Goal: Task Accomplishment & Management: Manage account settings

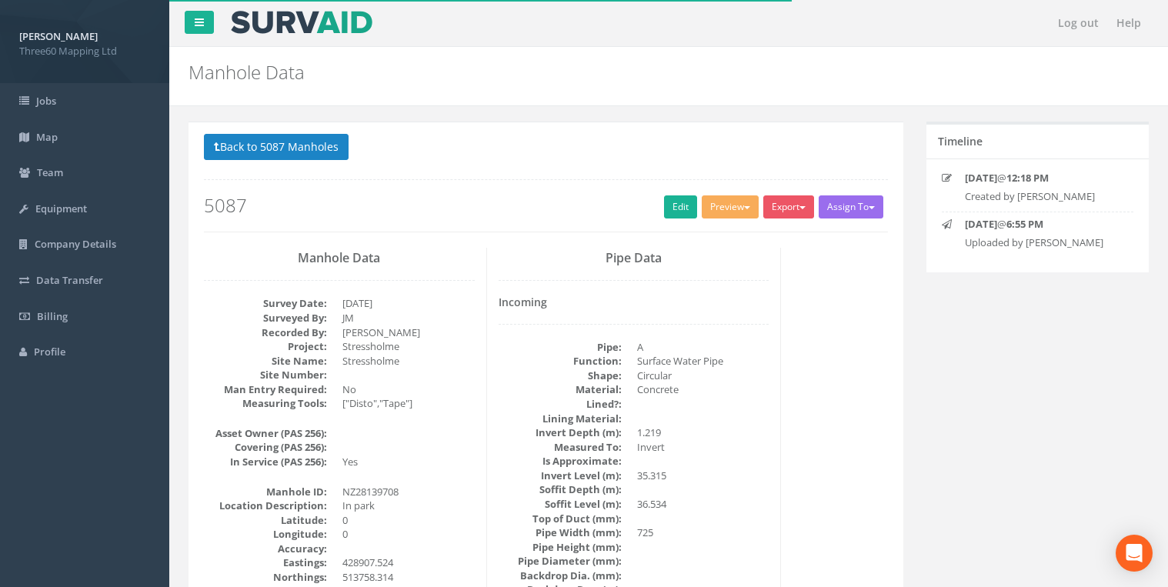
select select "25"
click at [249, 152] on button "Back to 5087 Manholes" at bounding box center [276, 147] width 145 height 26
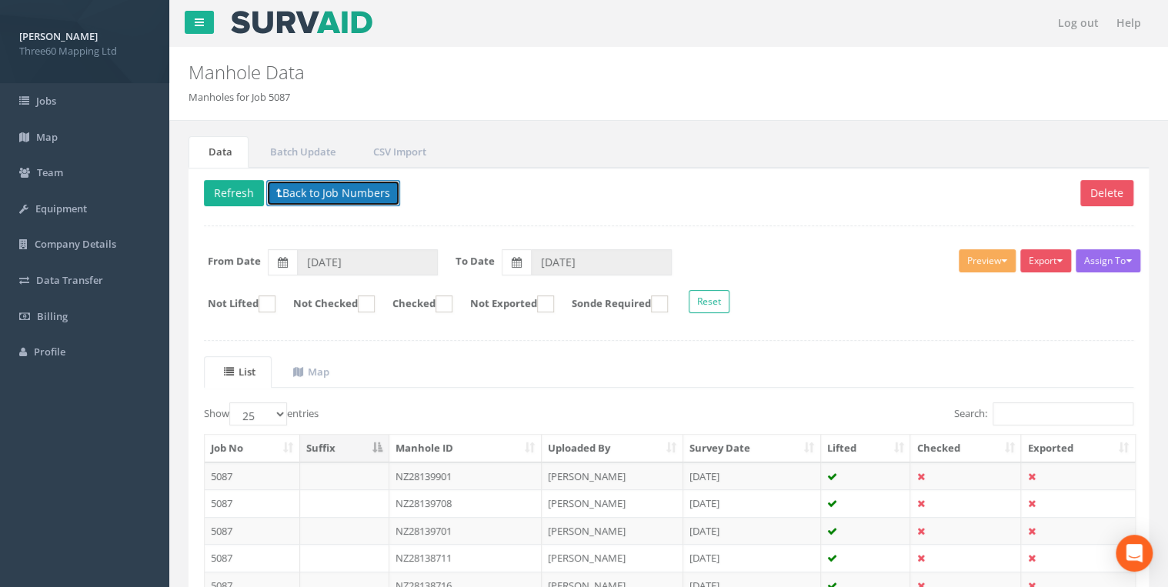
click at [311, 188] on button "Back to Job Numbers" at bounding box center [333, 193] width 134 height 26
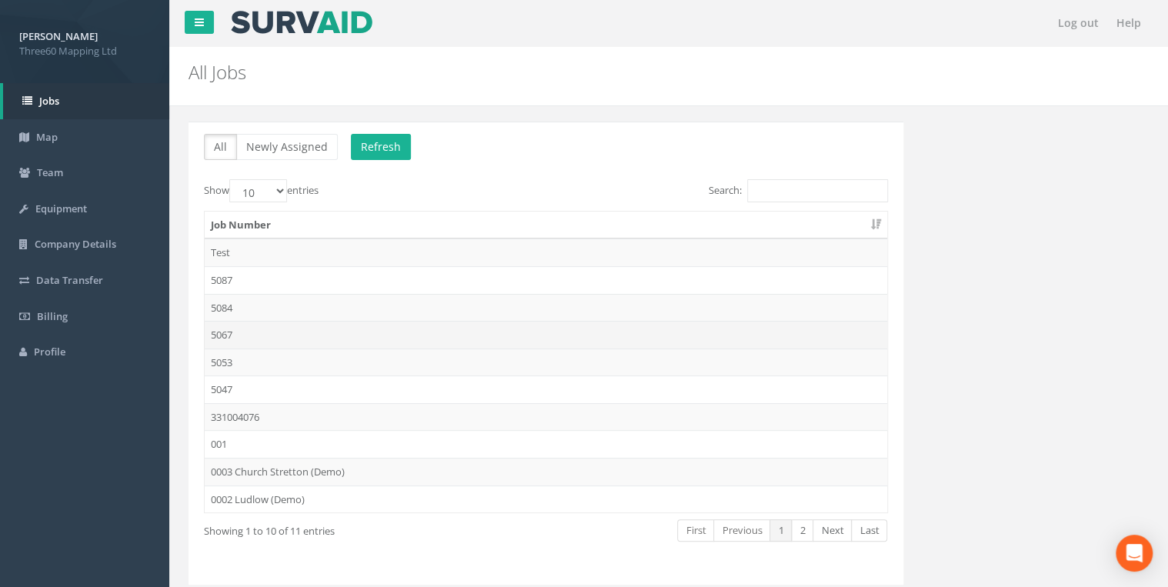
click at [229, 331] on td "5067" at bounding box center [546, 335] width 683 height 28
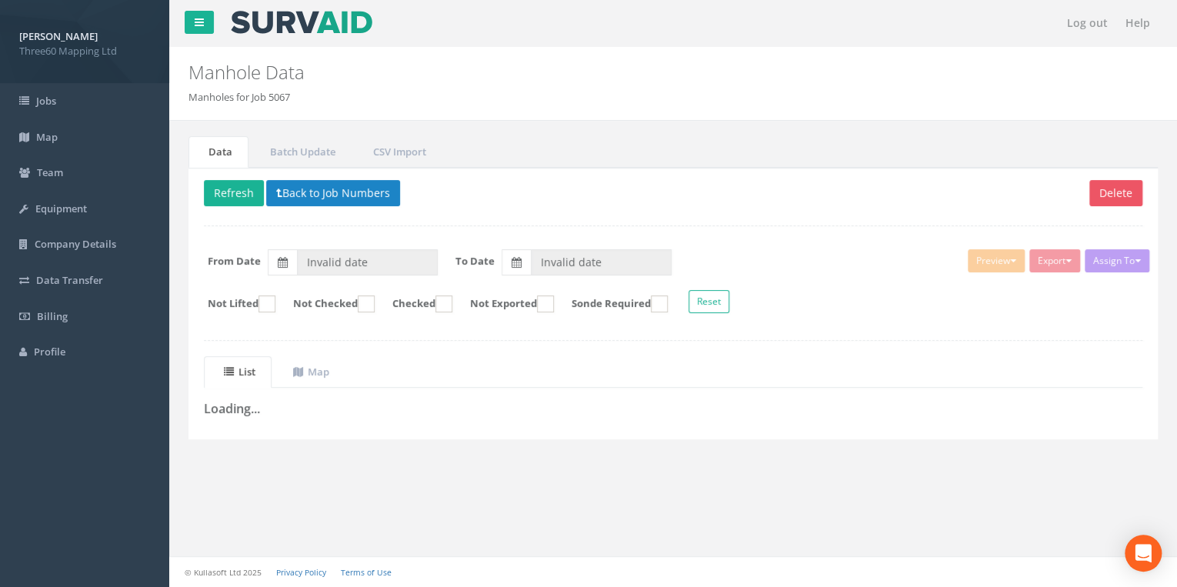
type input "[DATE]"
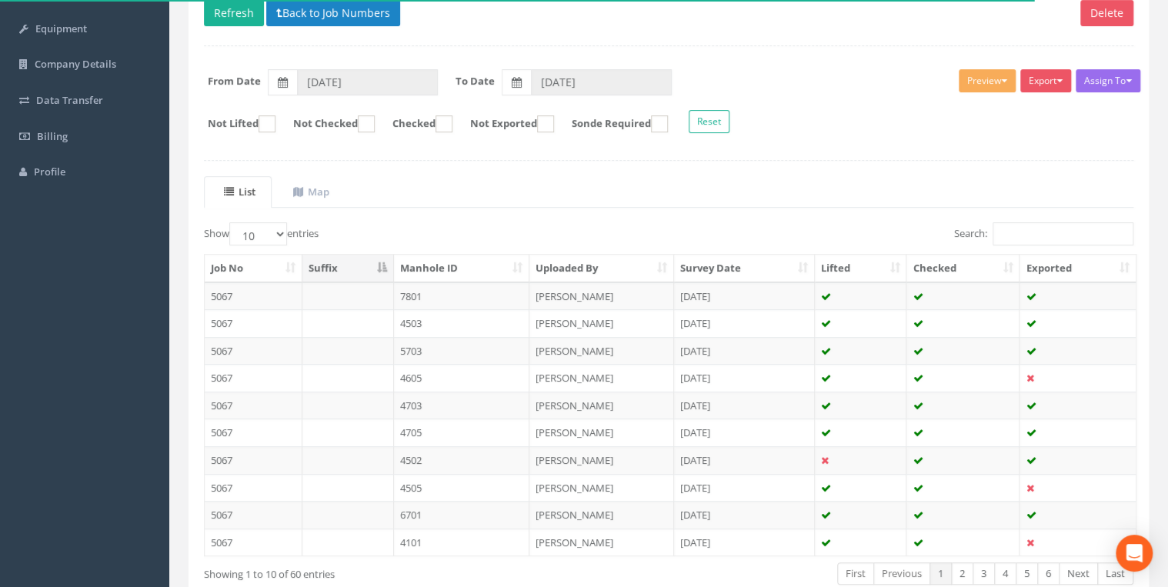
scroll to position [164, 0]
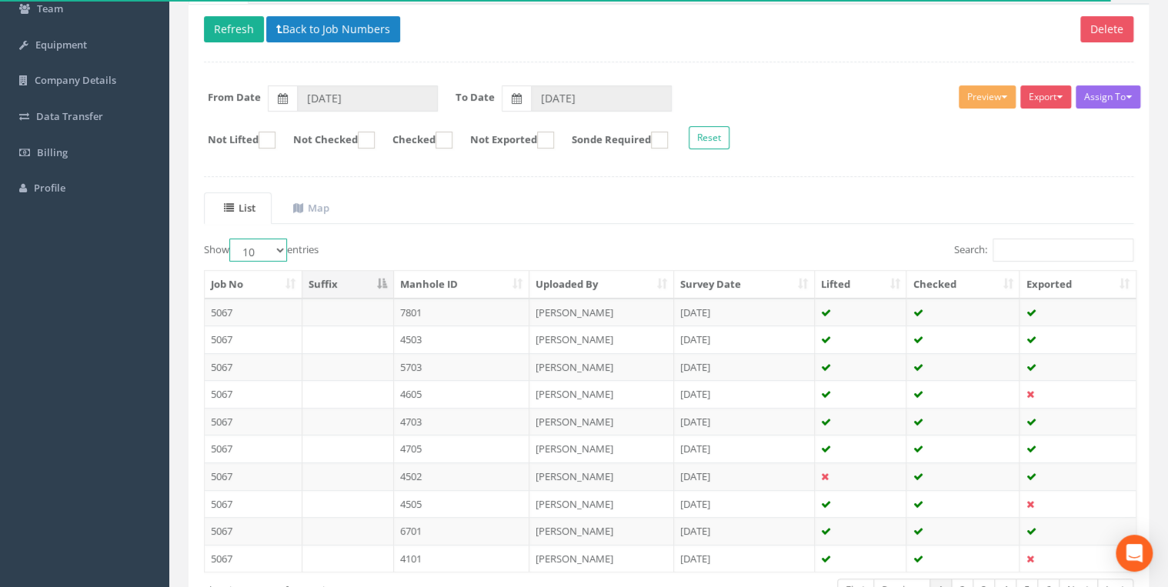
click at [271, 249] on select "10 25 50 100" at bounding box center [258, 250] width 58 height 23
select select "100"
click at [232, 239] on select "10 25 50 100" at bounding box center [258, 250] width 58 height 23
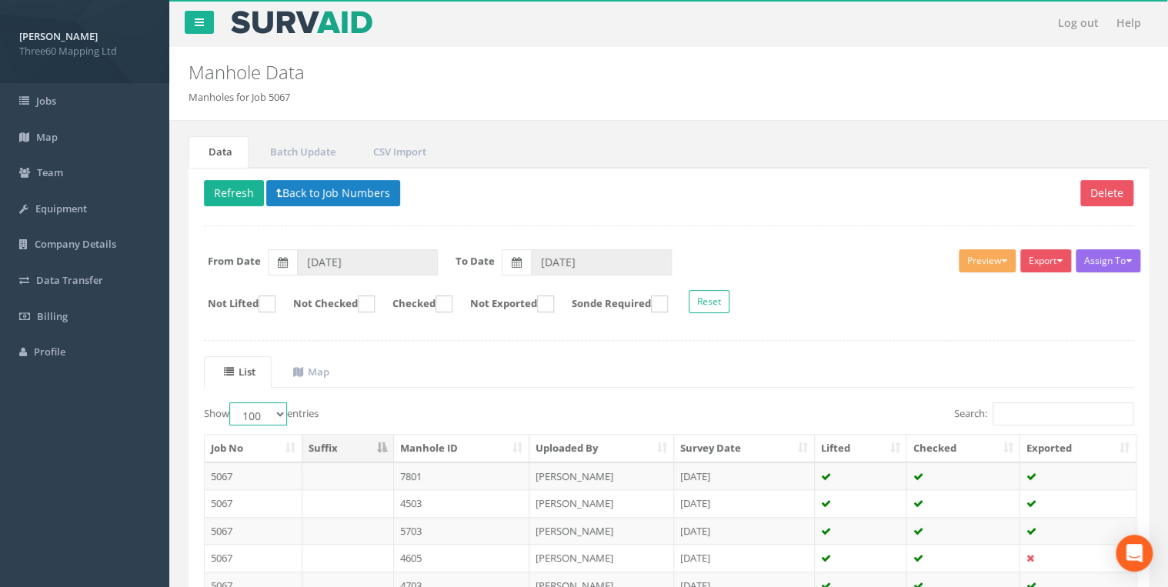
scroll to position [0, 0]
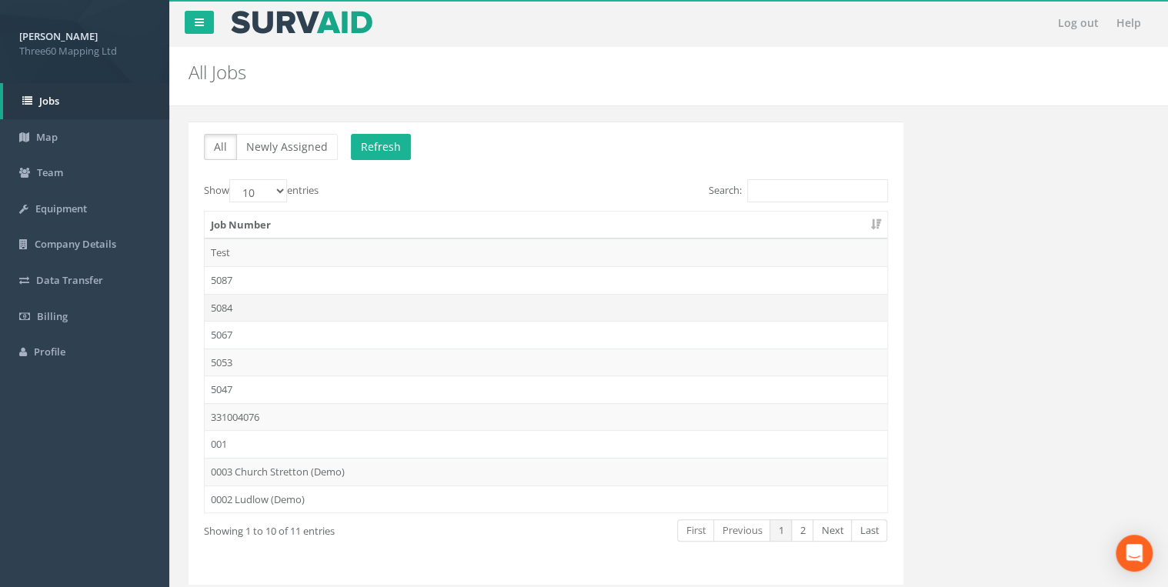
click at [227, 306] on td "5084" at bounding box center [546, 308] width 683 height 28
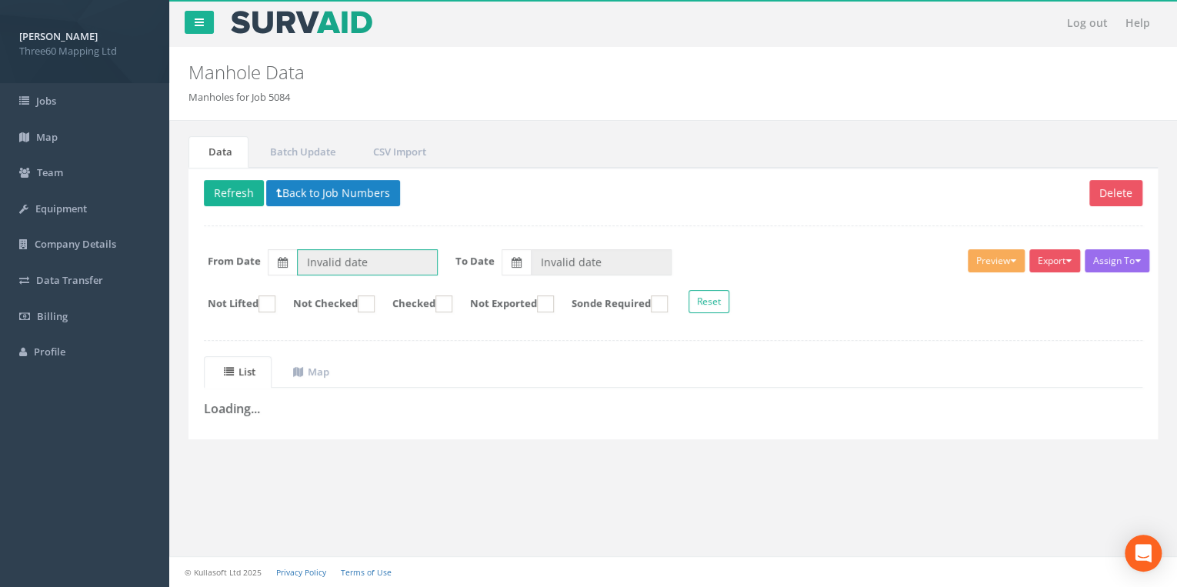
click at [362, 255] on input "Invalid date" at bounding box center [367, 262] width 141 height 26
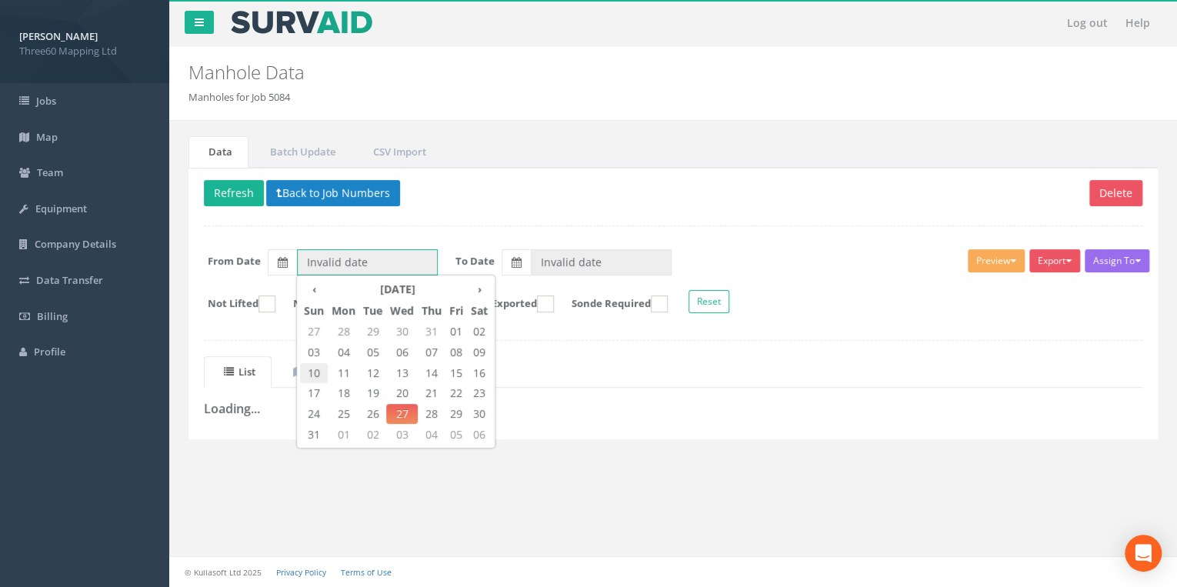
click at [311, 372] on span "10" at bounding box center [314, 373] width 28 height 20
type input "[DATE]"
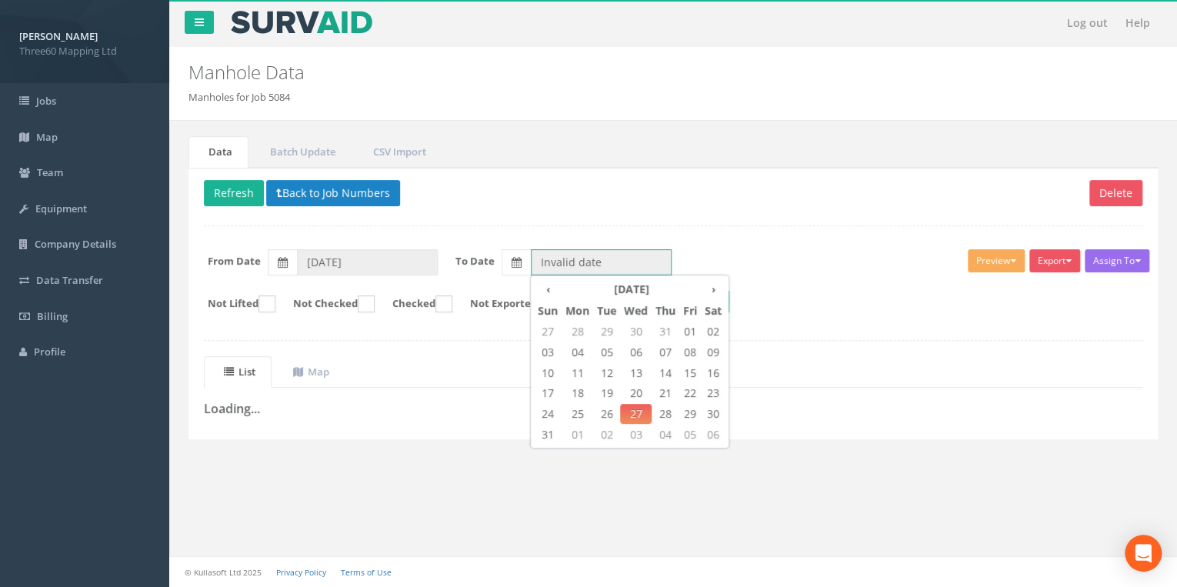
click at [560, 252] on input "Invalid date" at bounding box center [601, 262] width 141 height 26
click at [601, 405] on span "26" at bounding box center [606, 414] width 27 height 20
type input "[DATE]"
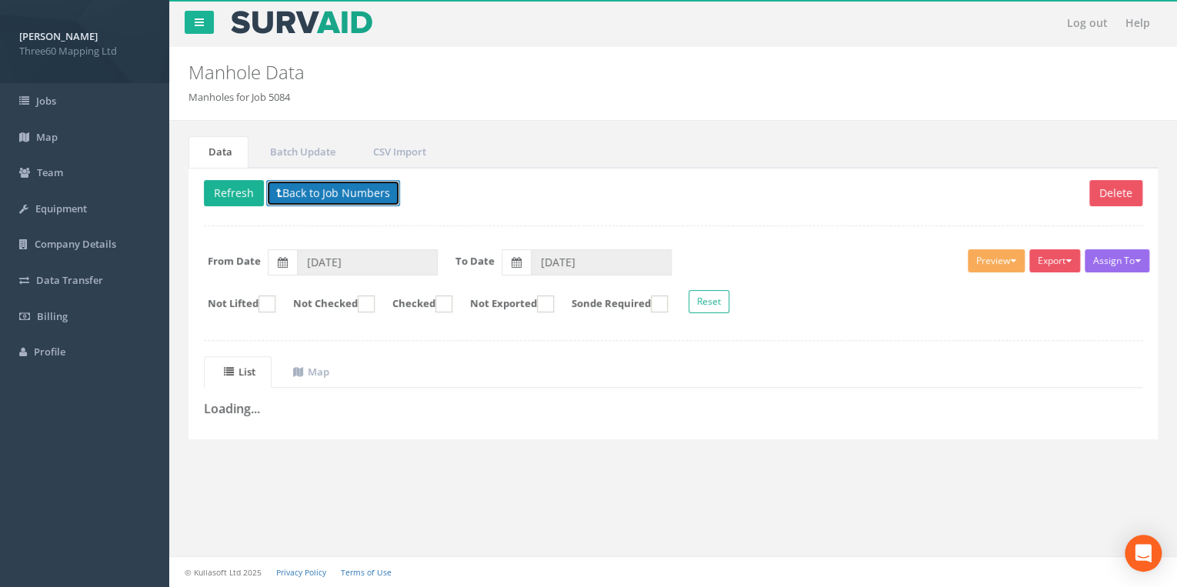
click at [291, 184] on button "Back to Job Numbers" at bounding box center [333, 193] width 134 height 26
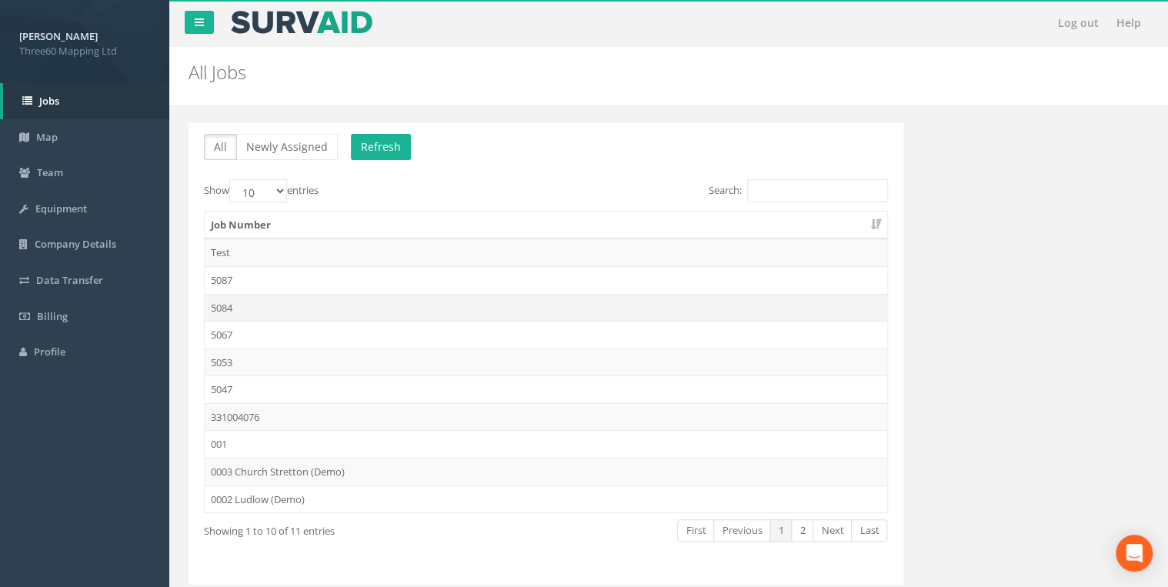
click at [227, 305] on td "5084" at bounding box center [546, 308] width 683 height 28
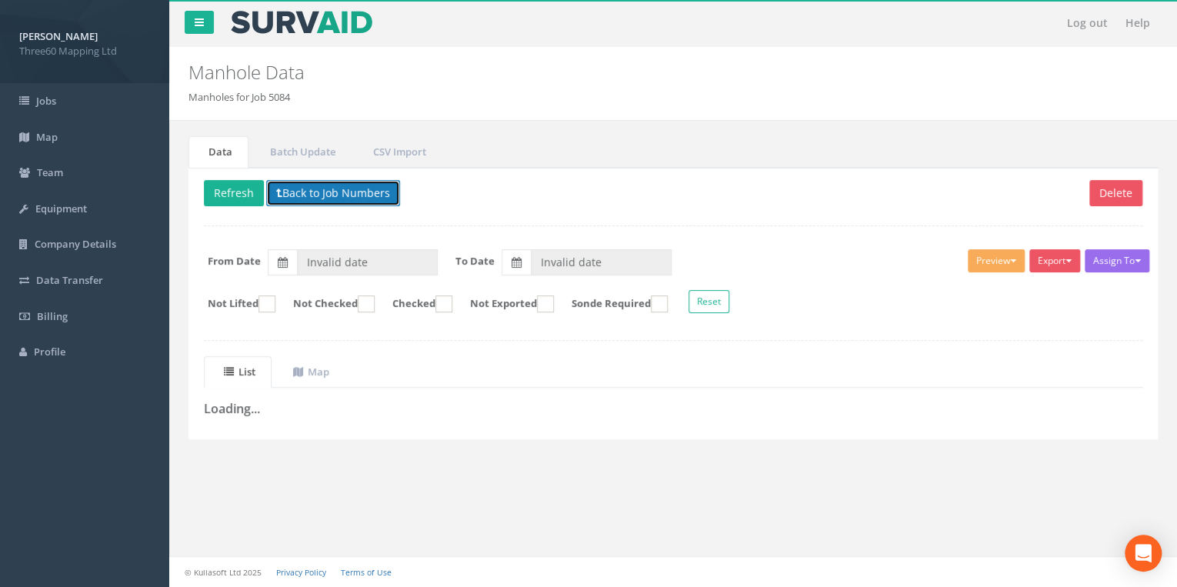
click at [323, 192] on button "Back to Job Numbers" at bounding box center [333, 193] width 134 height 26
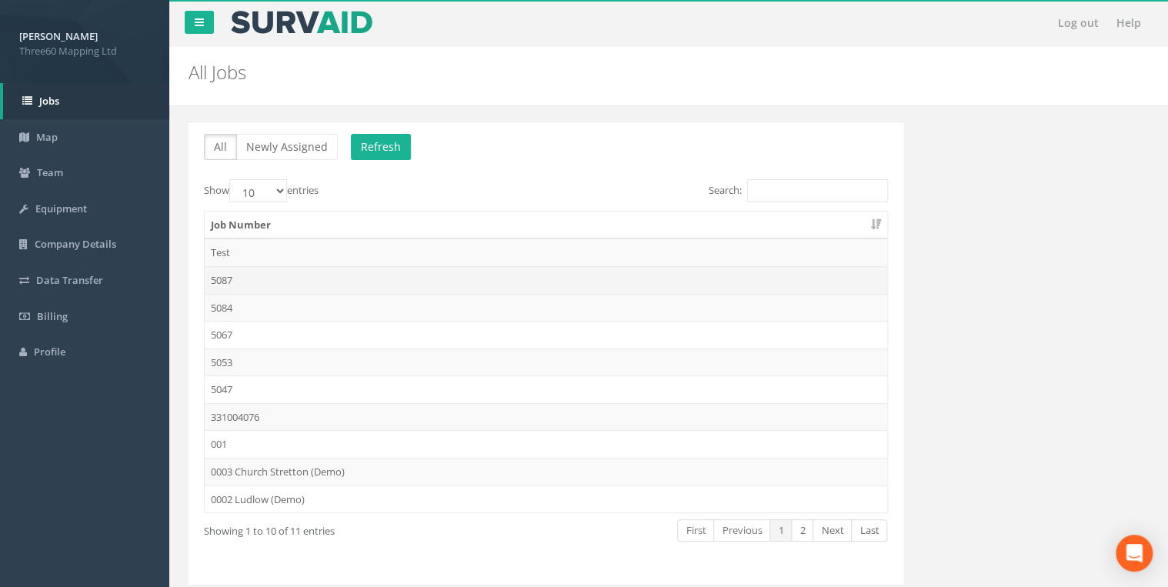
click at [213, 281] on td "5087" at bounding box center [546, 280] width 683 height 28
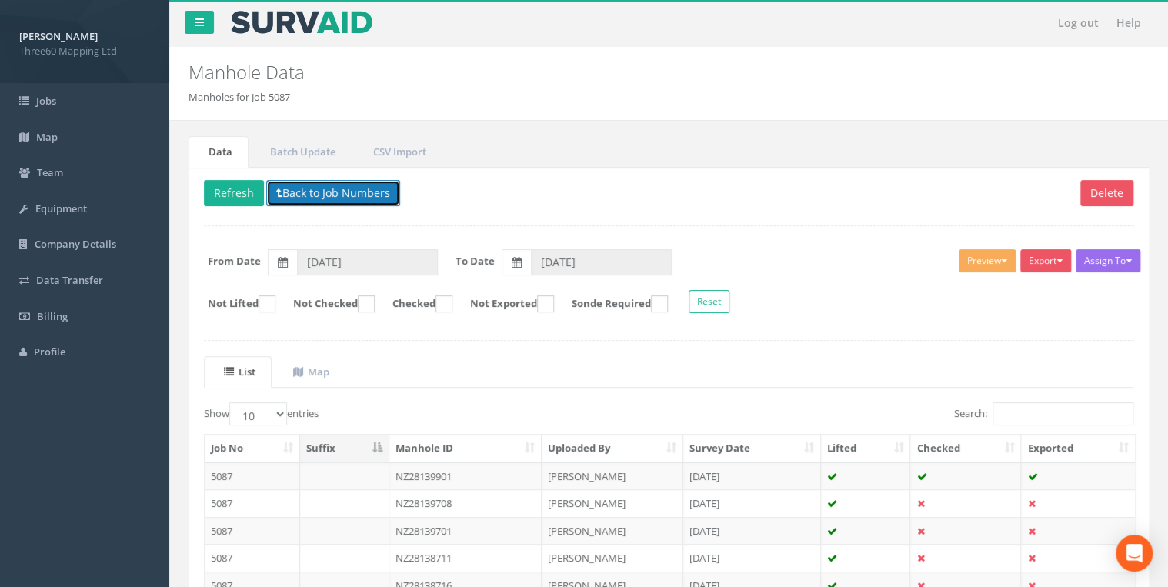
click at [308, 200] on button "Back to Job Numbers" at bounding box center [333, 193] width 134 height 26
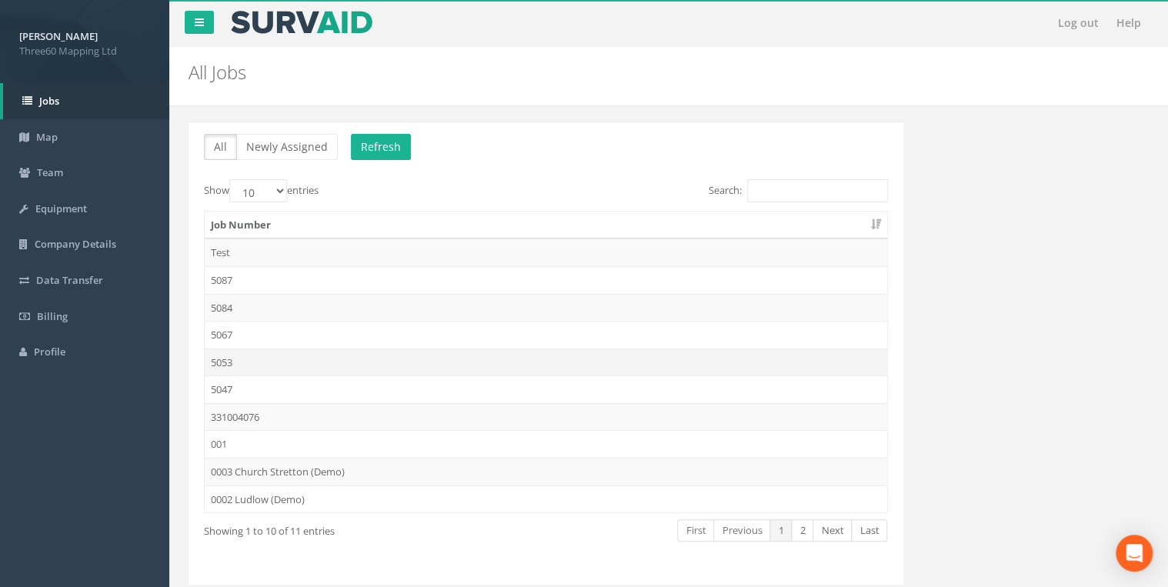
click at [227, 359] on td "5053" at bounding box center [546, 363] width 683 height 28
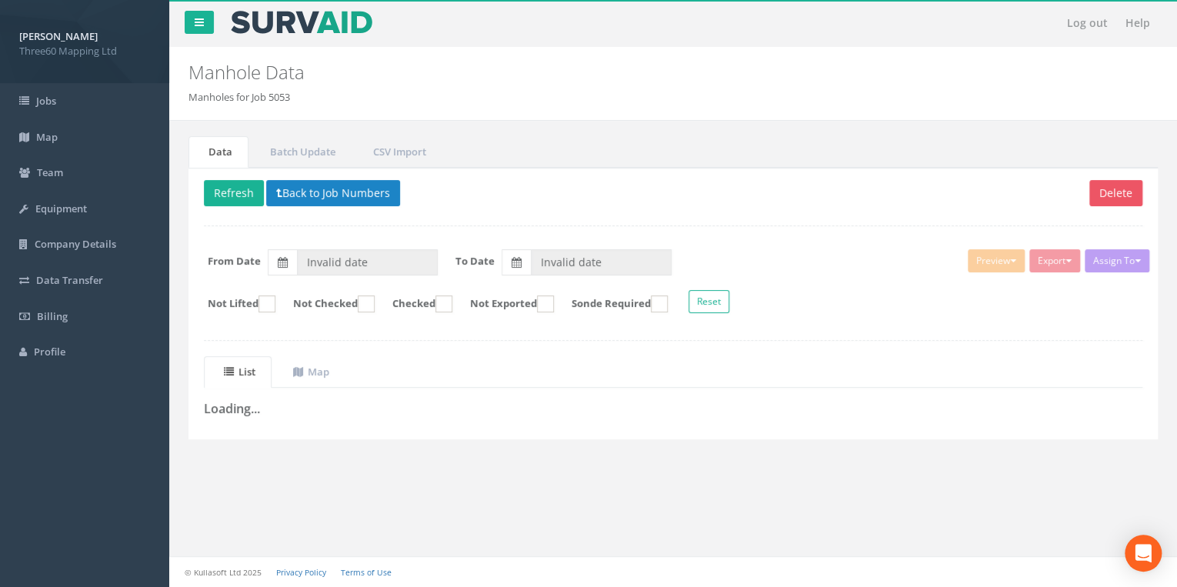
type input "[DATE]"
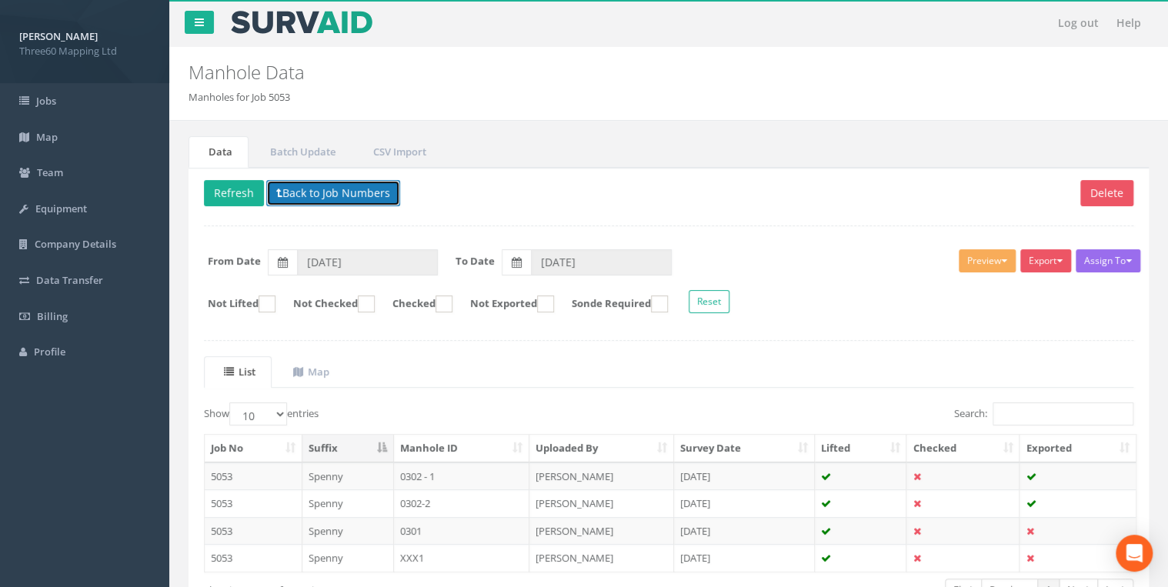
click at [309, 194] on button "Back to Job Numbers" at bounding box center [333, 193] width 134 height 26
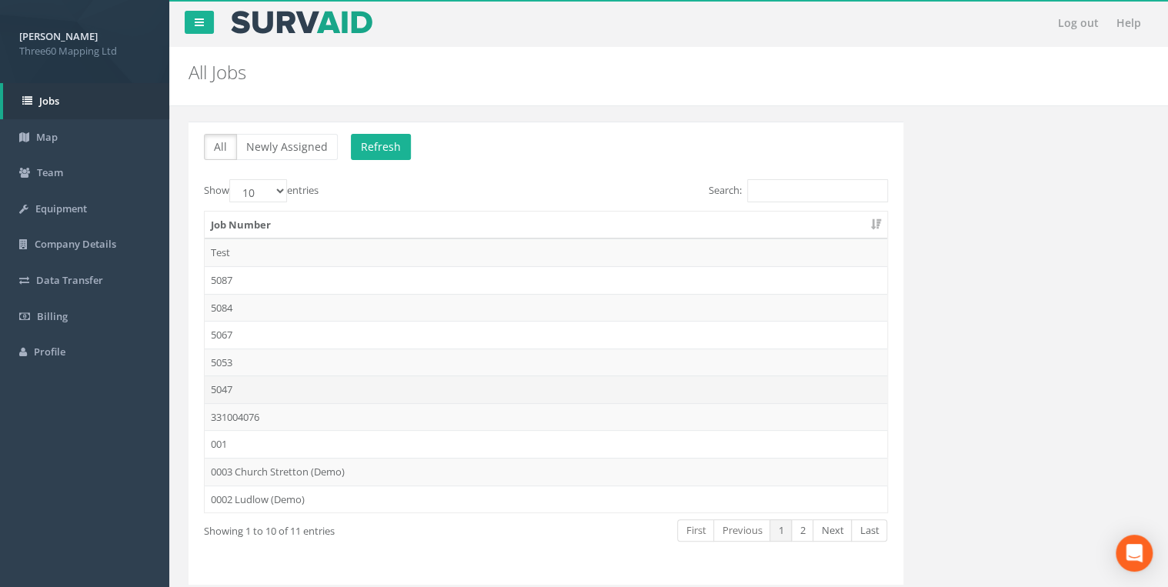
click at [229, 384] on td "5047" at bounding box center [546, 390] width 683 height 28
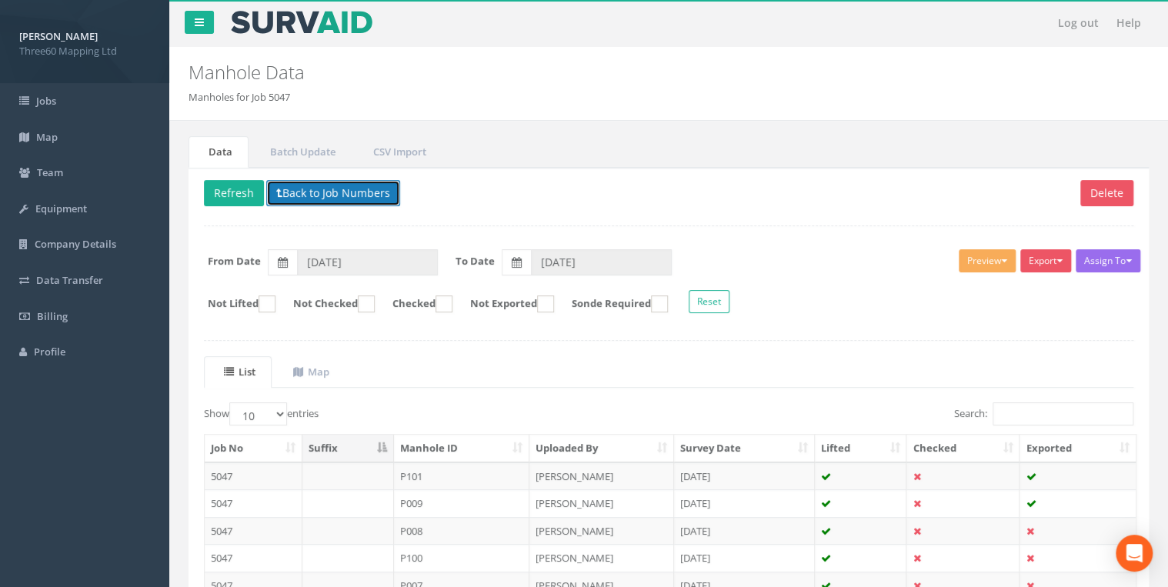
click at [321, 194] on button "Back to Job Numbers" at bounding box center [333, 193] width 134 height 26
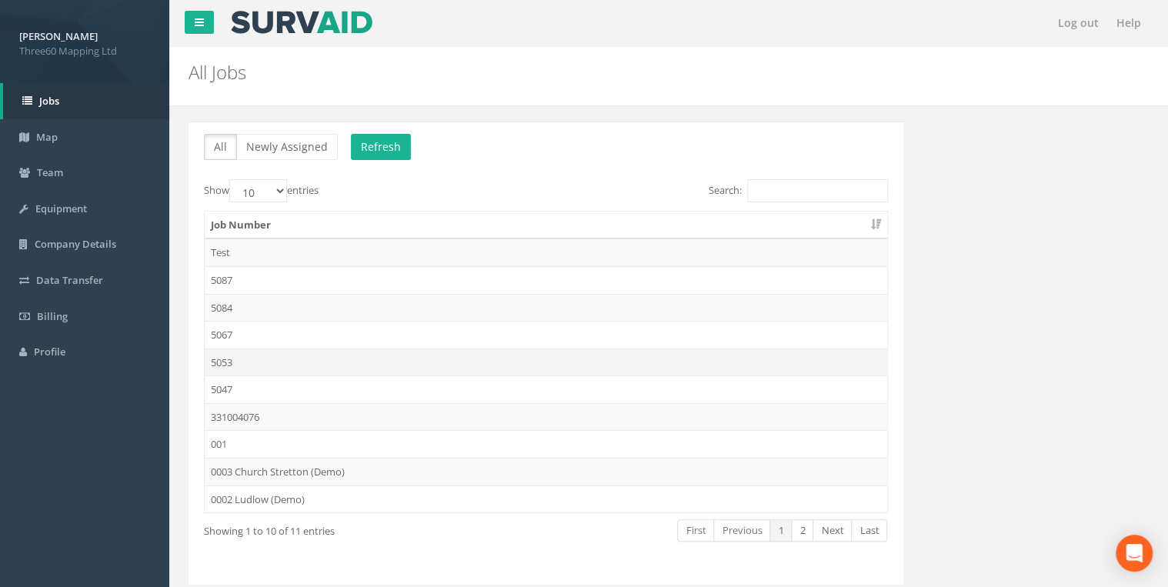
click at [241, 359] on td "5053" at bounding box center [546, 363] width 683 height 28
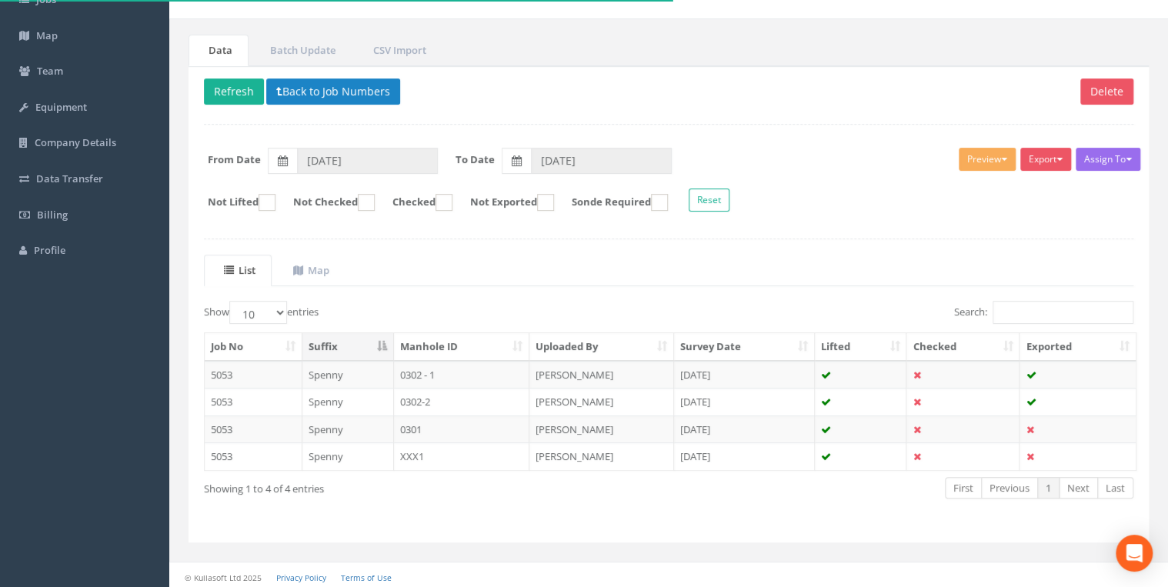
scroll to position [104, 0]
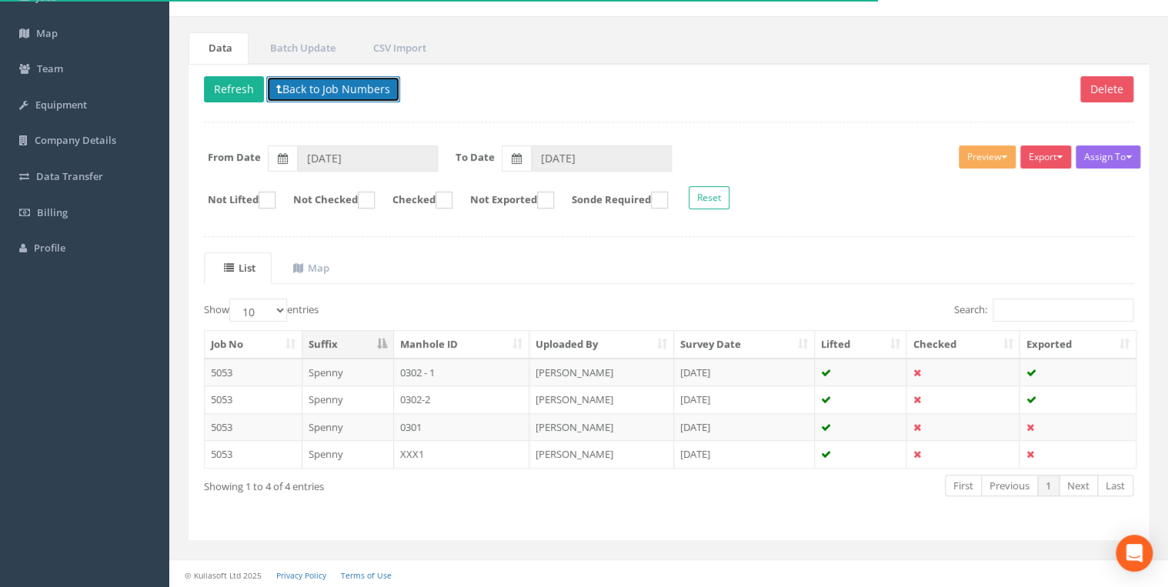
click at [301, 85] on button "Back to Job Numbers" at bounding box center [333, 89] width 134 height 26
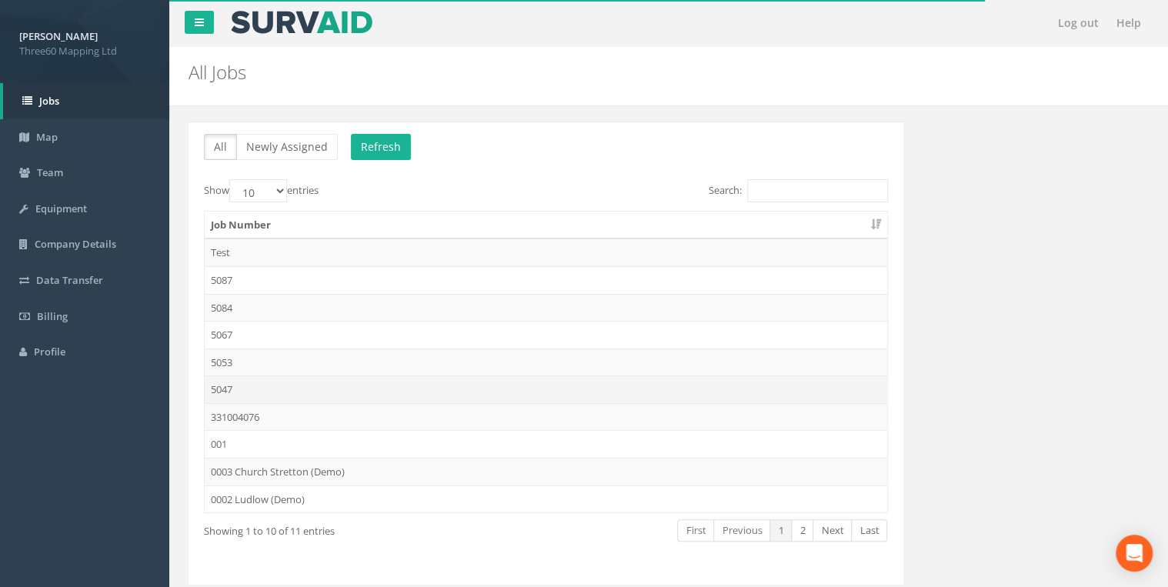
click at [225, 388] on td "5047" at bounding box center [546, 390] width 683 height 28
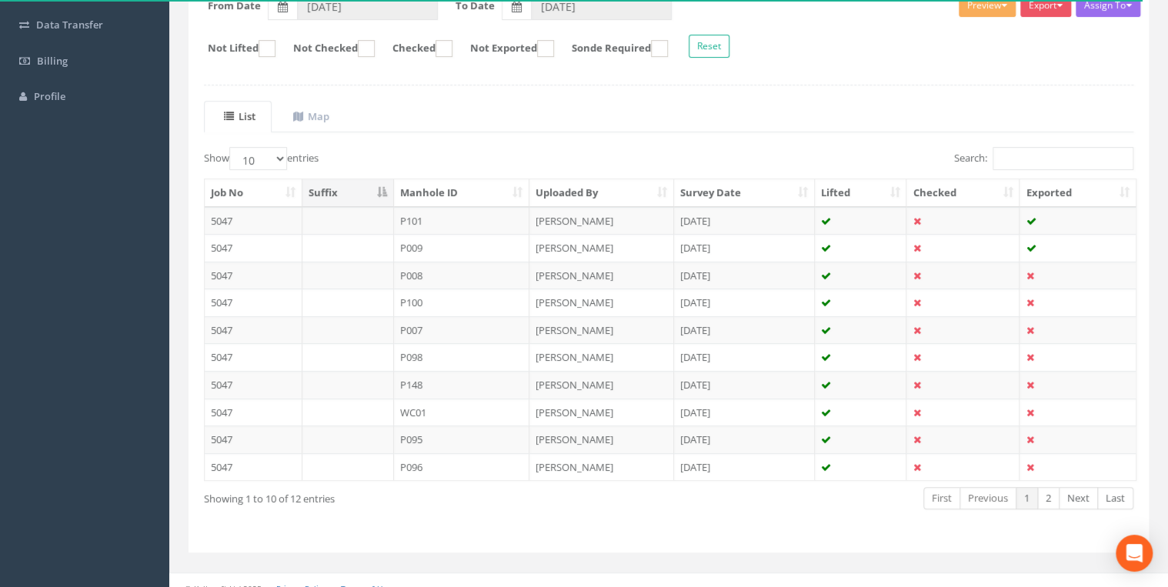
scroll to position [185, 0]
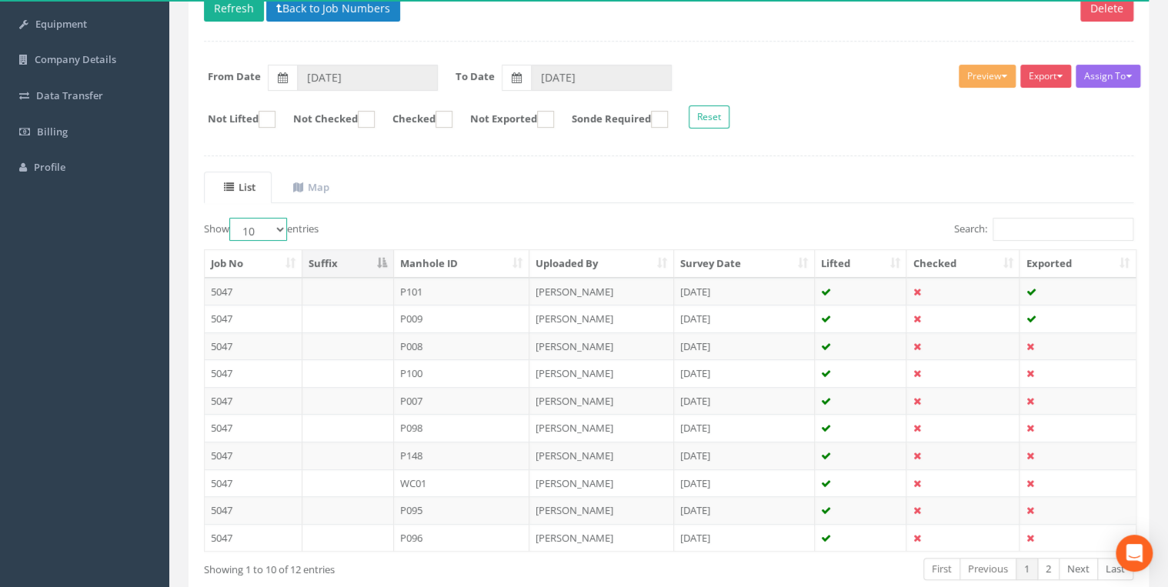
click at [286, 229] on select "10 25 50 100" at bounding box center [258, 229] width 58 height 23
select select "25"
click at [232, 218] on select "10 25 50 100" at bounding box center [258, 229] width 58 height 23
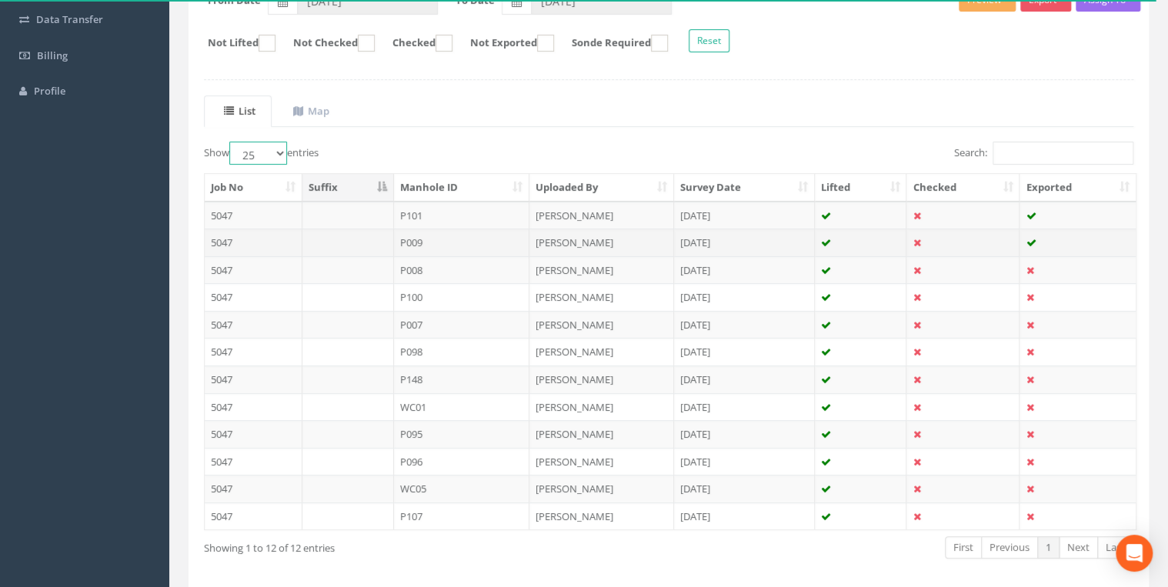
scroll to position [321, 0]
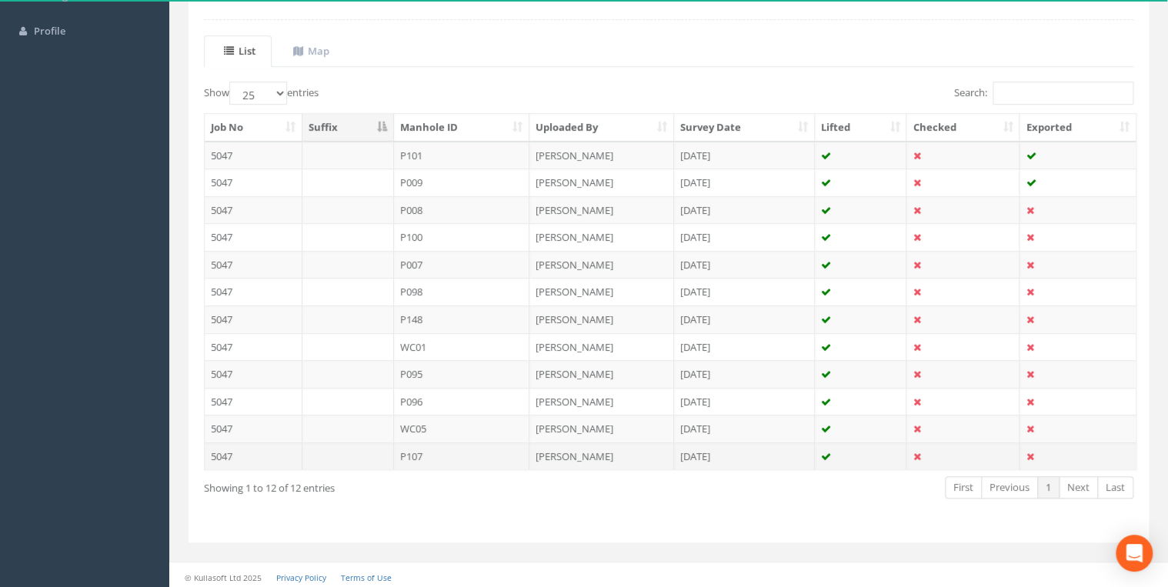
click at [432, 449] on td "P107" at bounding box center [462, 456] width 136 height 28
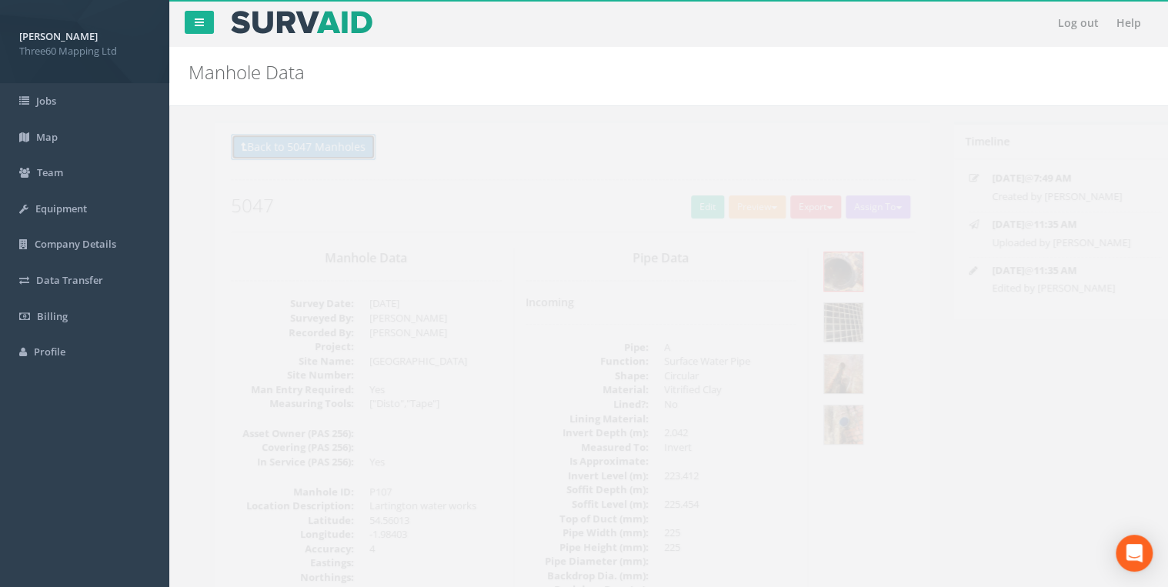
click at [299, 142] on button "Back to 5047 Manholes" at bounding box center [276, 147] width 145 height 26
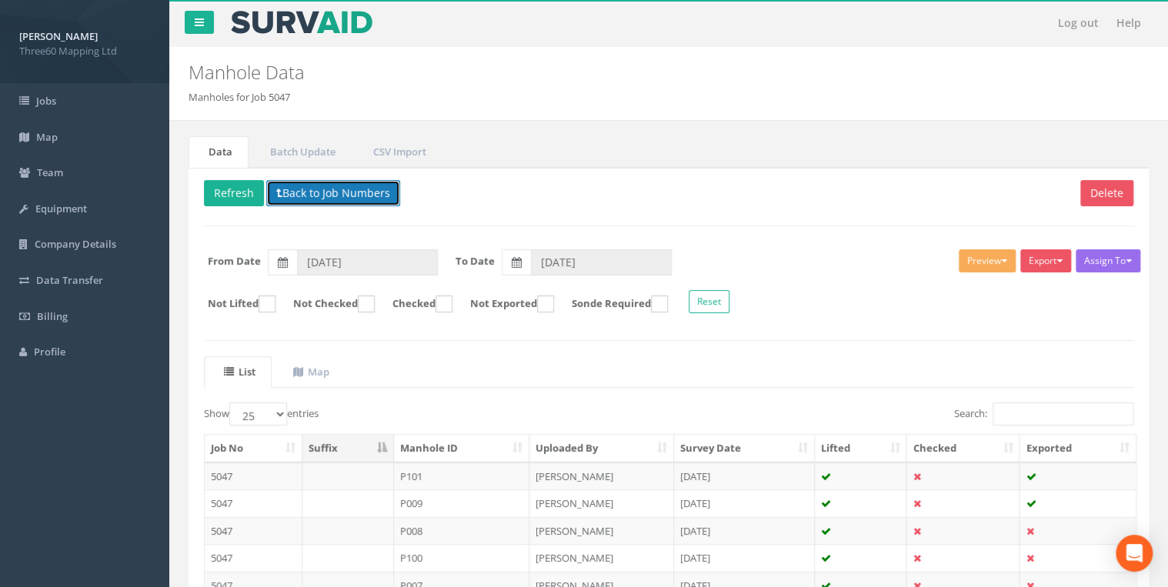
click at [339, 186] on button "Back to Job Numbers" at bounding box center [333, 193] width 134 height 26
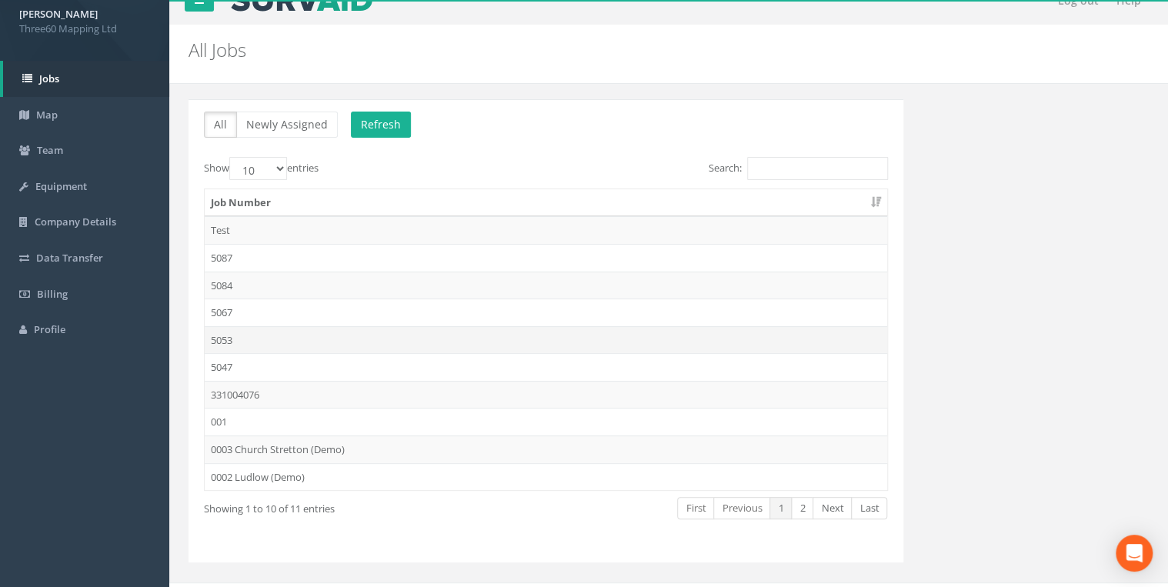
scroll to position [45, 0]
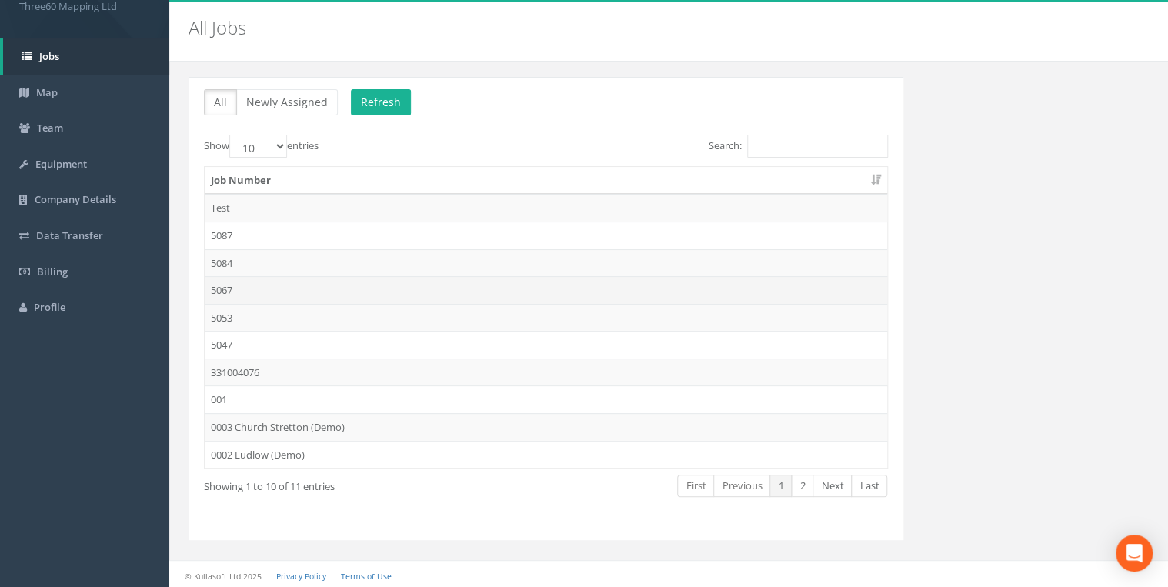
click at [231, 286] on td "5067" at bounding box center [546, 290] width 683 height 28
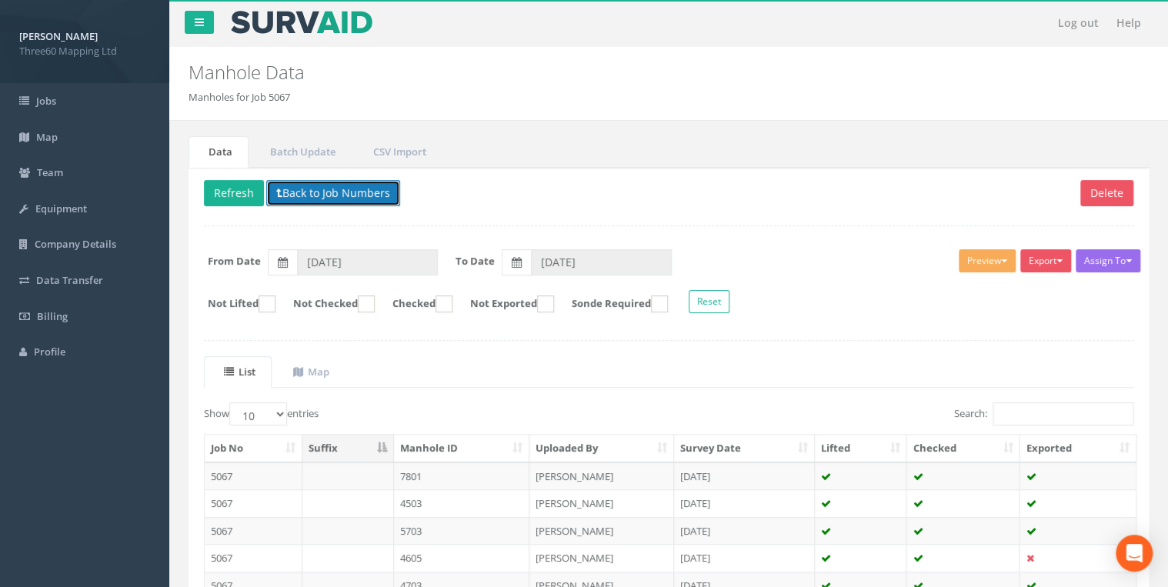
click at [292, 192] on button "Back to Job Numbers" at bounding box center [333, 193] width 134 height 26
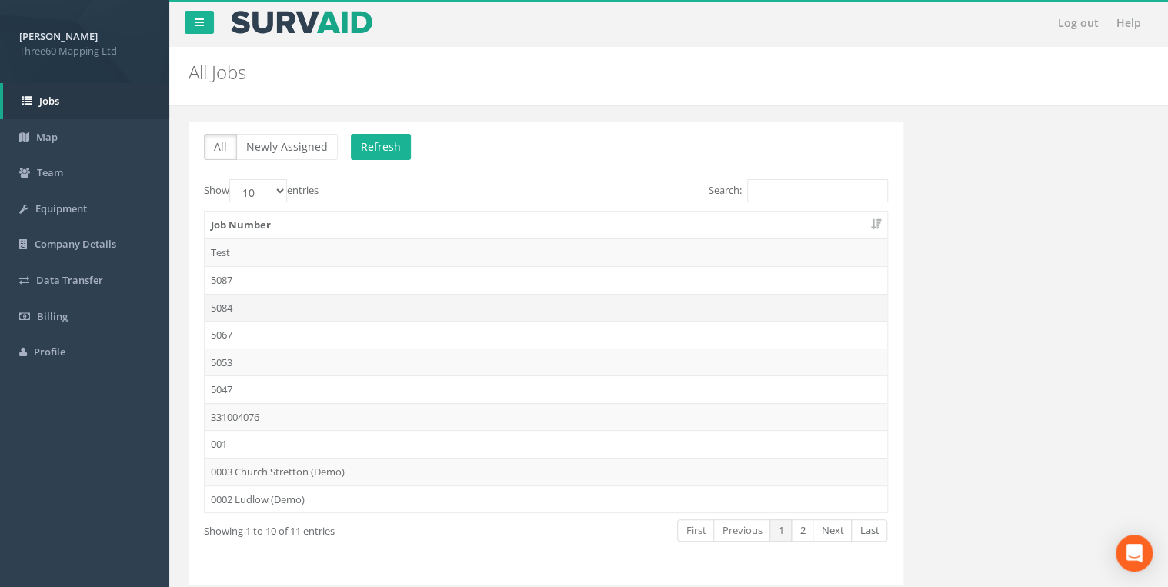
click at [228, 305] on td "5084" at bounding box center [546, 308] width 683 height 28
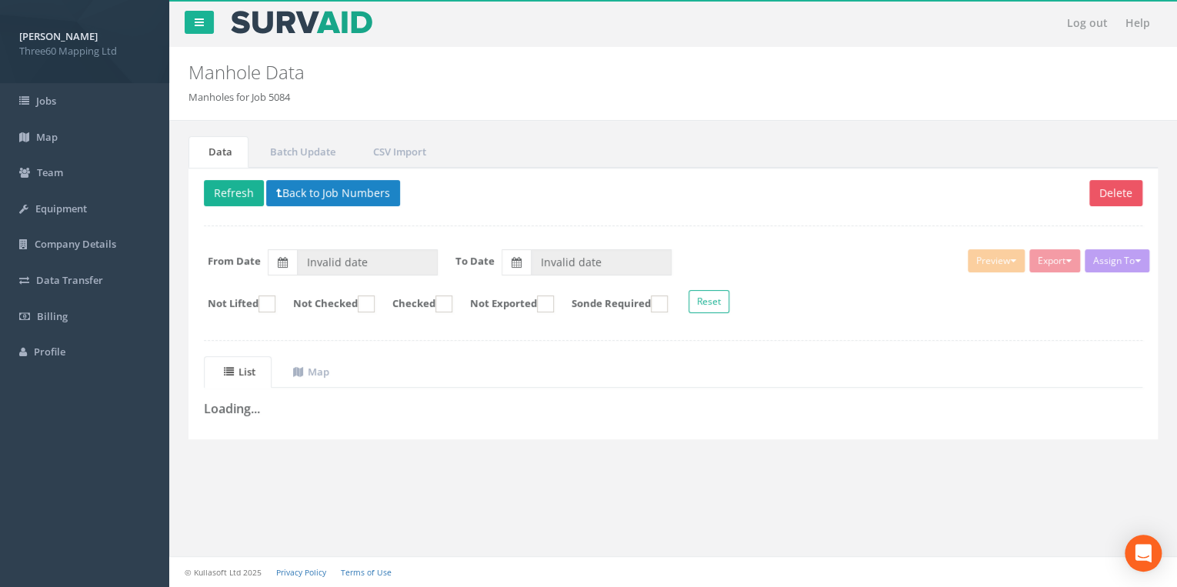
type input "[DATE]"
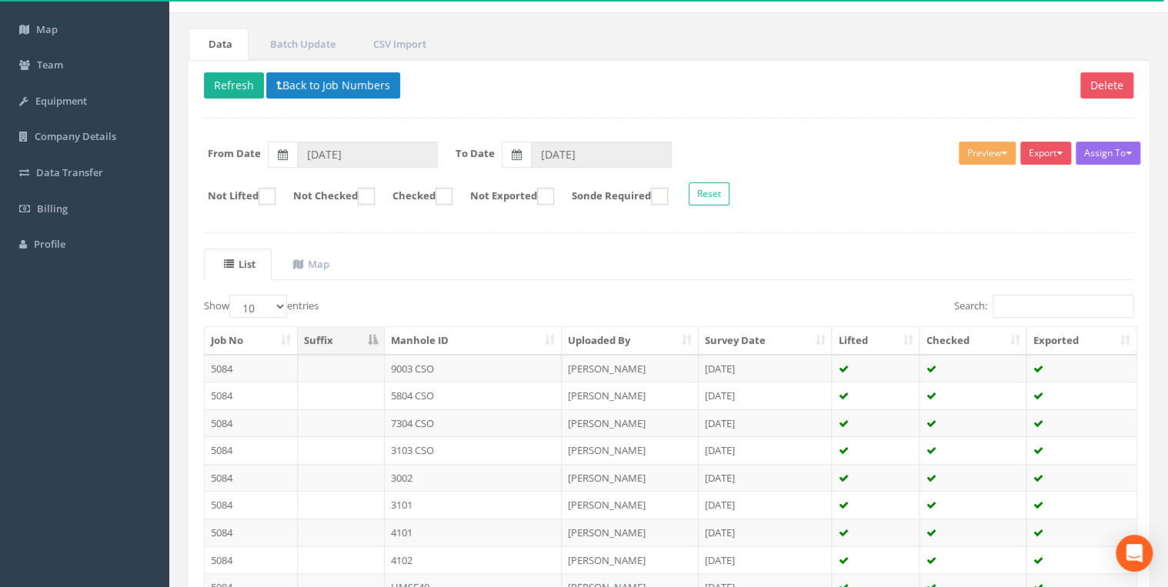
scroll to position [102, 0]
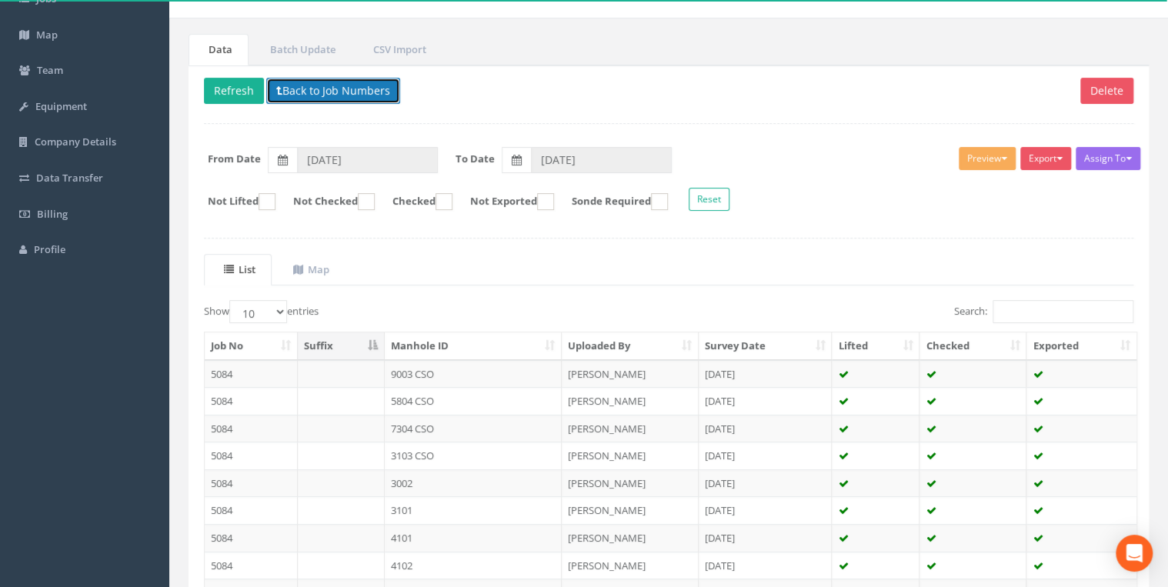
click at [280, 96] on button "Back to Job Numbers" at bounding box center [333, 91] width 134 height 26
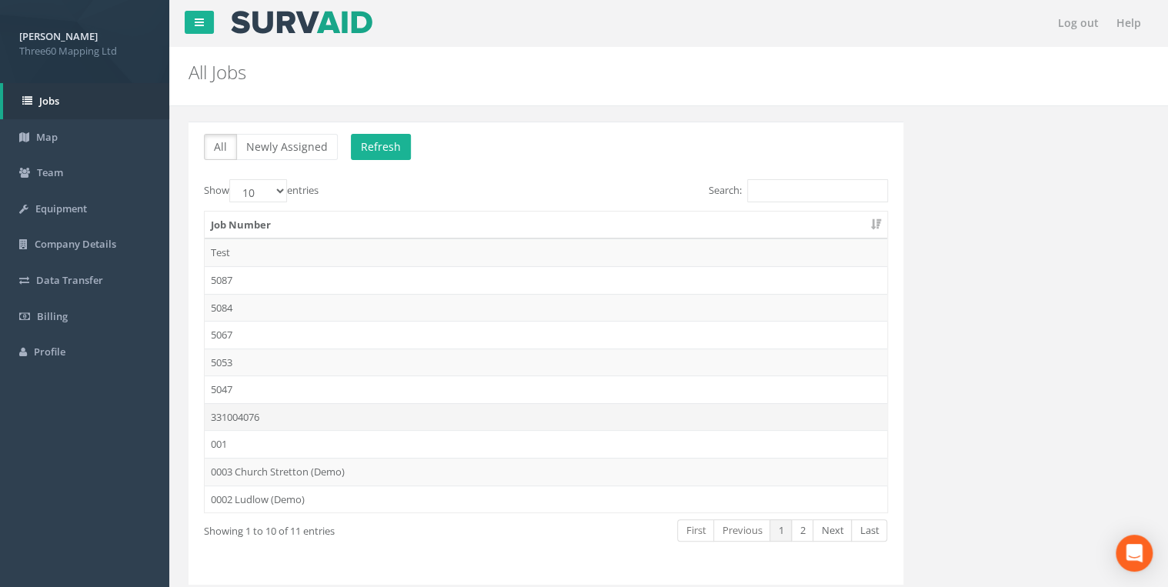
click at [255, 412] on td "331004076" at bounding box center [546, 417] width 683 height 28
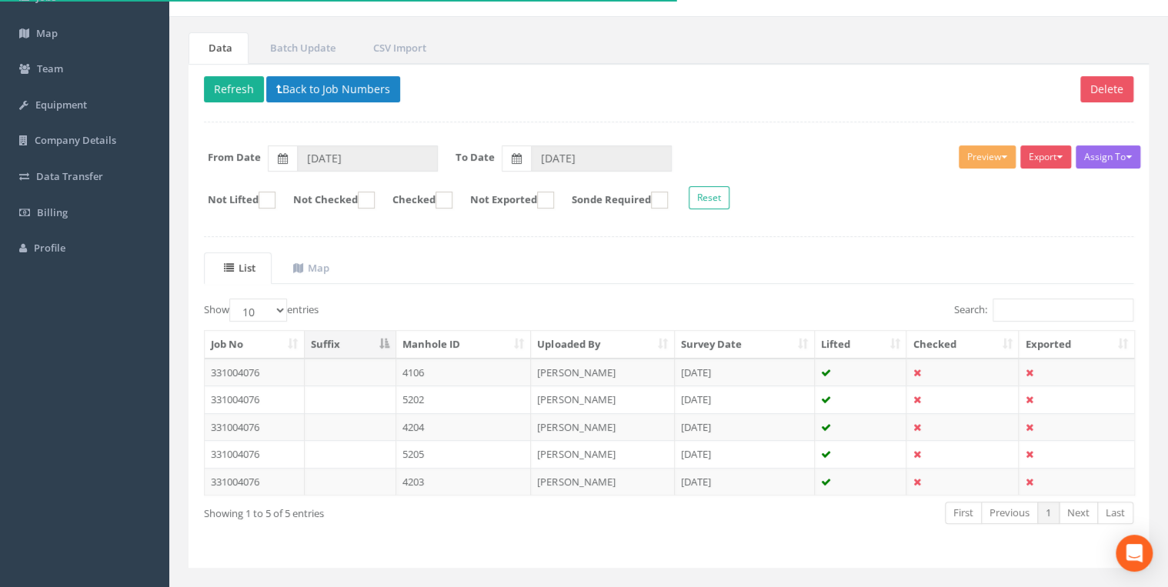
scroll to position [131, 0]
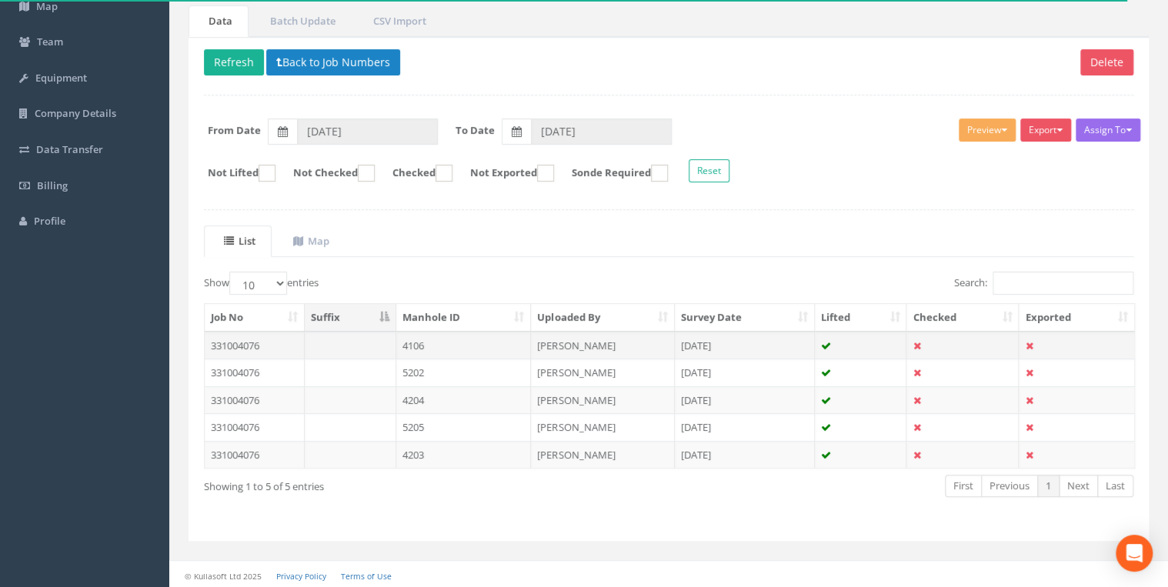
click at [486, 339] on td "4106" at bounding box center [463, 346] width 135 height 28
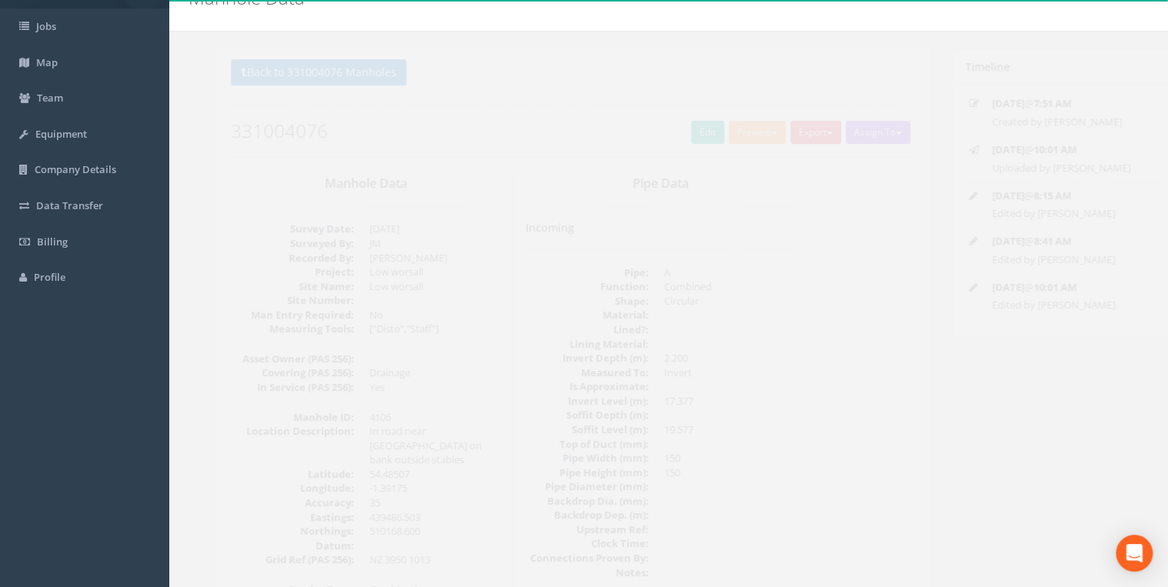
scroll to position [0, 0]
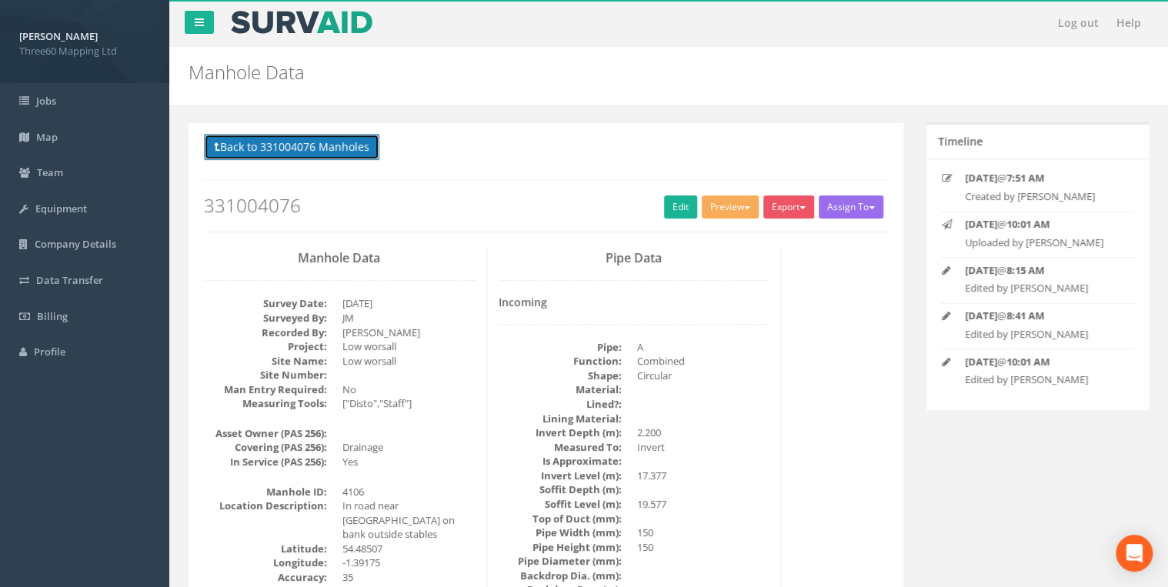
click at [356, 152] on button "Back to 331004076 Manholes" at bounding box center [291, 147] width 175 height 26
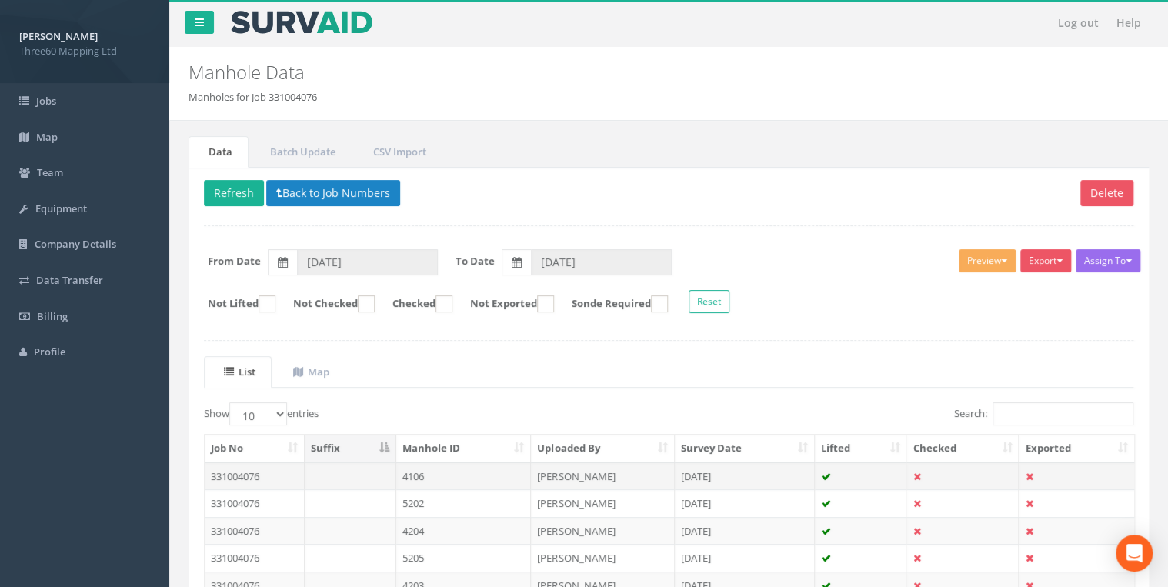
scroll to position [131, 0]
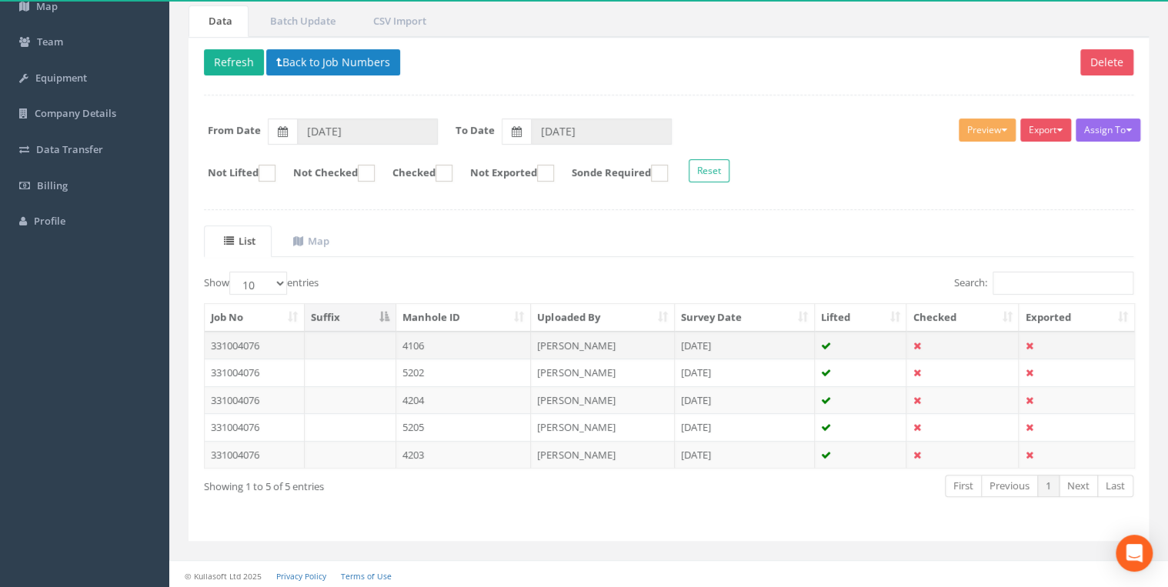
click at [294, 346] on td "331004076" at bounding box center [255, 346] width 100 height 28
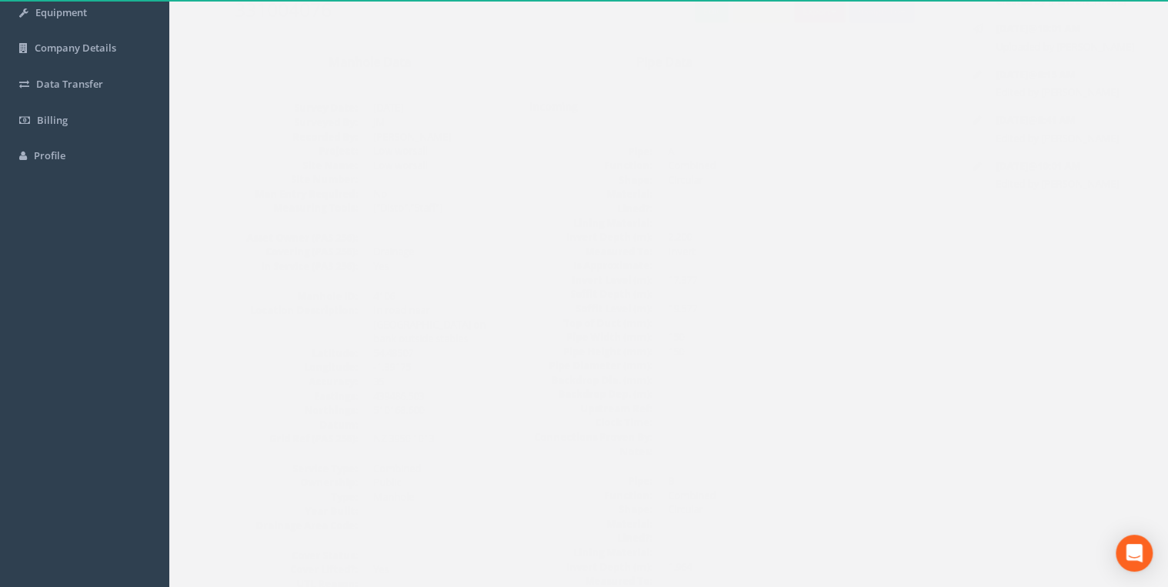
scroll to position [0, 0]
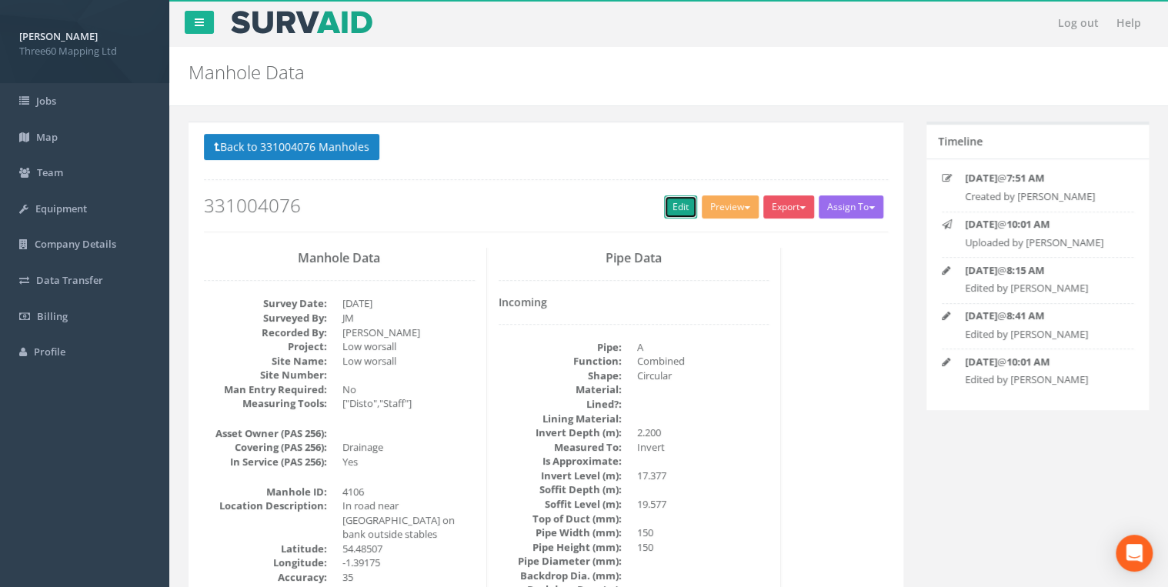
click at [670, 214] on link "Edit" at bounding box center [680, 206] width 33 height 23
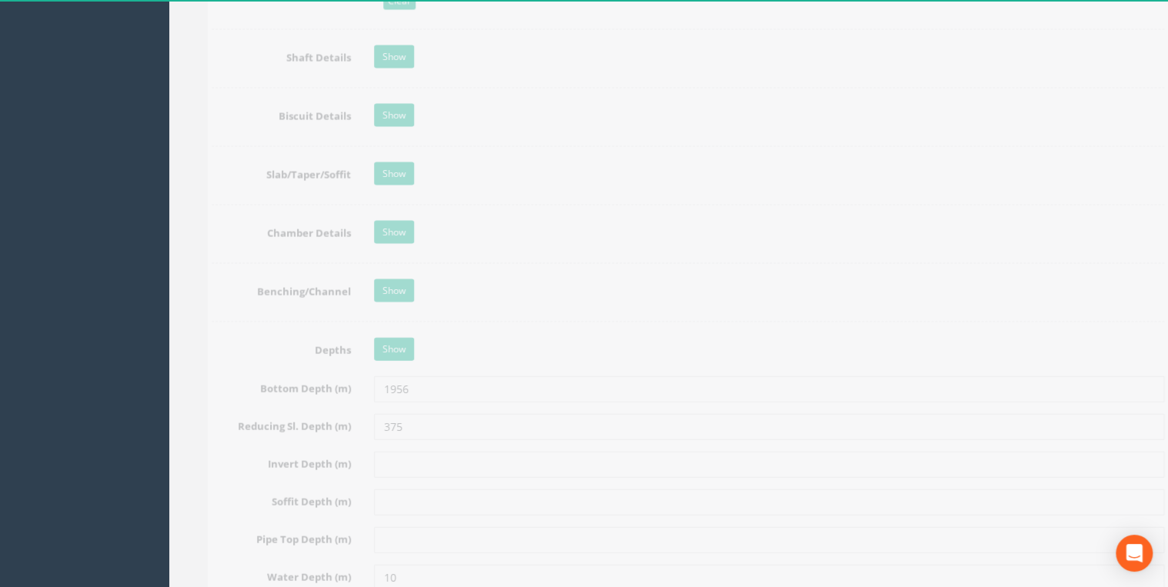
scroll to position [1478, 0]
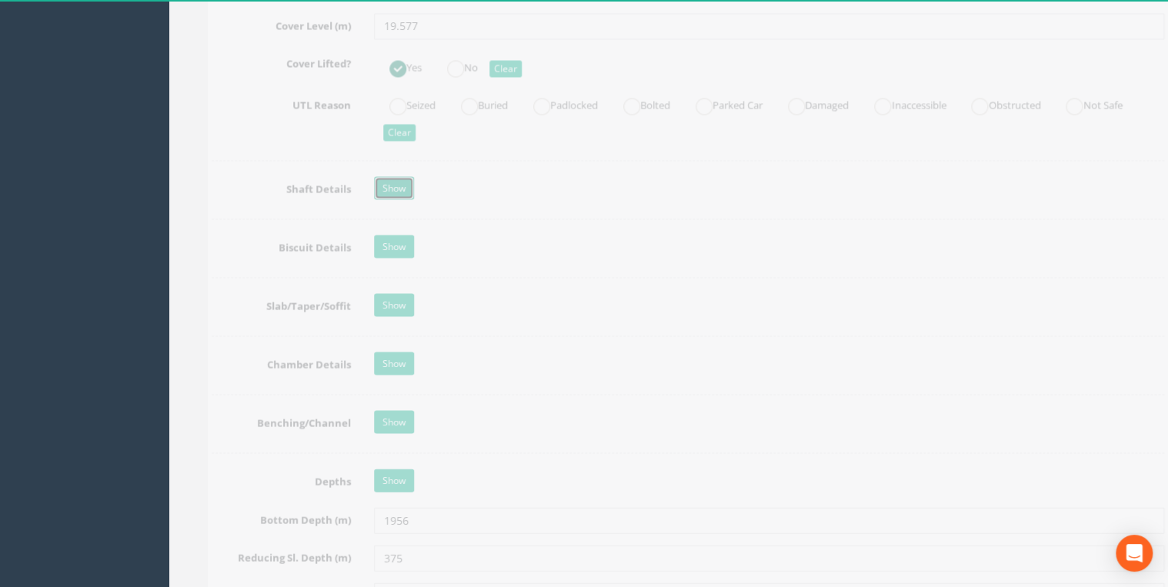
click at [379, 186] on link "Show" at bounding box center [375, 188] width 40 height 23
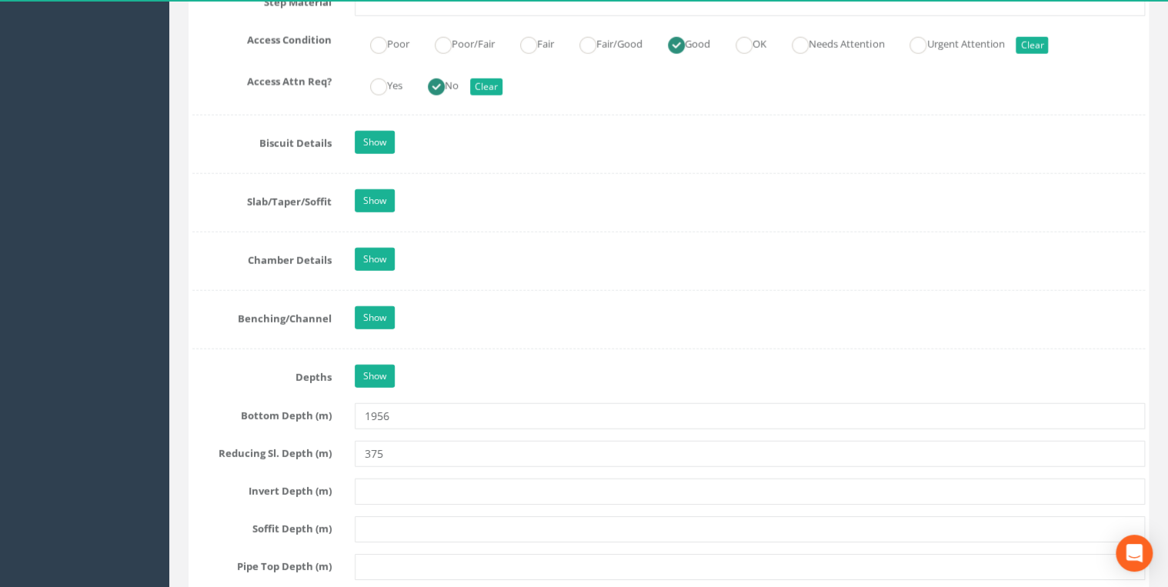
scroll to position [2216, 0]
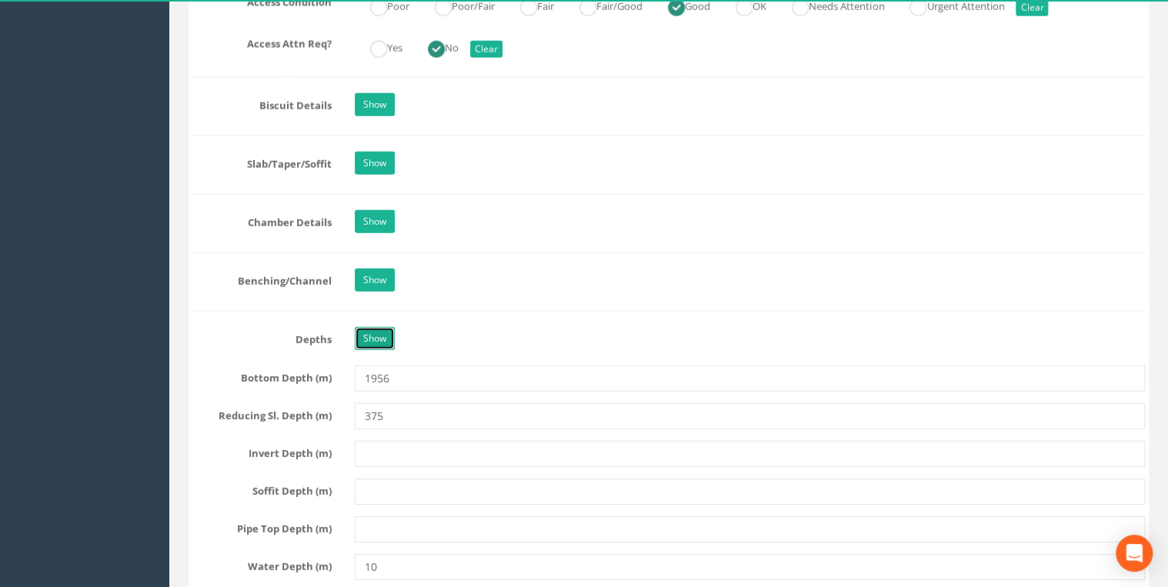
click at [386, 330] on link "Show" at bounding box center [375, 338] width 40 height 23
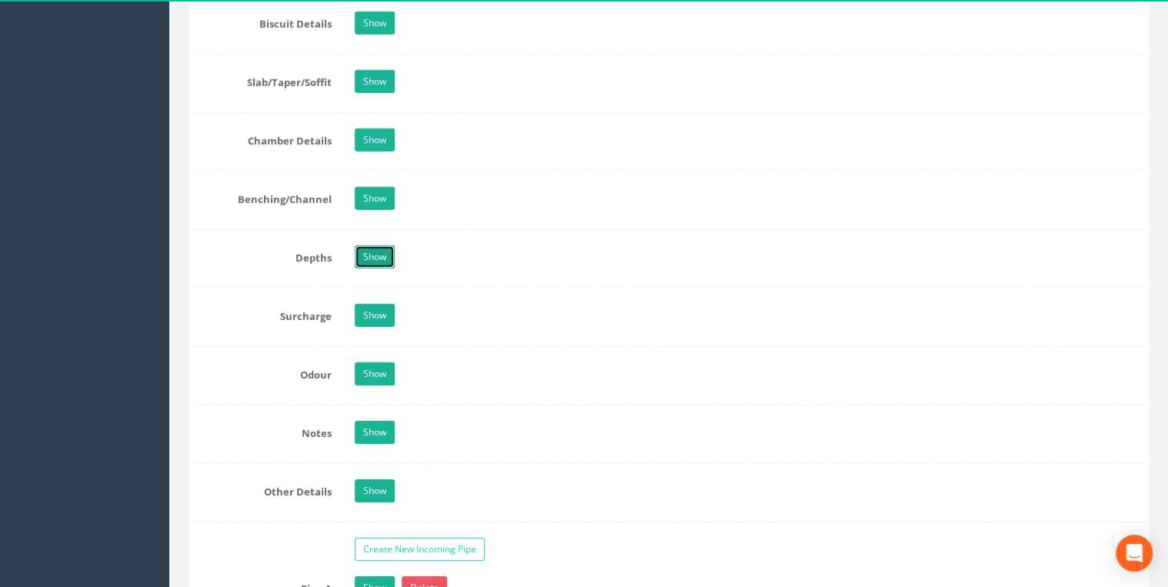
click at [388, 254] on link "Show" at bounding box center [375, 256] width 40 height 23
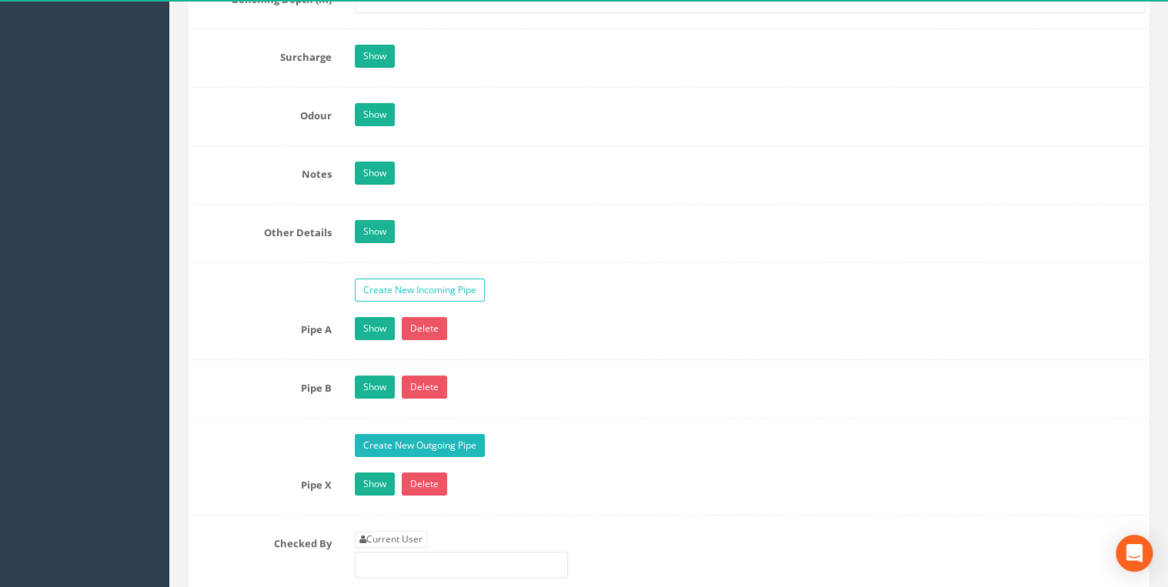
scroll to position [3037, 0]
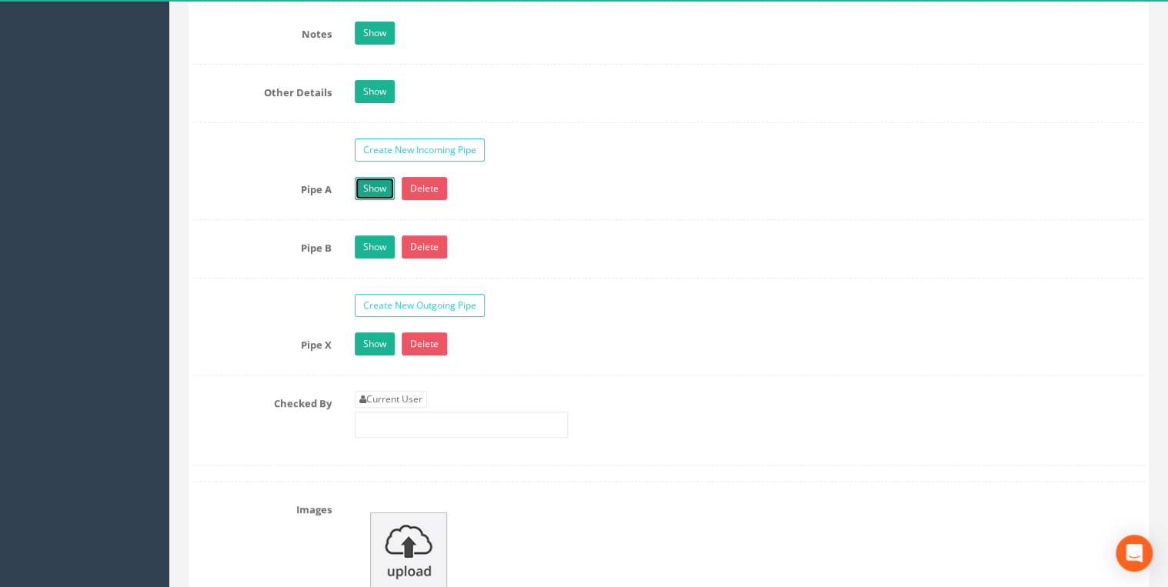
click at [379, 187] on link "Show" at bounding box center [375, 188] width 40 height 23
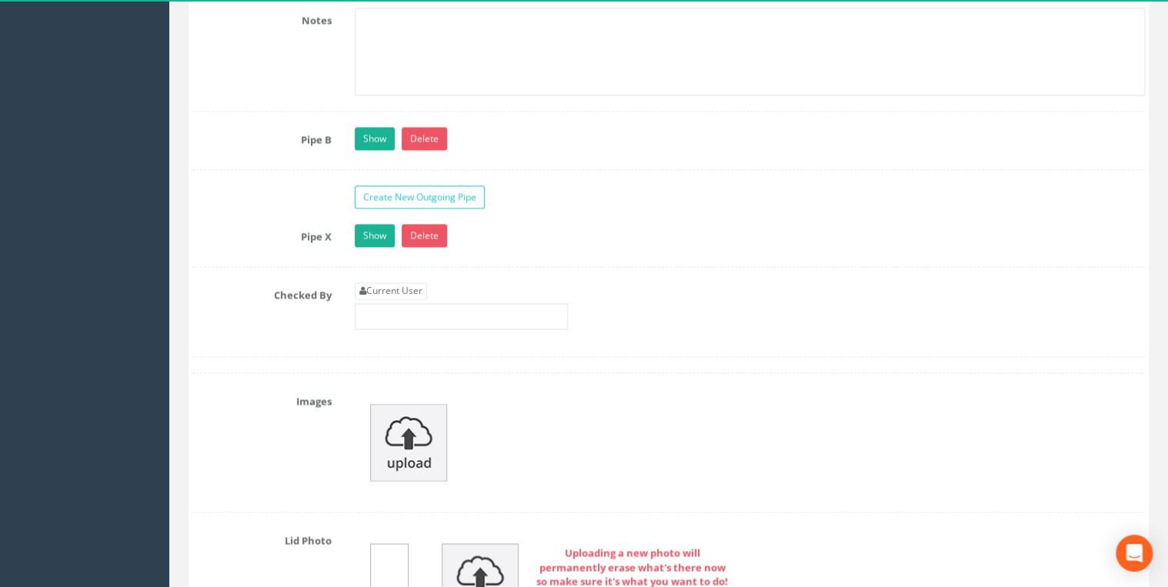
scroll to position [4022, 0]
click at [379, 223] on link "Show" at bounding box center [375, 234] width 40 height 23
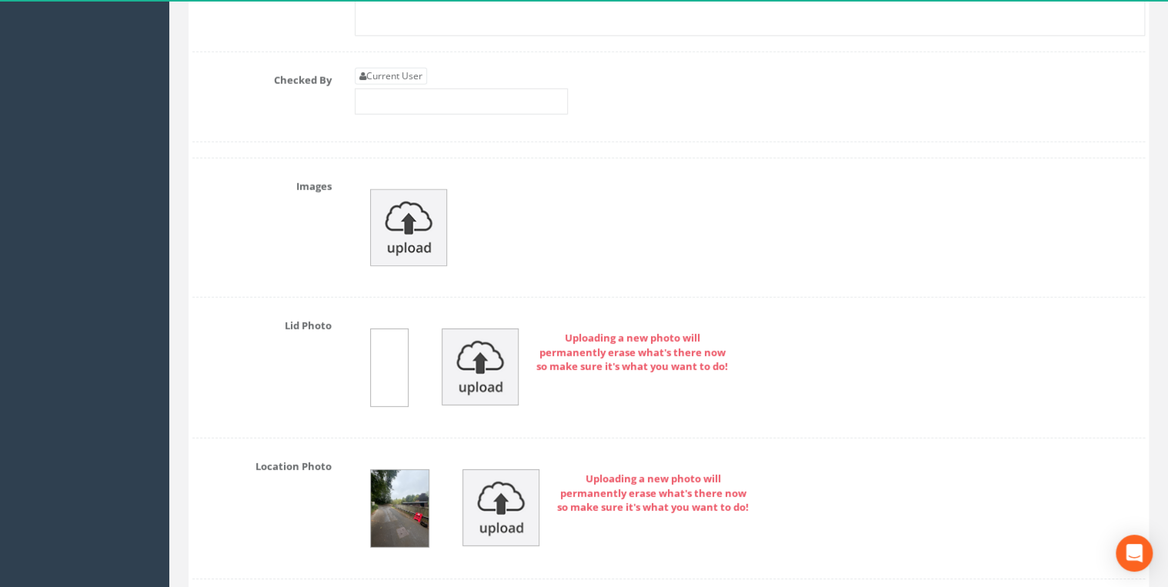
scroll to position [5007, 0]
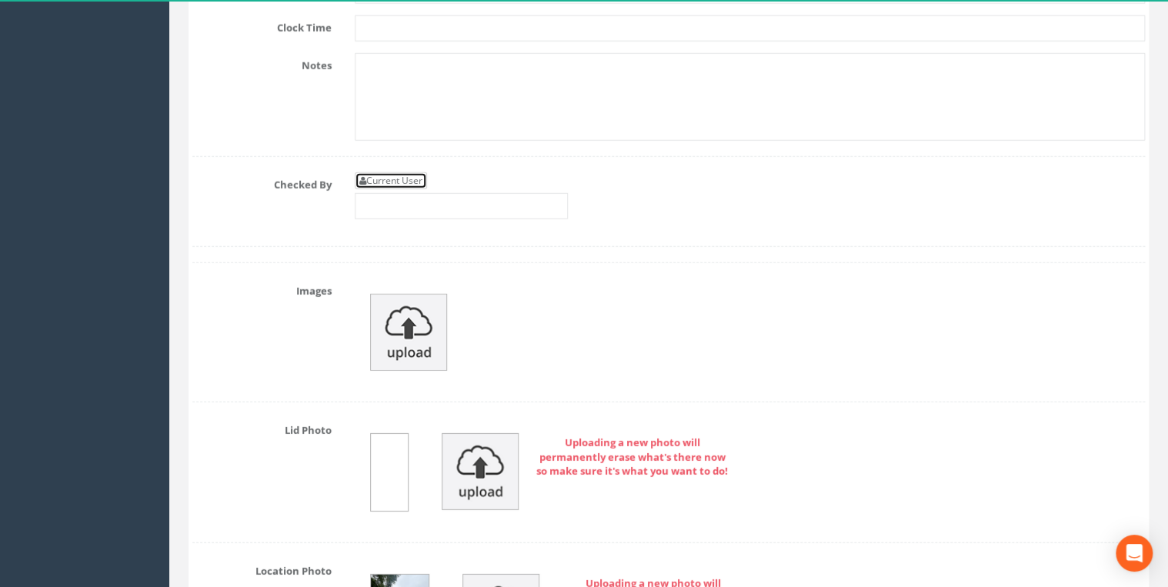
click at [391, 172] on link "Current User" at bounding box center [391, 180] width 72 height 17
type input "[PERSON_NAME]"
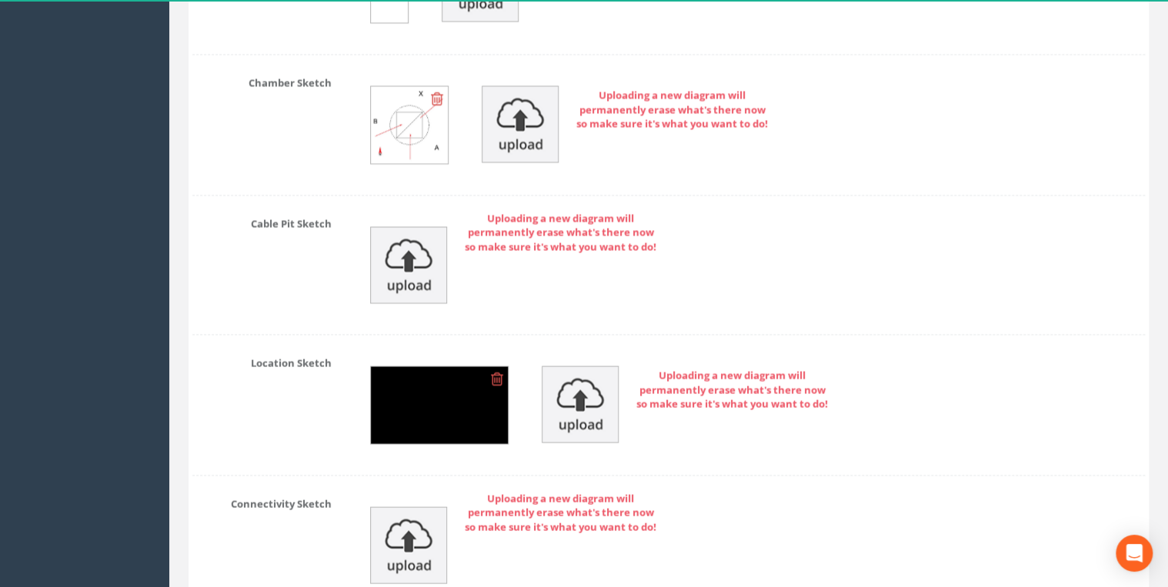
scroll to position [7573, 0]
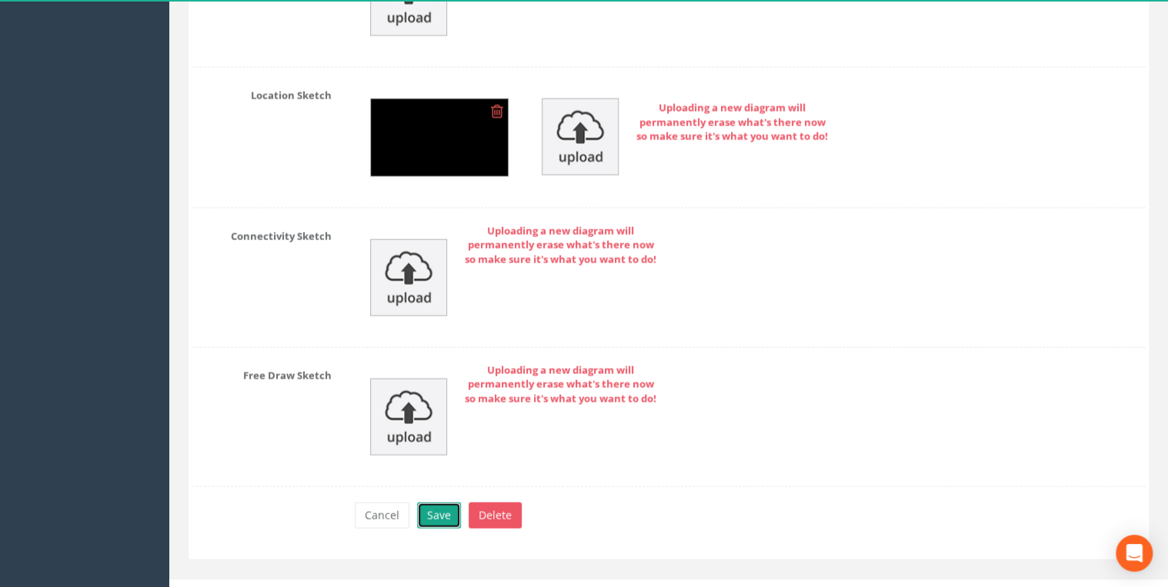
click at [443, 503] on button "Save" at bounding box center [439, 516] width 44 height 26
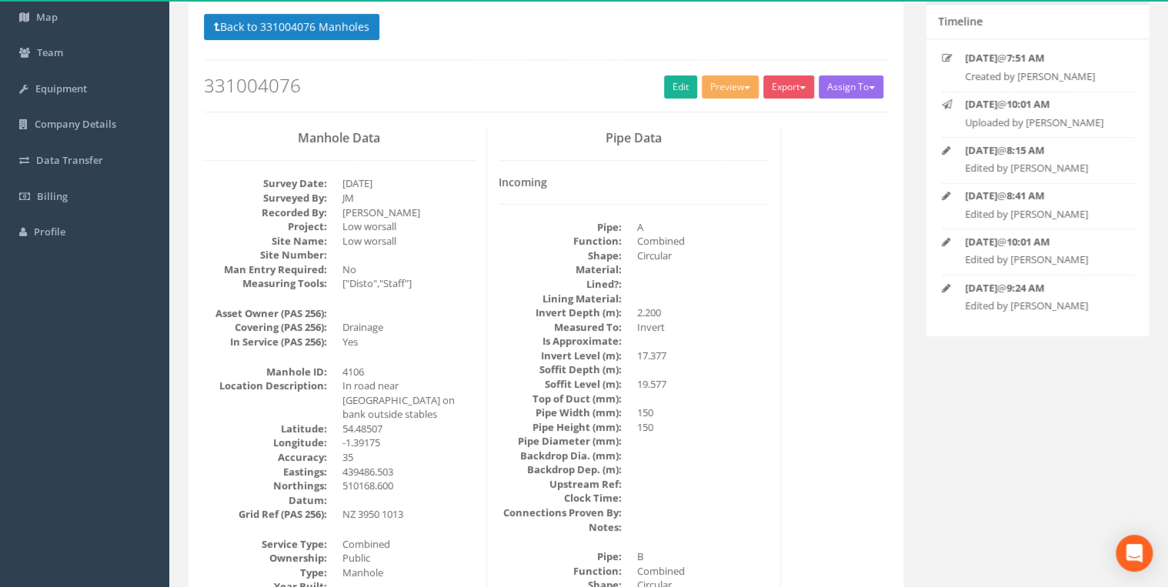
scroll to position [0, 0]
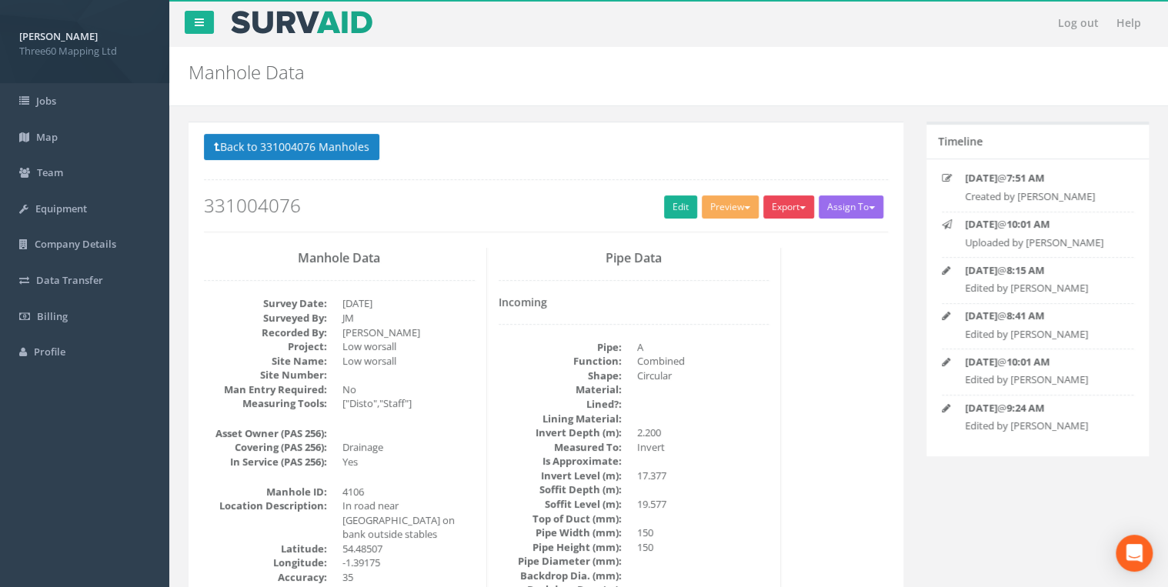
click at [776, 206] on button "Export" at bounding box center [788, 206] width 51 height 23
click at [756, 238] on link "360 Manhole" at bounding box center [757, 239] width 117 height 24
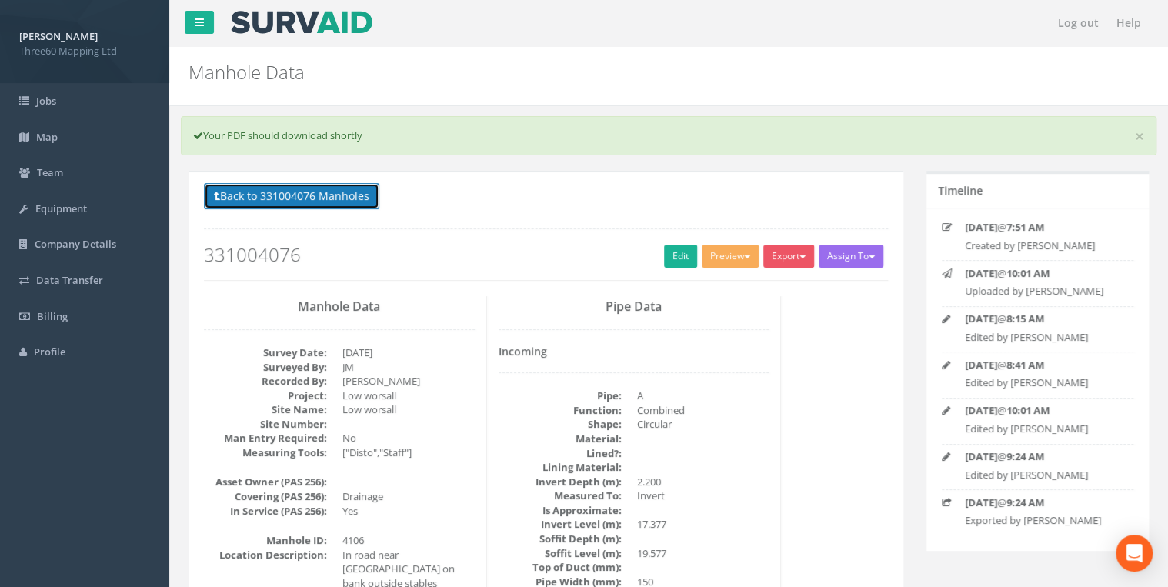
click at [374, 201] on button "Back to 331004076 Manholes" at bounding box center [291, 196] width 175 height 26
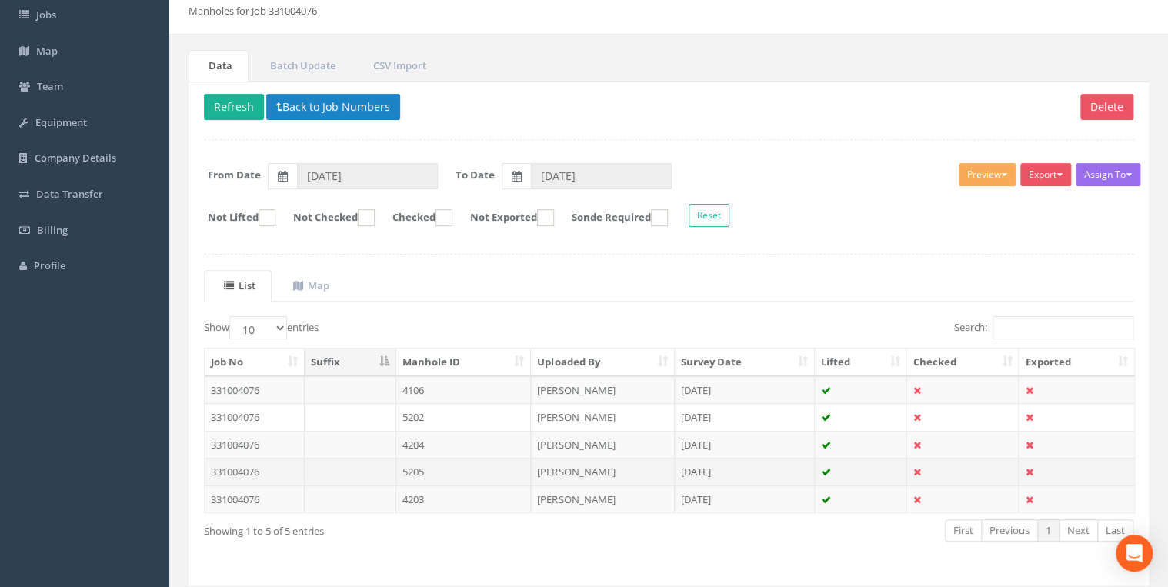
scroll to position [131, 0]
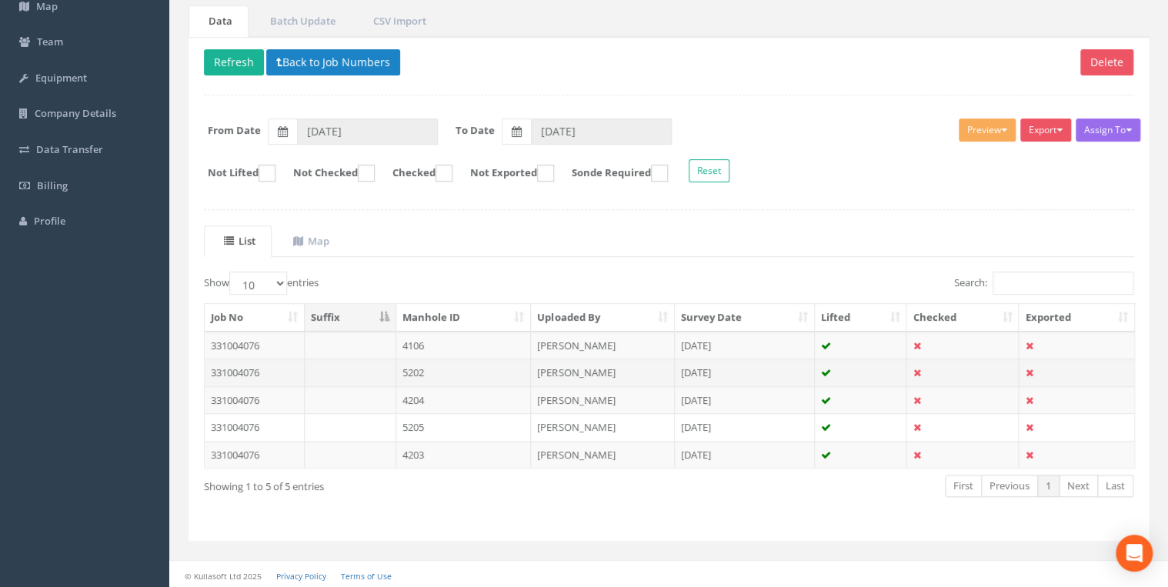
click at [435, 370] on td "5202" at bounding box center [463, 373] width 135 height 28
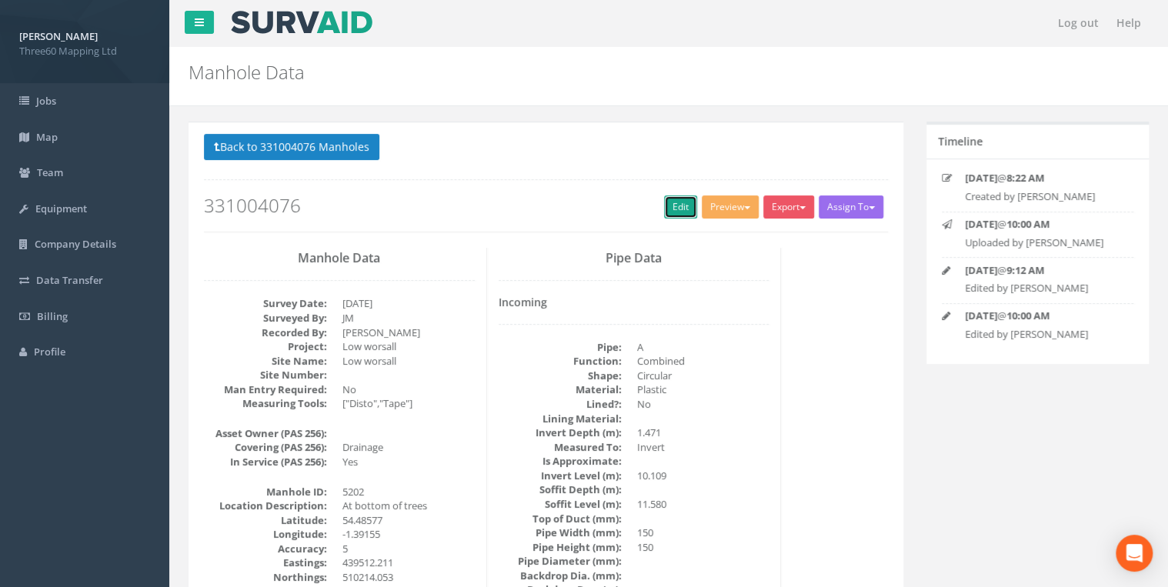
click at [664, 213] on link "Edit" at bounding box center [680, 206] width 33 height 23
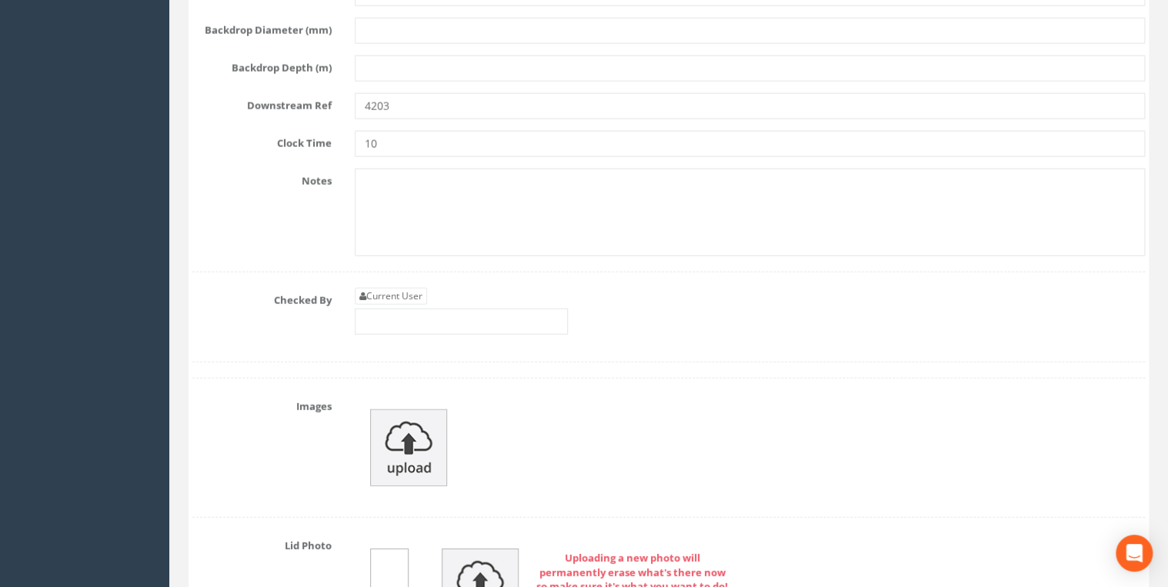
scroll to position [5089, 0]
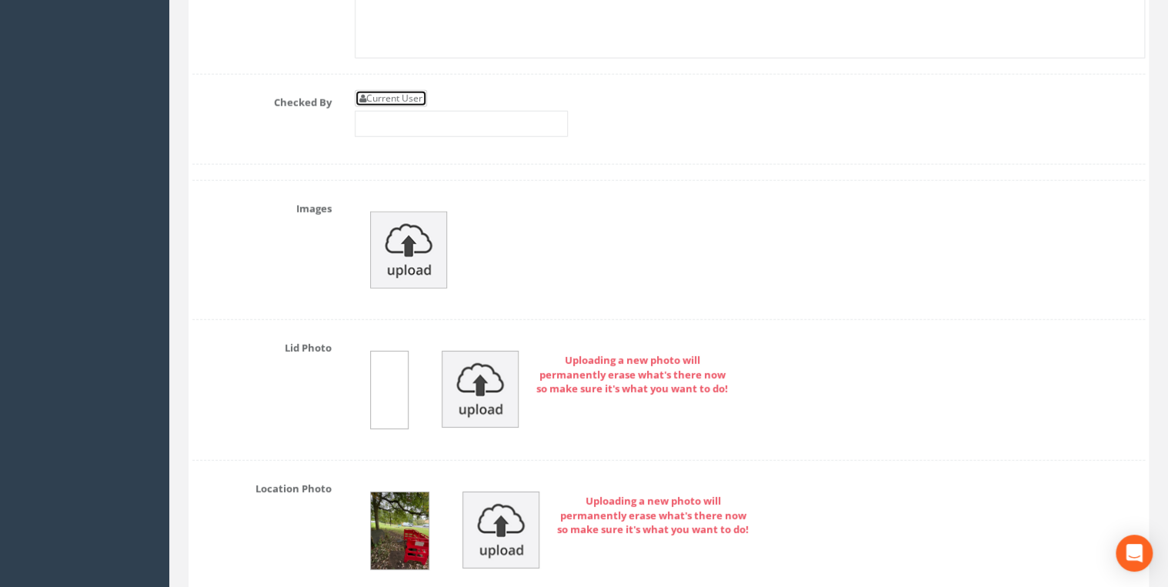
click at [379, 90] on link "Current User" at bounding box center [391, 98] width 72 height 17
type input "[PERSON_NAME]"
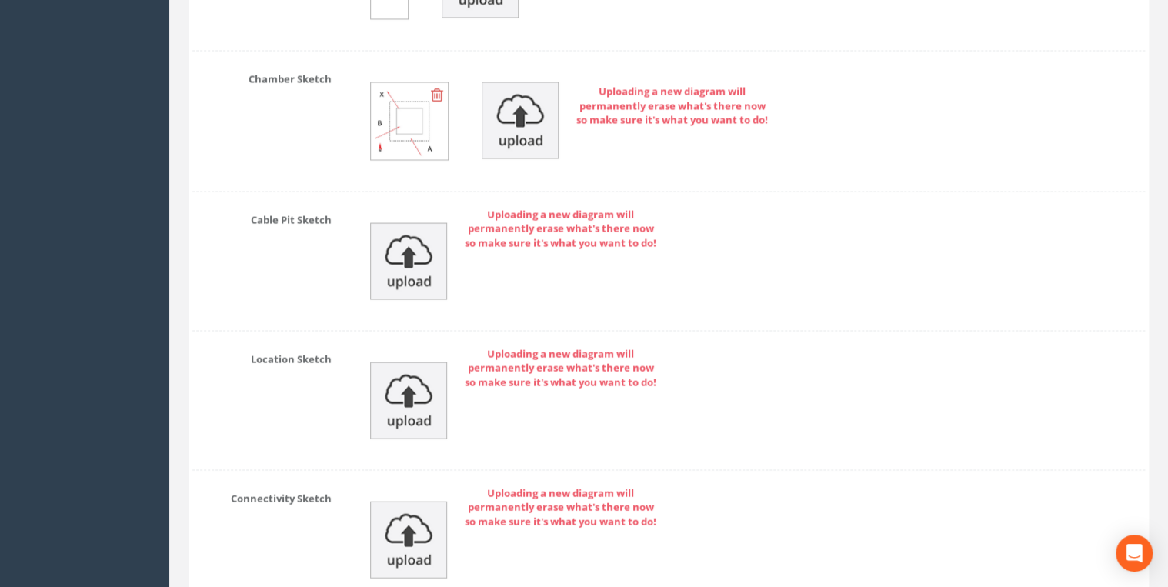
scroll to position [7572, 0]
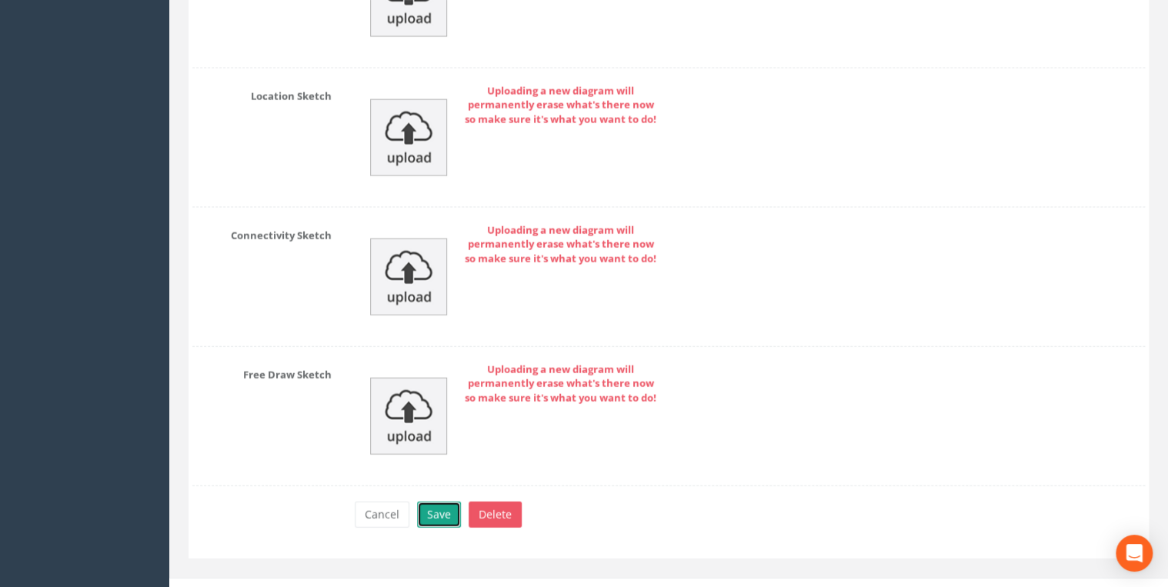
click at [428, 502] on button "Save" at bounding box center [439, 515] width 44 height 26
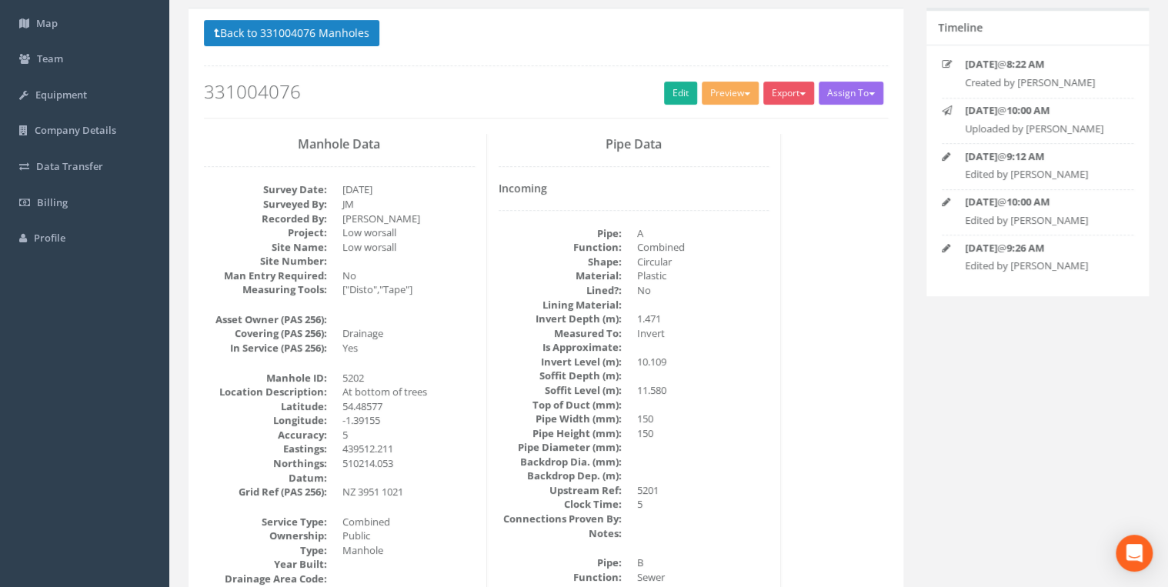
scroll to position [0, 0]
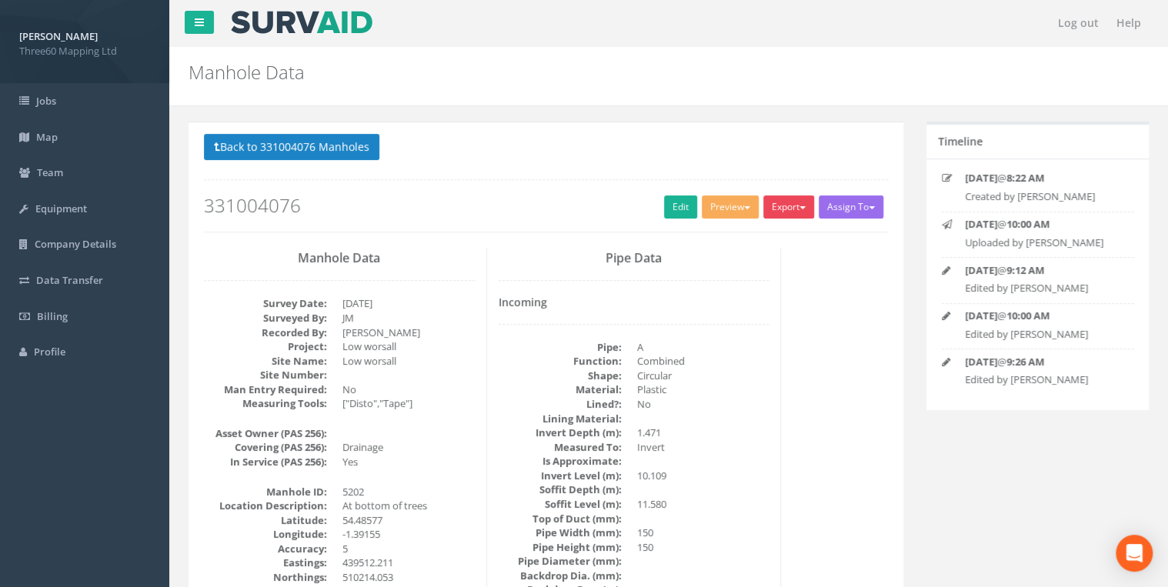
click at [796, 206] on button "Export" at bounding box center [788, 206] width 51 height 23
click at [751, 234] on link "360 Manhole" at bounding box center [757, 239] width 117 height 24
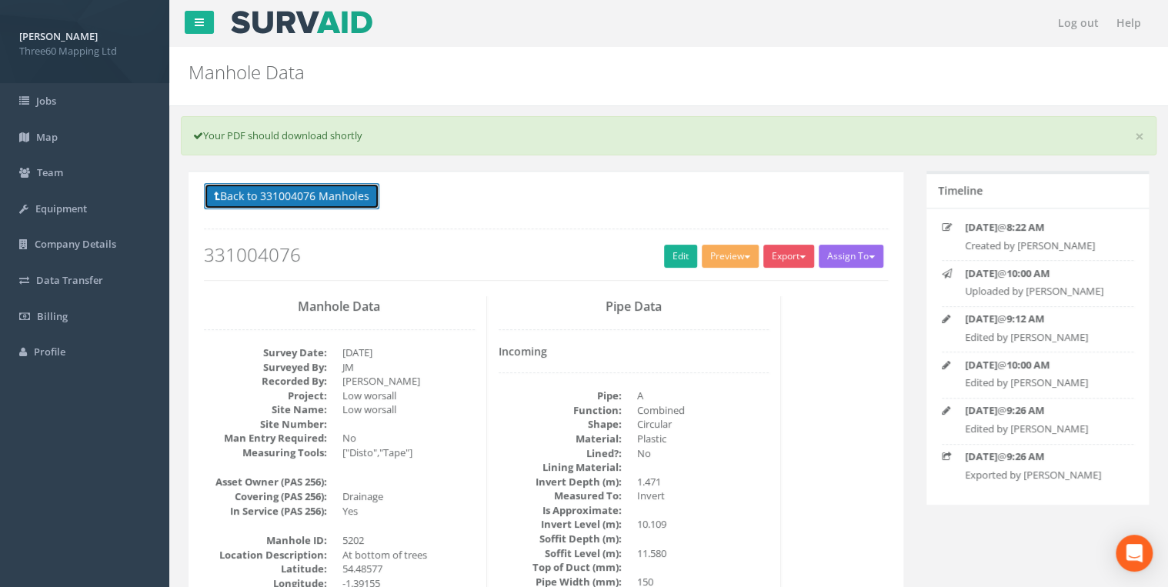
click at [377, 188] on button "Back to 331004076 Manholes" at bounding box center [291, 196] width 175 height 26
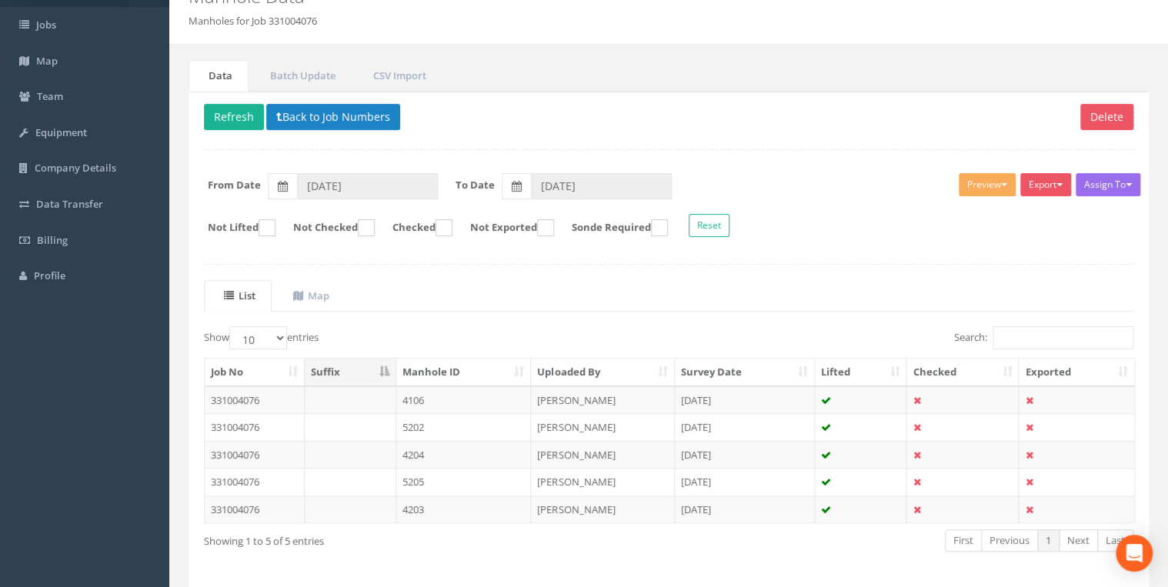
scroll to position [131, 0]
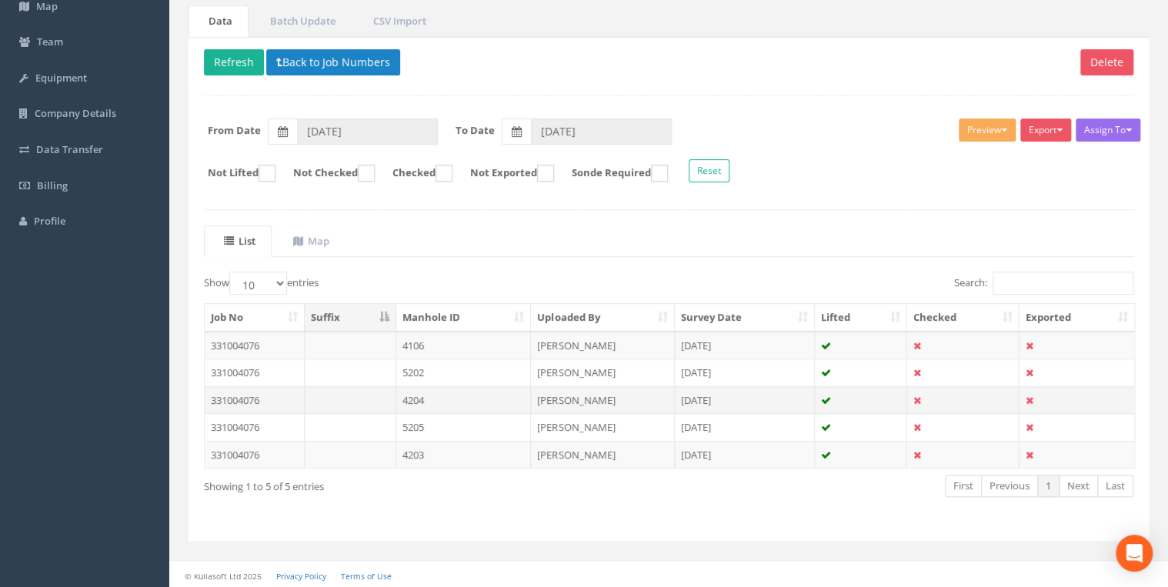
click at [414, 394] on td "4204" at bounding box center [463, 400] width 135 height 28
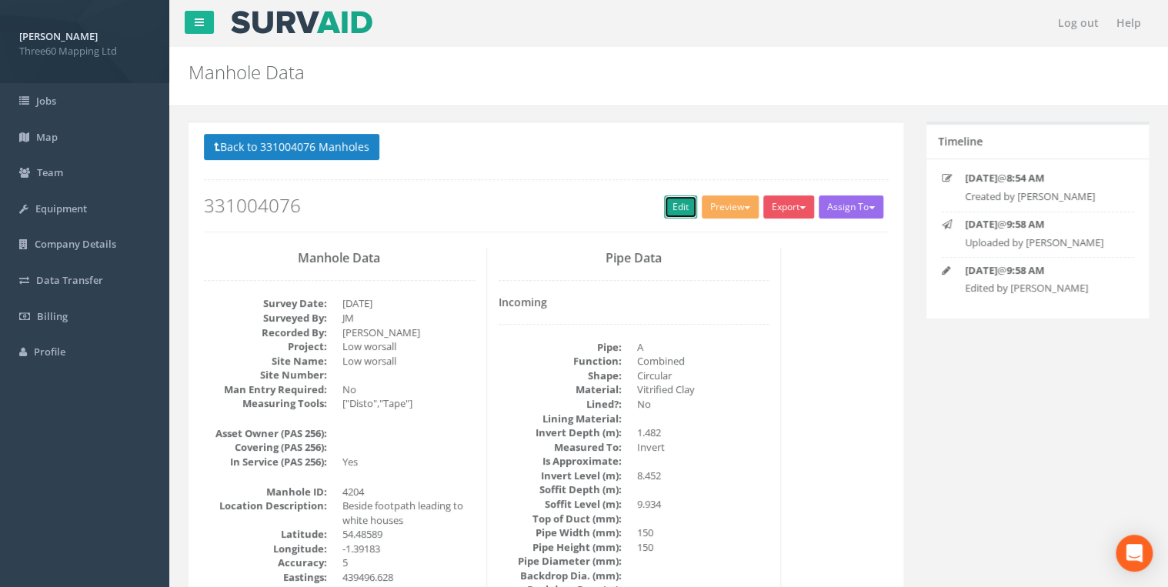
click at [677, 209] on link "Edit" at bounding box center [680, 206] width 33 height 23
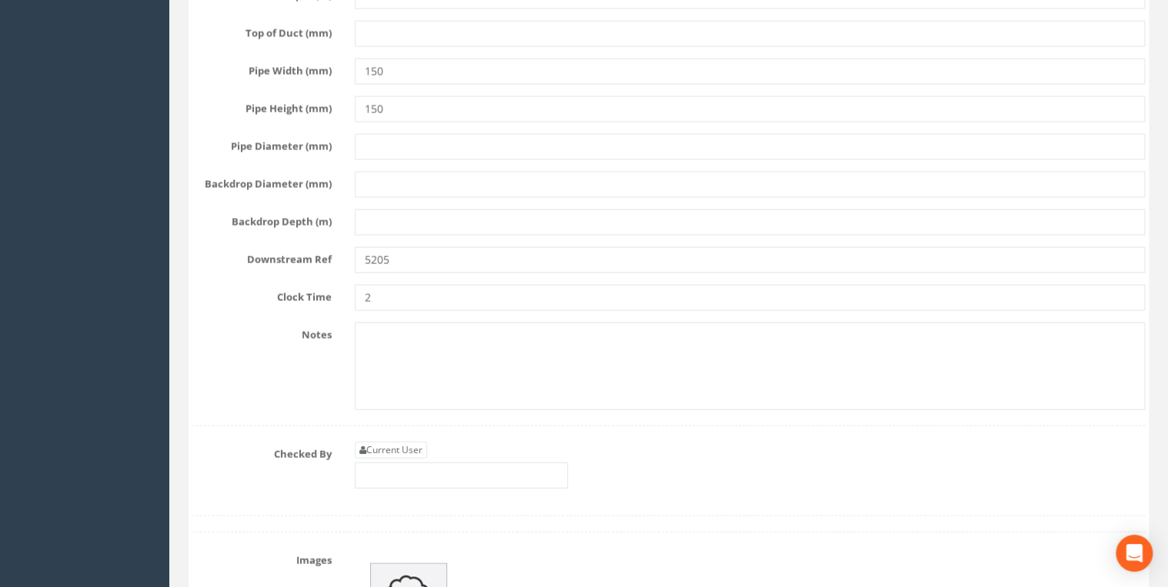
scroll to position [5007, 0]
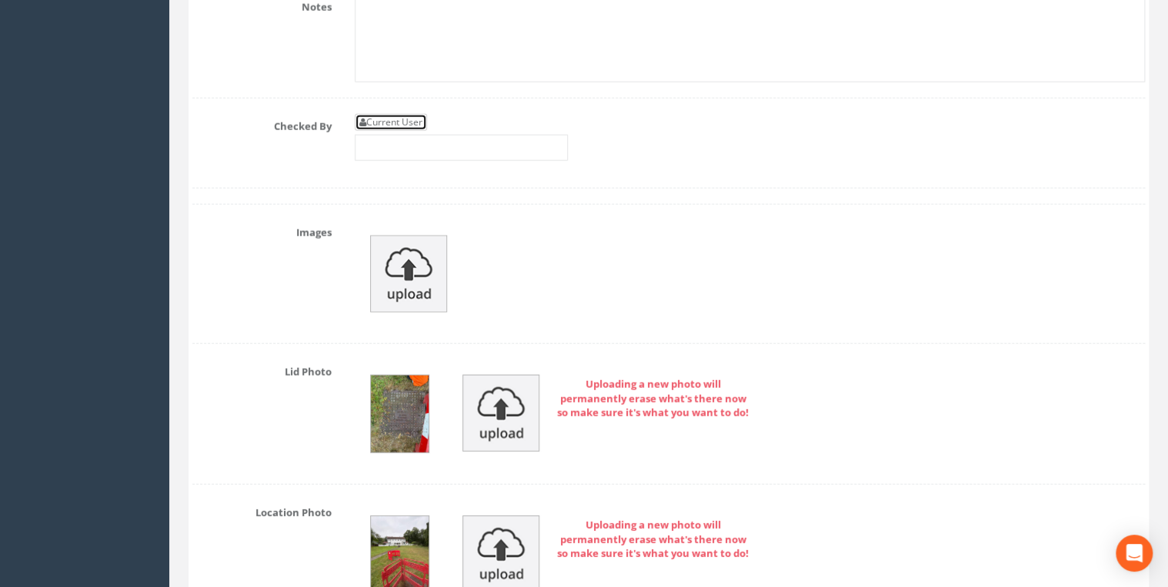
click at [409, 114] on link "Current User" at bounding box center [391, 122] width 72 height 17
type input "[PERSON_NAME]"
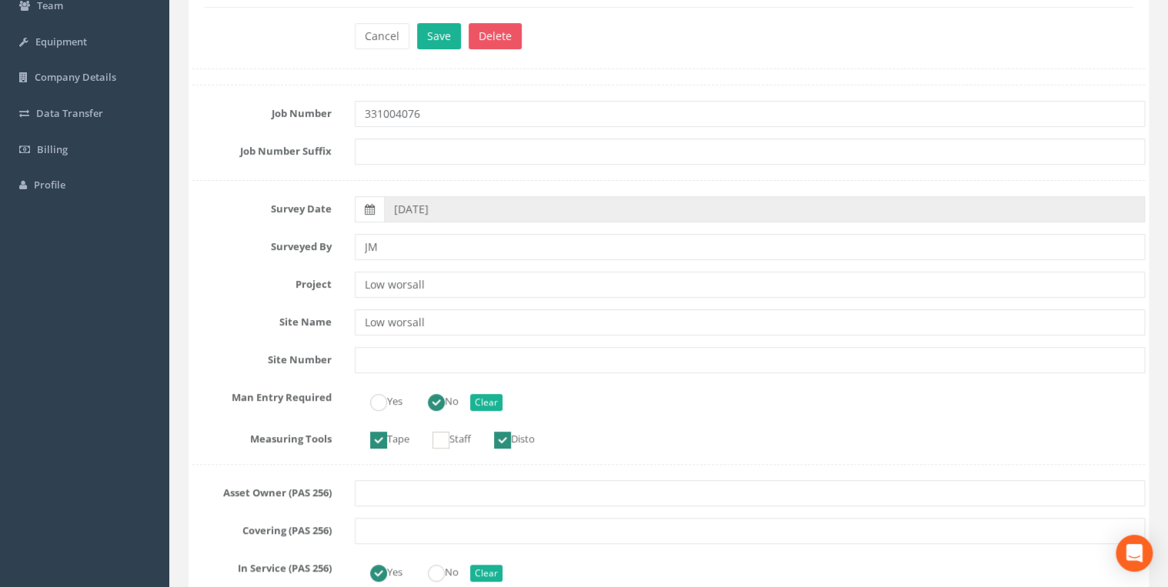
scroll to position [0, 0]
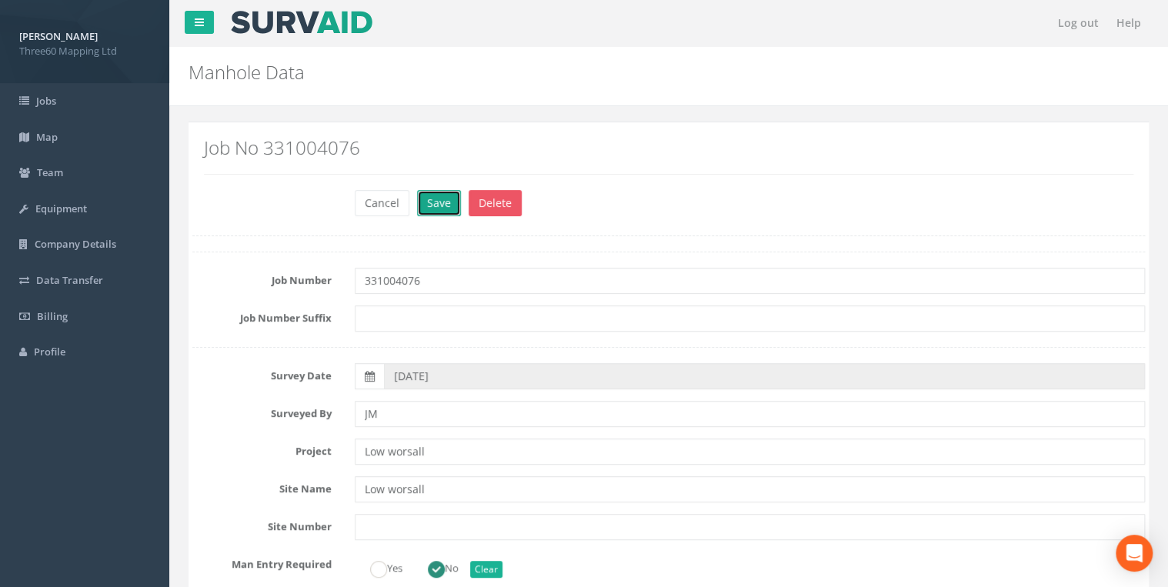
click at [446, 205] on button "Save" at bounding box center [439, 203] width 44 height 26
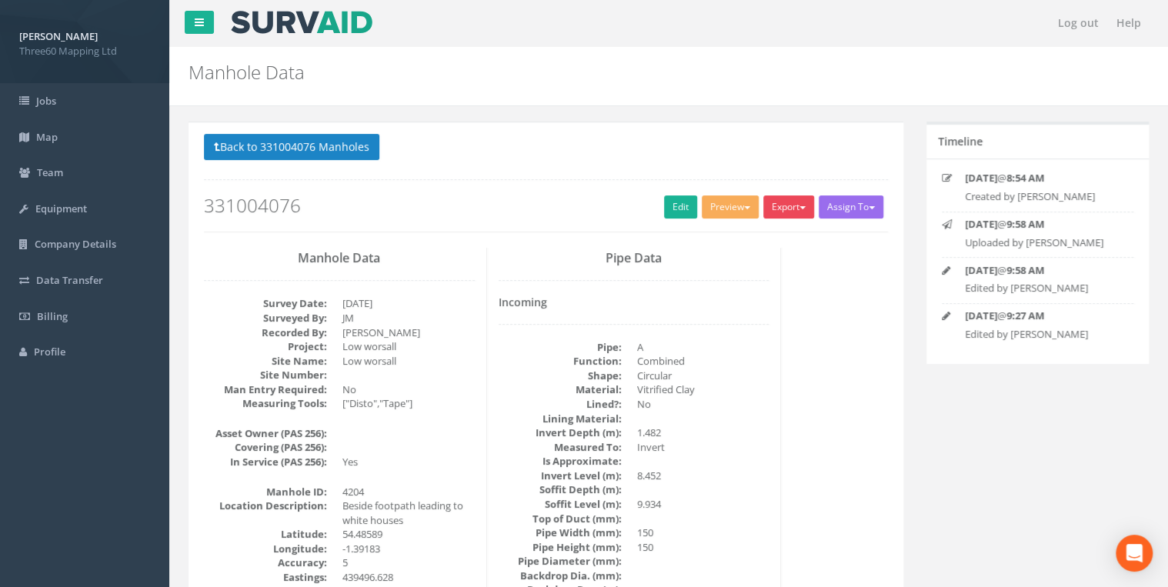
click at [787, 200] on button "Export" at bounding box center [788, 206] width 51 height 23
click at [762, 237] on link "360 Manhole" at bounding box center [757, 239] width 117 height 24
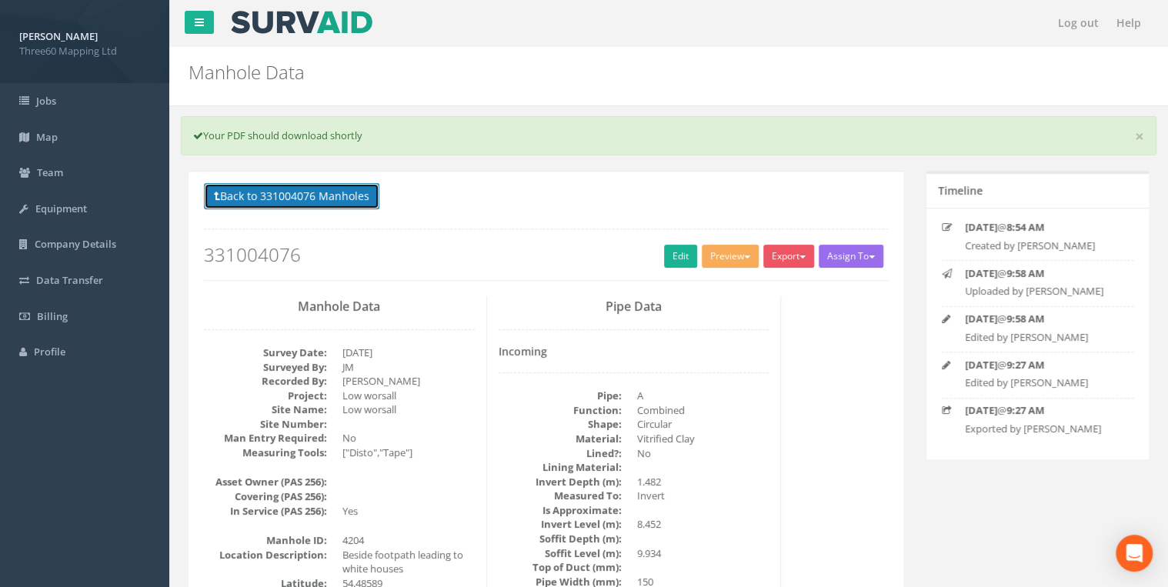
click at [360, 194] on button "Back to 331004076 Manholes" at bounding box center [291, 196] width 175 height 26
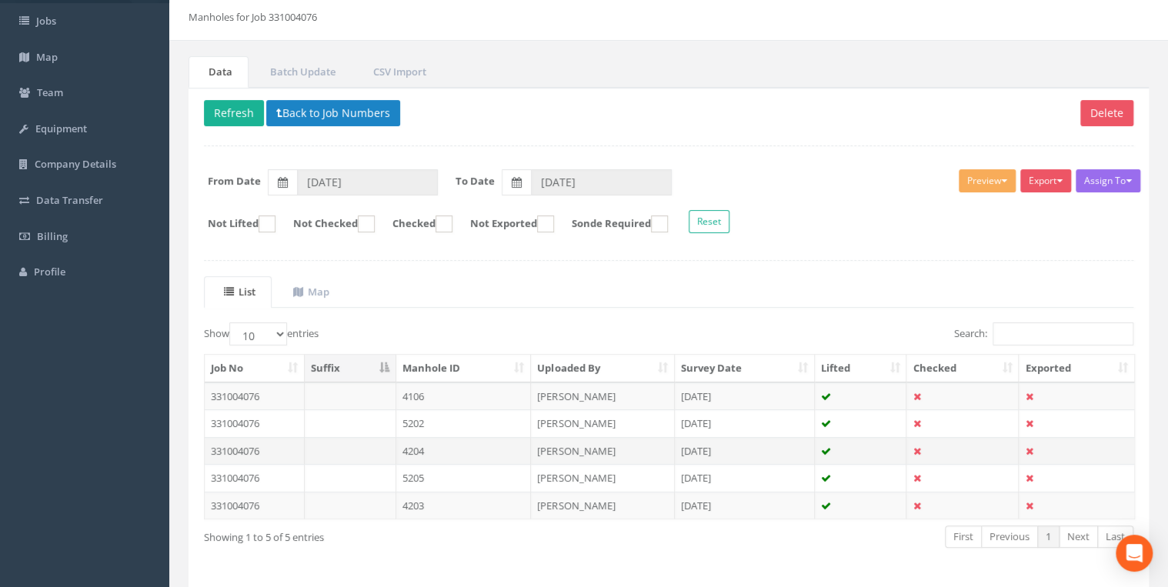
scroll to position [131, 0]
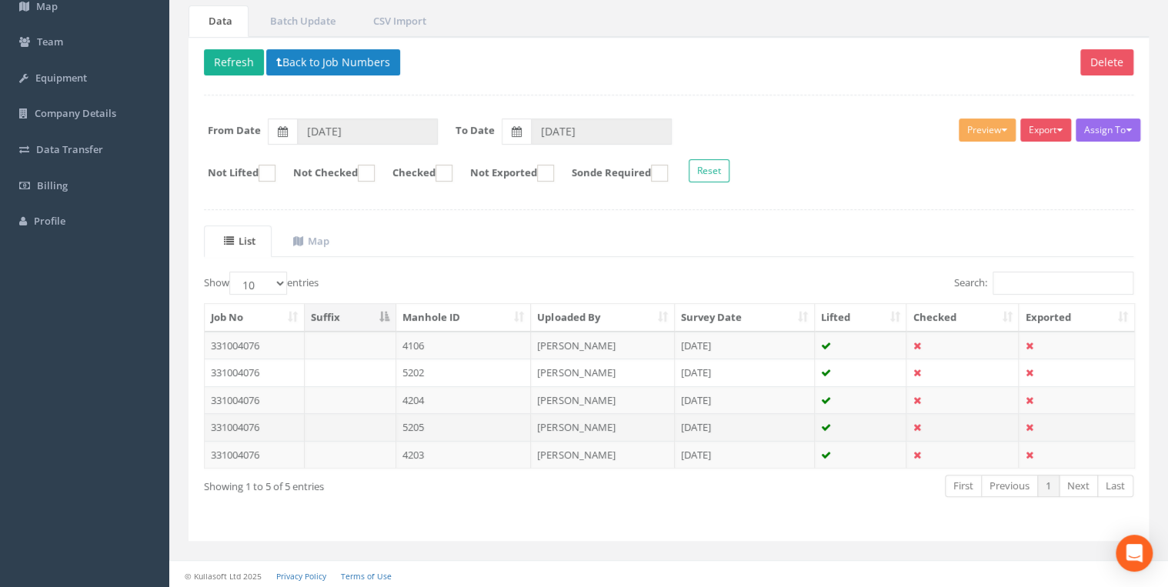
click at [427, 427] on td "5205" at bounding box center [463, 427] width 135 height 28
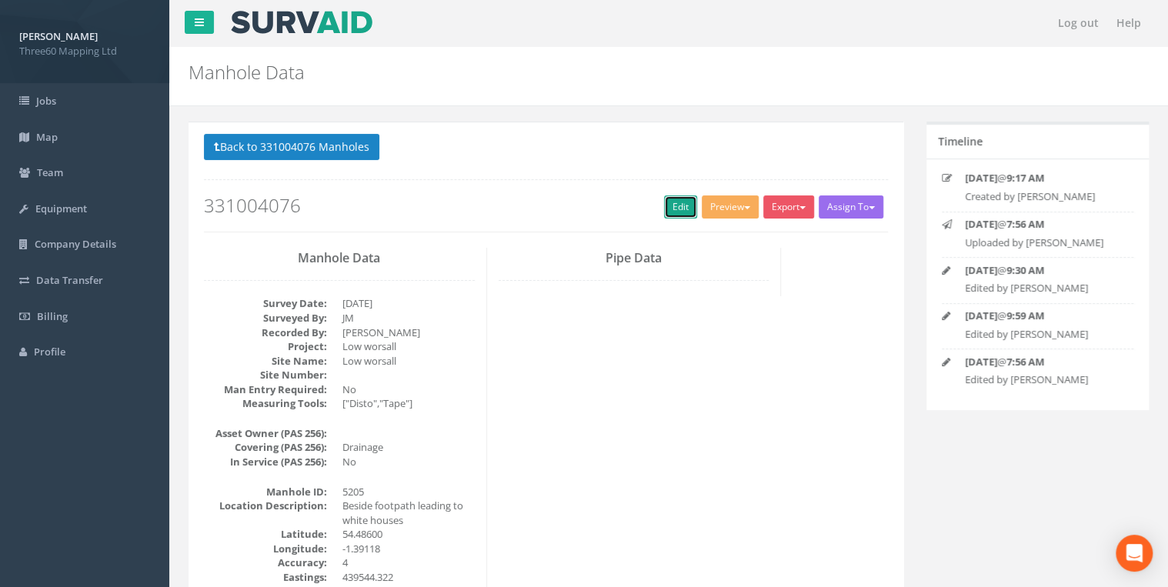
click at [665, 201] on link "Edit" at bounding box center [680, 206] width 33 height 23
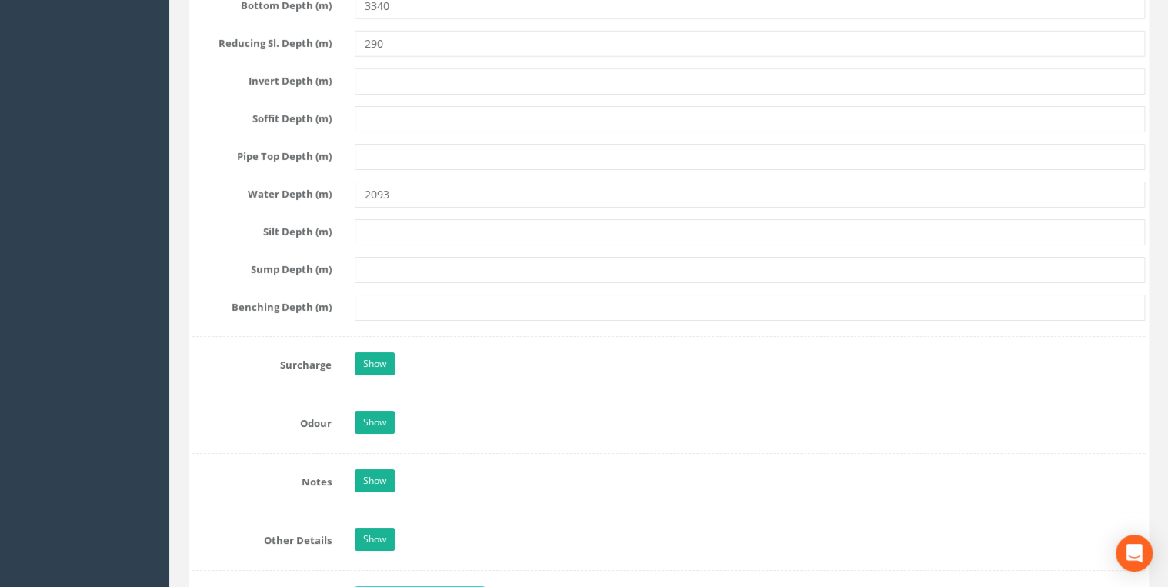
scroll to position [3037, 0]
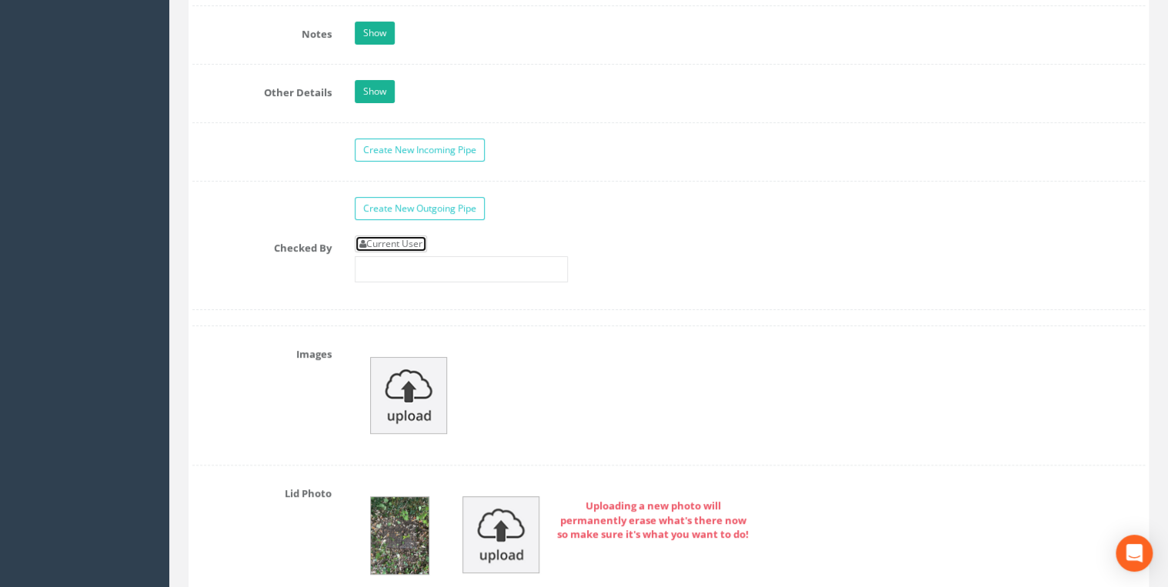
click at [424, 235] on link "Current User" at bounding box center [391, 243] width 72 height 17
type input "[PERSON_NAME]"
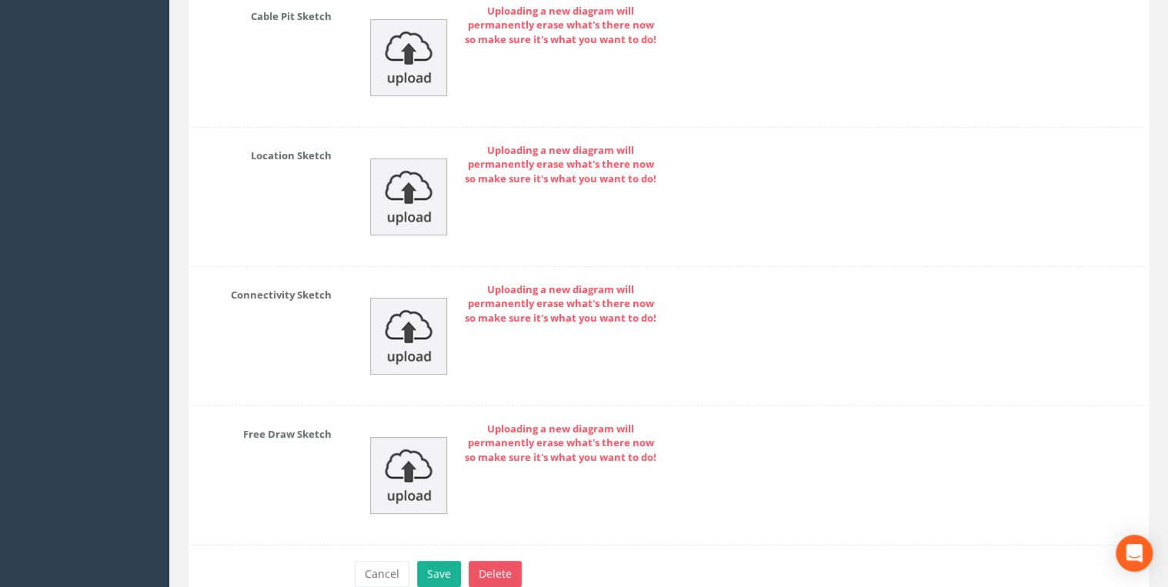
scroll to position [5670, 0]
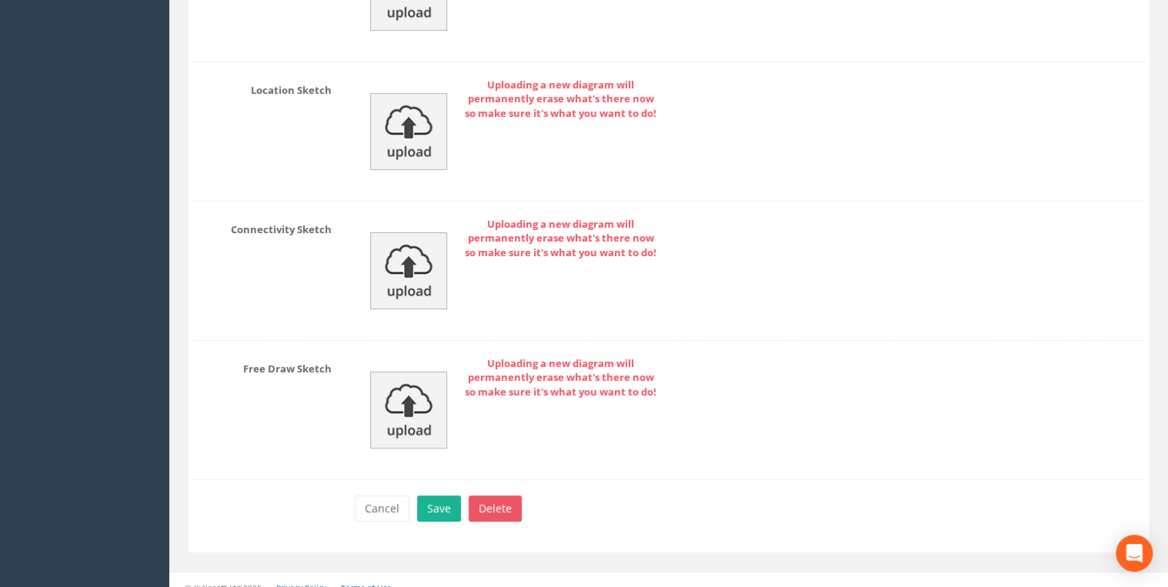
click at [440, 509] on div "Cancel Save Delete" at bounding box center [749, 511] width 813 height 30
click at [447, 497] on button "Save" at bounding box center [439, 509] width 44 height 26
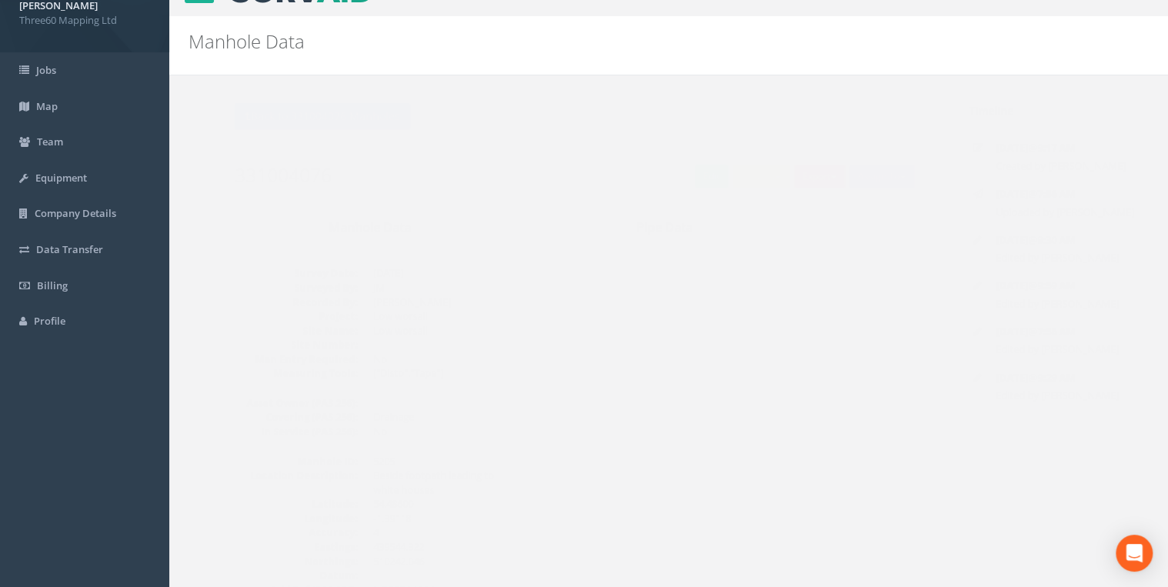
scroll to position [0, 0]
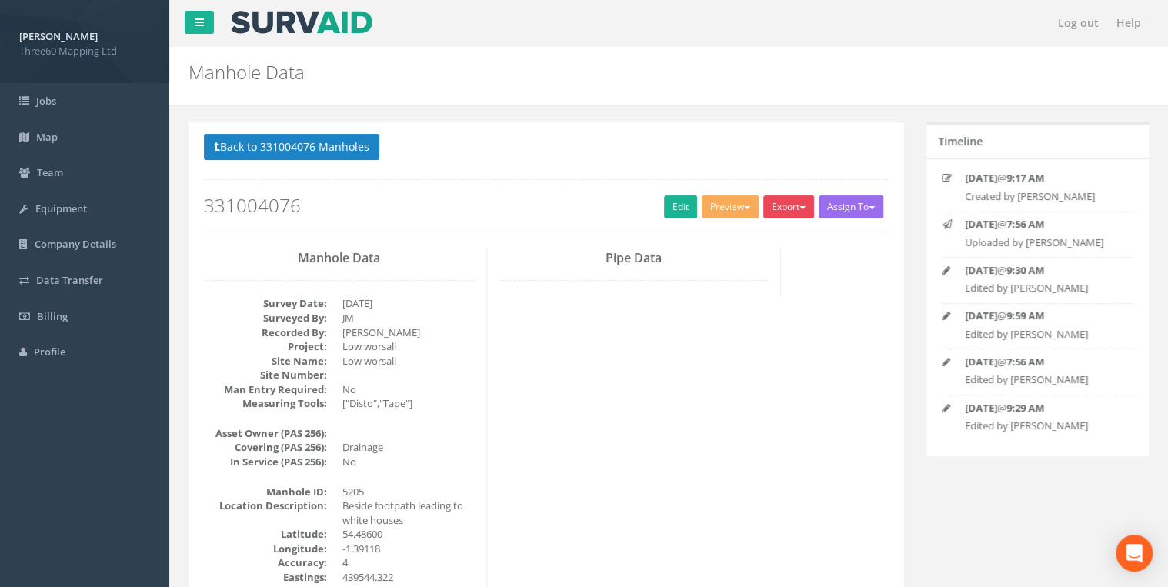
click at [773, 205] on button "Export" at bounding box center [788, 206] width 51 height 23
click at [753, 232] on link "360 Manhole" at bounding box center [757, 239] width 117 height 24
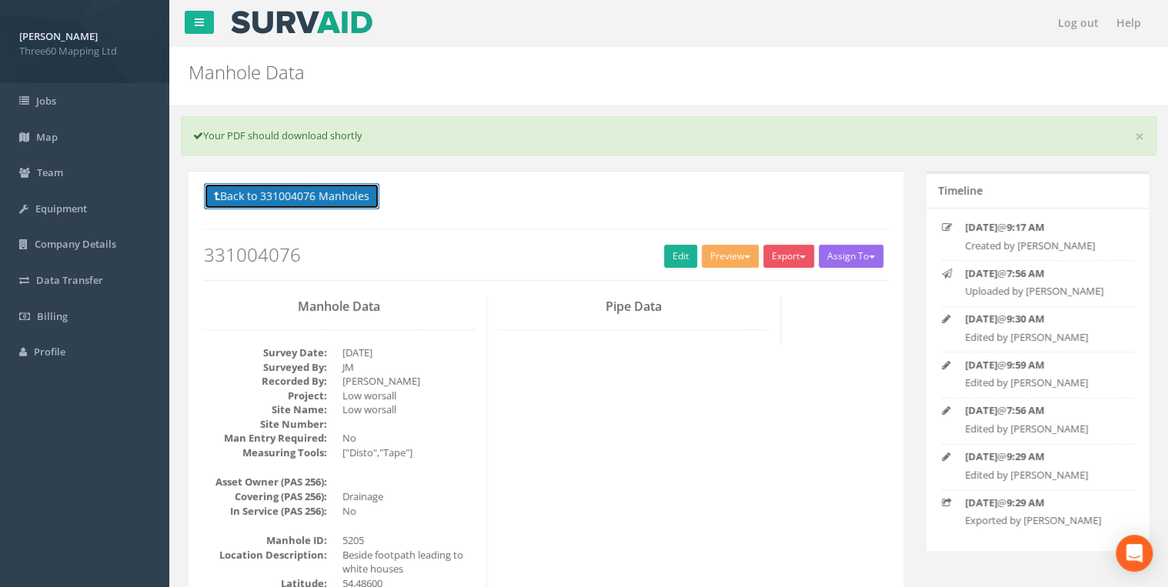
click at [353, 185] on button "Back to 331004076 Manholes" at bounding box center [291, 196] width 175 height 26
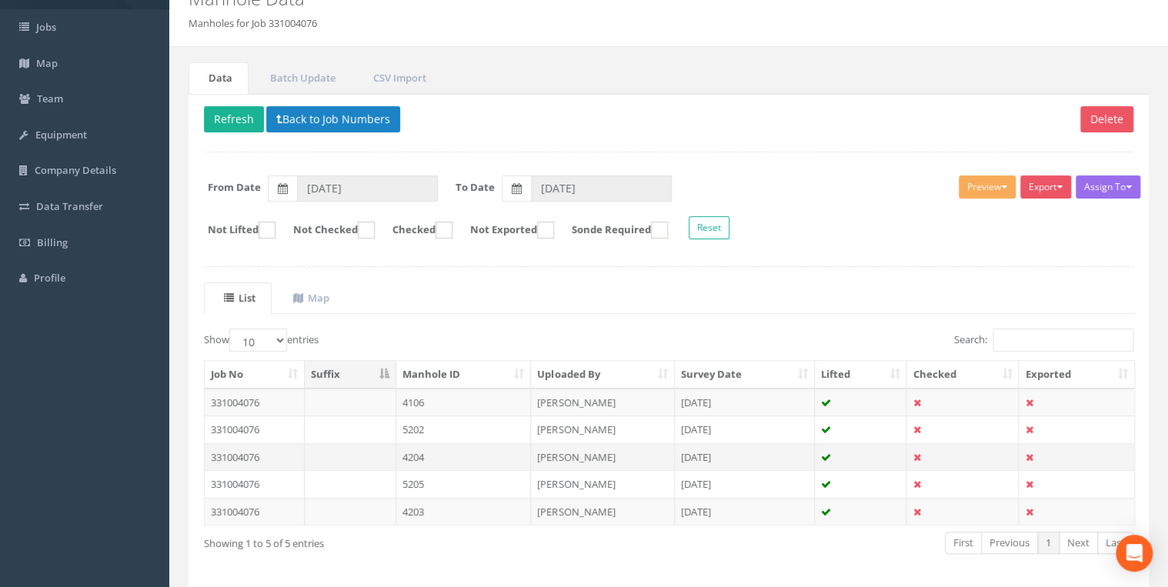
scroll to position [131, 0]
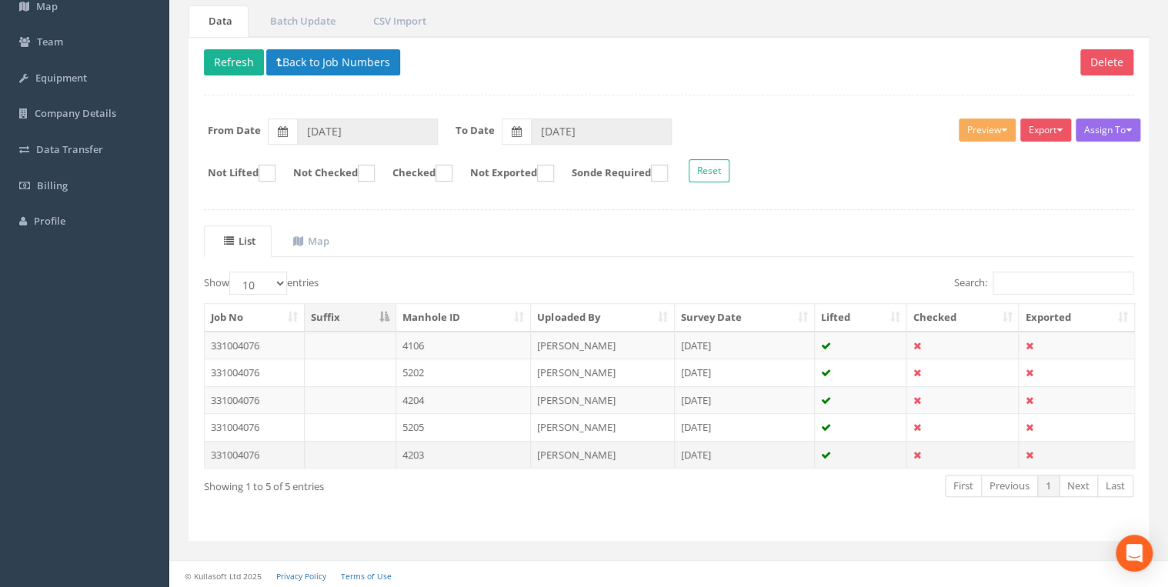
click at [371, 458] on td at bounding box center [351, 455] width 92 height 28
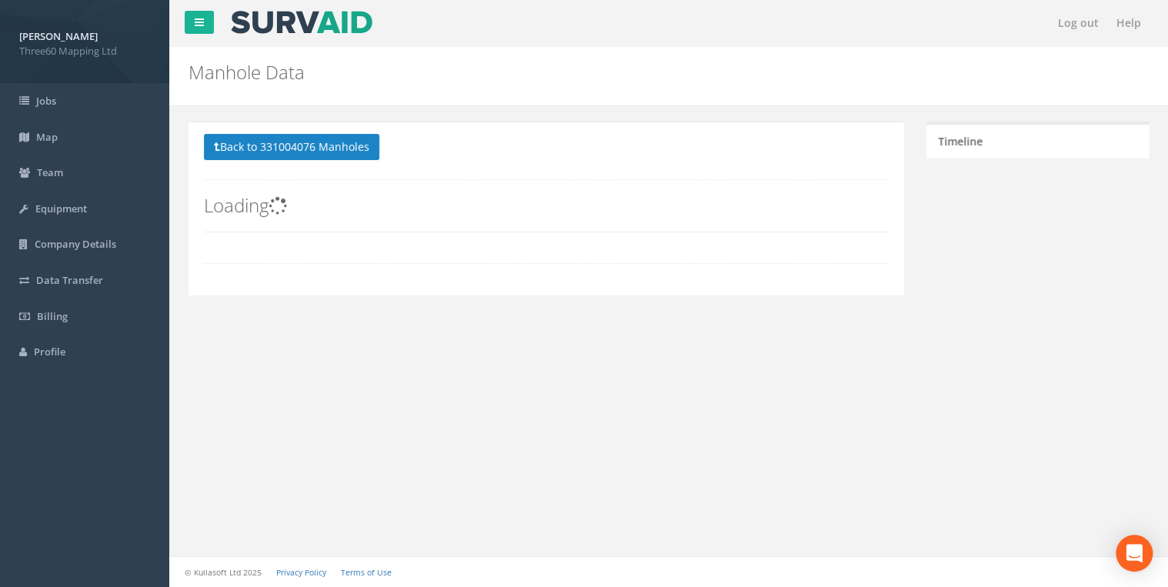
scroll to position [0, 0]
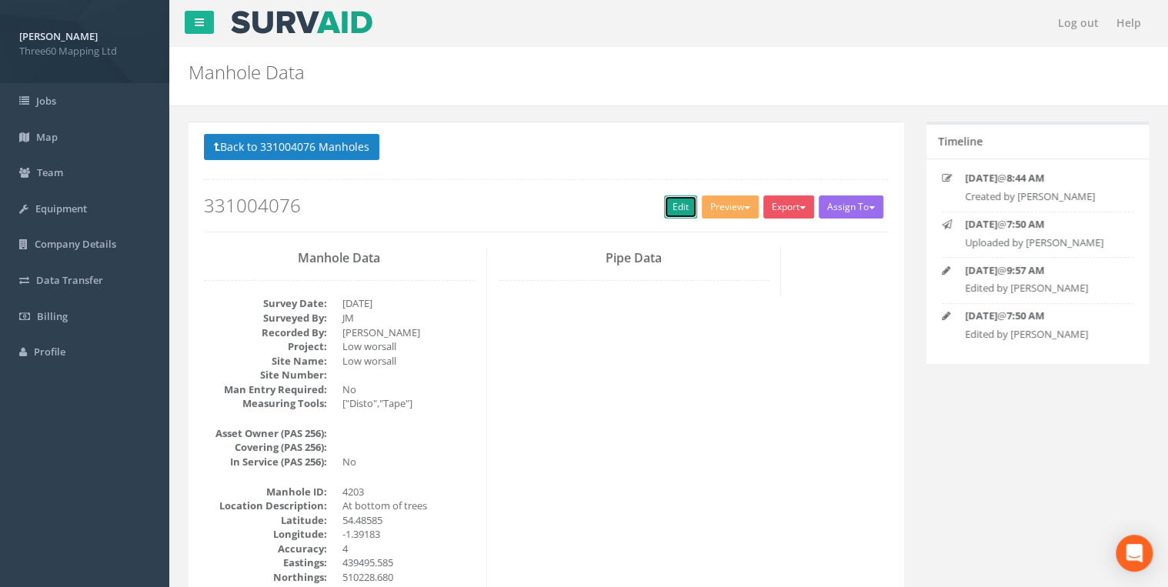
click at [677, 208] on link "Edit" at bounding box center [680, 206] width 33 height 23
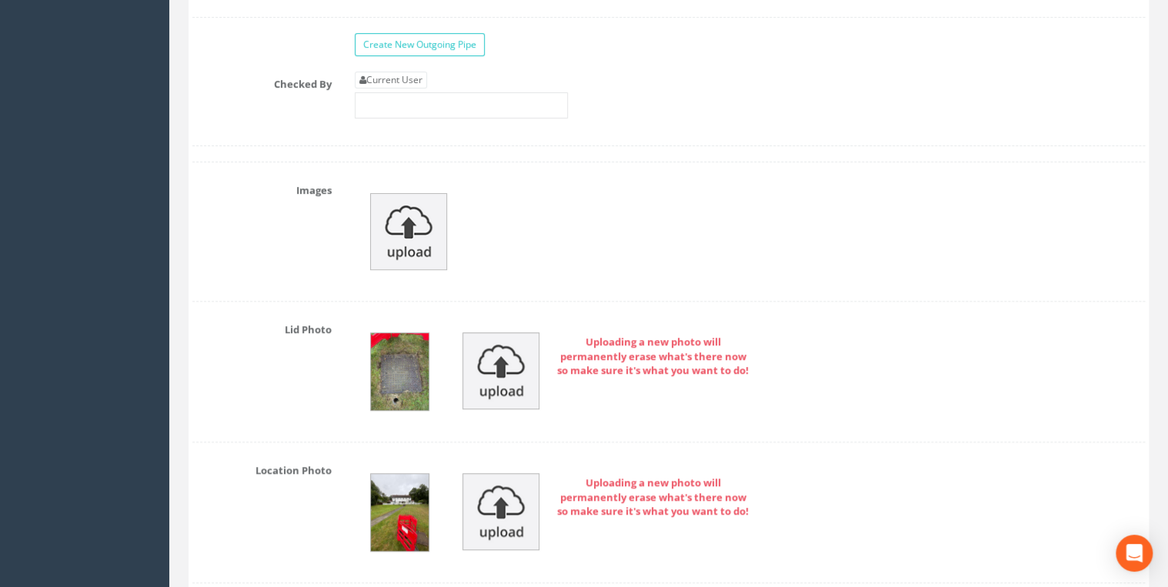
scroll to position [3201, 0]
click at [406, 75] on link "Current User" at bounding box center [391, 79] width 72 height 17
type input "[PERSON_NAME]"
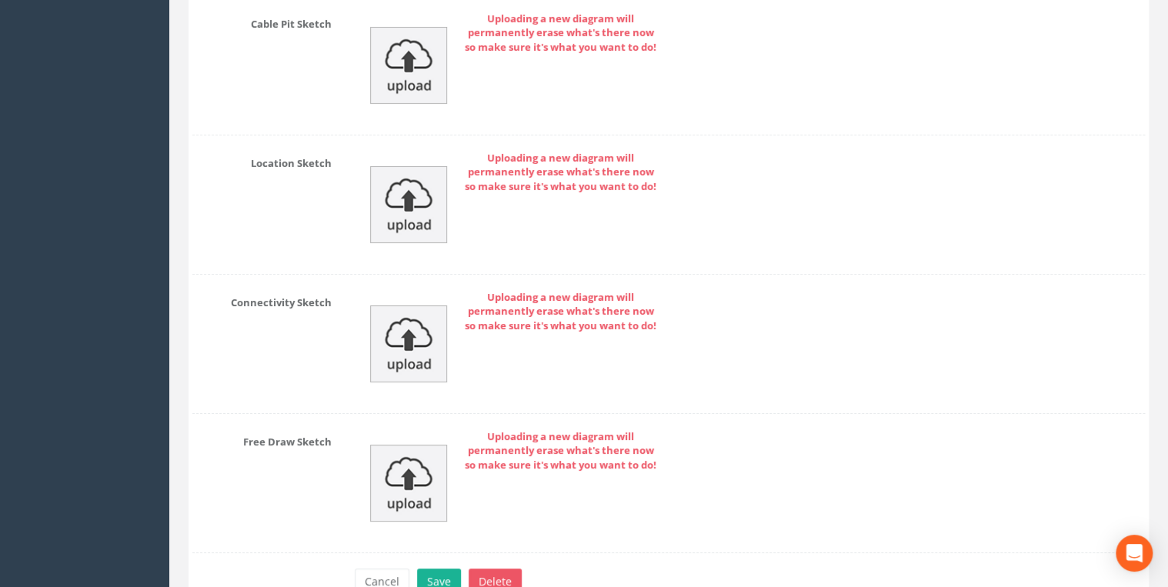
scroll to position [5670, 0]
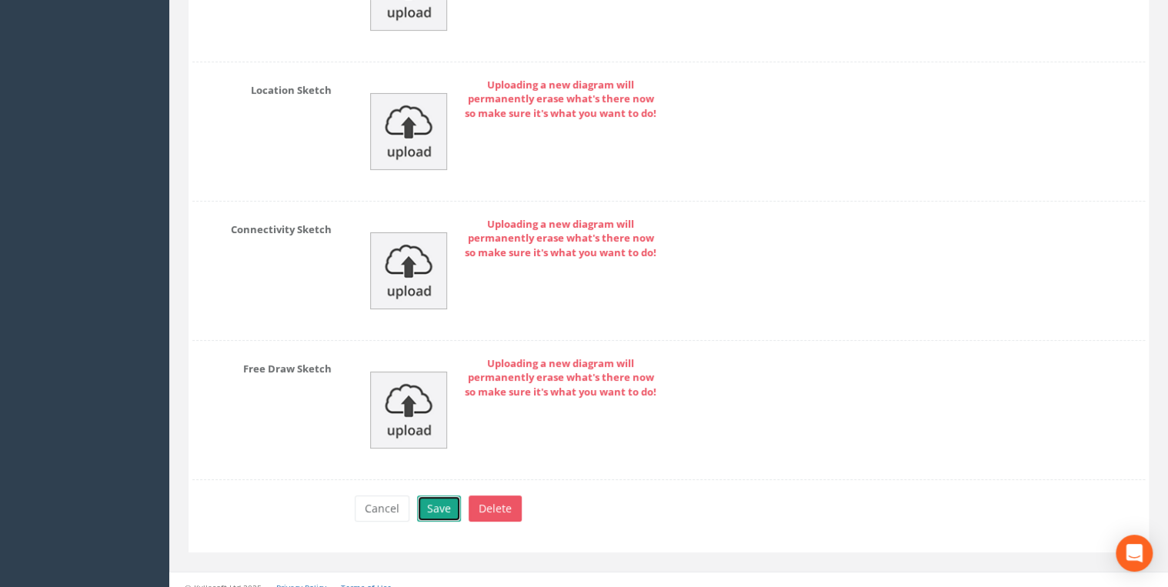
click at [446, 496] on button "Save" at bounding box center [439, 509] width 44 height 26
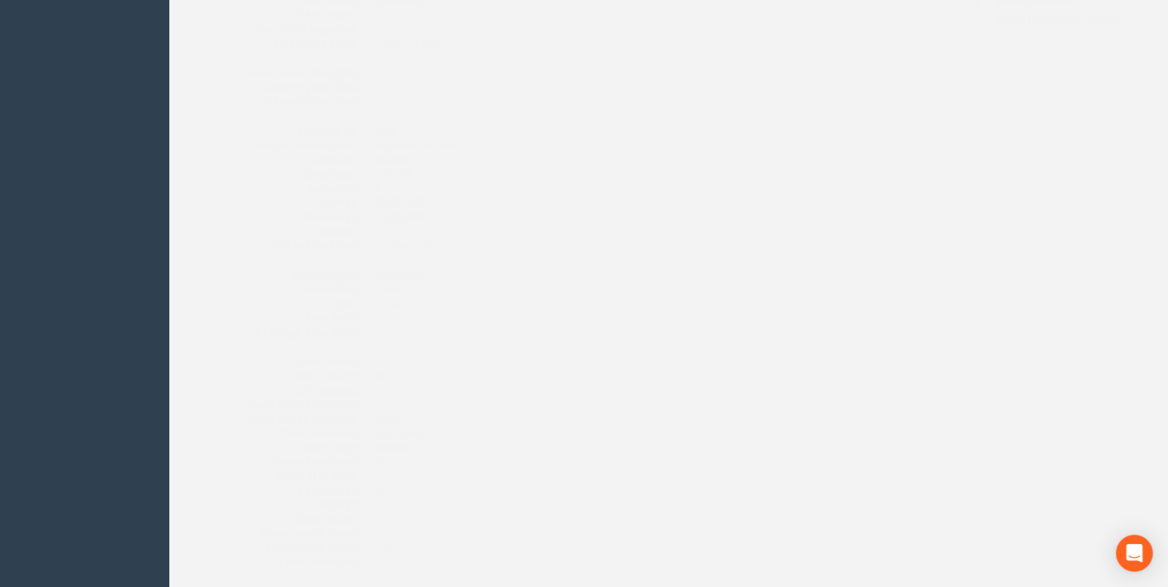
scroll to position [0, 0]
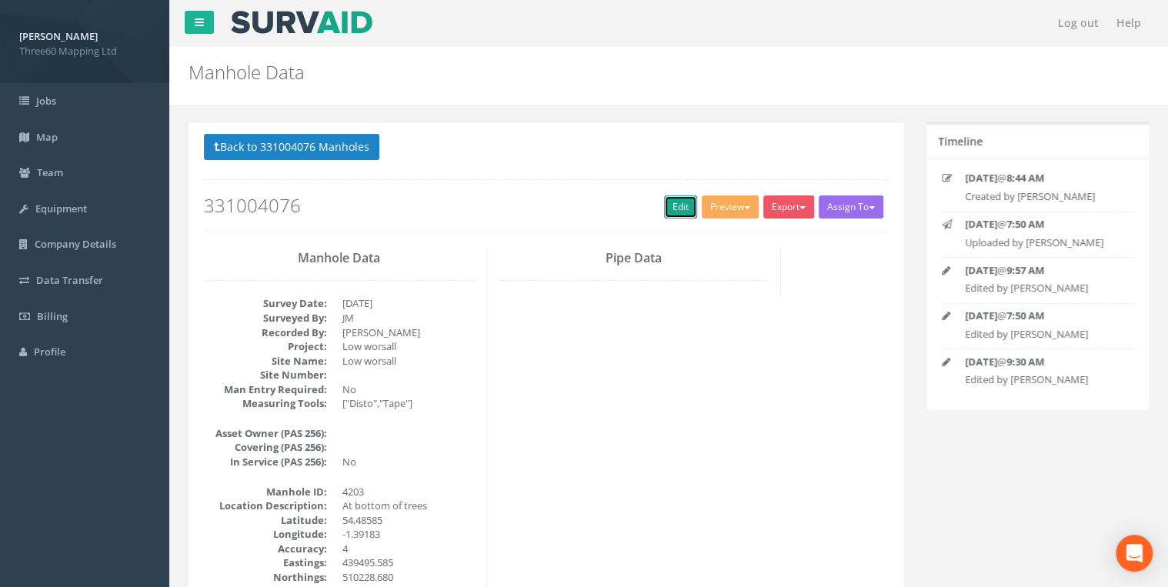
click at [674, 207] on link "Edit" at bounding box center [680, 206] width 33 height 23
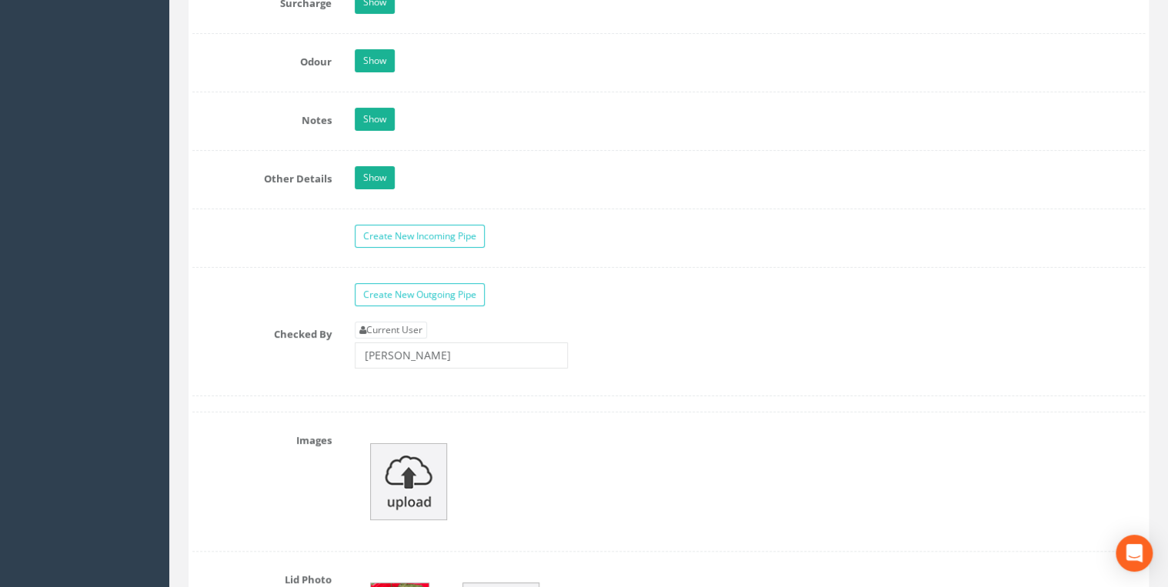
scroll to position [2873, 0]
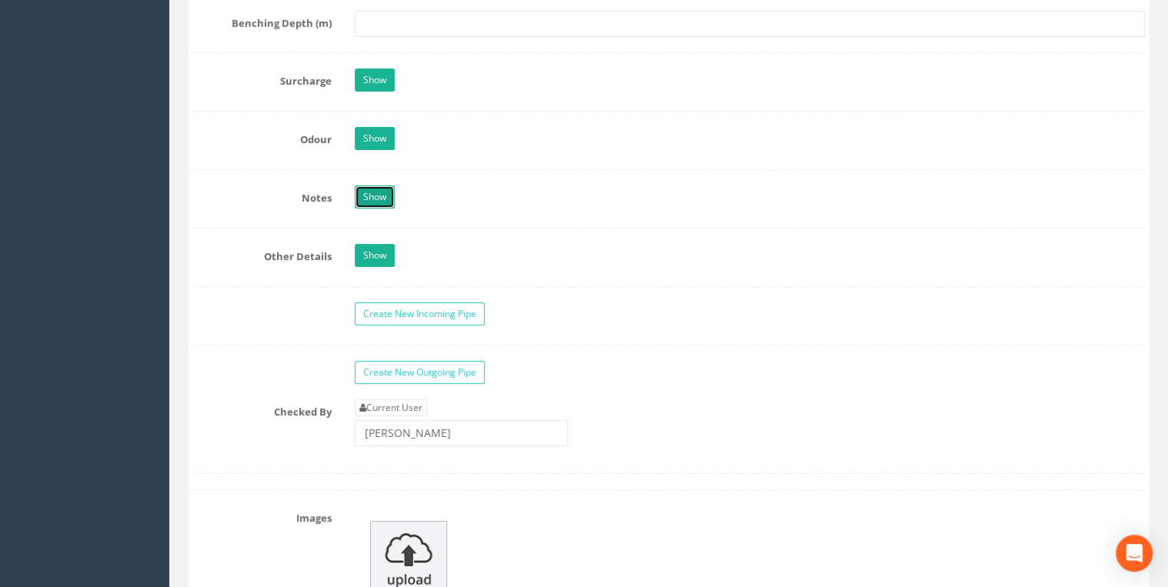
click at [388, 189] on link "Show" at bounding box center [375, 196] width 40 height 23
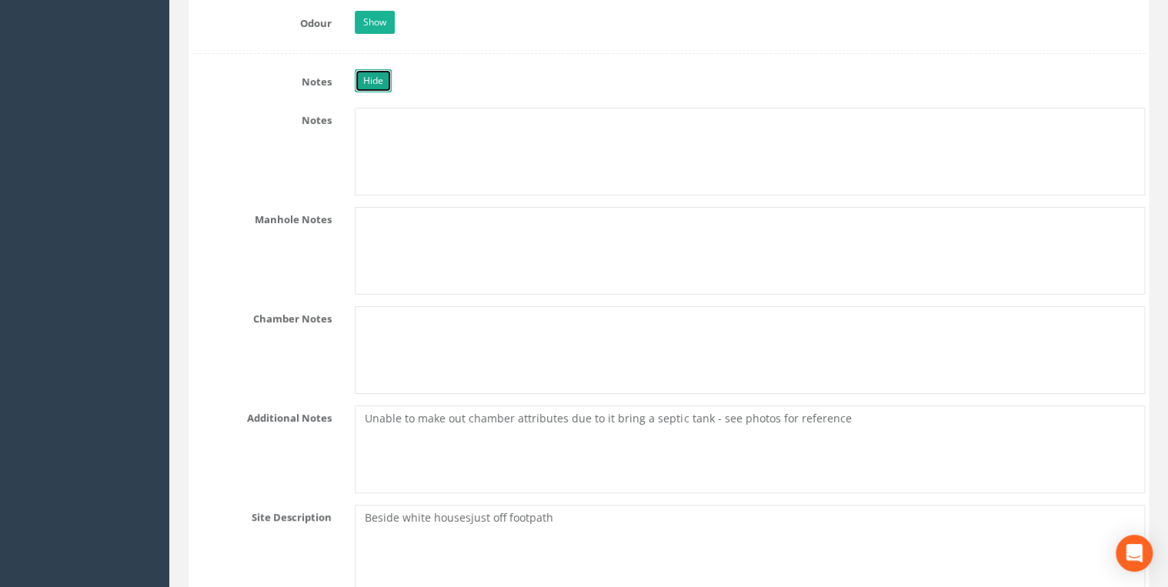
scroll to position [3119, 0]
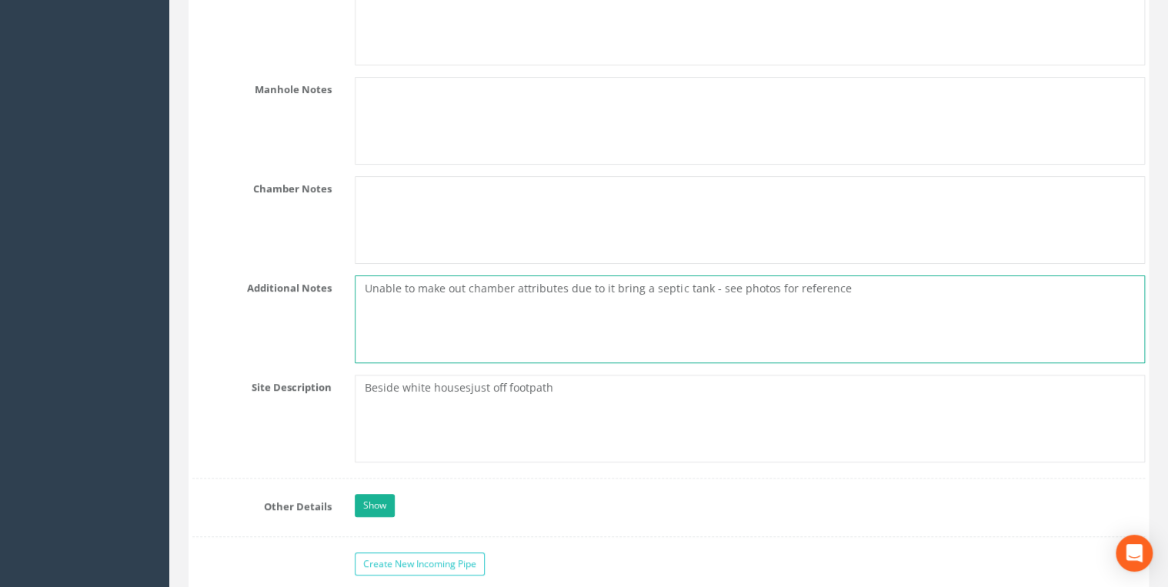
click at [623, 279] on textarea "Unable to make out chamber attributes due to it bring a septic tank - see photo…" at bounding box center [750, 320] width 790 height 88
click at [843, 280] on textarea "Unable to make out chamber attributes due to it being a septic tank - see photo…" at bounding box center [750, 320] width 790 height 88
type textarea "Unable to make out chamber attributes due to it being a septic tank - see photo…"
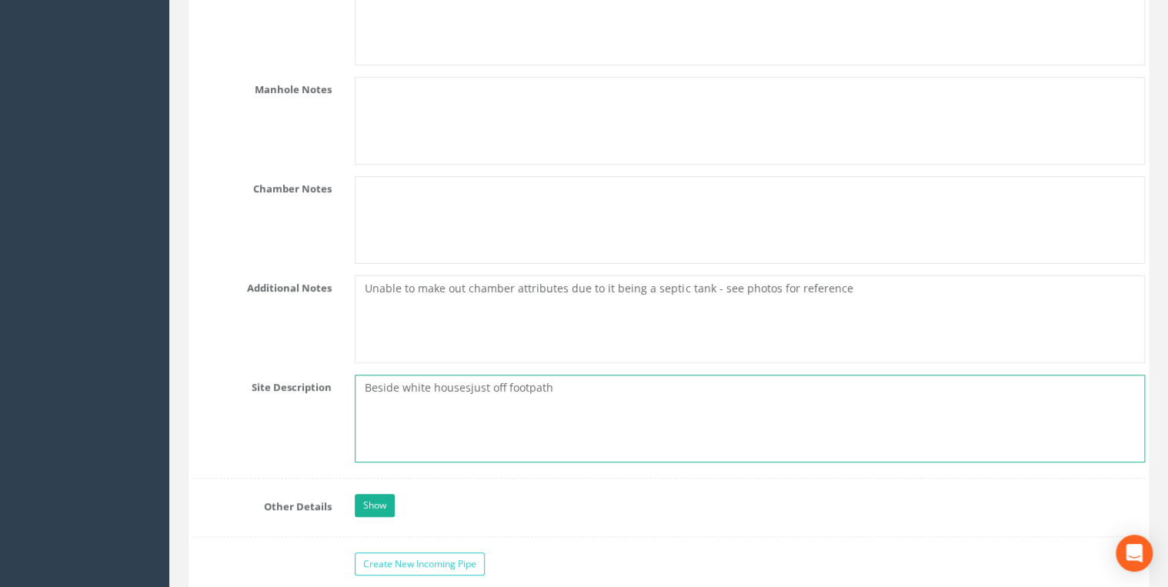
click at [471, 381] on textarea "Beside white housesjust off footpath" at bounding box center [750, 419] width 790 height 88
click at [579, 380] on textarea "Beside white houses just off footpath" at bounding box center [750, 419] width 790 height 88
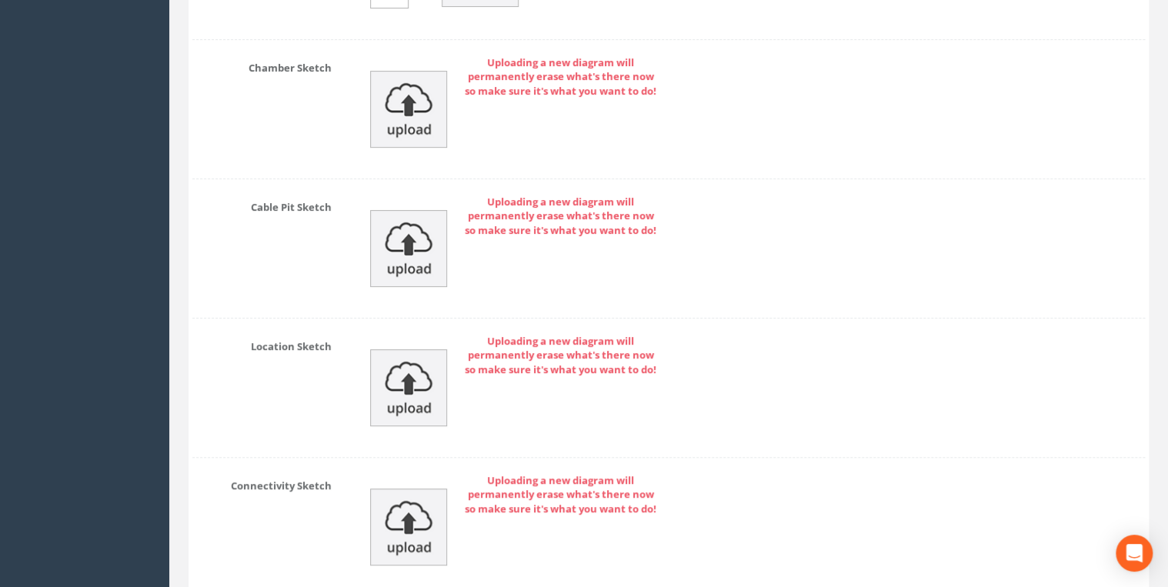
scroll to position [6166, 0]
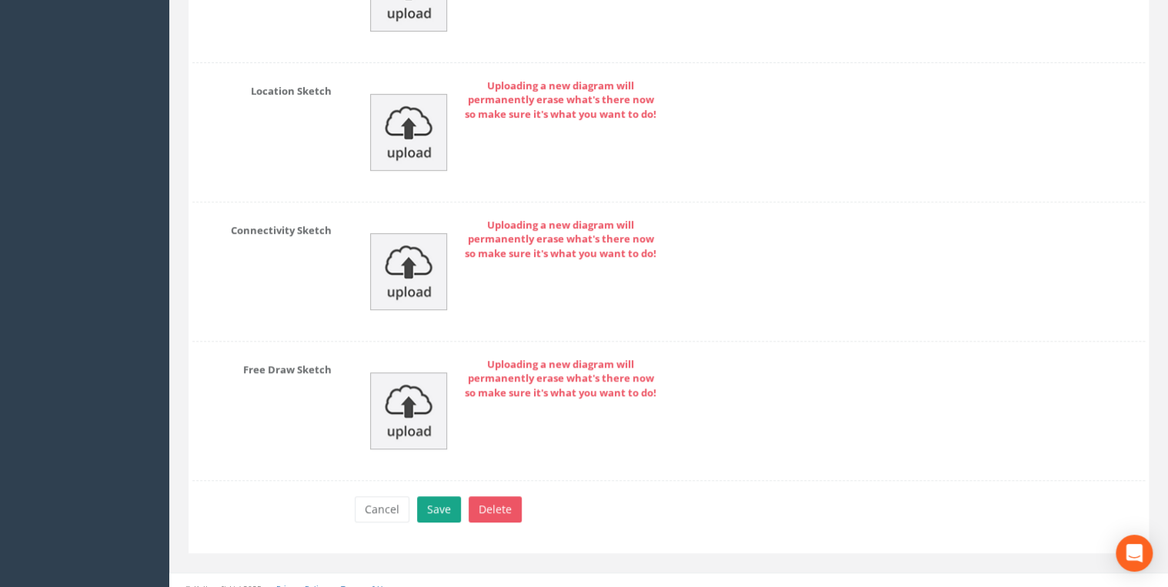
type textarea "Beside white houses just off footpath"
click at [441, 496] on button "Save" at bounding box center [439, 509] width 44 height 26
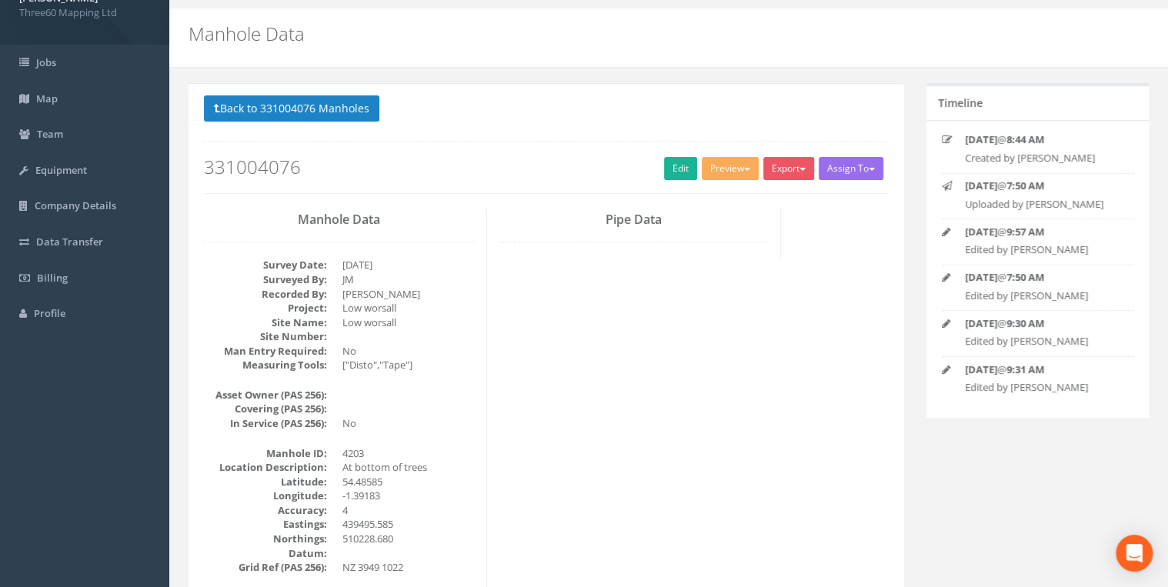
scroll to position [33, 0]
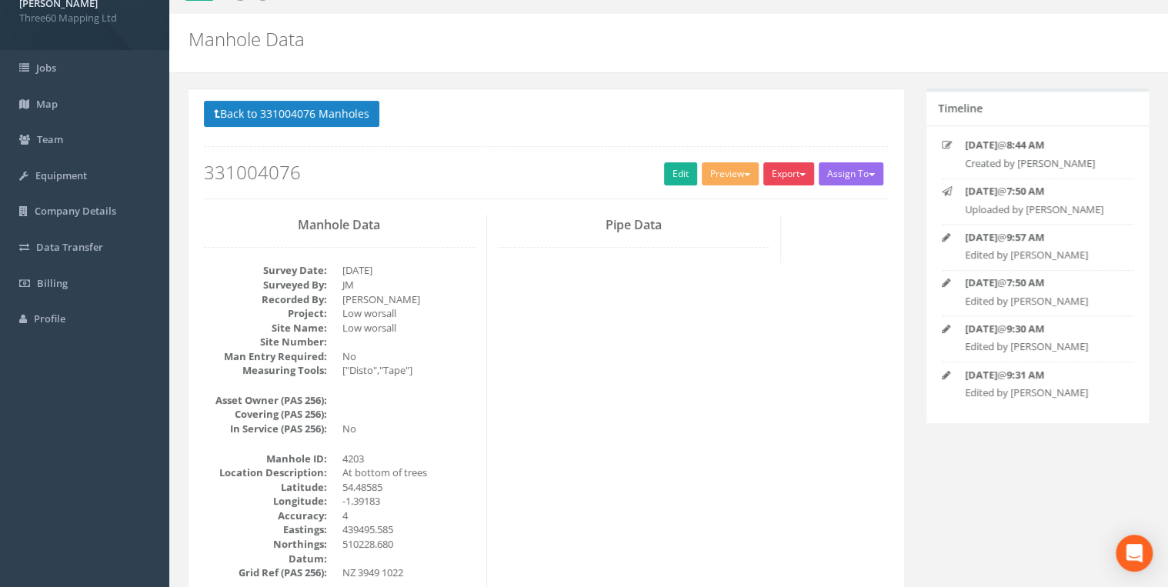
click at [807, 171] on button "Export" at bounding box center [788, 173] width 51 height 23
click at [764, 205] on link "360 Manhole" at bounding box center [757, 206] width 117 height 24
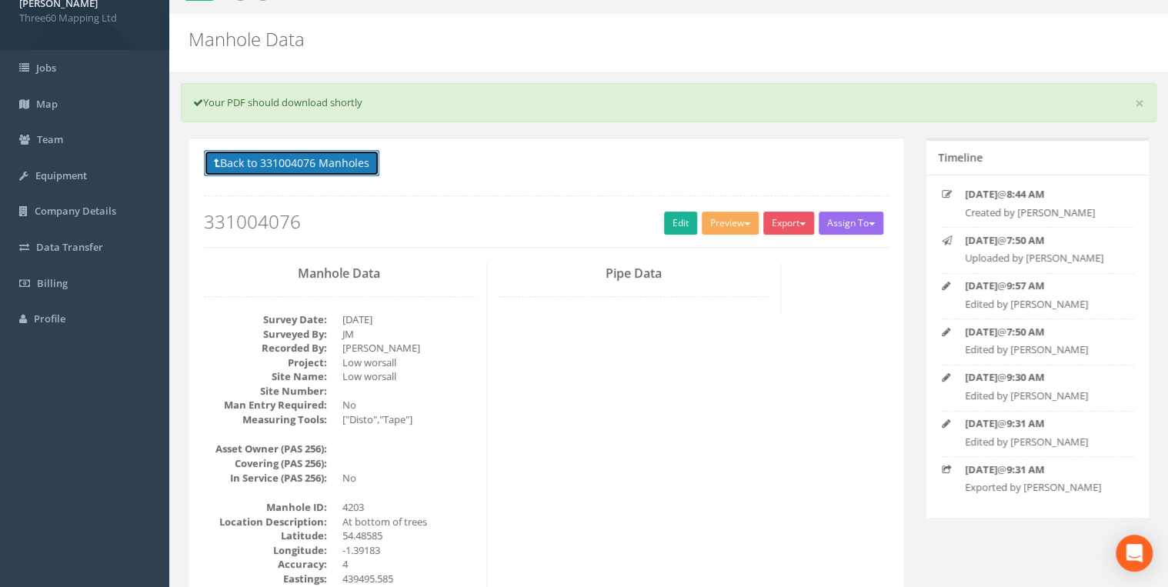
click at [357, 165] on button "Back to 331004076 Manholes" at bounding box center [291, 163] width 175 height 26
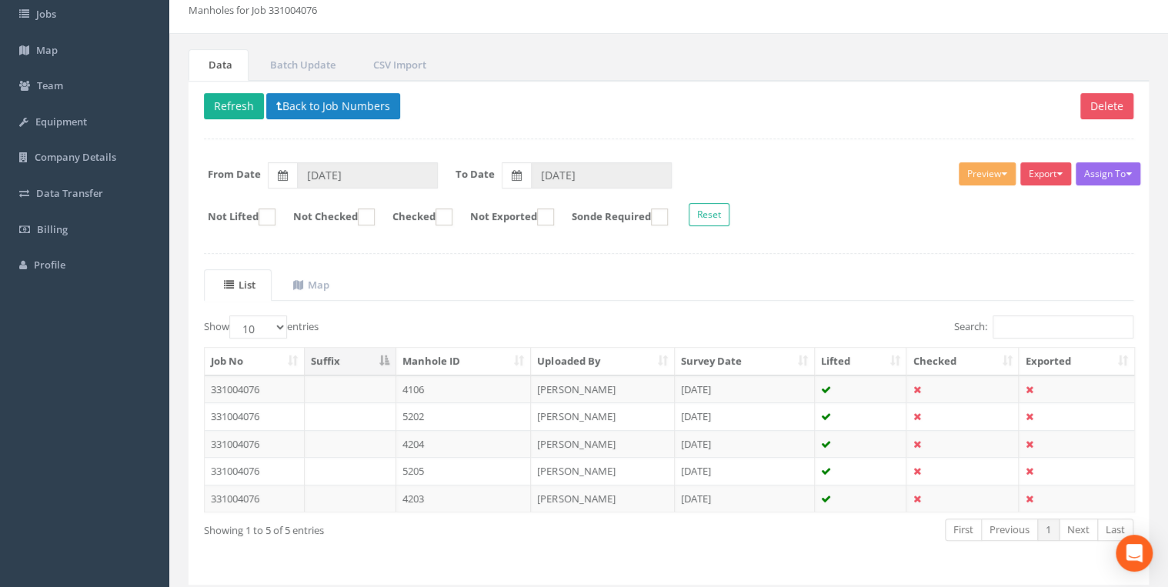
scroll to position [115, 0]
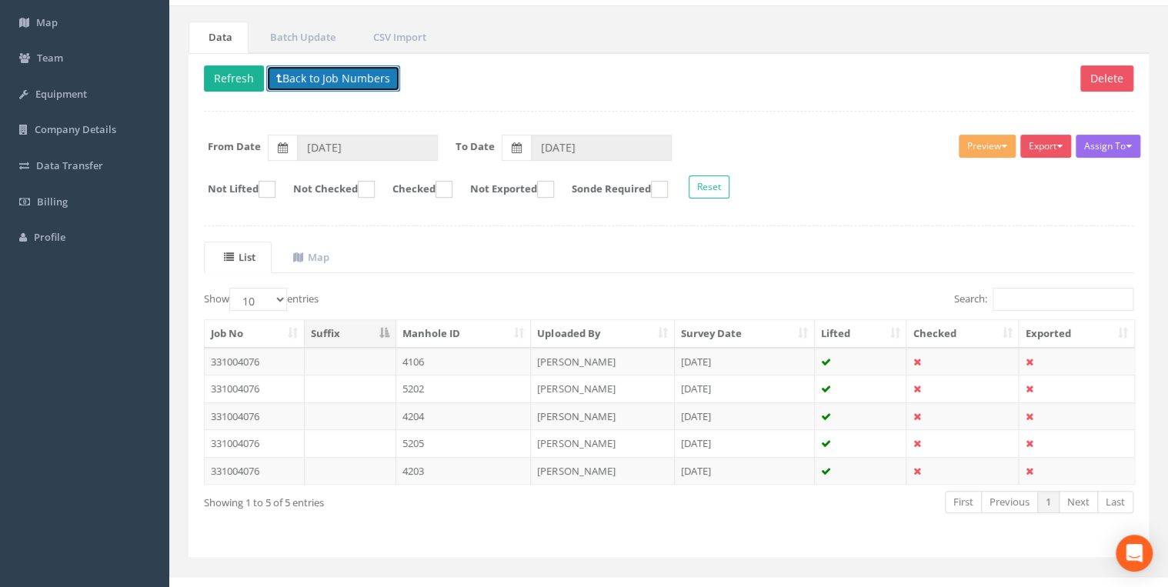
click at [312, 71] on button "Back to Job Numbers" at bounding box center [333, 78] width 134 height 26
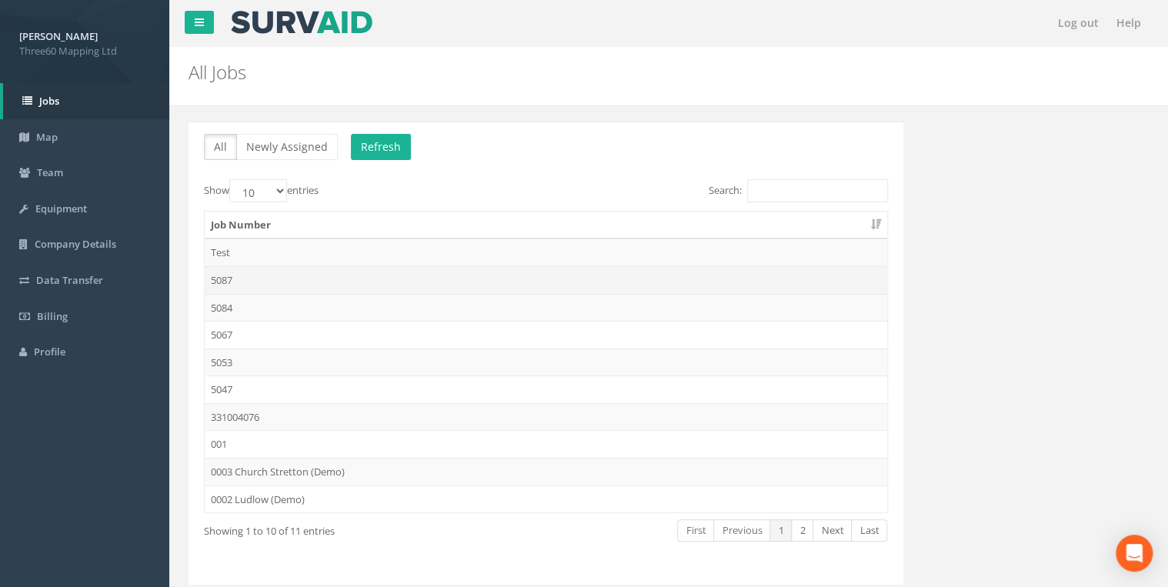
click at [239, 277] on td "5087" at bounding box center [546, 280] width 683 height 28
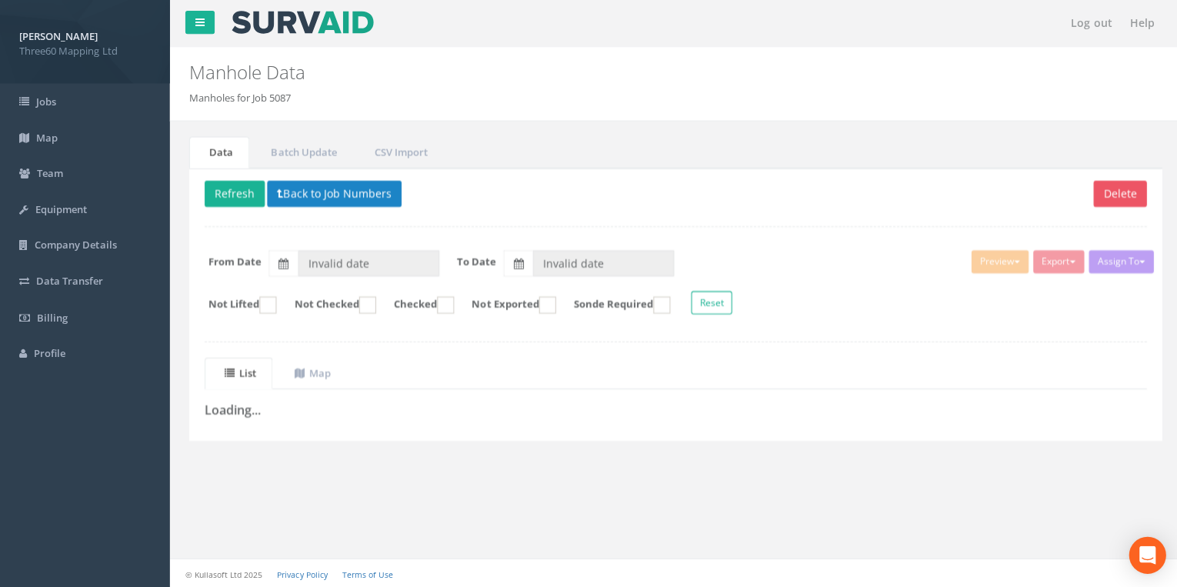
type input "[DATE]"
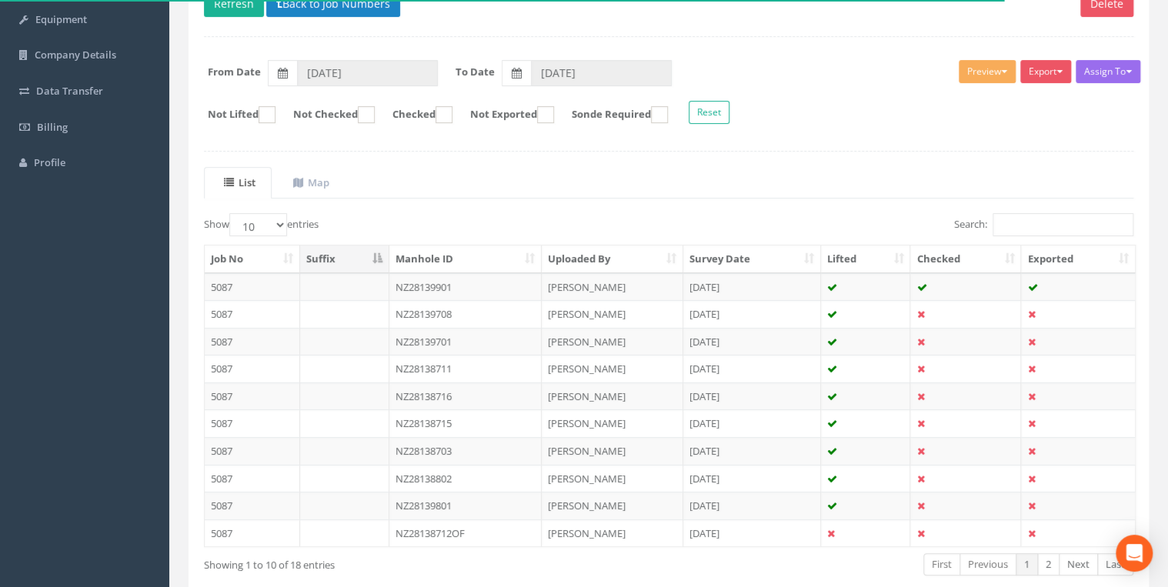
scroll to position [102, 0]
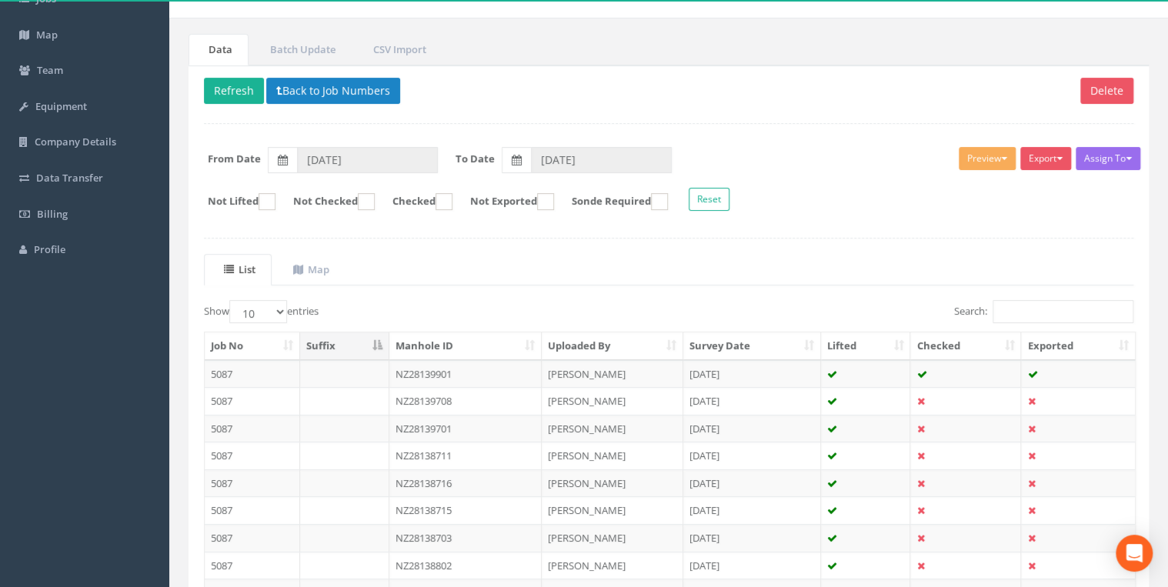
click at [831, 102] on p "Delete Refresh Back to Job Numbers" at bounding box center [669, 93] width 930 height 30
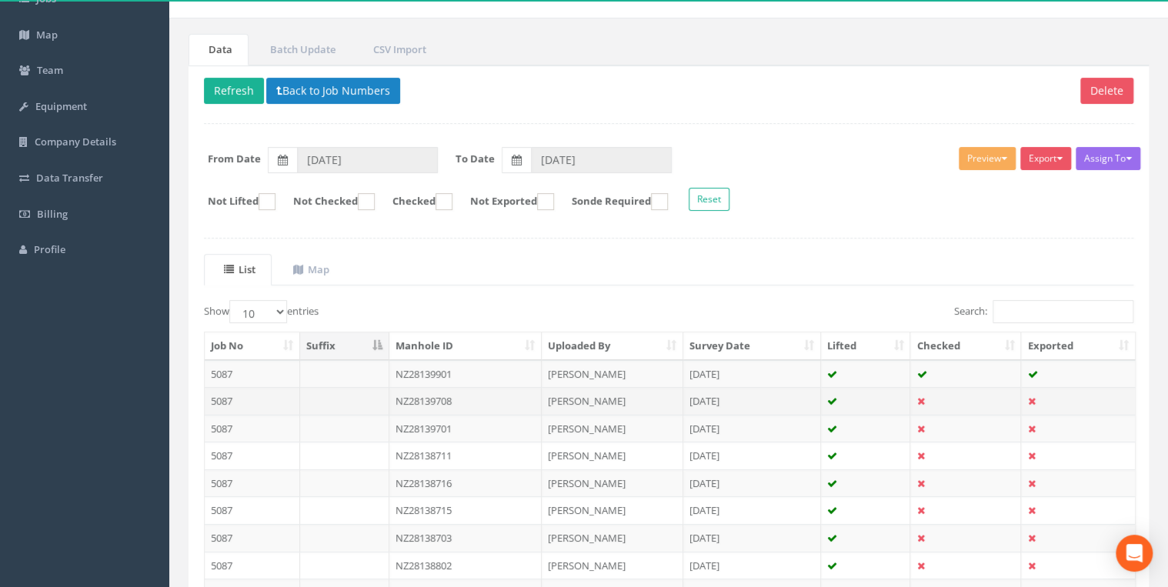
click at [447, 394] on td "NZ28139708" at bounding box center [465, 401] width 153 height 28
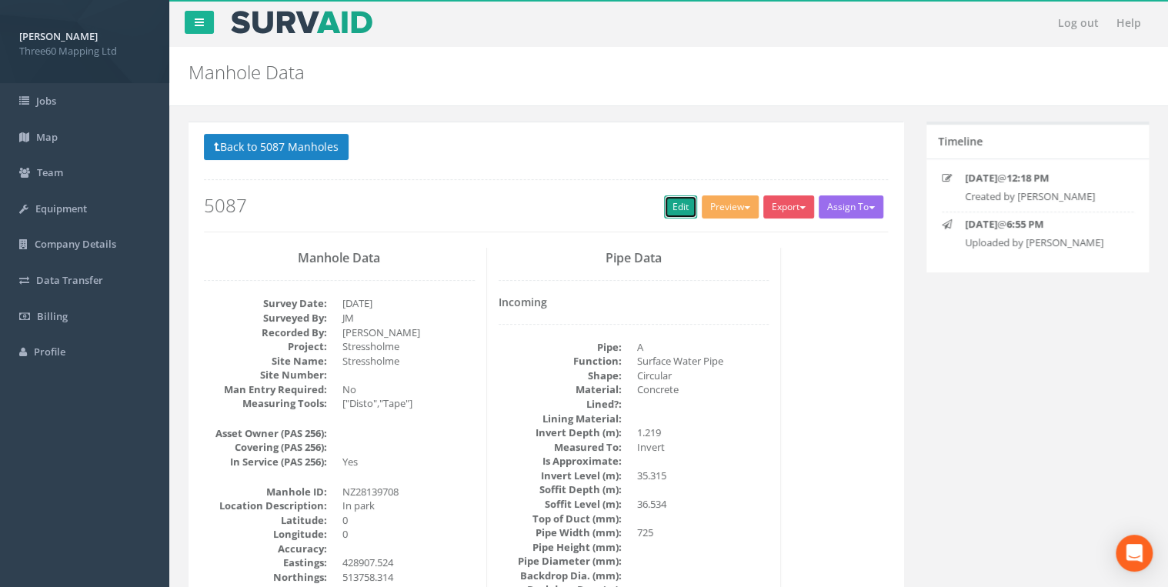
click at [686, 210] on link "Edit" at bounding box center [680, 206] width 33 height 23
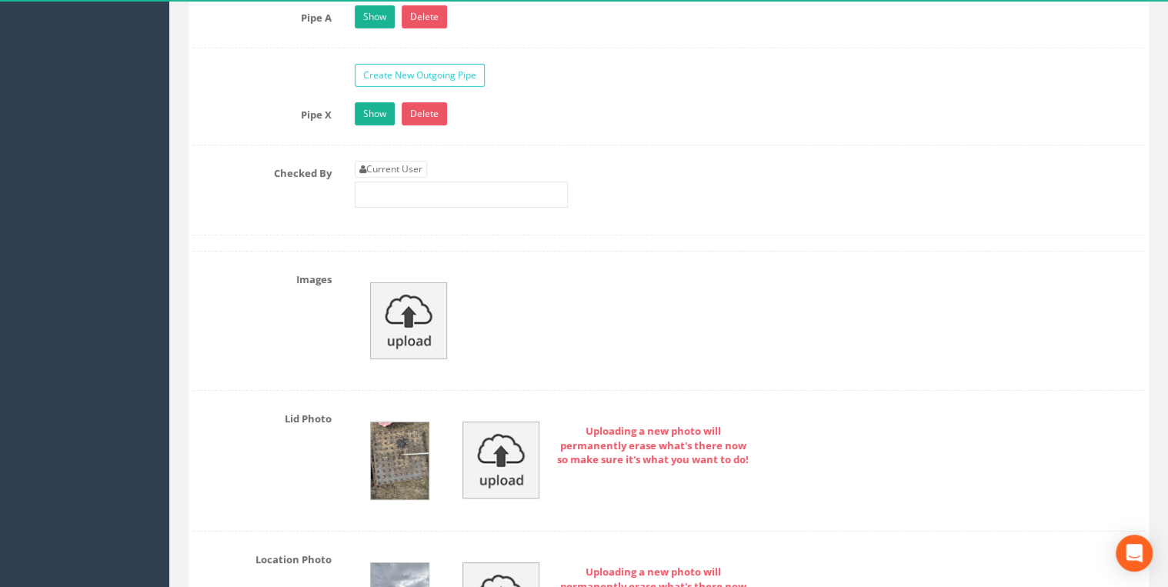
scroll to position [2544, 0]
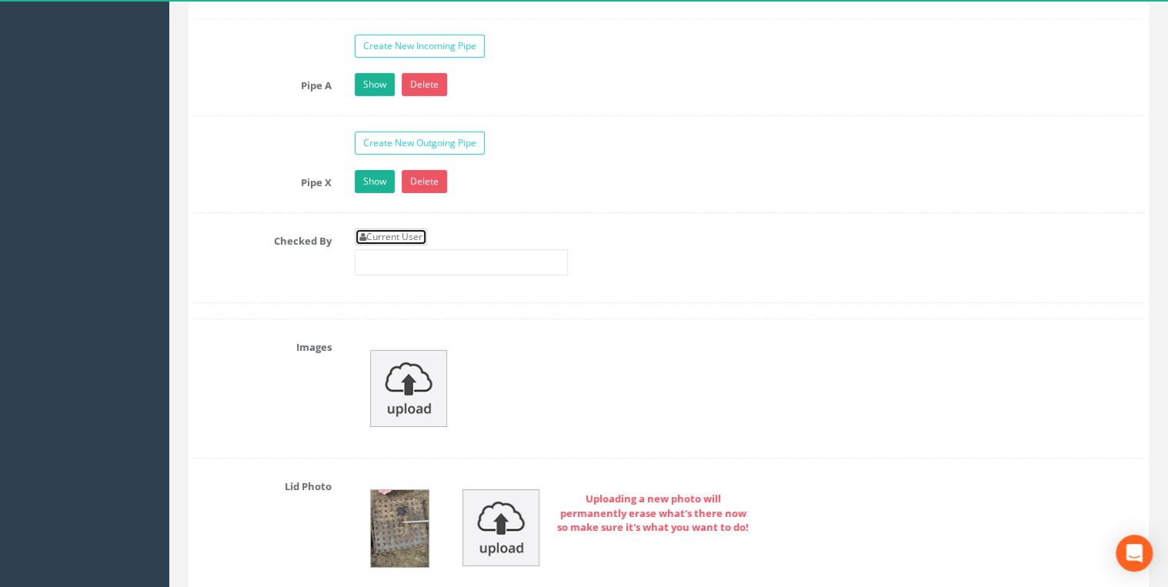
click at [412, 231] on link "Current User" at bounding box center [391, 237] width 72 height 17
type input "[PERSON_NAME]"
click at [379, 182] on link "Show" at bounding box center [375, 181] width 40 height 23
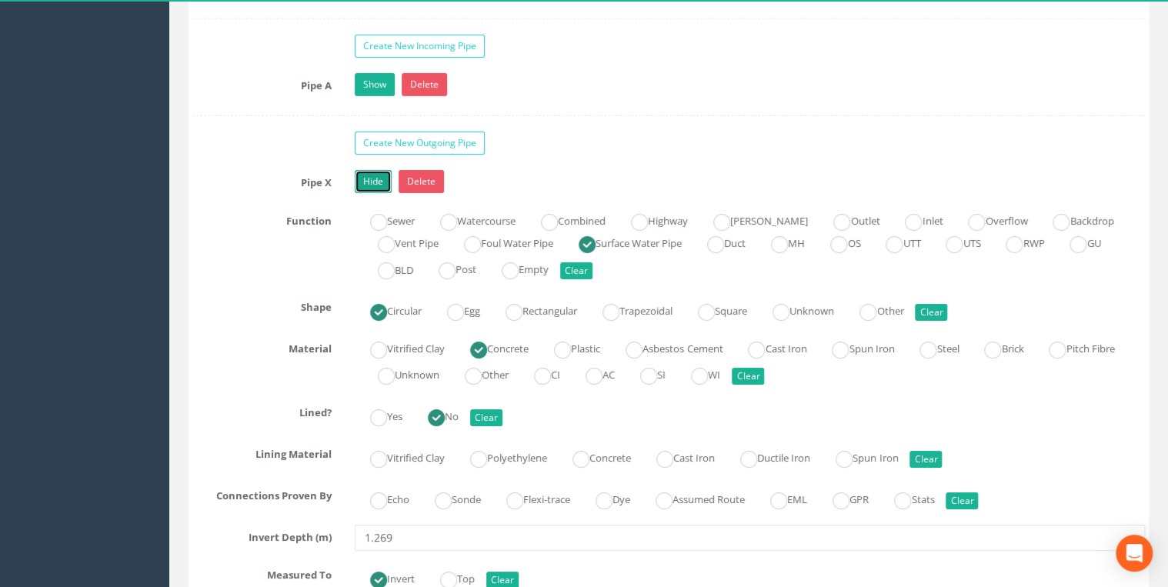
click at [379, 182] on link "Hide" at bounding box center [373, 181] width 37 height 23
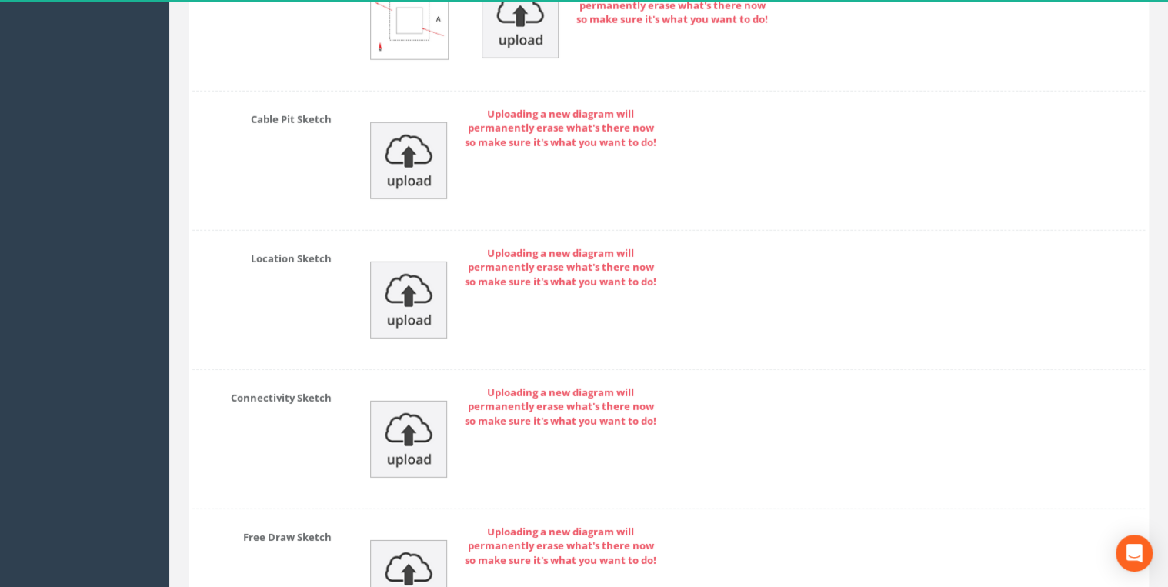
scroll to position [5171, 0]
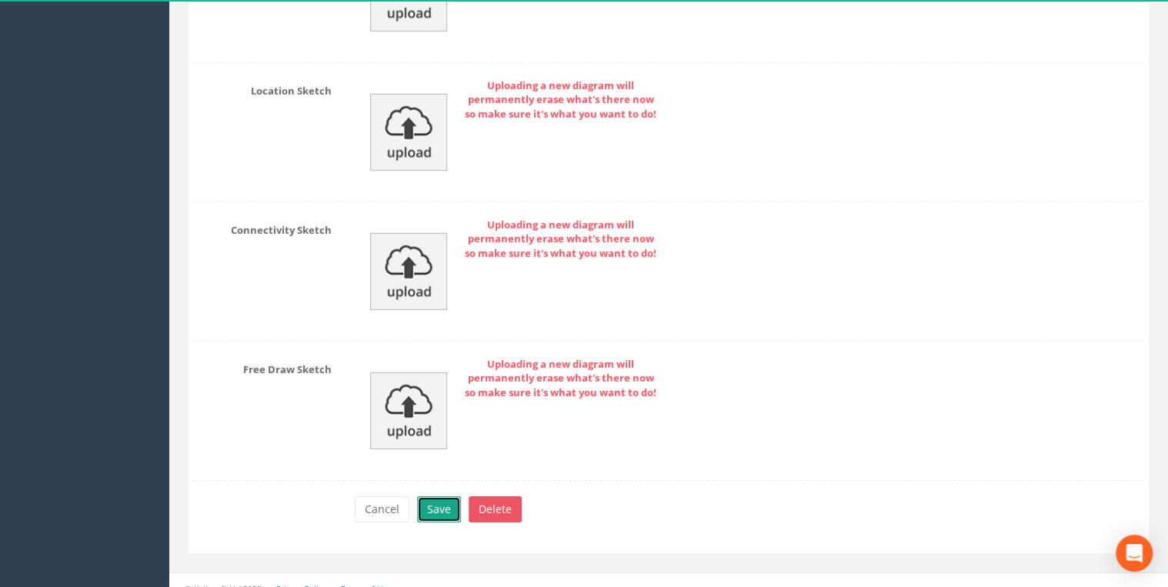
click at [445, 499] on button "Save" at bounding box center [439, 509] width 44 height 26
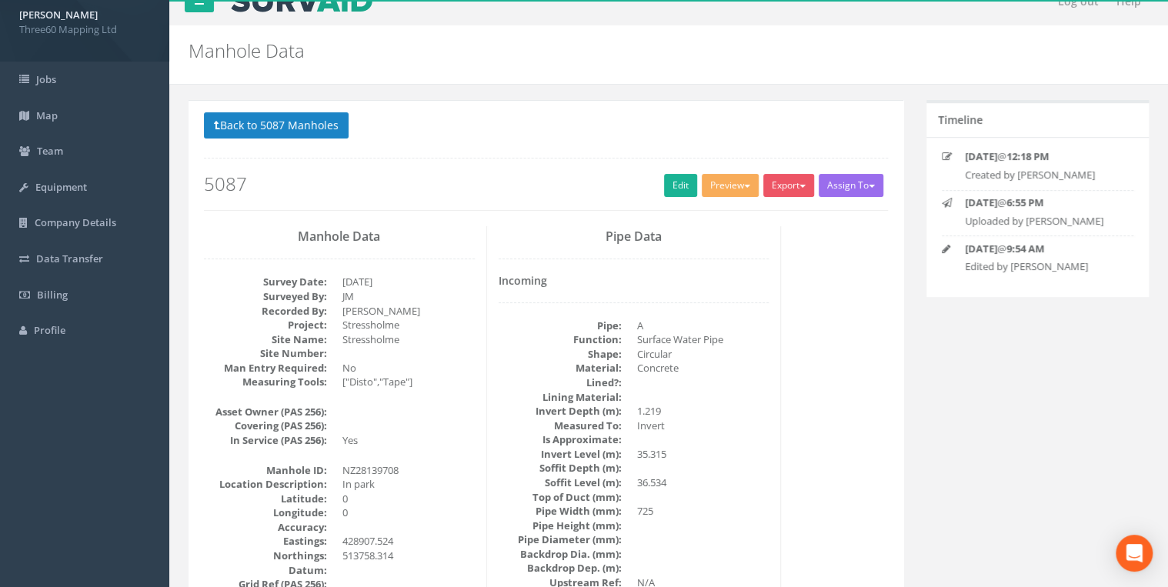
scroll to position [0, 0]
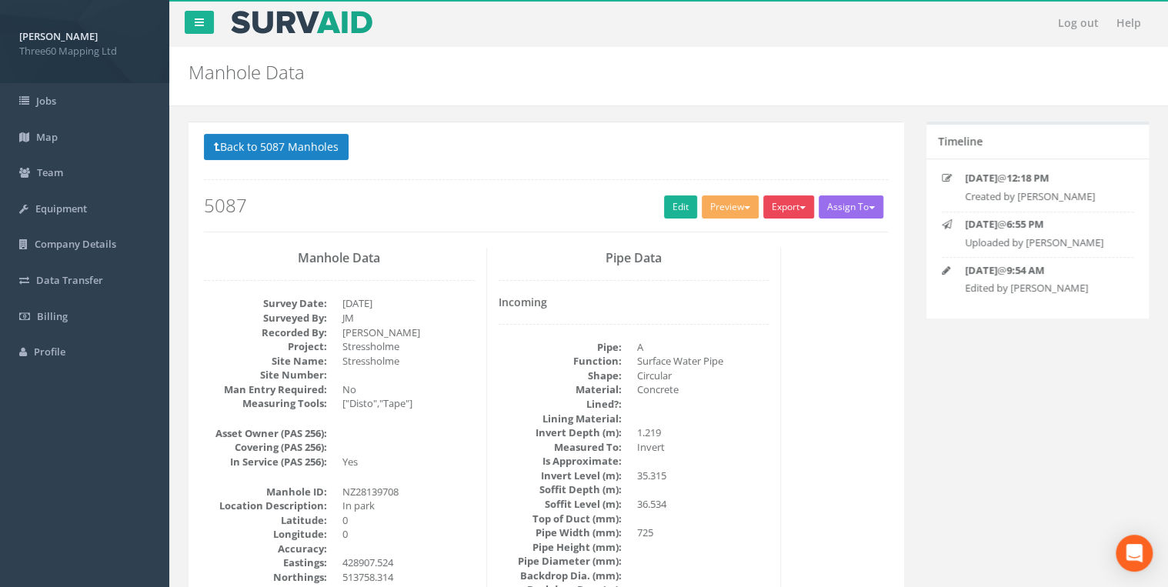
click at [777, 212] on button "Export" at bounding box center [788, 206] width 51 height 23
click at [750, 233] on link "360 Manhole" at bounding box center [757, 239] width 117 height 24
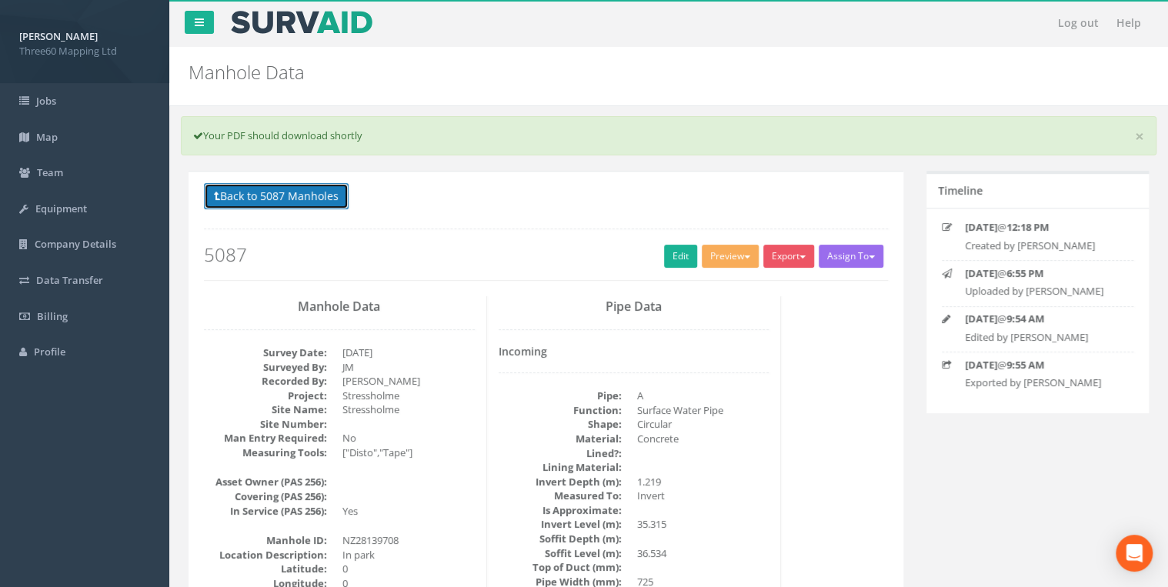
click at [302, 204] on button "Back to 5087 Manholes" at bounding box center [276, 196] width 145 height 26
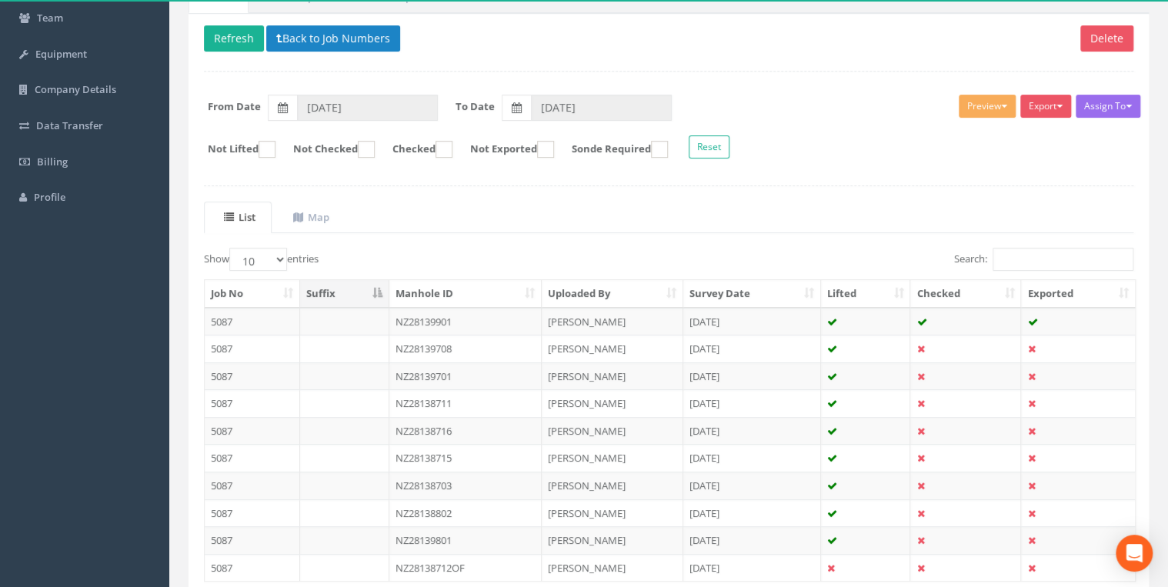
scroll to position [267, 0]
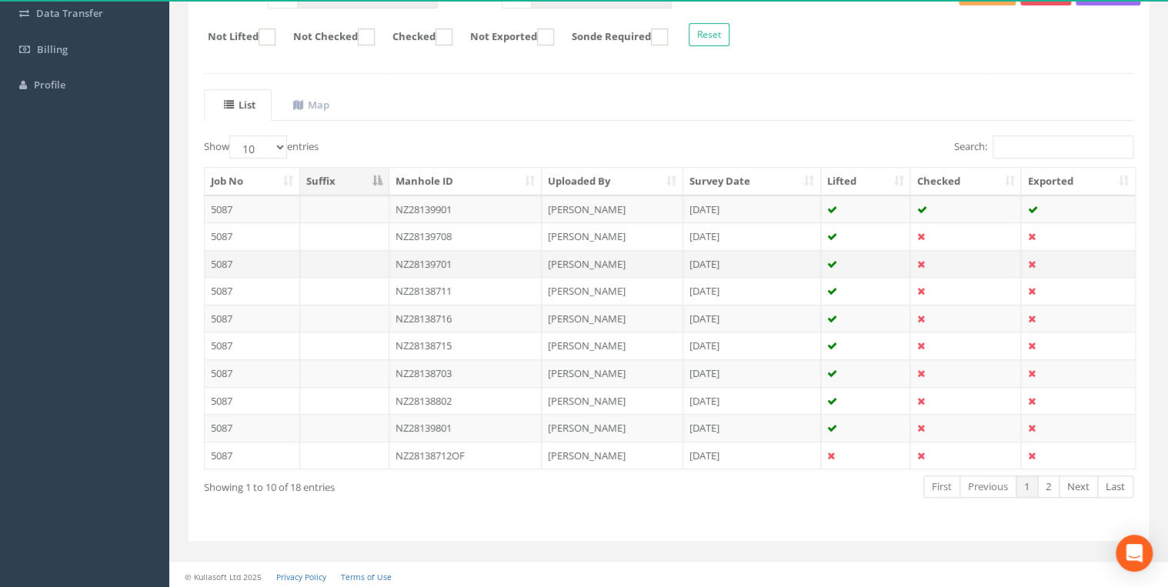
click at [434, 260] on td "NZ28139701" at bounding box center [465, 264] width 153 height 28
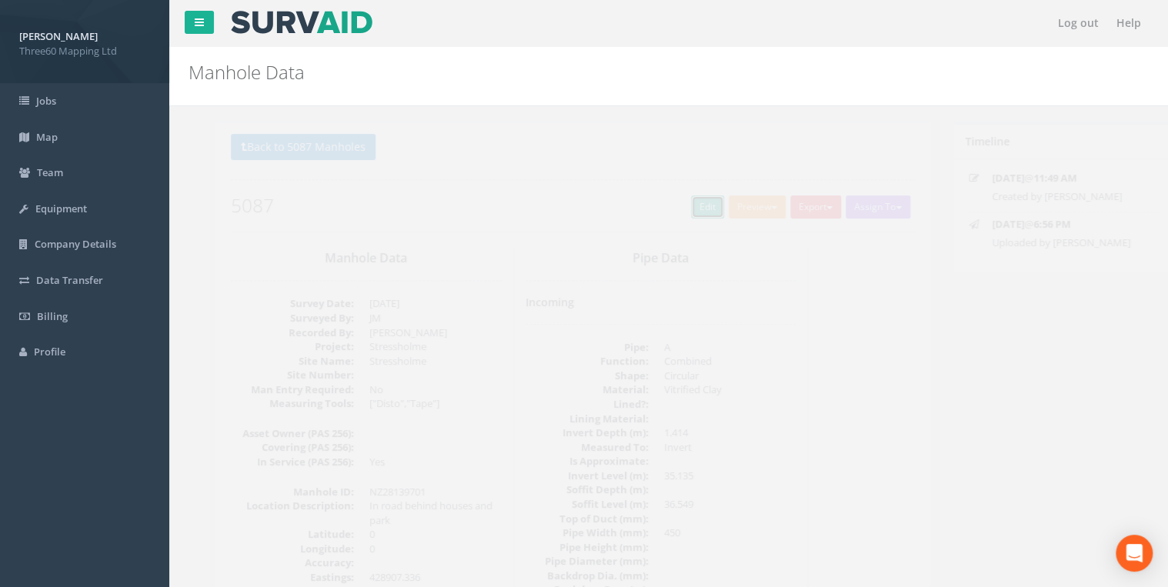
click at [684, 199] on link "Edit" at bounding box center [680, 206] width 33 height 23
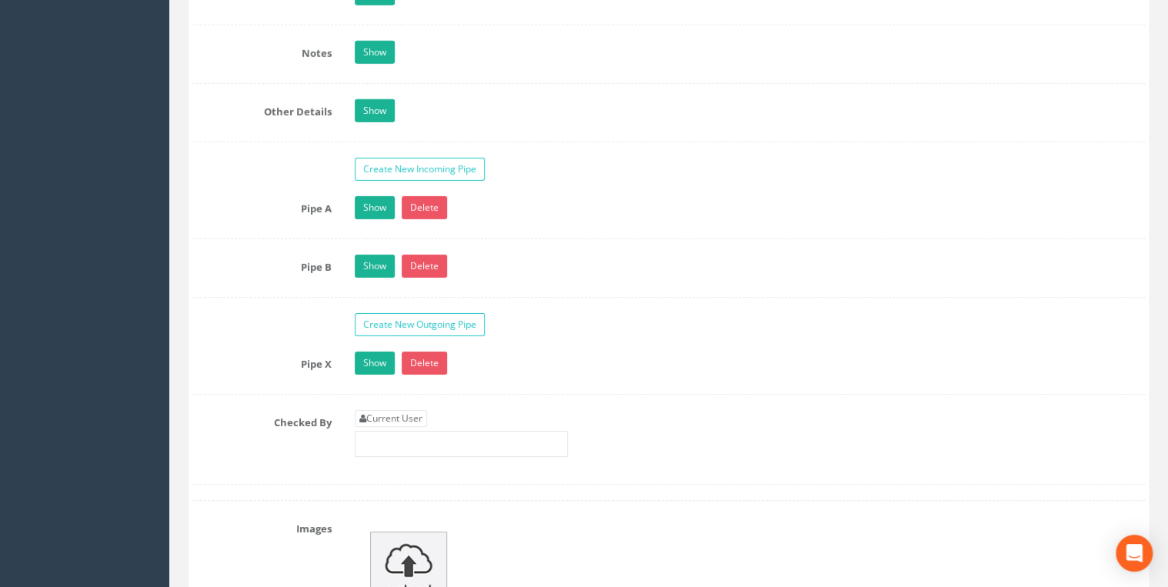
scroll to position [2544, 0]
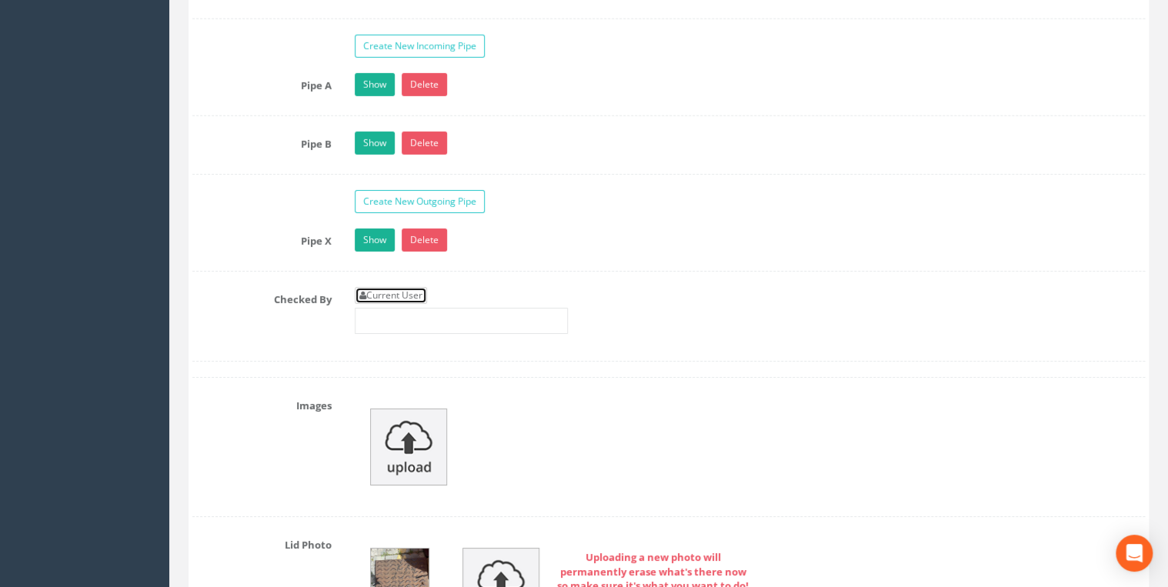
click at [427, 289] on link "Current User" at bounding box center [391, 295] width 72 height 17
type input "[PERSON_NAME]"
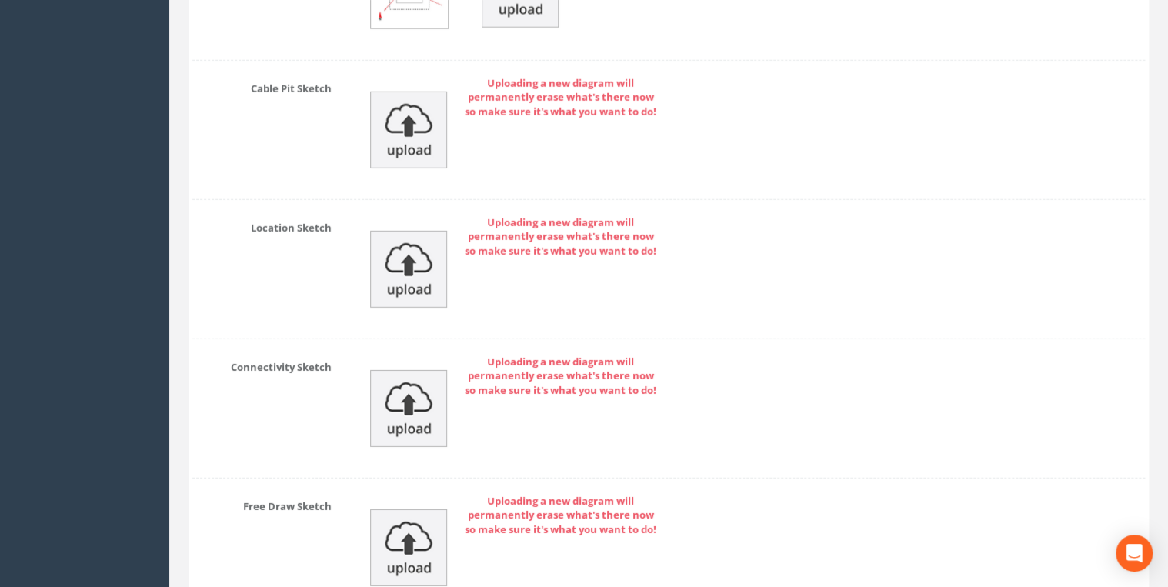
scroll to position [5232, 0]
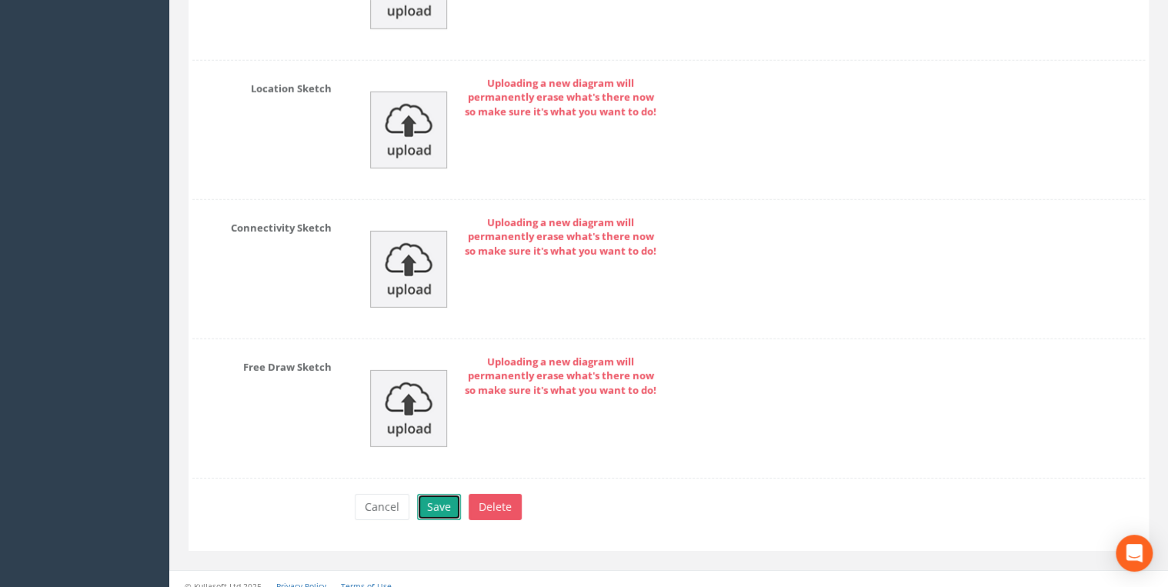
click at [456, 494] on button "Save" at bounding box center [439, 507] width 44 height 26
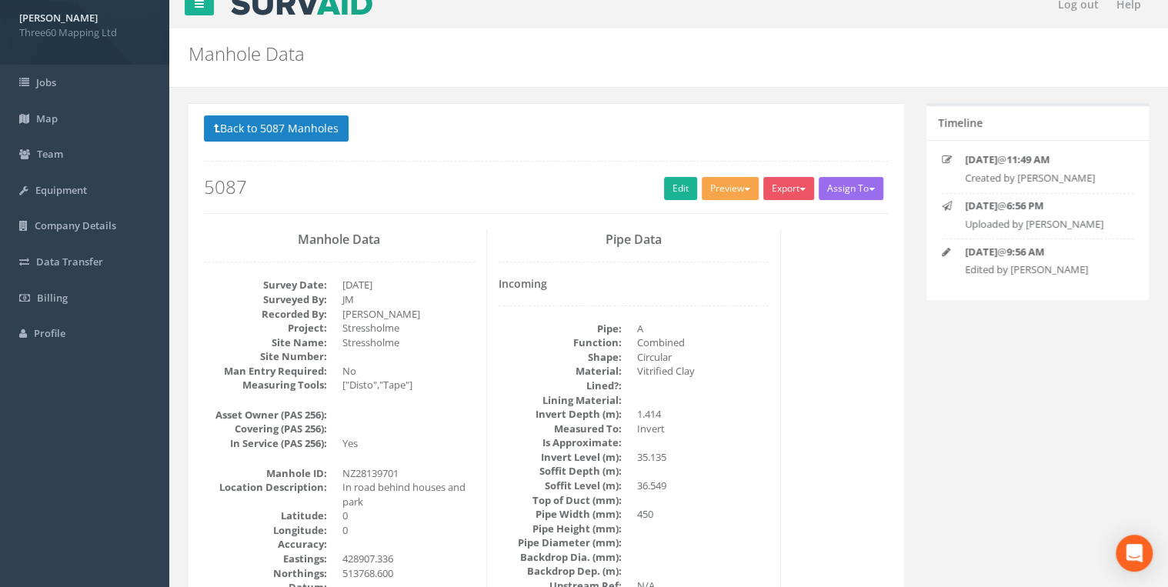
scroll to position [0, 0]
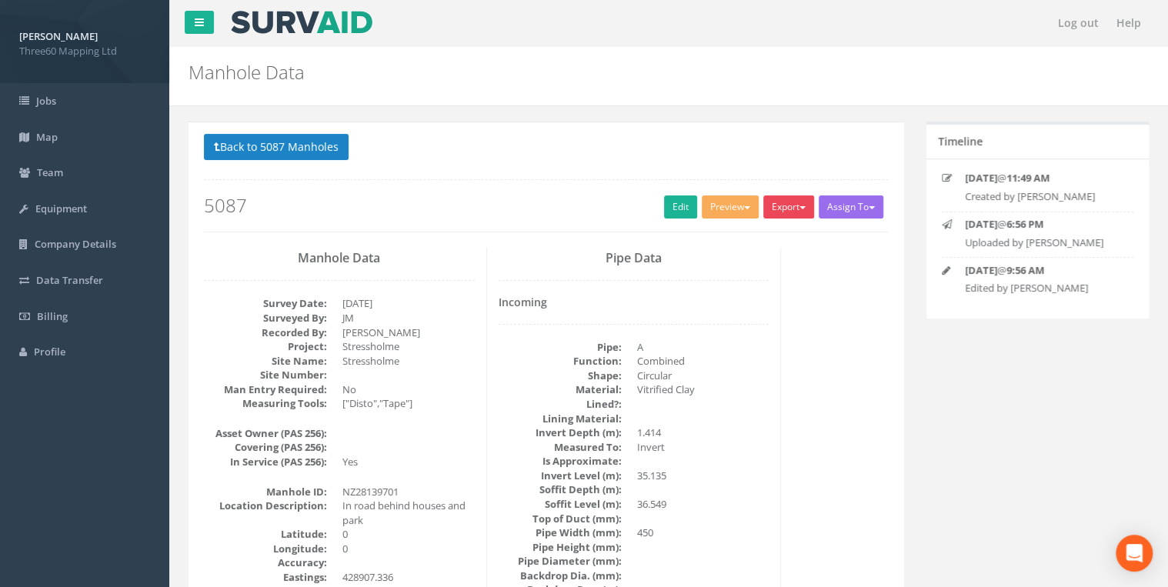
click at [797, 211] on button "Export" at bounding box center [788, 206] width 51 height 23
click at [763, 231] on link "360 Manhole" at bounding box center [757, 239] width 117 height 24
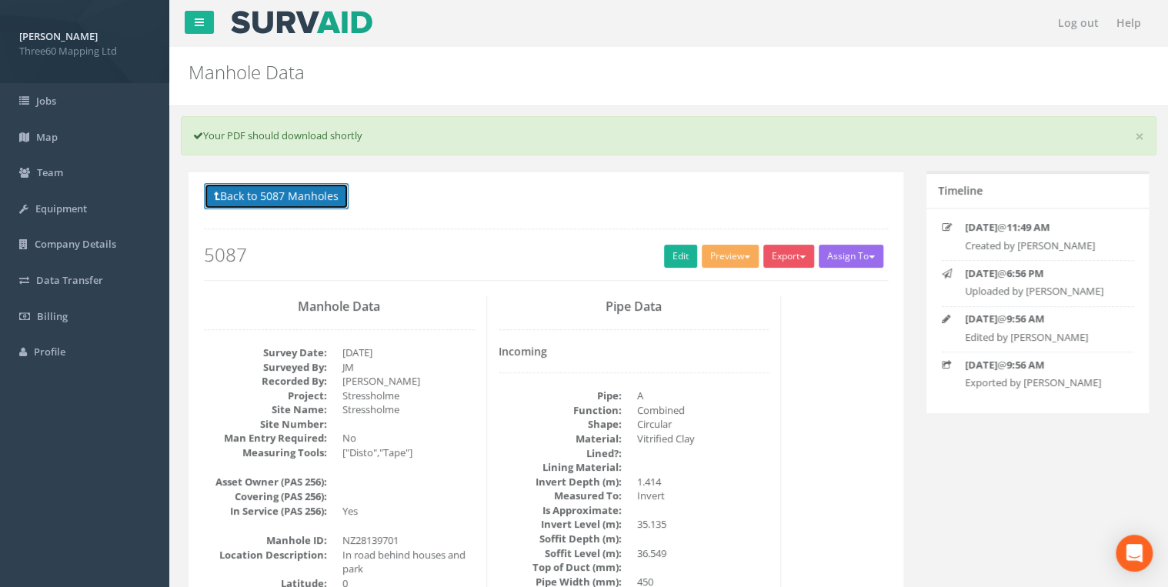
click at [319, 200] on button "Back to 5087 Manholes" at bounding box center [276, 196] width 145 height 26
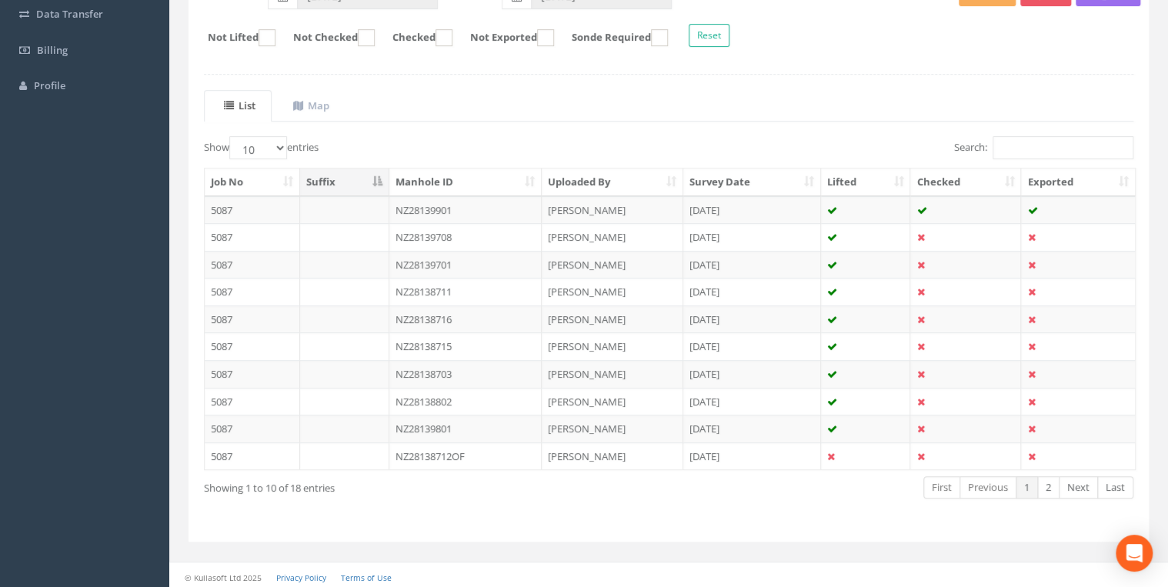
scroll to position [267, 0]
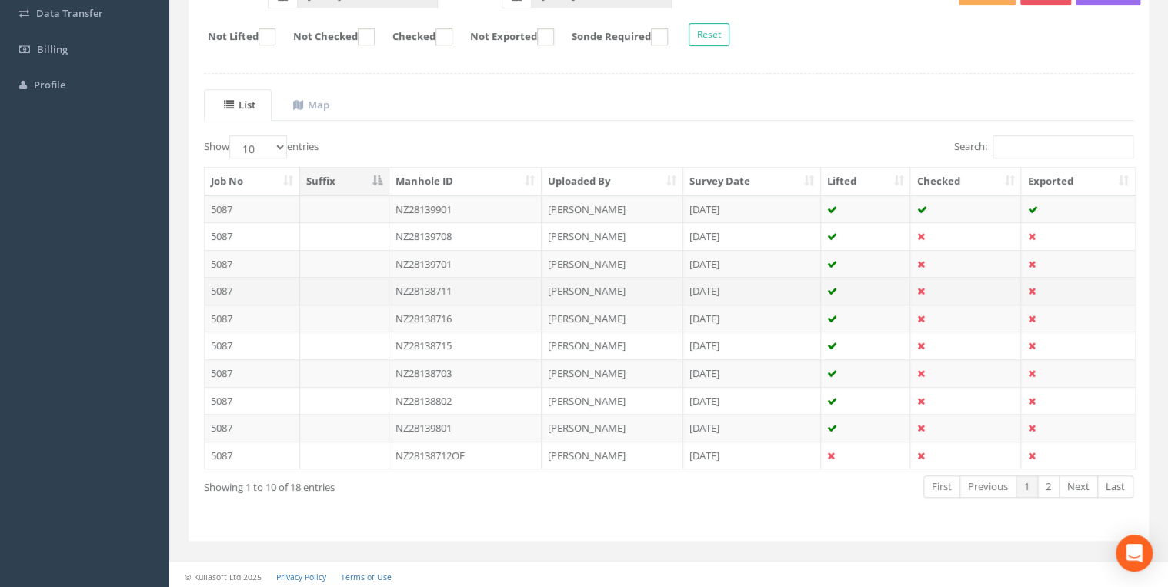
click at [456, 283] on td "NZ28138711" at bounding box center [465, 291] width 153 height 28
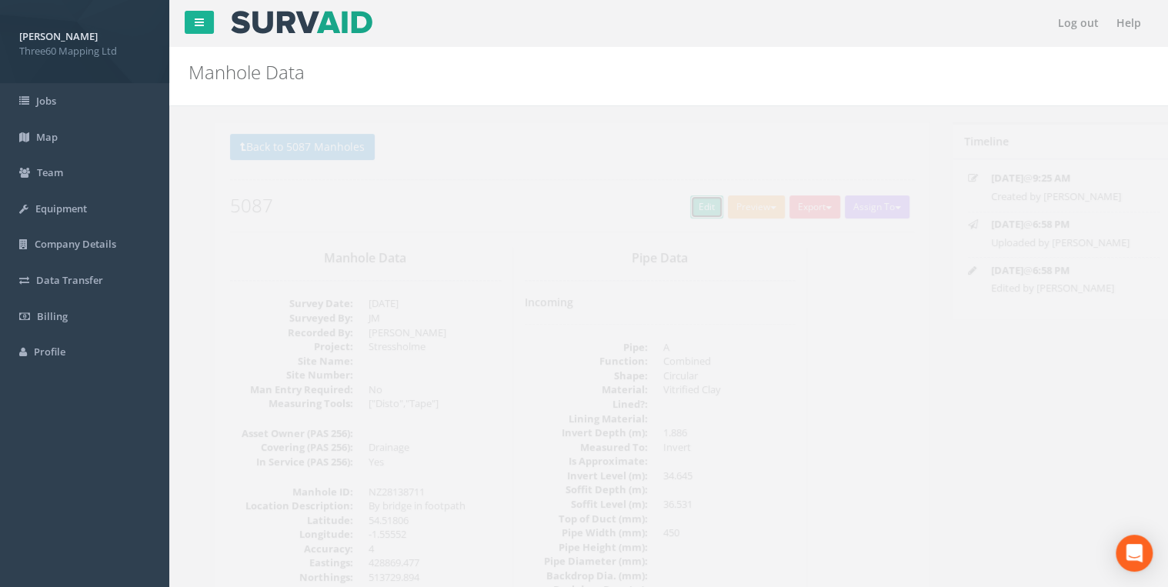
click at [664, 216] on link "Edit" at bounding box center [680, 206] width 33 height 23
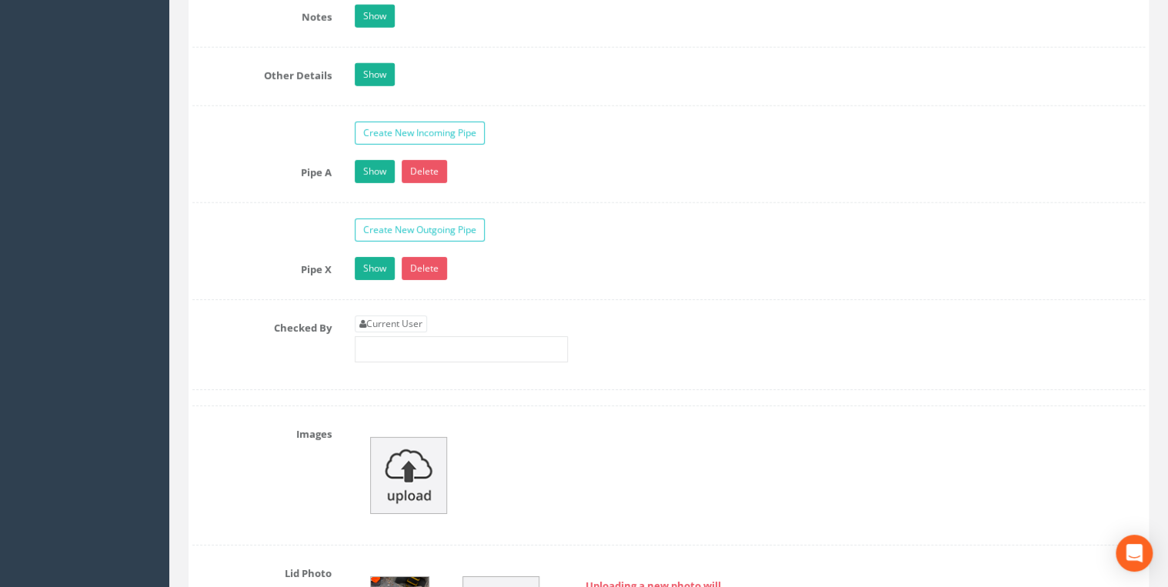
scroll to position [2463, 0]
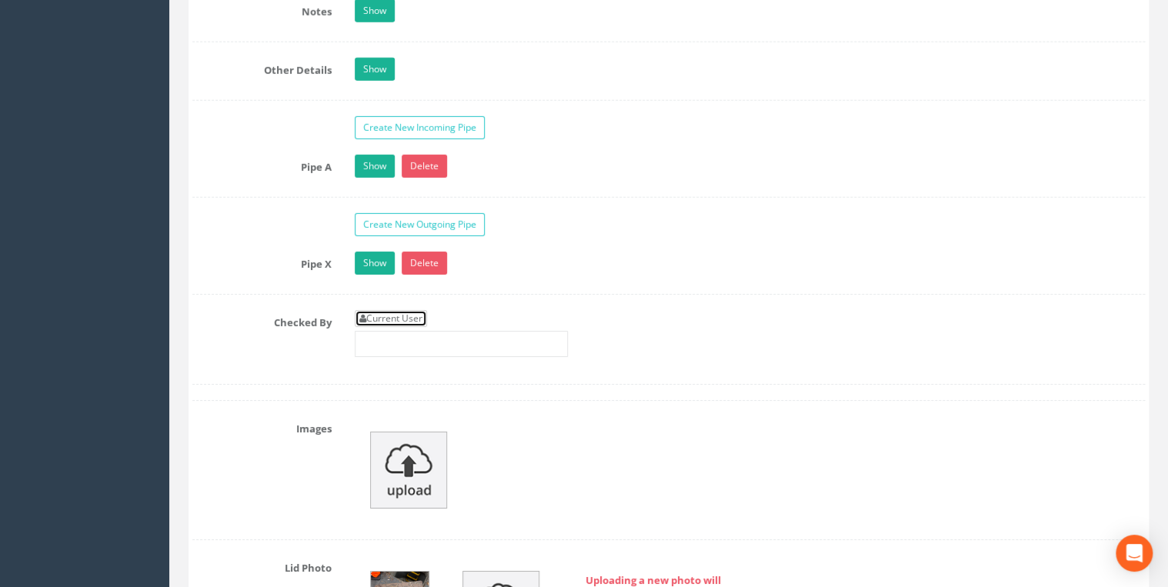
click at [416, 314] on link "Current User" at bounding box center [391, 318] width 72 height 17
type input "[PERSON_NAME]"
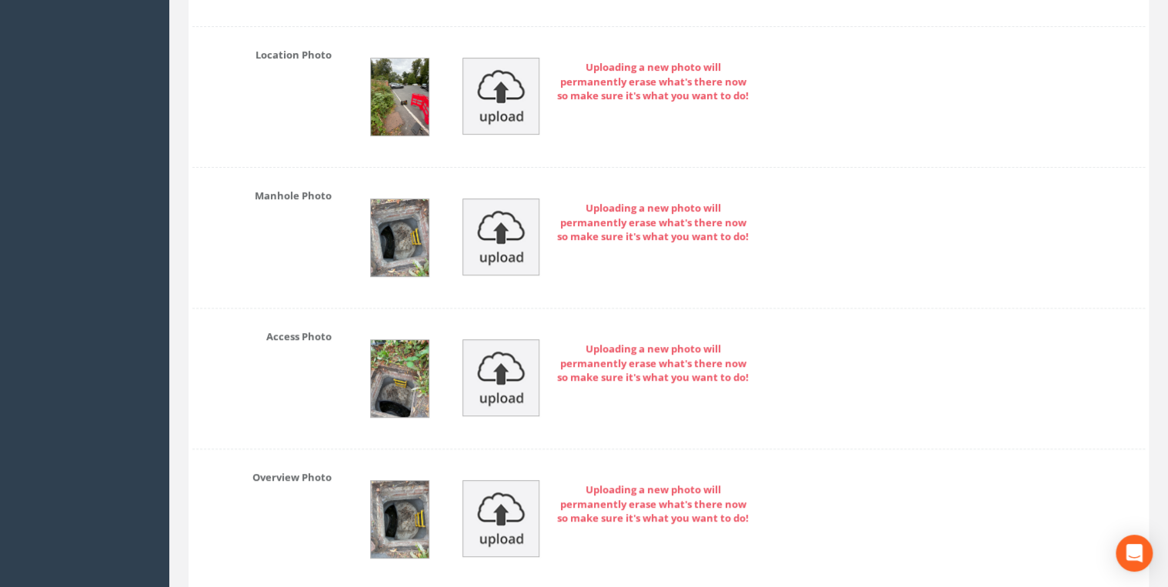
scroll to position [3201, 0]
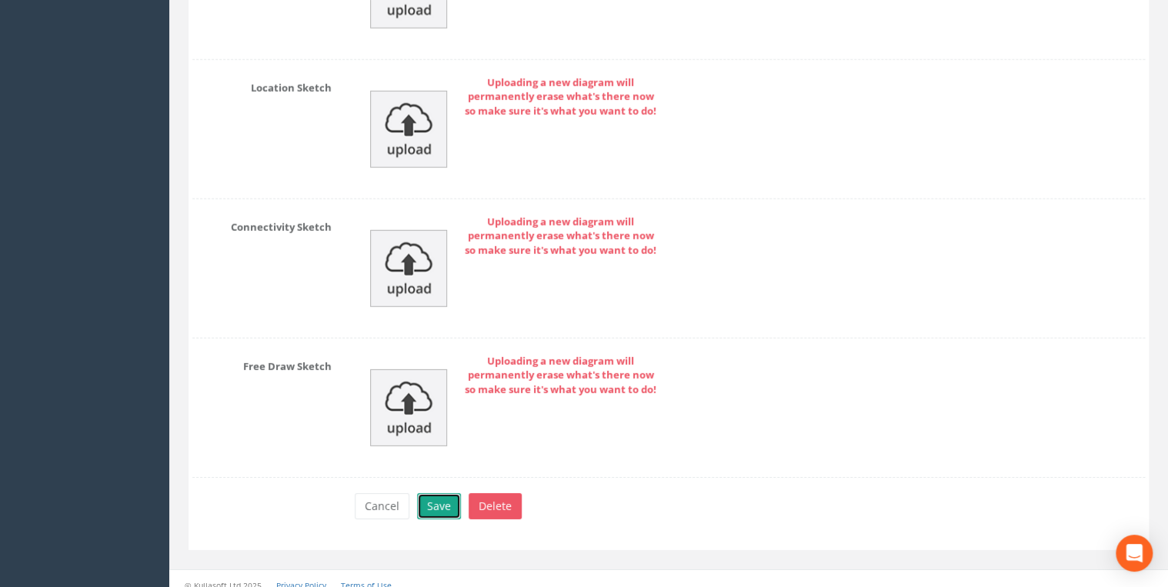
click at [442, 494] on button "Save" at bounding box center [439, 506] width 44 height 26
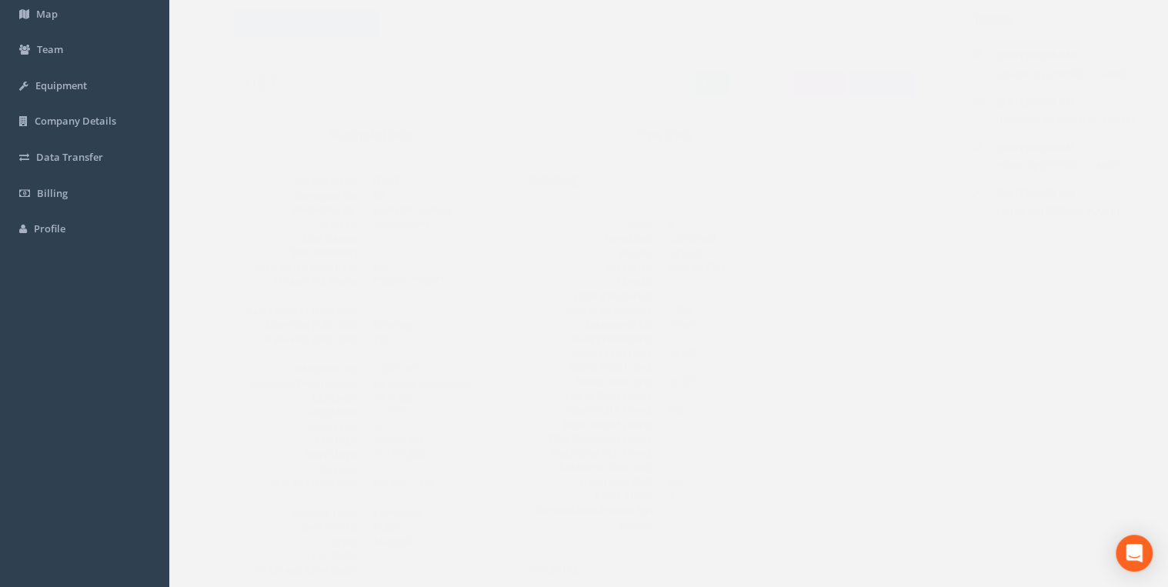
scroll to position [0, 0]
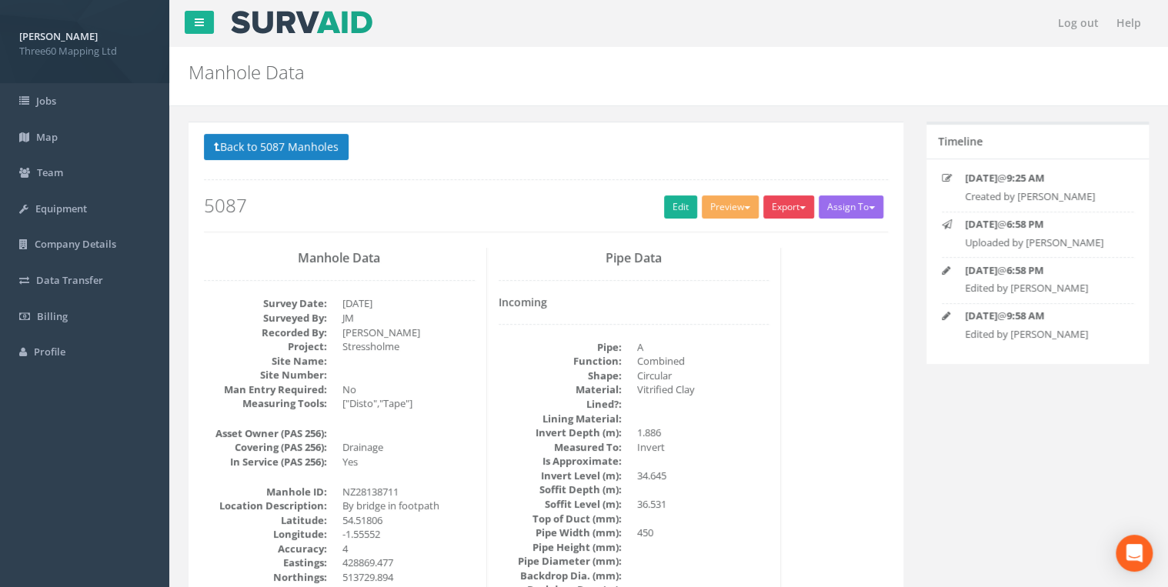
click at [799, 203] on button "Export" at bounding box center [788, 206] width 51 height 23
click at [772, 235] on link "360 Manhole" at bounding box center [757, 239] width 117 height 24
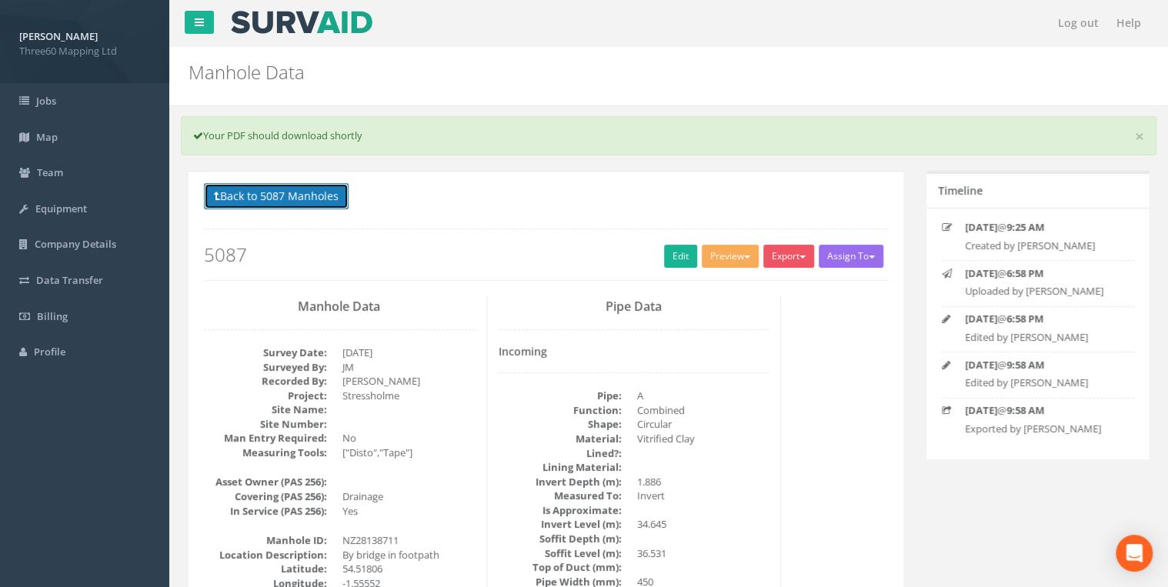
click at [346, 195] on button "Back to 5087 Manholes" at bounding box center [276, 196] width 145 height 26
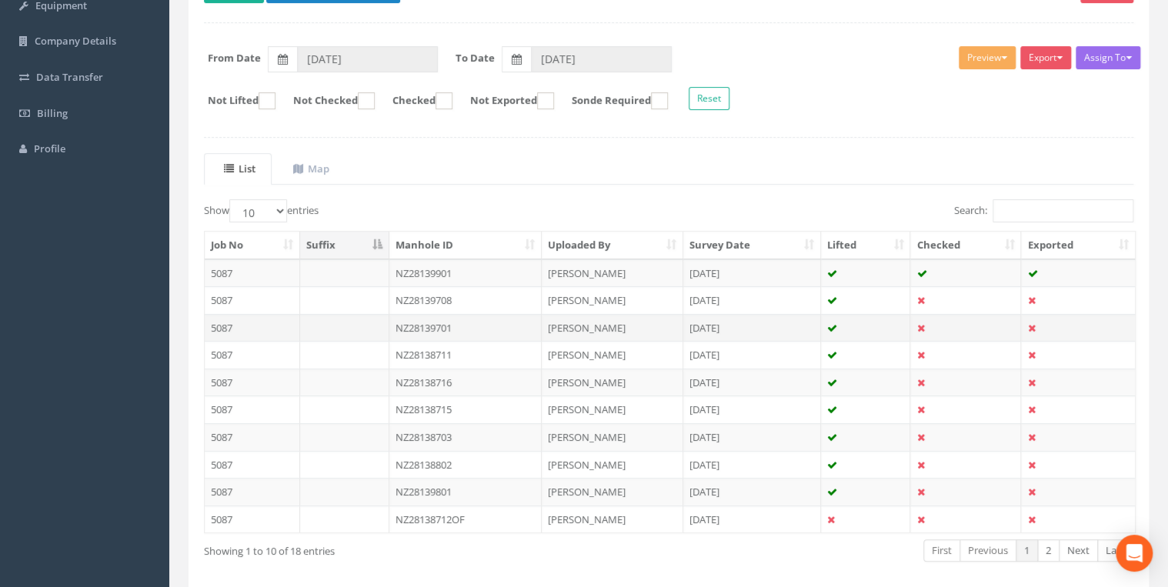
scroll to position [267, 0]
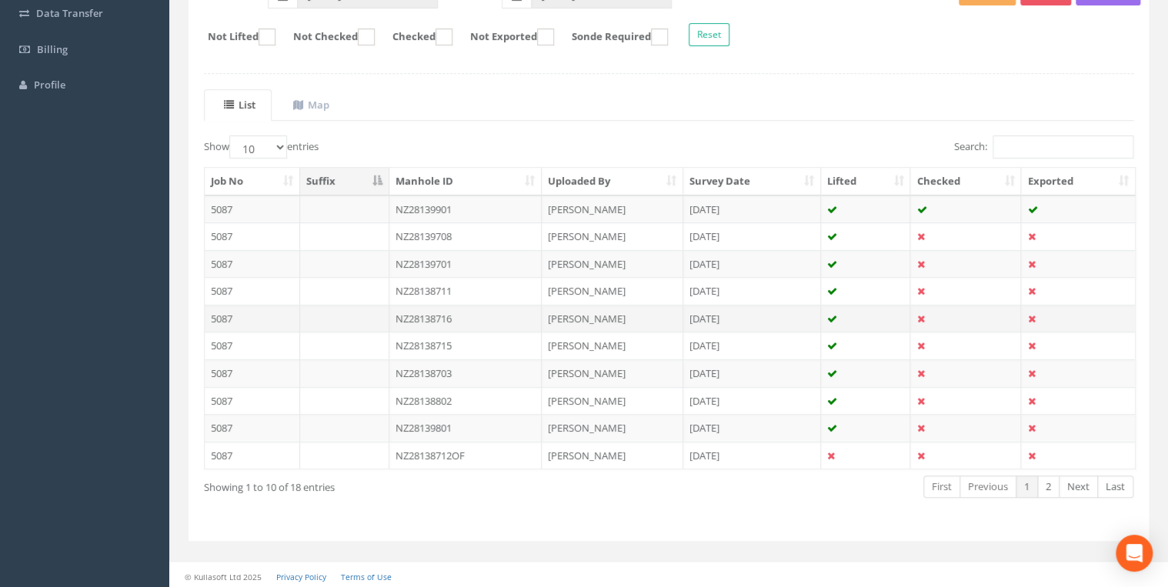
click at [474, 313] on td "NZ28138716" at bounding box center [465, 319] width 153 height 28
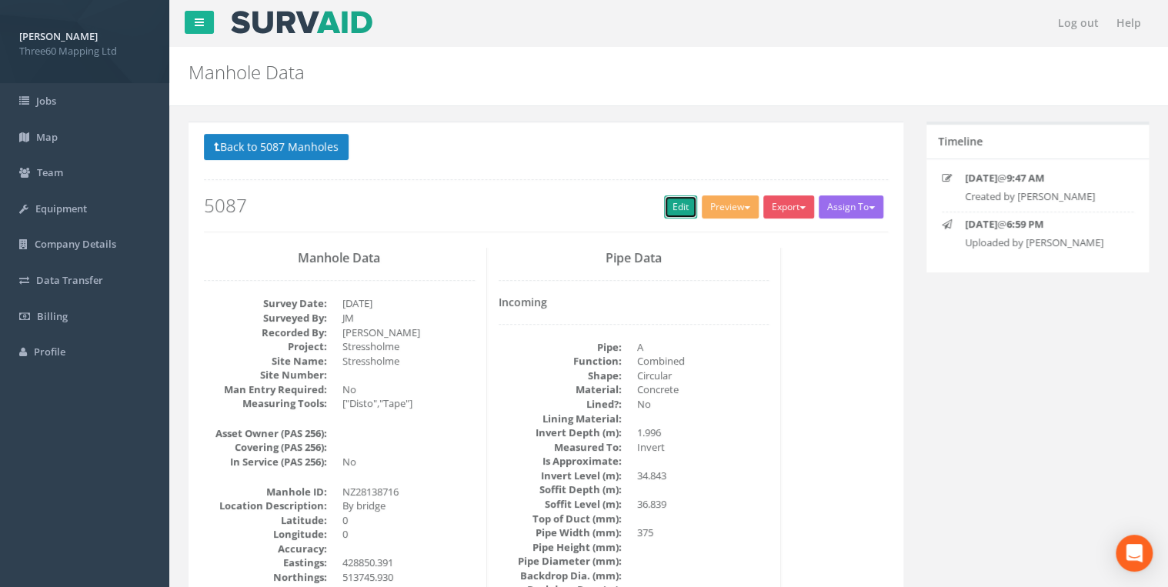
click at [674, 195] on link "Edit" at bounding box center [680, 206] width 33 height 23
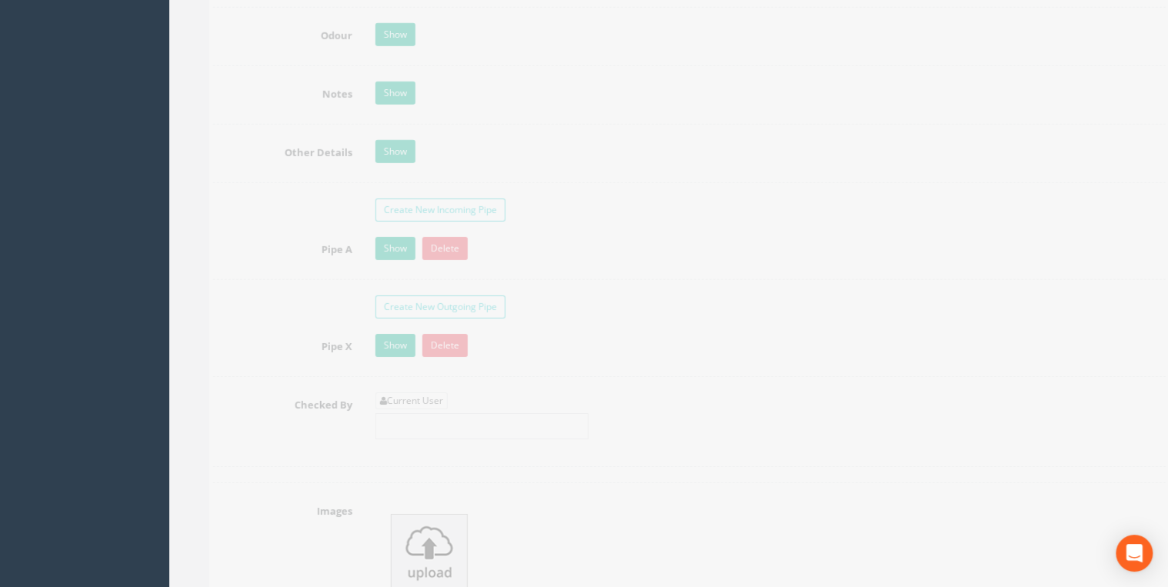
scroll to position [2544, 0]
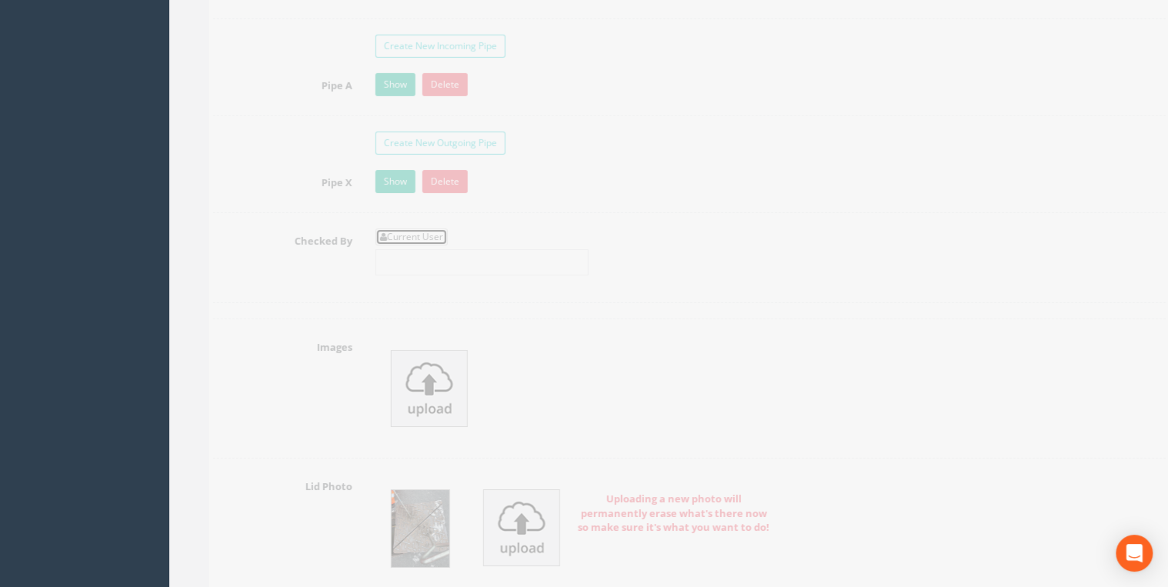
click at [416, 229] on link "Current User" at bounding box center [391, 237] width 72 height 17
type input "[PERSON_NAME]"
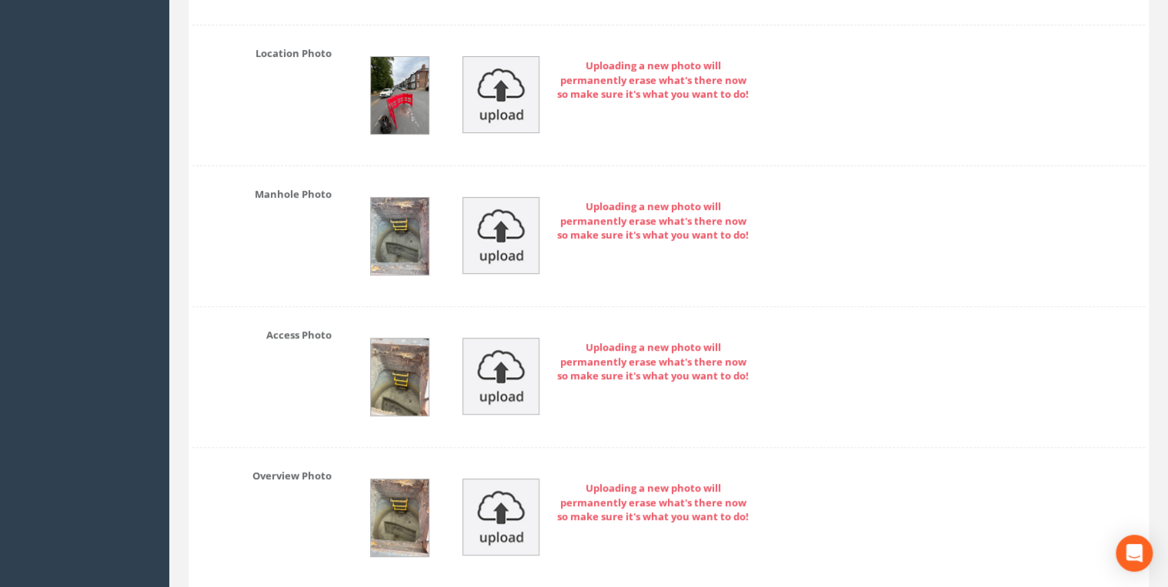
scroll to position [3119, 0]
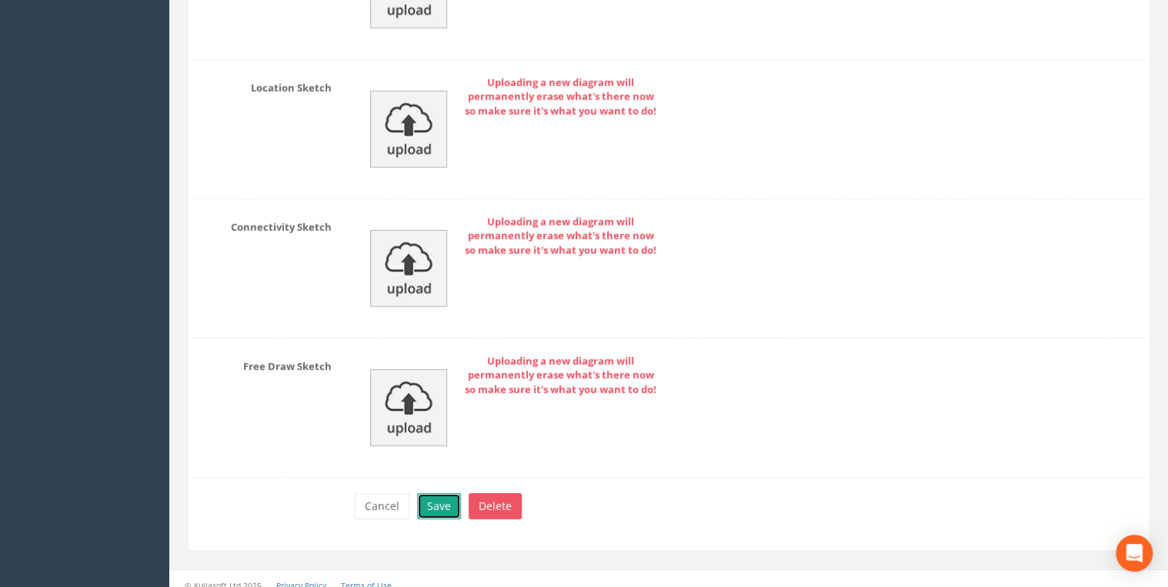
click at [447, 493] on button "Save" at bounding box center [439, 506] width 44 height 26
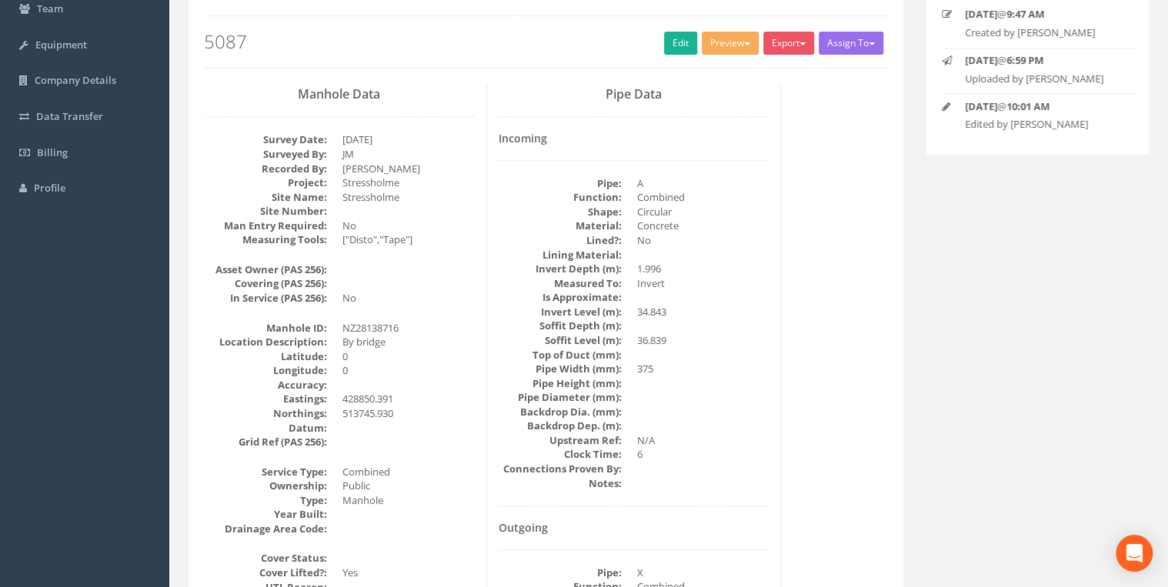
scroll to position [0, 0]
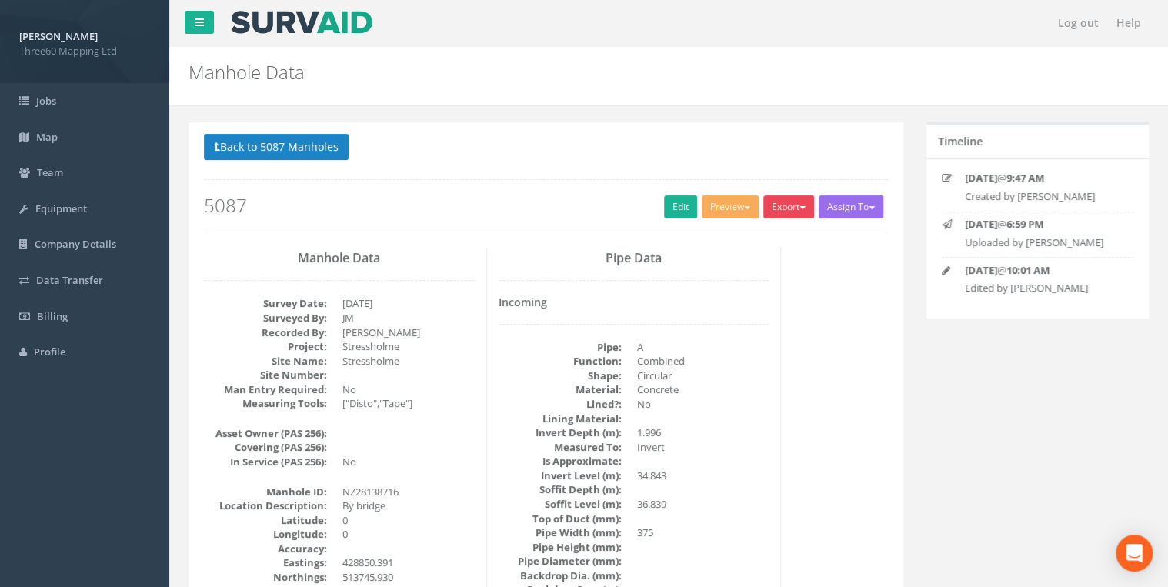
click at [791, 197] on button "Export" at bounding box center [788, 206] width 51 height 23
click at [758, 234] on link "360 Manhole" at bounding box center [757, 239] width 117 height 24
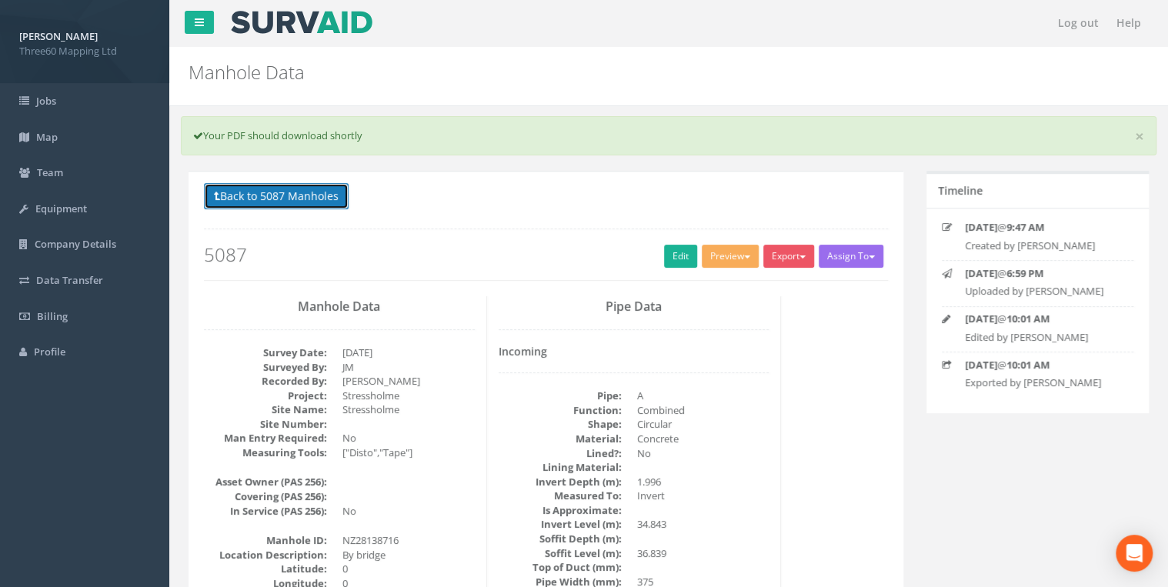
click at [304, 200] on button "Back to 5087 Manholes" at bounding box center [276, 196] width 145 height 26
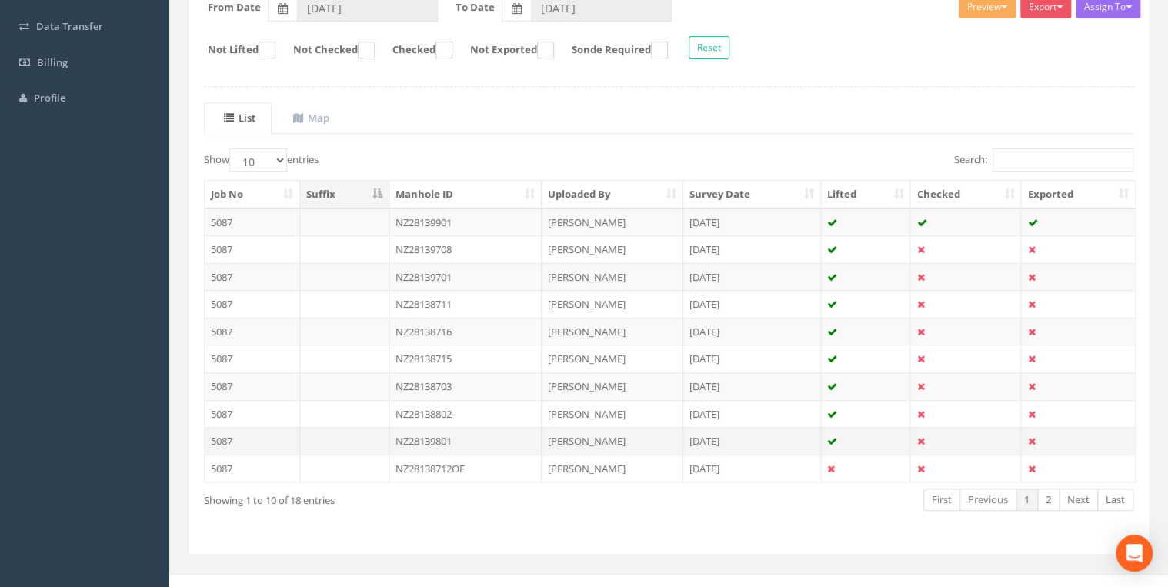
scroll to position [267, 0]
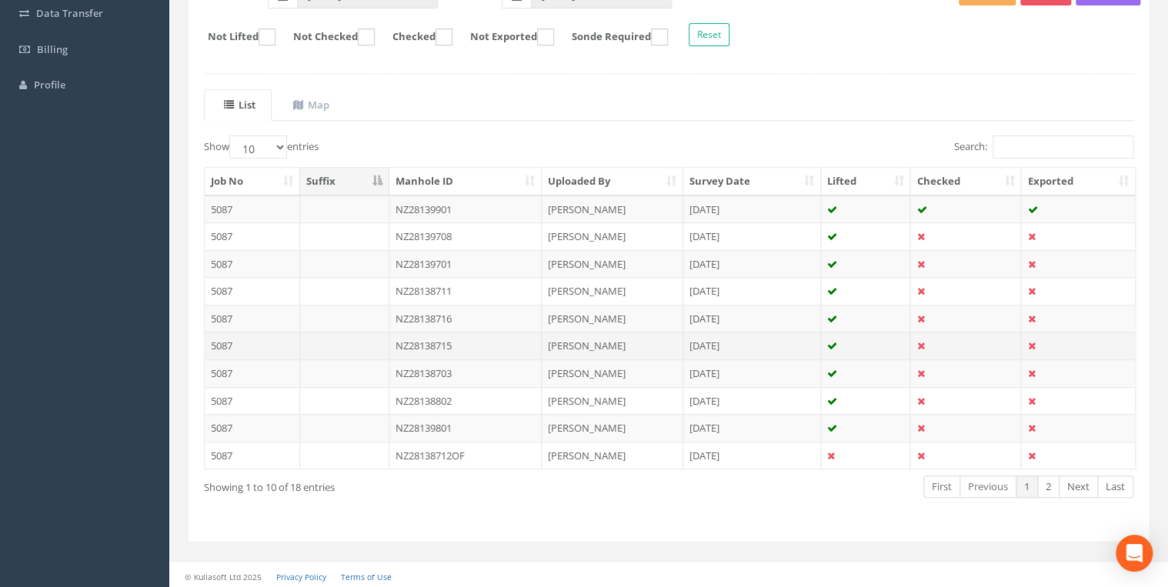
click at [440, 341] on td "NZ28138715" at bounding box center [465, 346] width 153 height 28
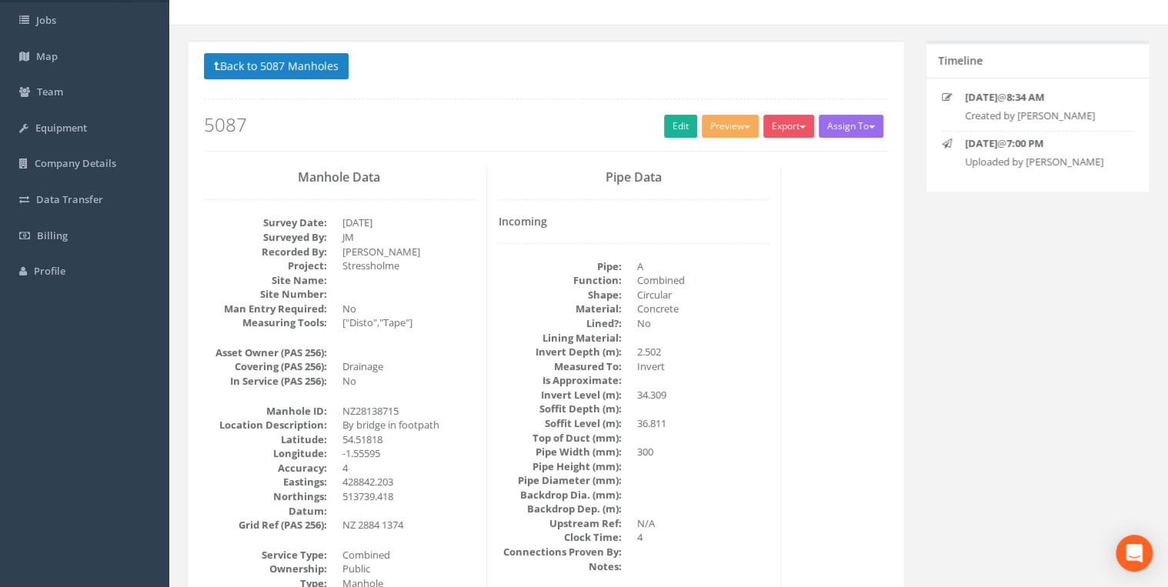
scroll to position [0, 0]
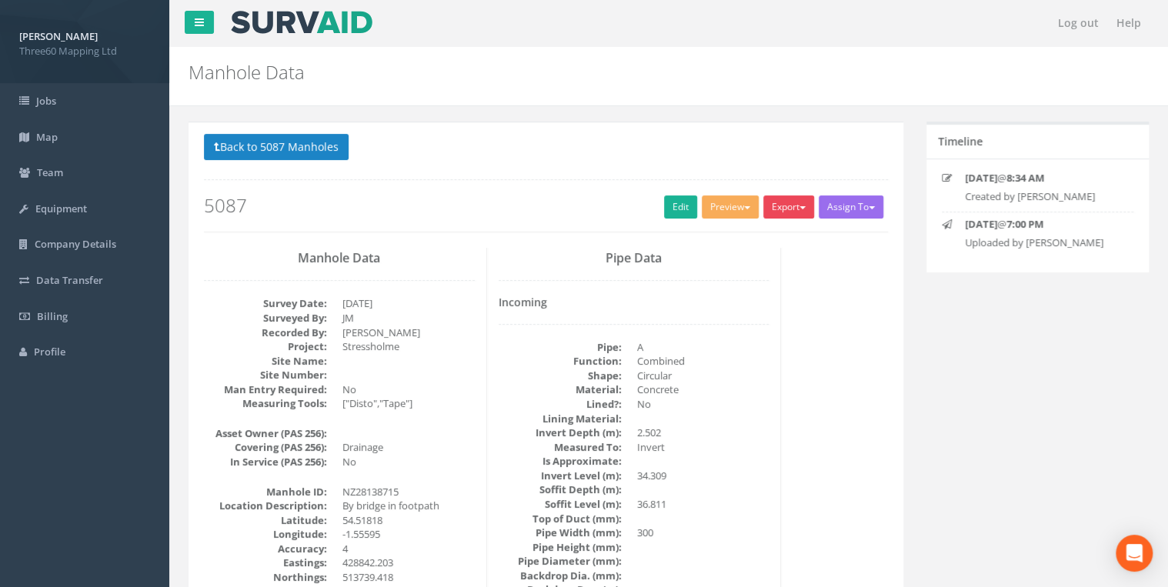
click at [800, 206] on span "button" at bounding box center [803, 207] width 6 height 3
click at [749, 240] on link "360 Manhole" at bounding box center [757, 239] width 117 height 24
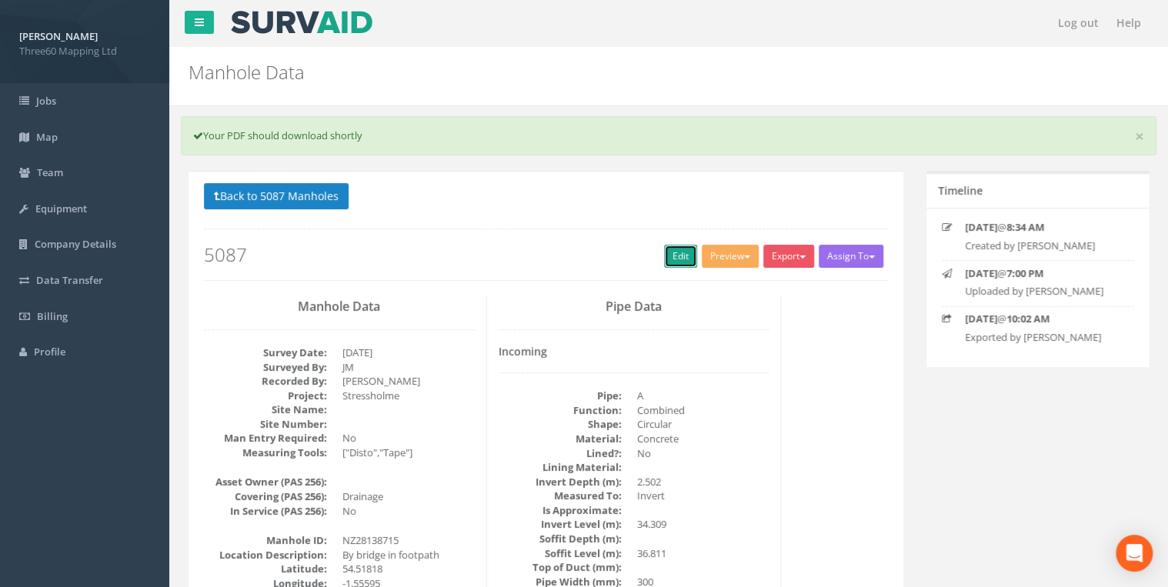
click at [676, 257] on link "Edit" at bounding box center [680, 256] width 33 height 23
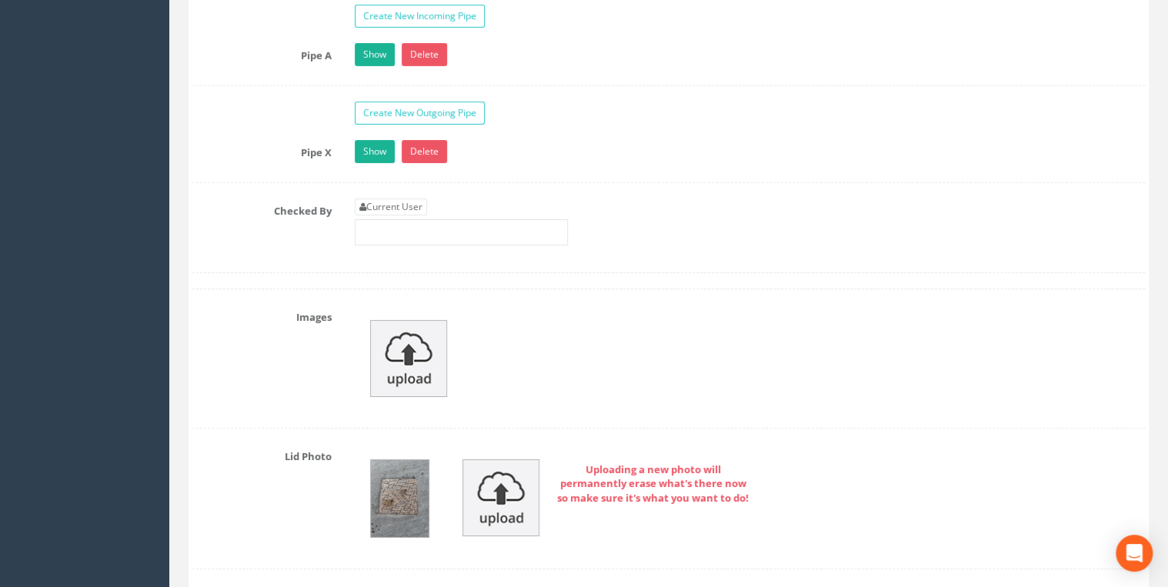
scroll to position [2627, 0]
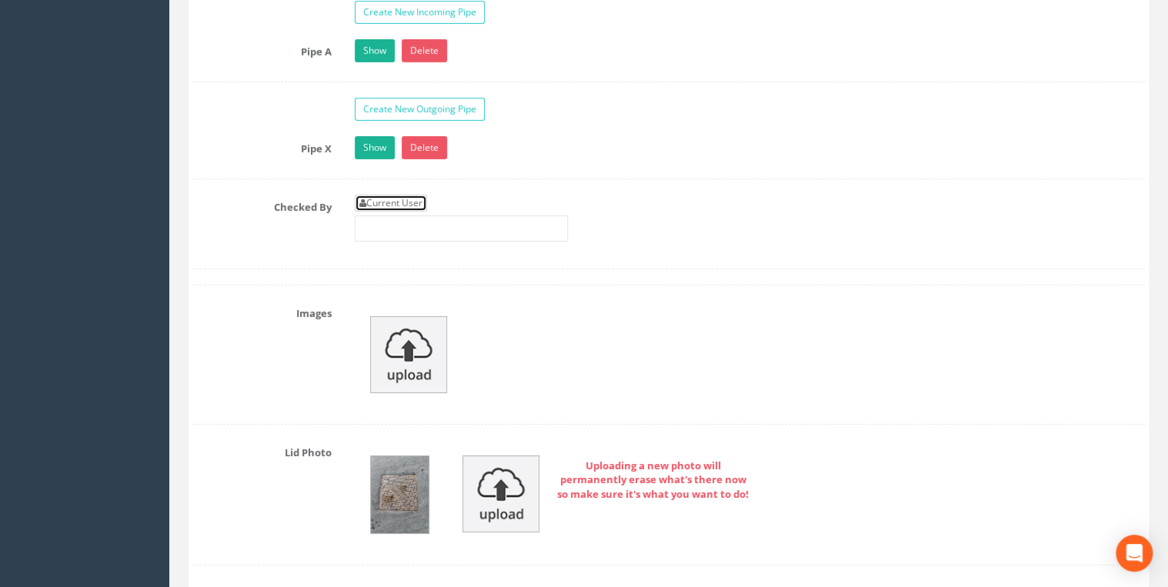
click at [419, 195] on link "Current User" at bounding box center [391, 203] width 72 height 17
type input "[PERSON_NAME]"
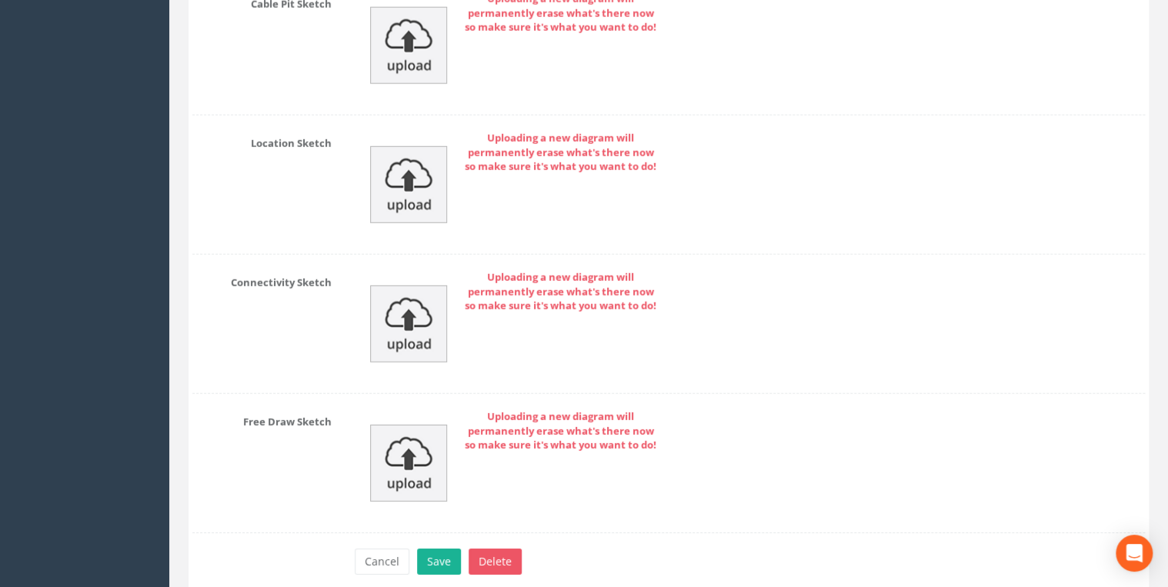
scroll to position [5223, 0]
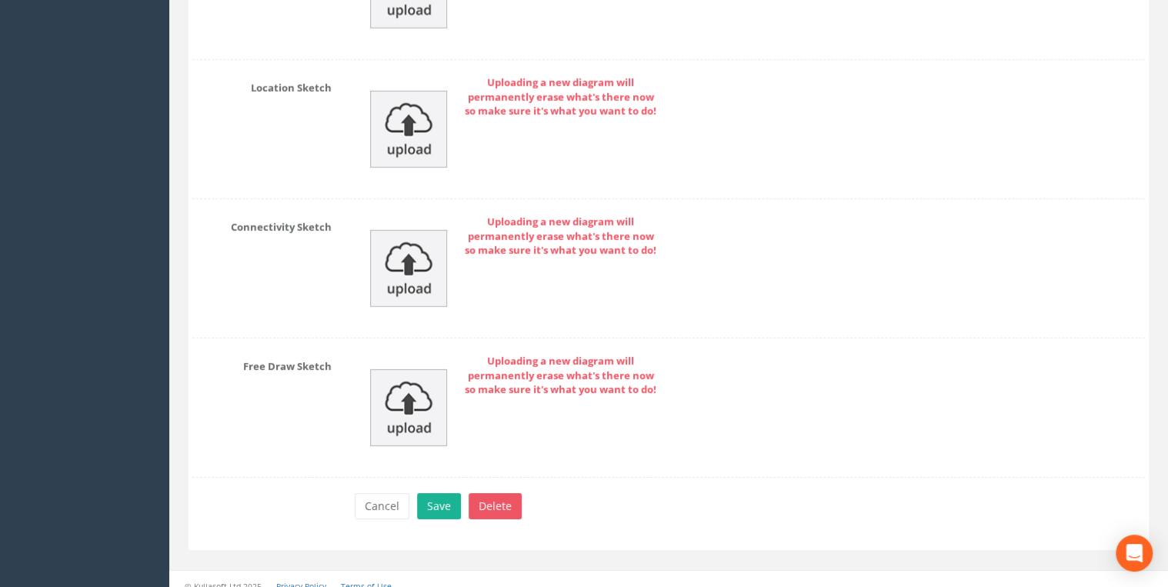
click at [440, 493] on button "Save" at bounding box center [439, 506] width 44 height 26
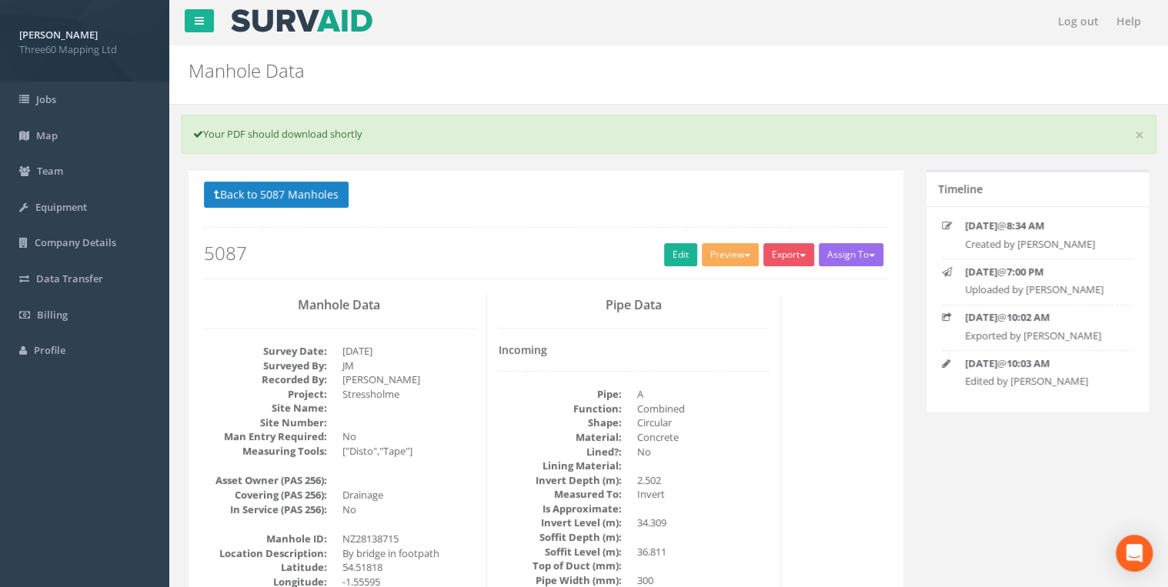
scroll to position [0, 0]
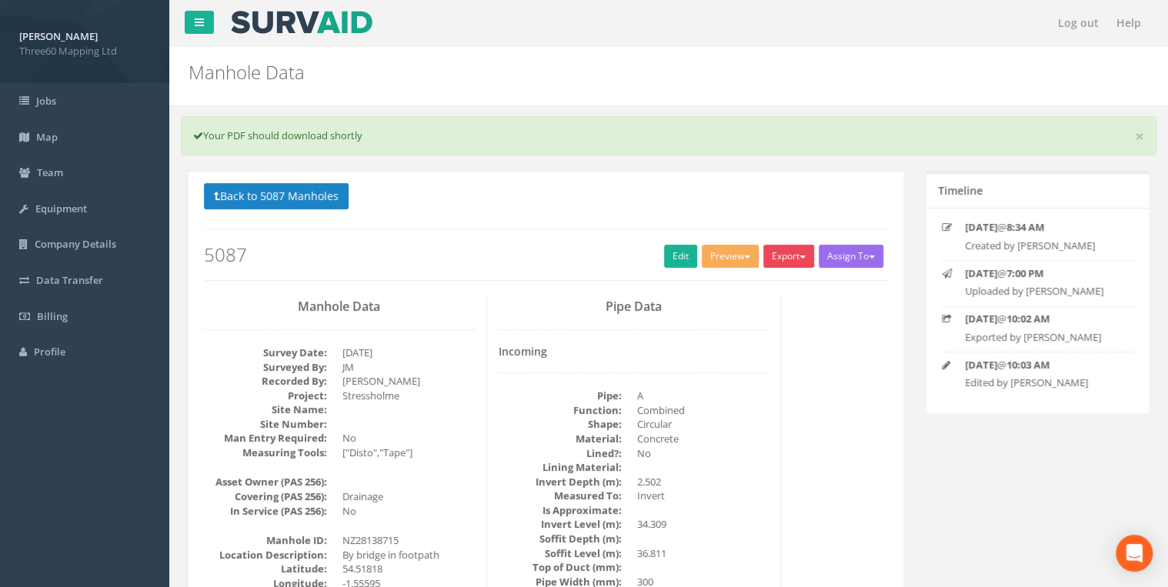
click at [789, 250] on button "Export" at bounding box center [788, 256] width 51 height 23
click at [764, 283] on link "360 Manhole" at bounding box center [757, 288] width 117 height 24
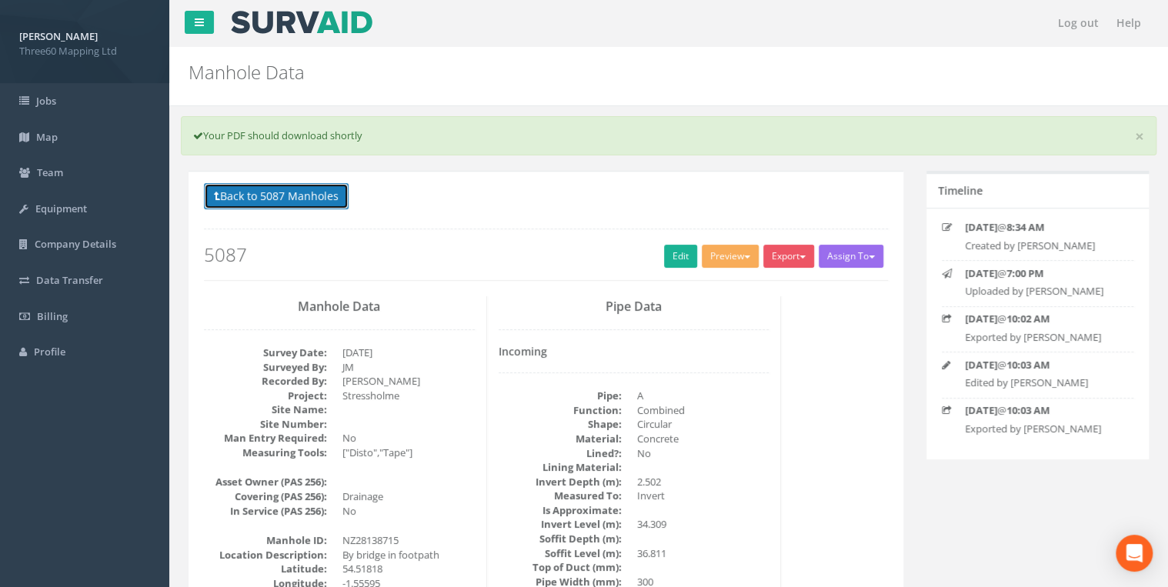
click at [333, 197] on button "Back to 5087 Manholes" at bounding box center [276, 196] width 145 height 26
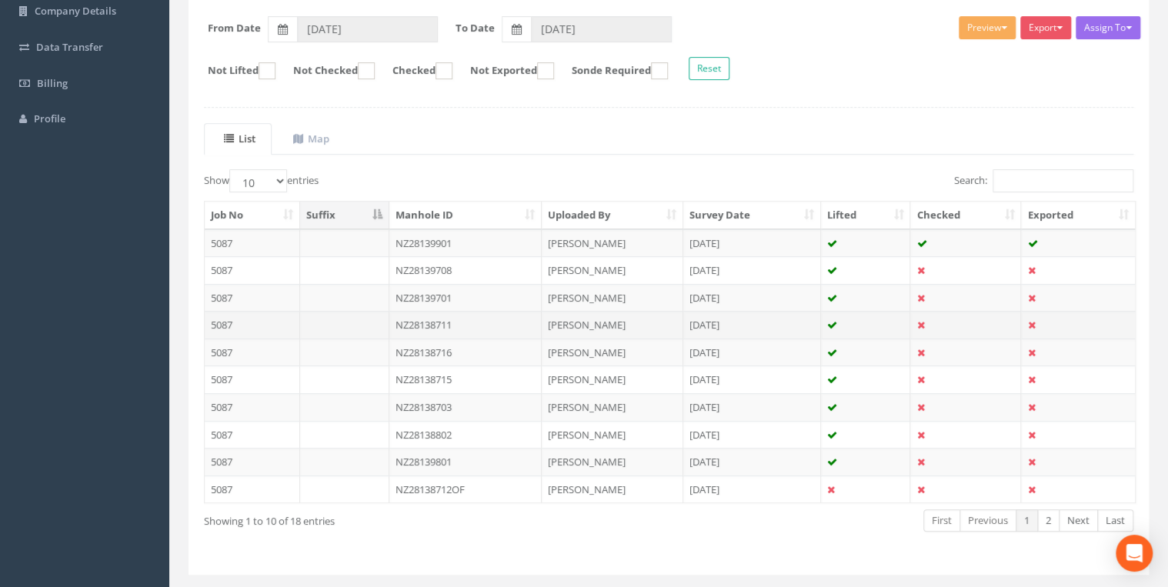
scroll to position [267, 0]
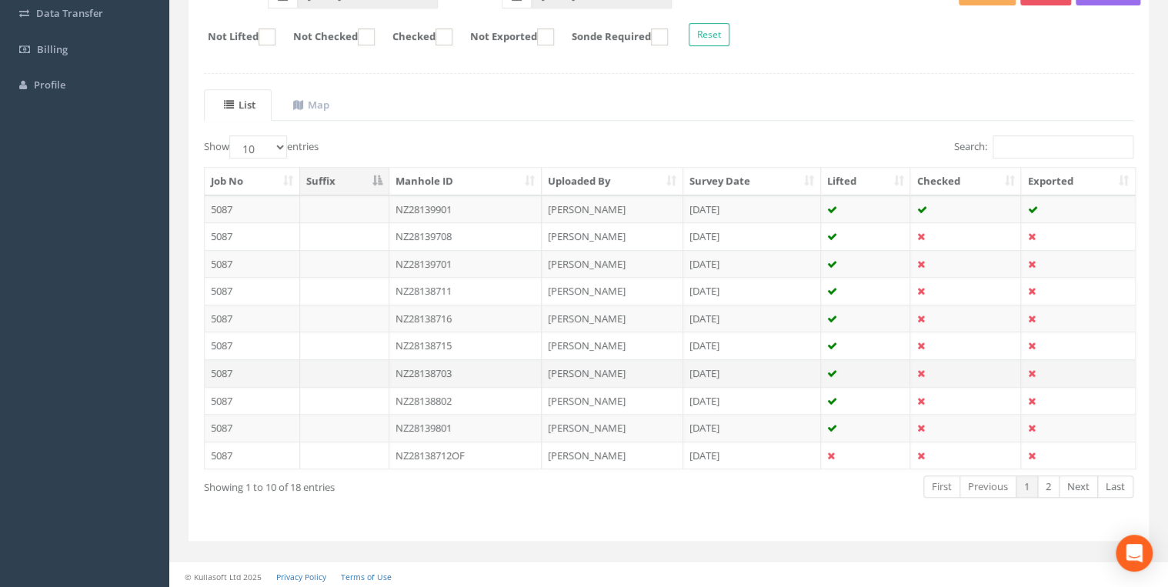
click at [449, 363] on td "NZ28138703" at bounding box center [465, 373] width 153 height 28
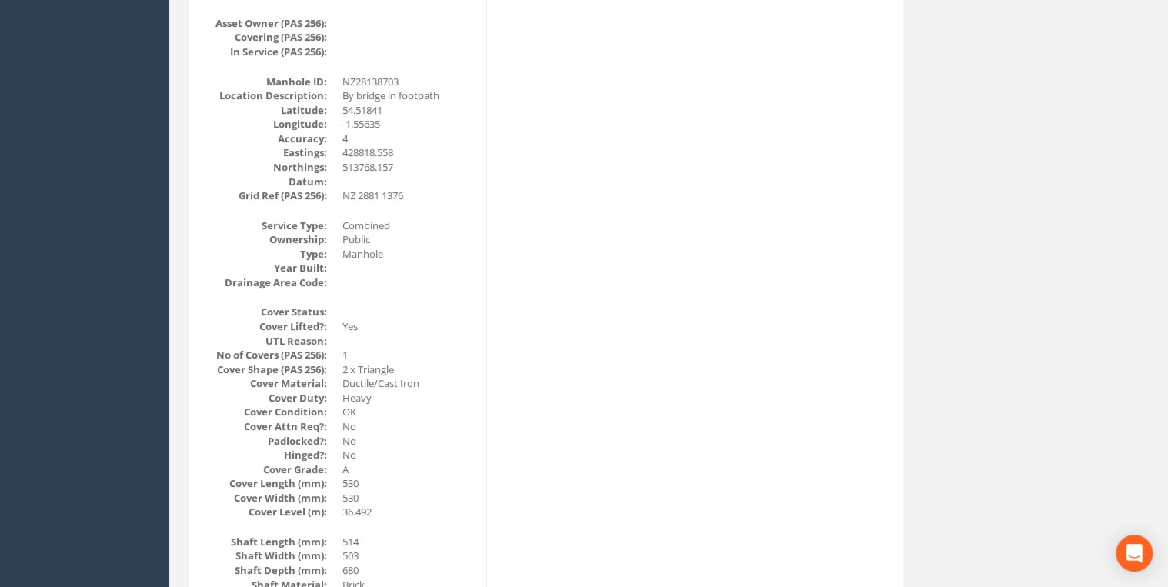
scroll to position [0, 0]
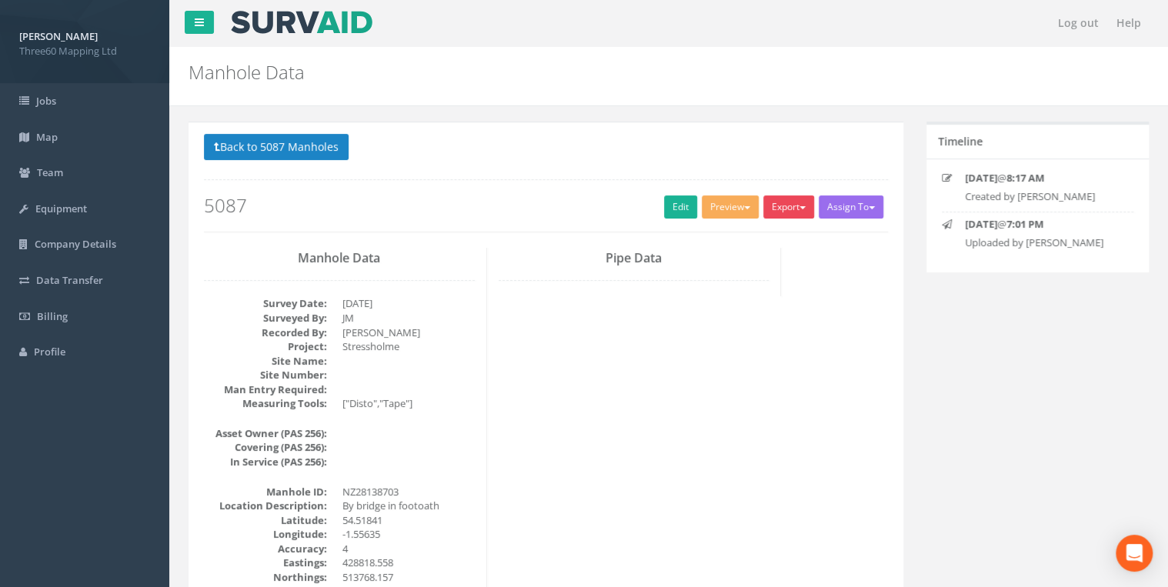
click at [788, 202] on button "Export" at bounding box center [788, 206] width 51 height 23
click at [688, 203] on link "Edit" at bounding box center [680, 206] width 33 height 23
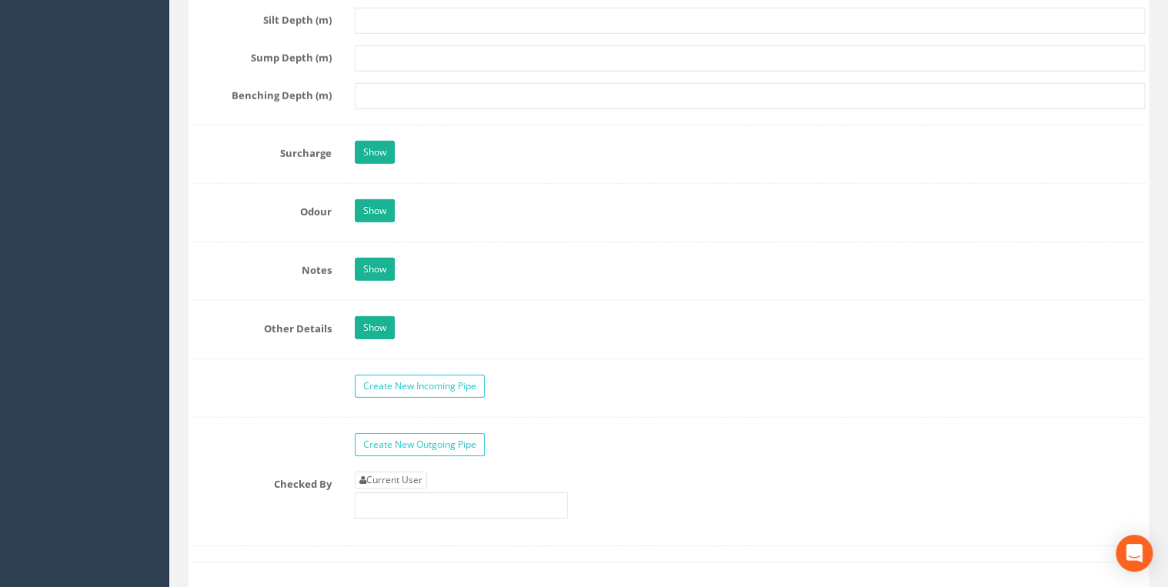
scroll to position [2380, 0]
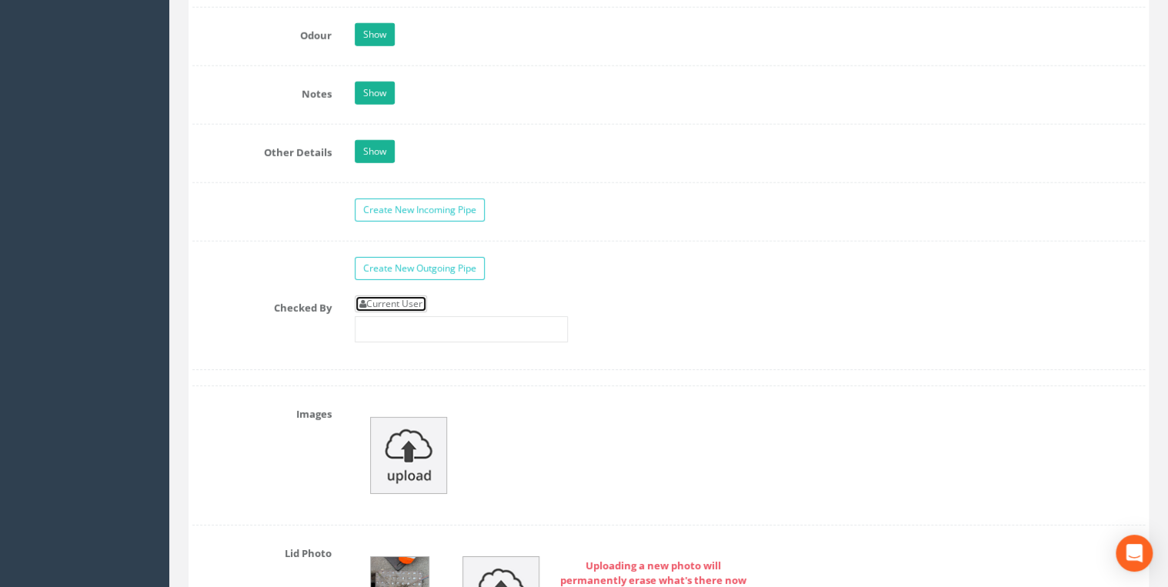
click at [423, 300] on link "Current User" at bounding box center [391, 304] width 72 height 17
type input "[PERSON_NAME]"
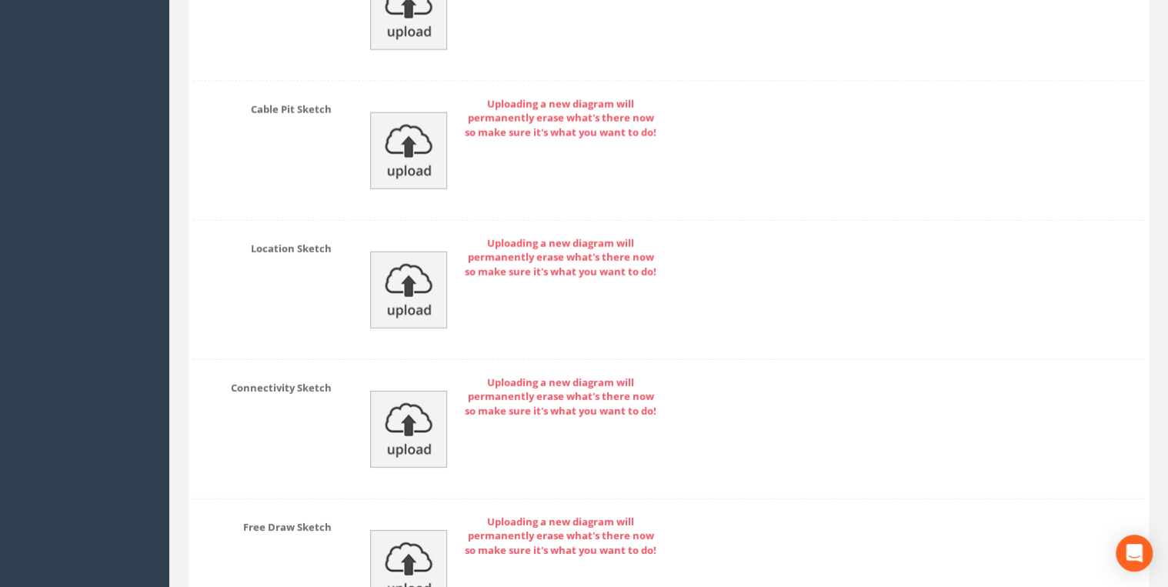
scroll to position [5076, 0]
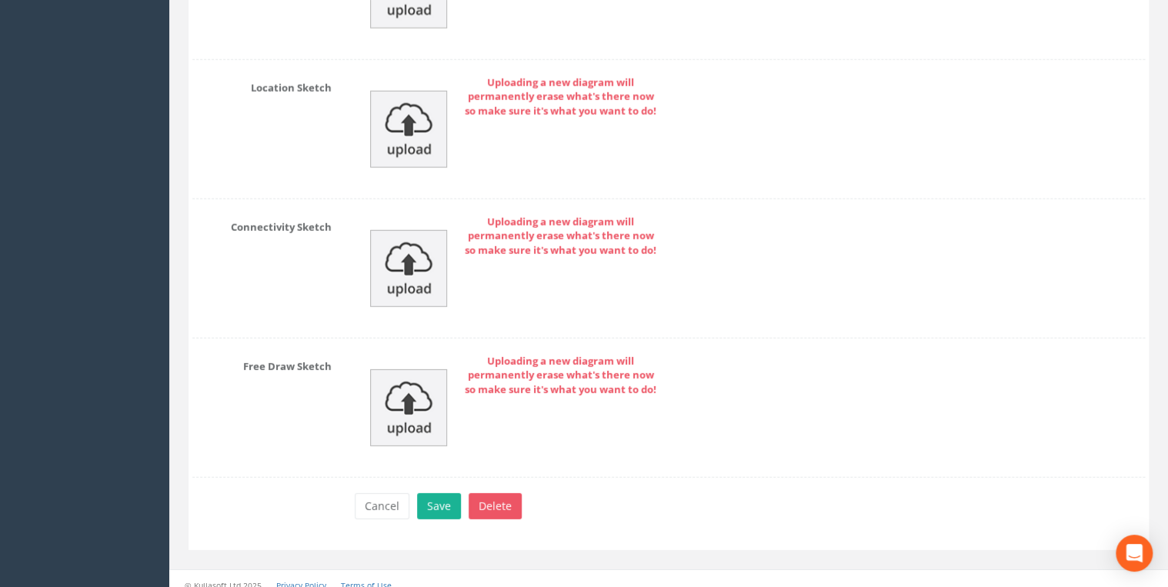
click at [447, 493] on button "Save" at bounding box center [439, 506] width 44 height 26
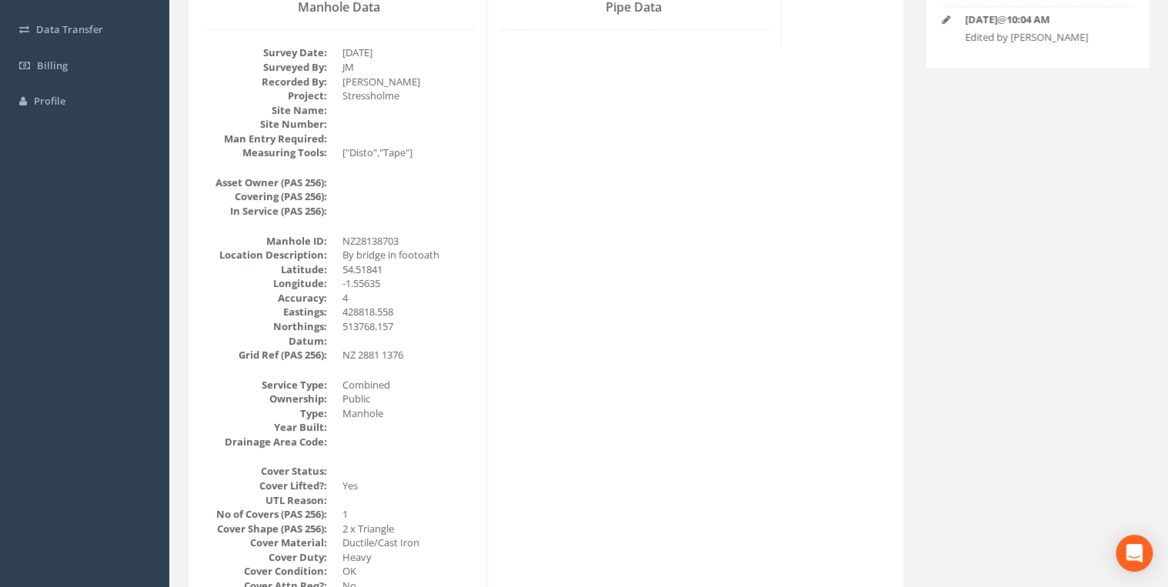
scroll to position [0, 0]
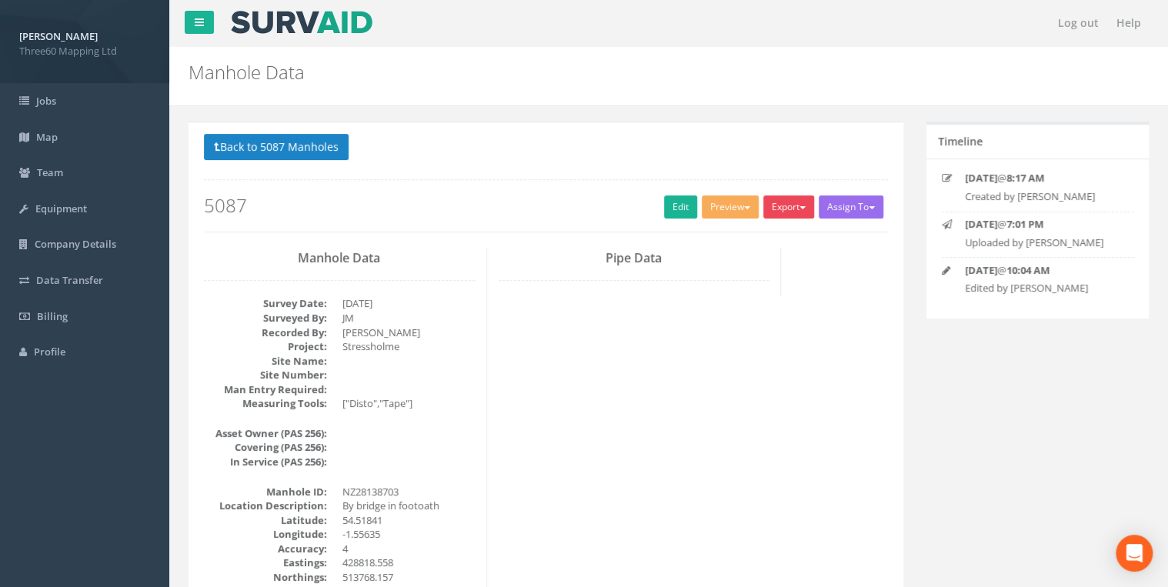
click at [788, 212] on button "Export" at bounding box center [788, 206] width 51 height 23
click at [770, 241] on link "360 Manhole" at bounding box center [757, 239] width 117 height 24
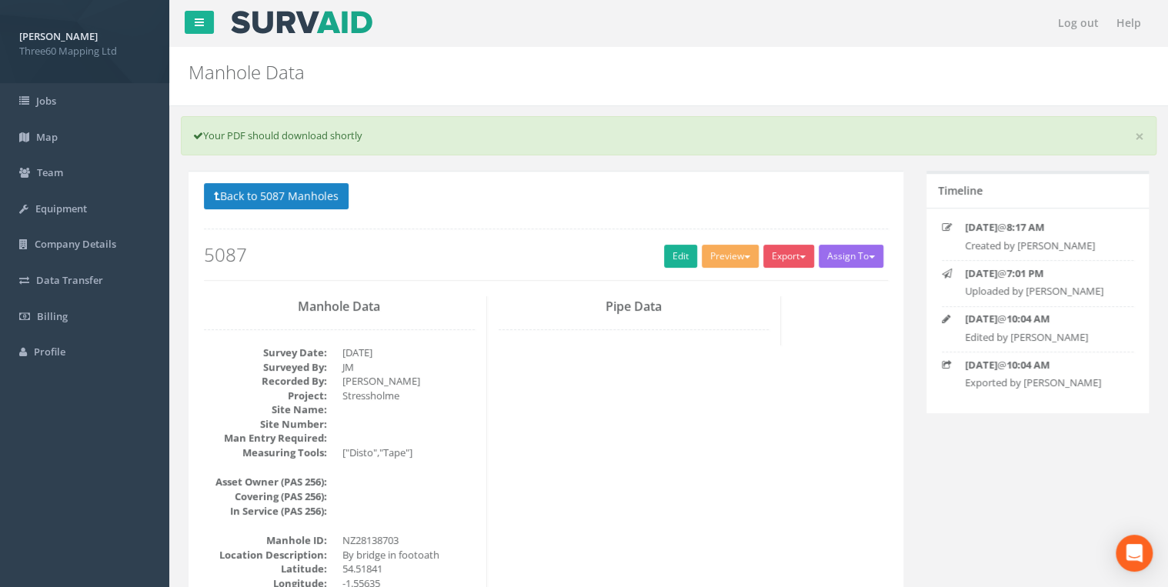
scroll to position [246, 0]
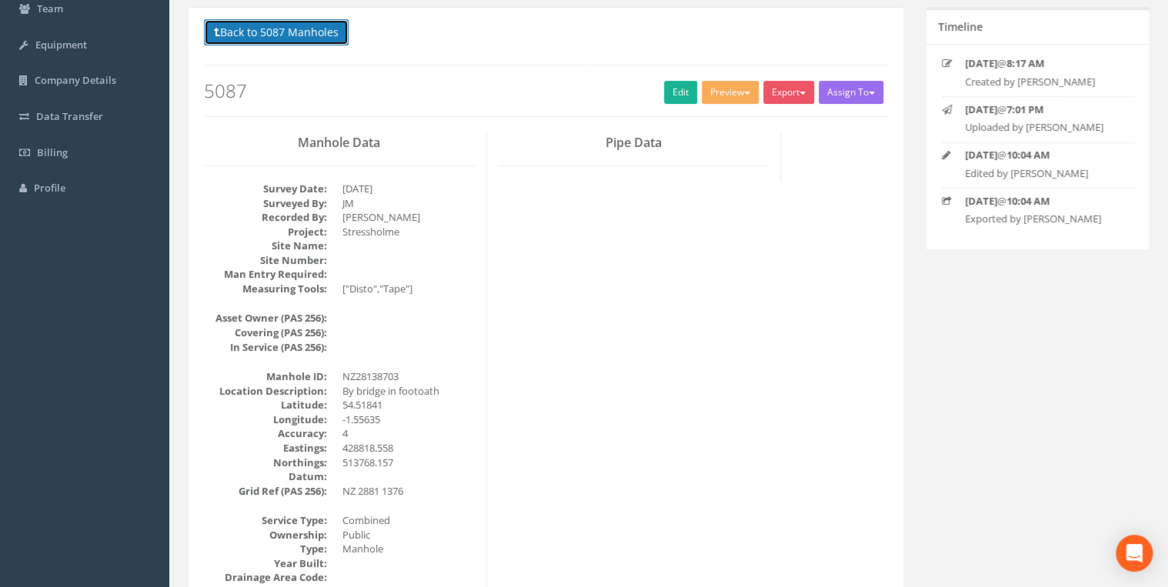
click at [339, 30] on button "Back to 5087 Manholes" at bounding box center [276, 32] width 145 height 26
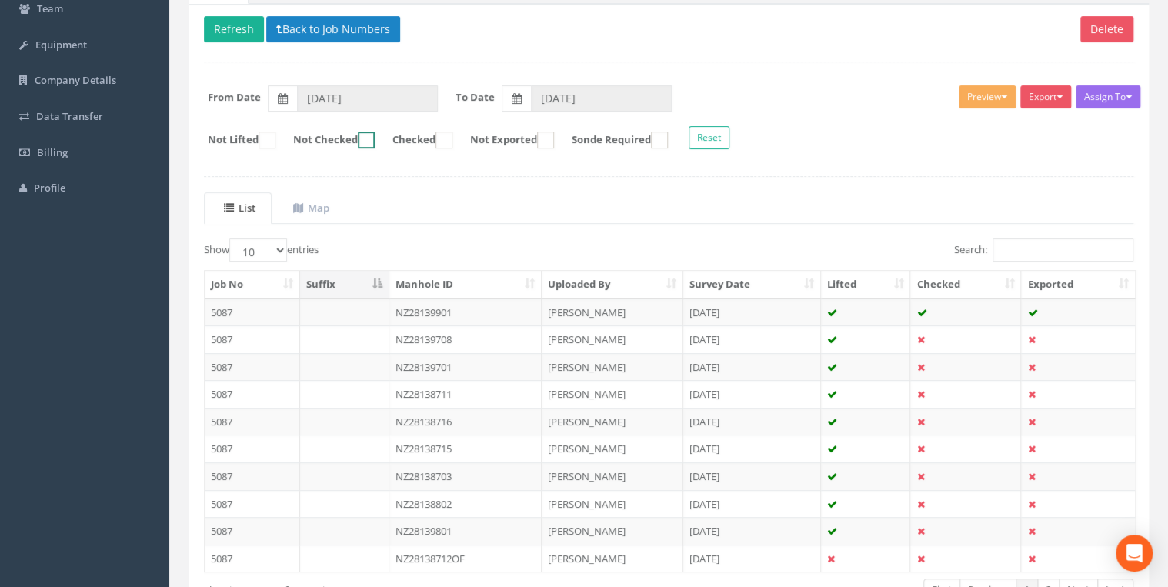
scroll to position [267, 0]
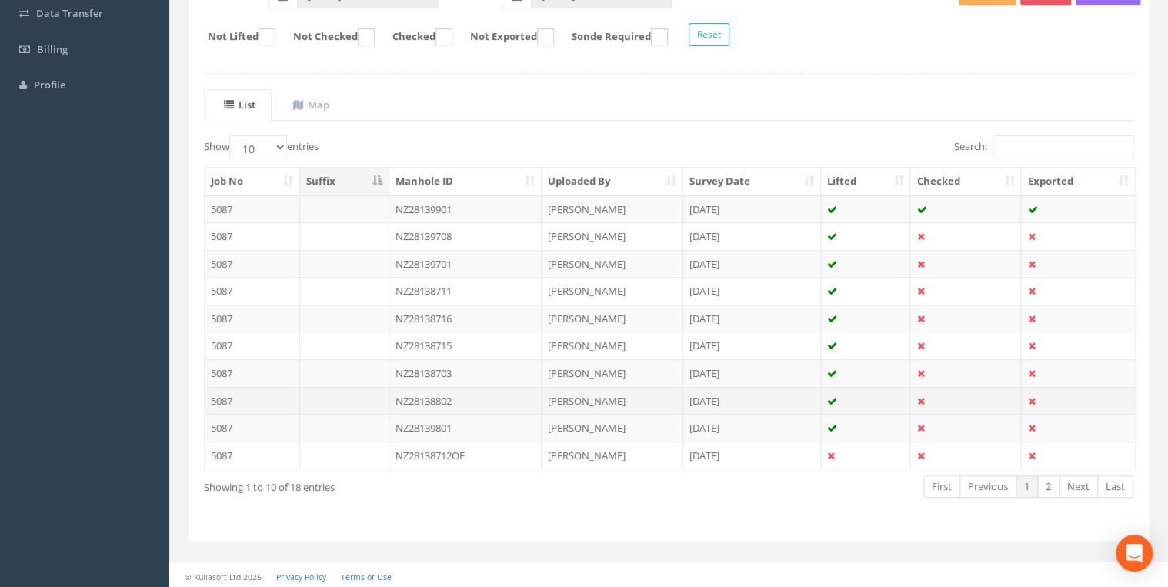
click at [454, 395] on td "NZ28138802" at bounding box center [465, 401] width 153 height 28
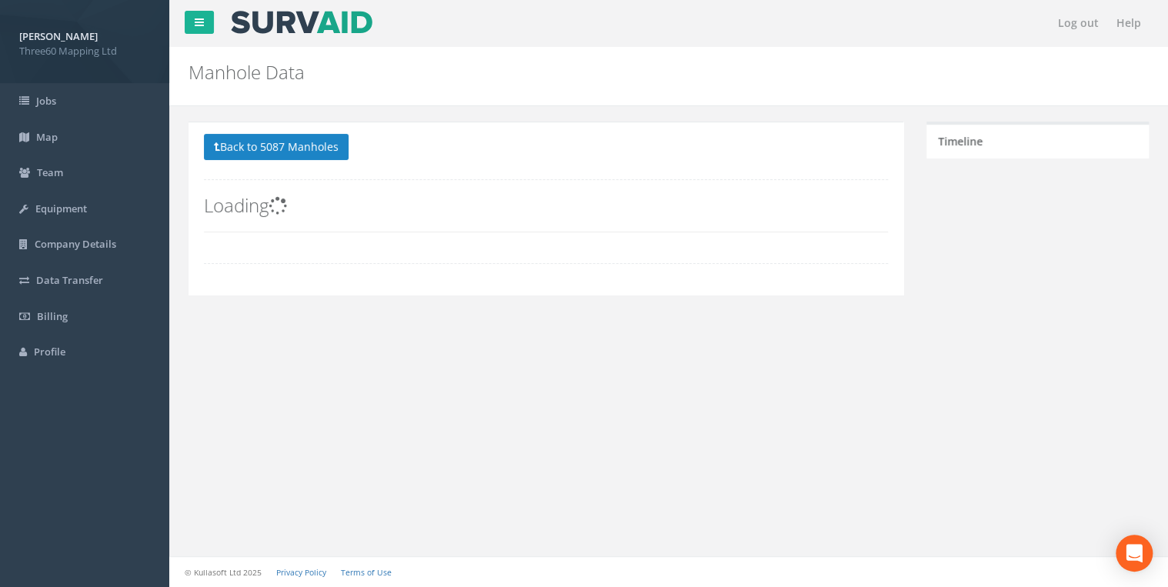
scroll to position [0, 0]
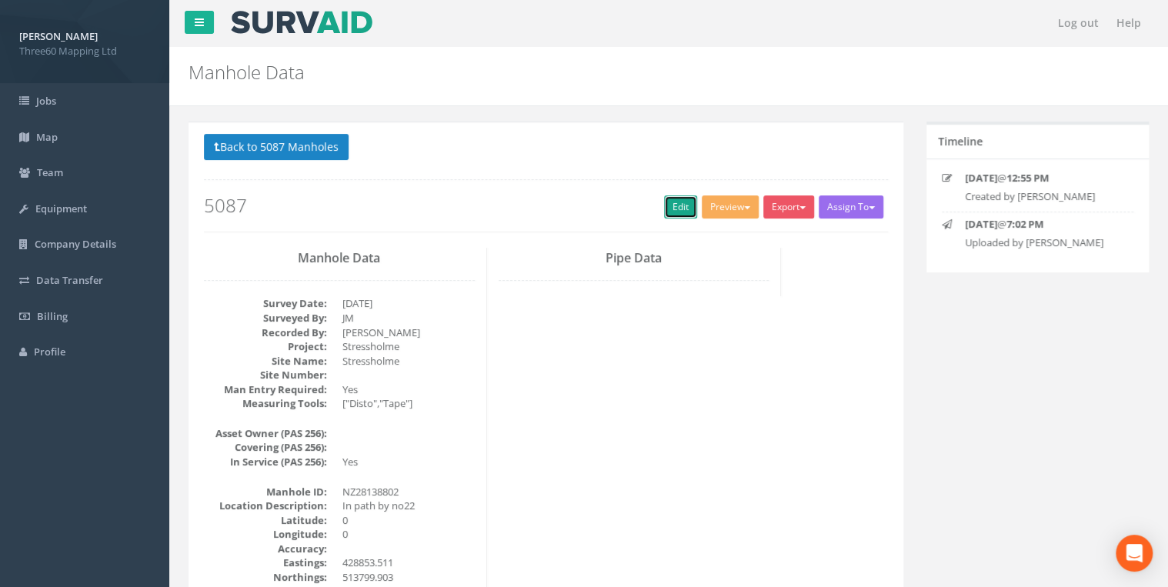
click at [673, 204] on link "Edit" at bounding box center [680, 206] width 33 height 23
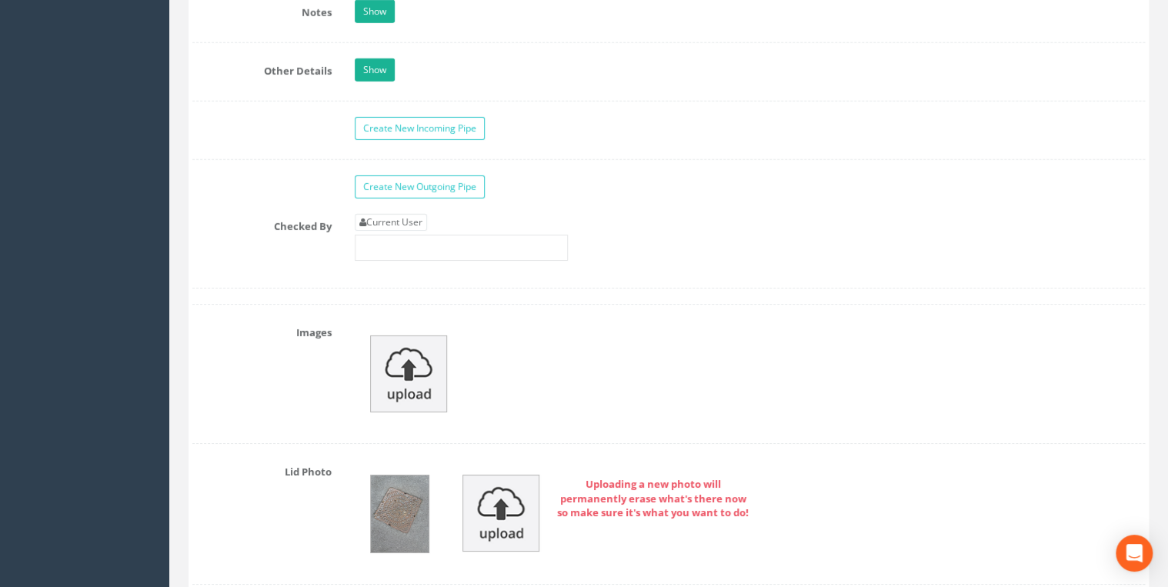
scroll to position [2463, 0]
click at [396, 234] on input "text" at bounding box center [461, 247] width 213 height 26
click at [396, 222] on link "Current User" at bounding box center [391, 221] width 72 height 17
type input "[PERSON_NAME]"
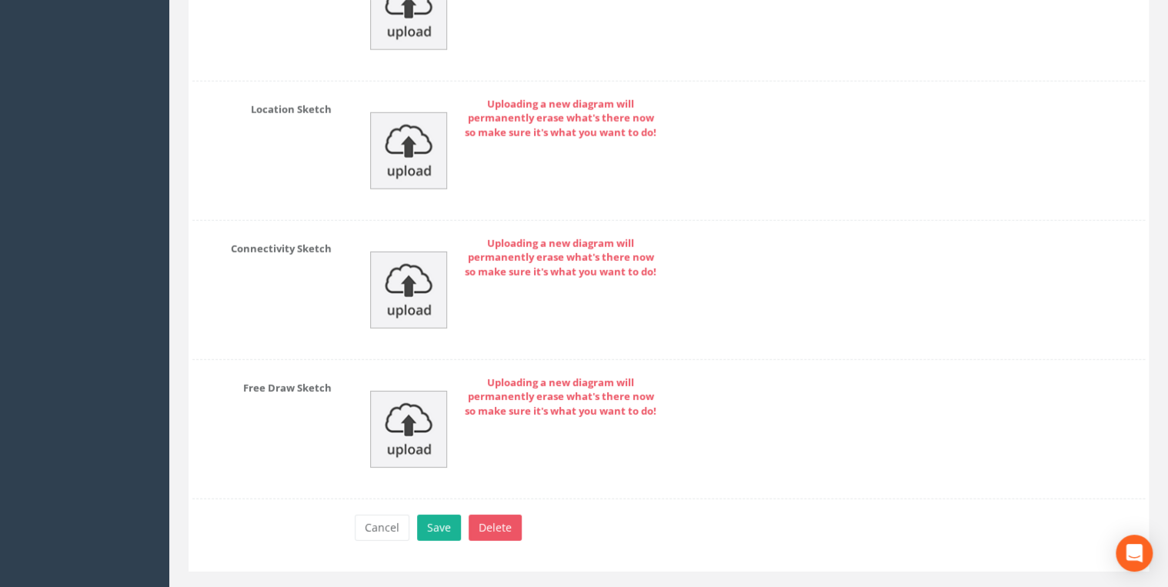
scroll to position [5076, 0]
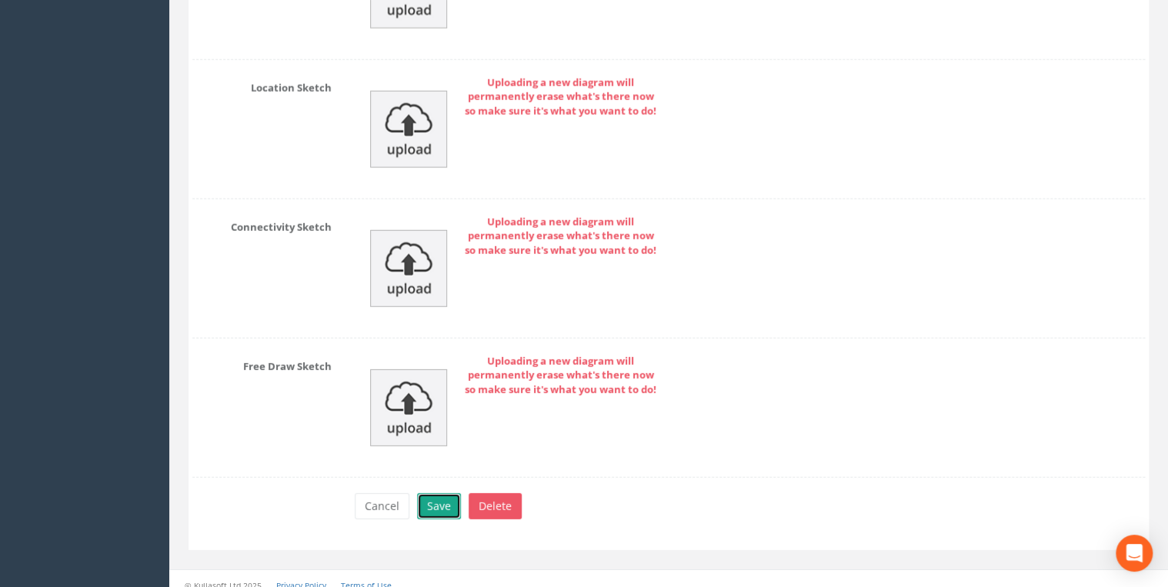
click at [443, 496] on button "Save" at bounding box center [439, 506] width 44 height 26
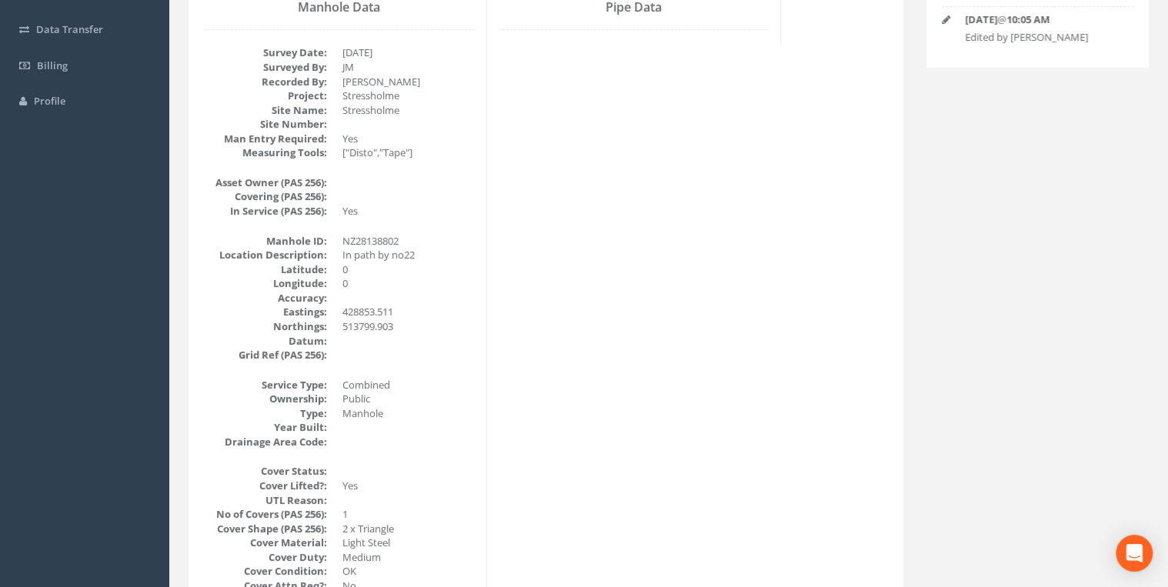
scroll to position [0, 0]
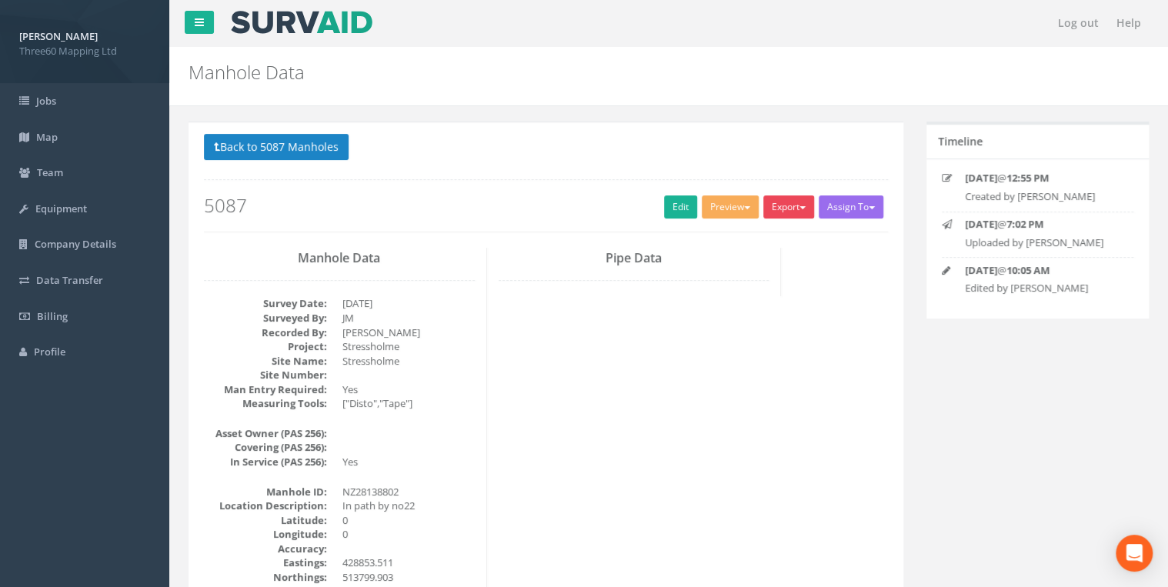
click at [794, 196] on button "Export" at bounding box center [788, 206] width 51 height 23
click at [759, 235] on link "360 Manhole" at bounding box center [757, 239] width 117 height 24
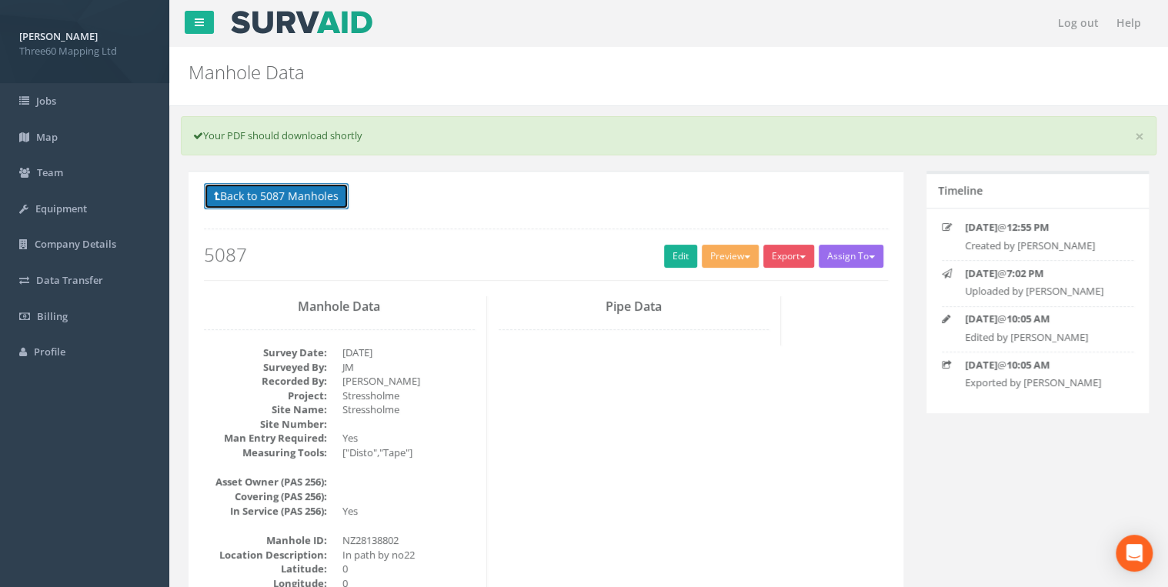
click at [308, 198] on button "Back to 5087 Manholes" at bounding box center [276, 196] width 145 height 26
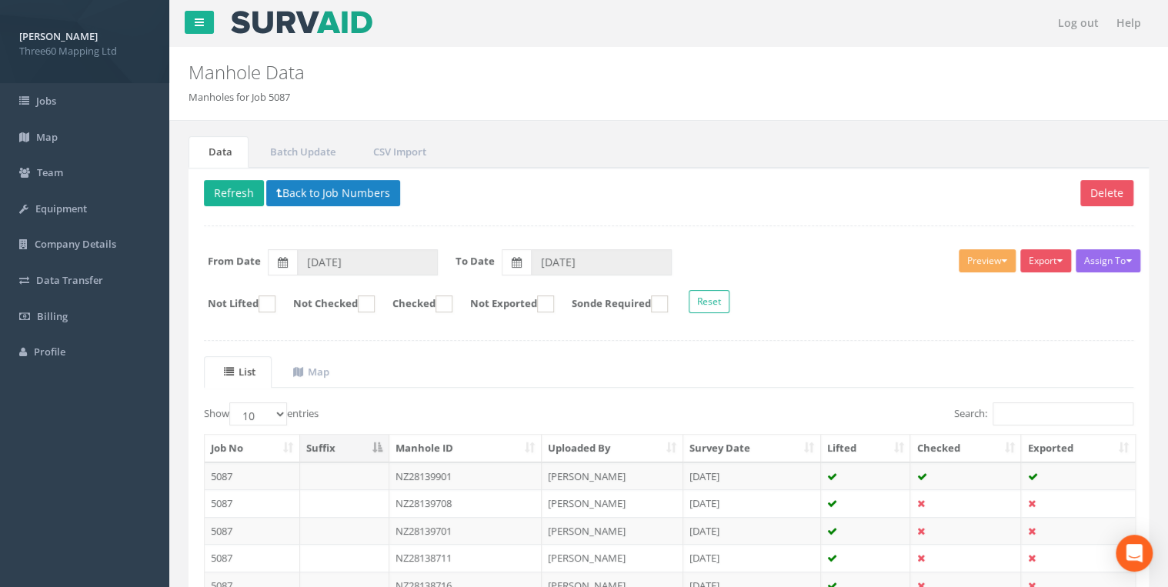
scroll to position [267, 0]
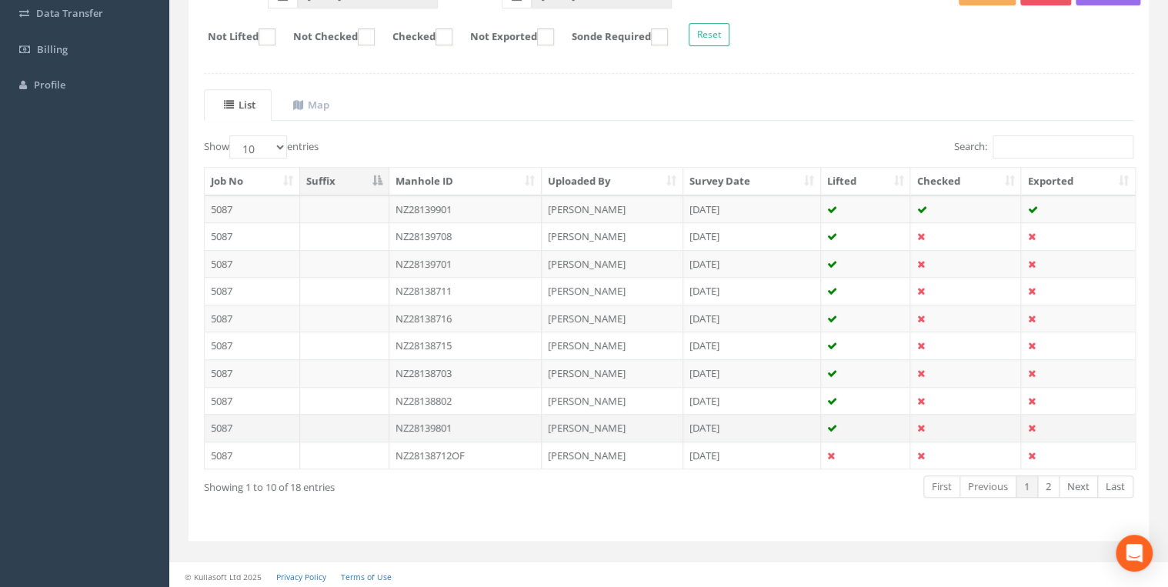
click at [421, 417] on td "NZ28139801" at bounding box center [465, 428] width 153 height 28
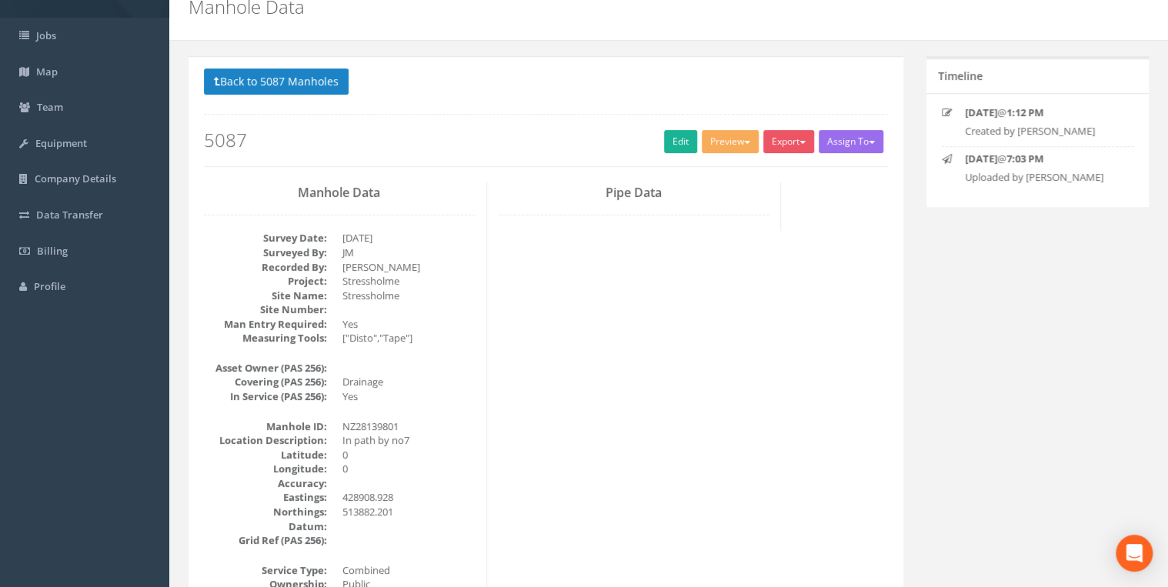
scroll to position [0, 0]
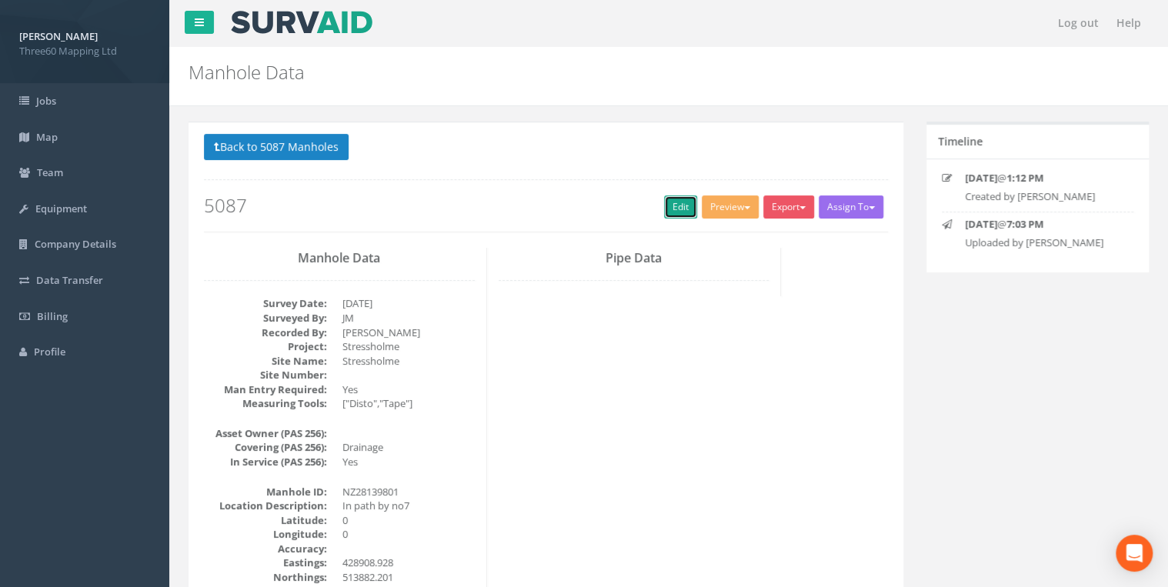
click at [672, 200] on link "Edit" at bounding box center [680, 206] width 33 height 23
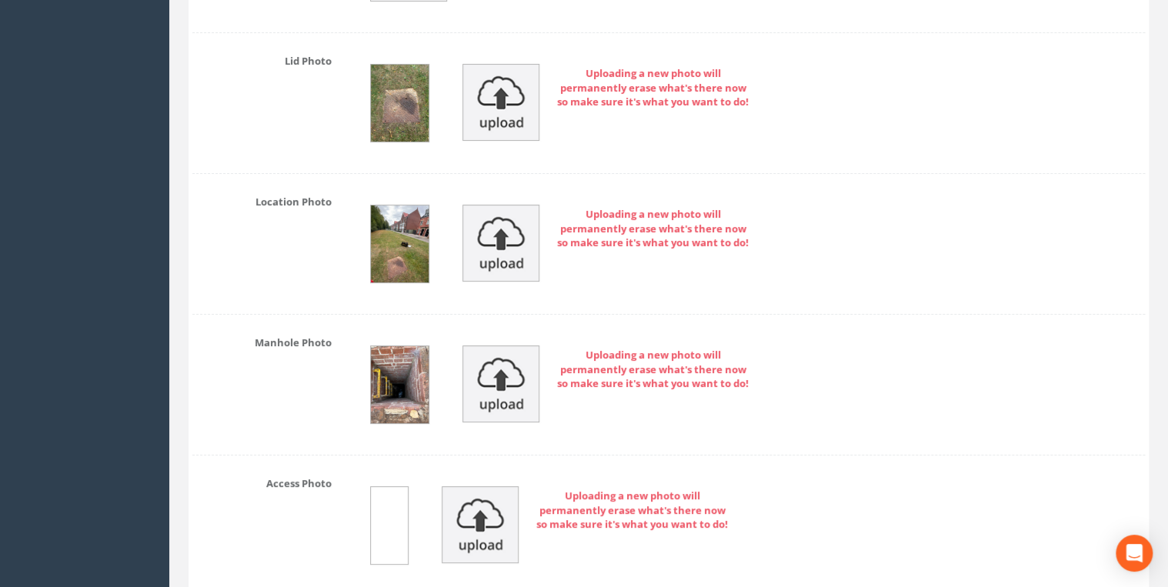
scroll to position [2463, 0]
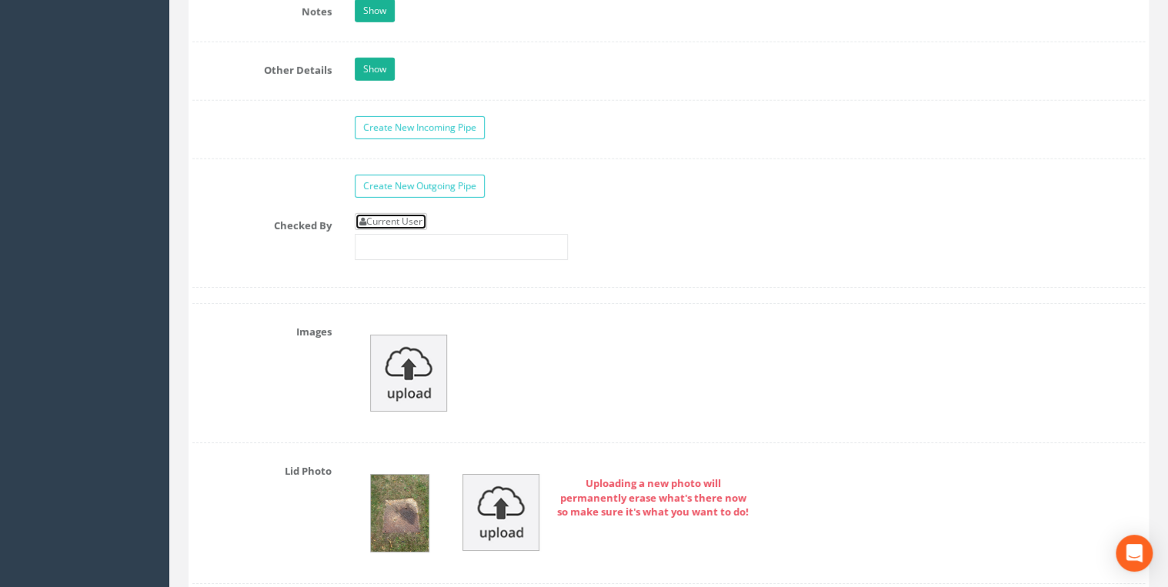
click at [397, 220] on link "Current User" at bounding box center [391, 221] width 72 height 17
type input "[PERSON_NAME]"
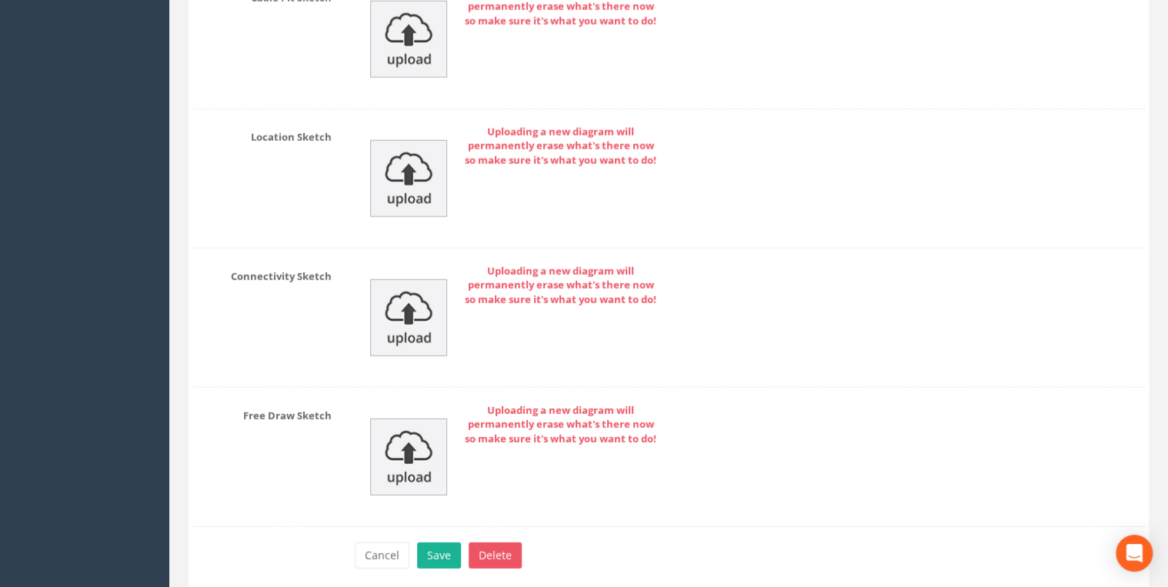
scroll to position [5076, 0]
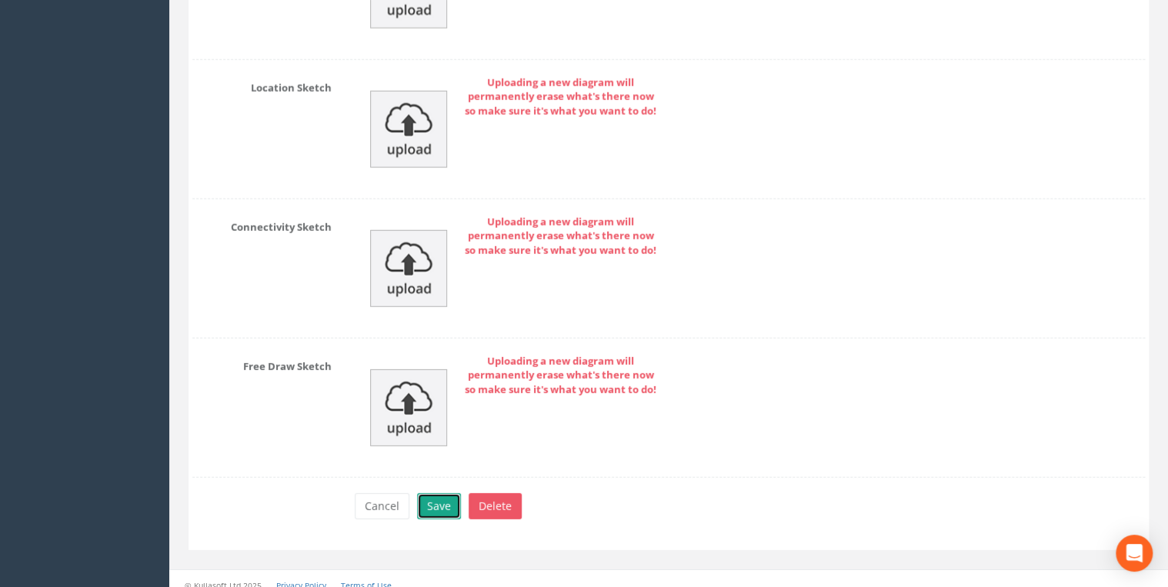
click at [437, 493] on button "Save" at bounding box center [439, 506] width 44 height 26
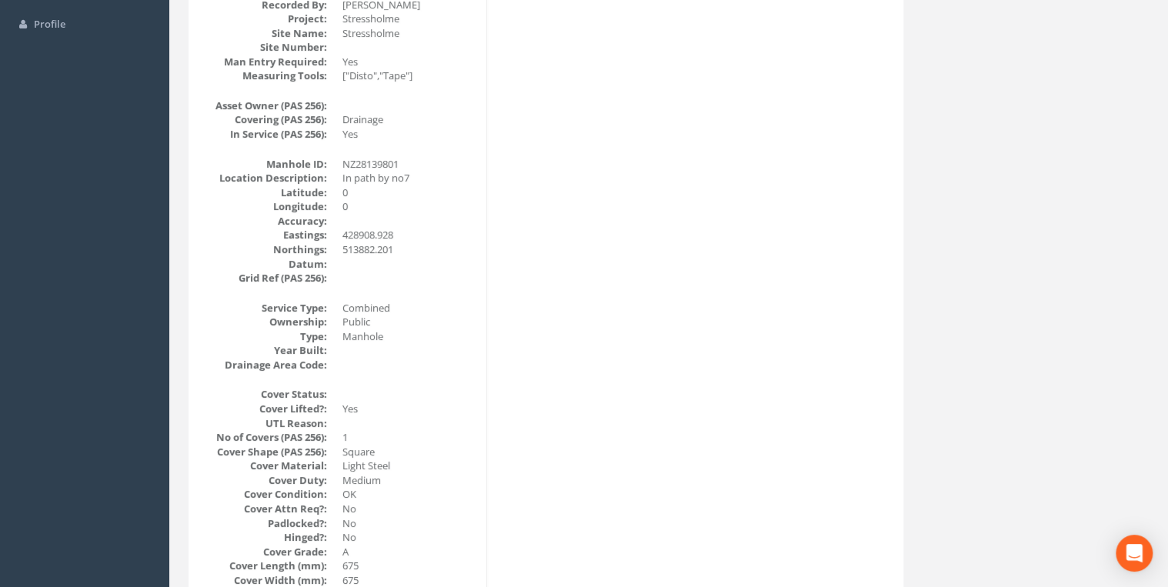
scroll to position [82, 0]
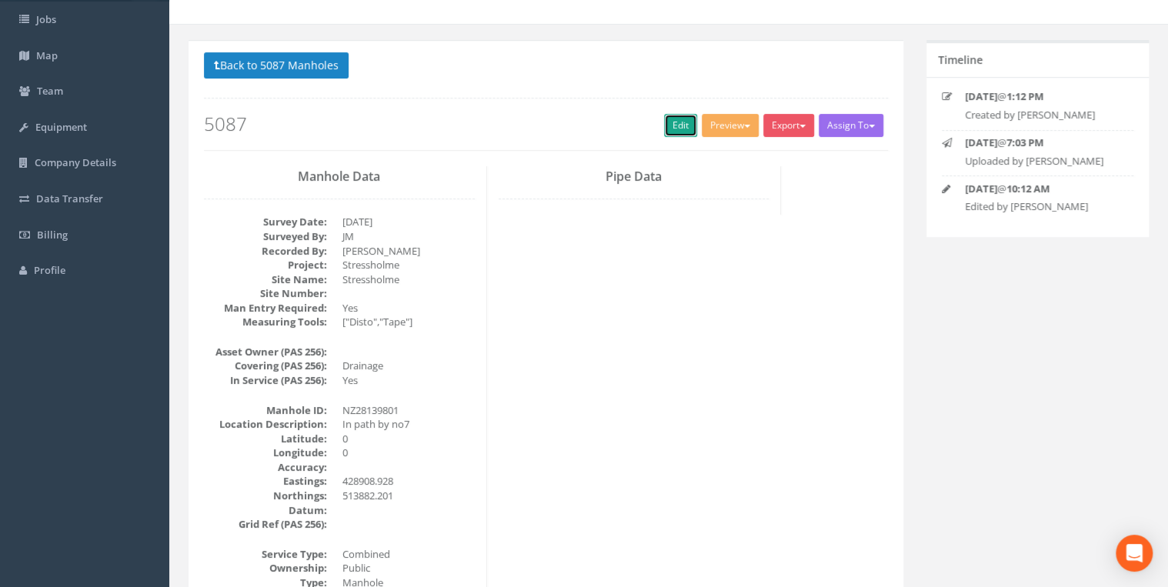
click at [673, 126] on link "Edit" at bounding box center [680, 125] width 33 height 23
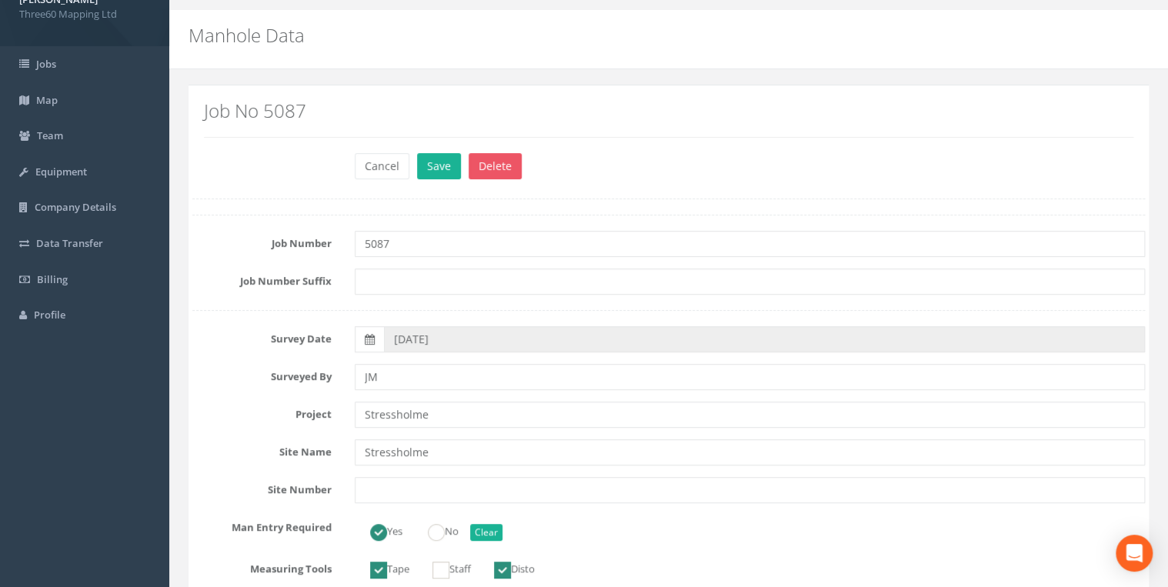
scroll to position [0, 0]
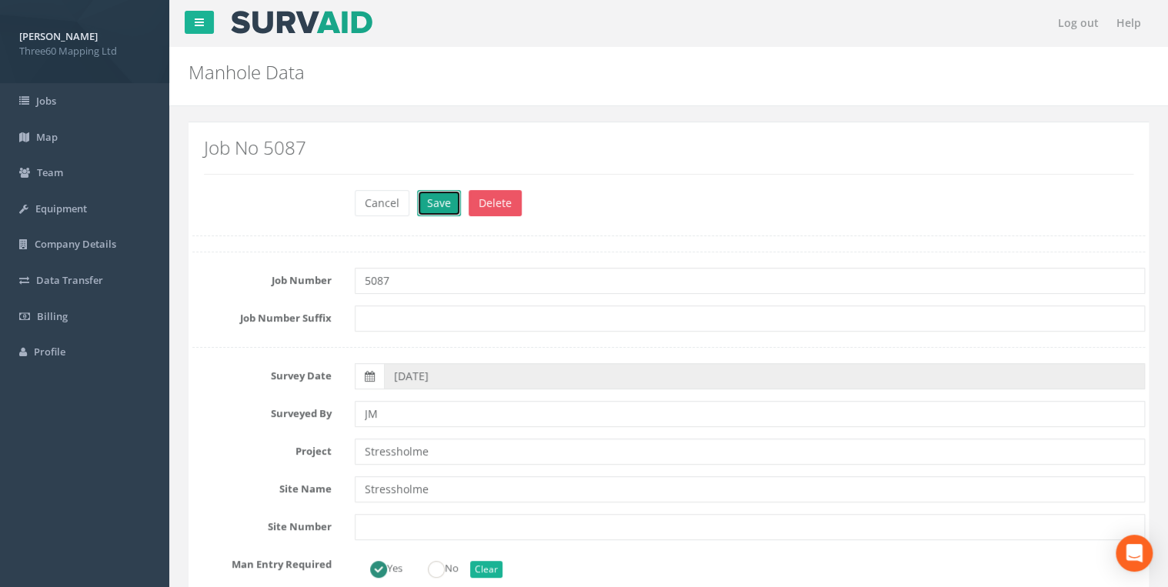
click at [436, 211] on button "Save" at bounding box center [439, 203] width 44 height 26
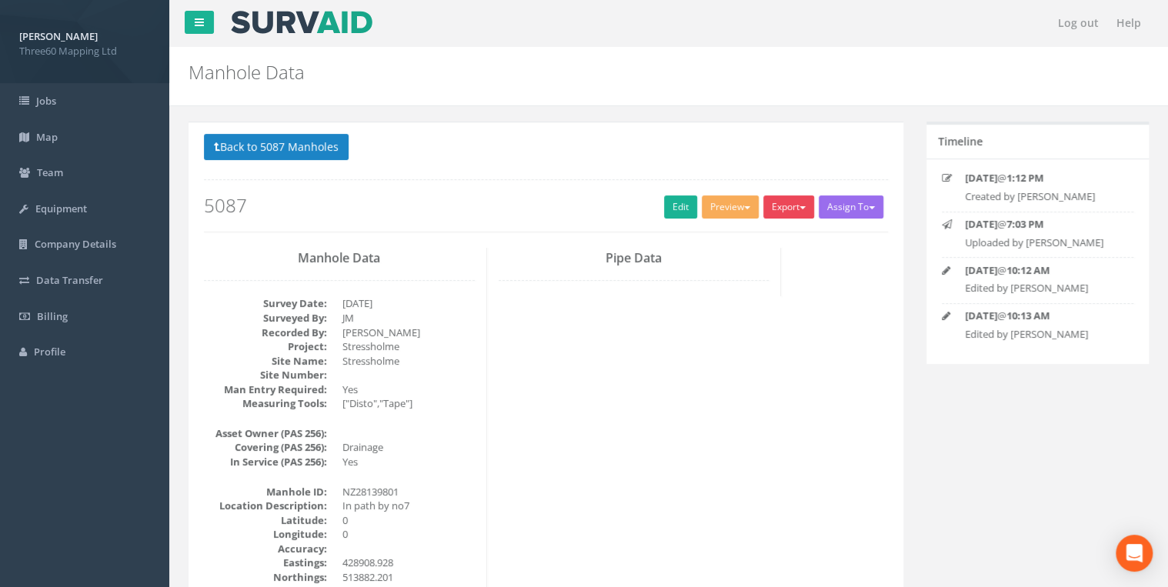
click at [784, 213] on button "Export" at bounding box center [788, 206] width 51 height 23
click at [754, 242] on link "360 Manhole" at bounding box center [757, 239] width 117 height 24
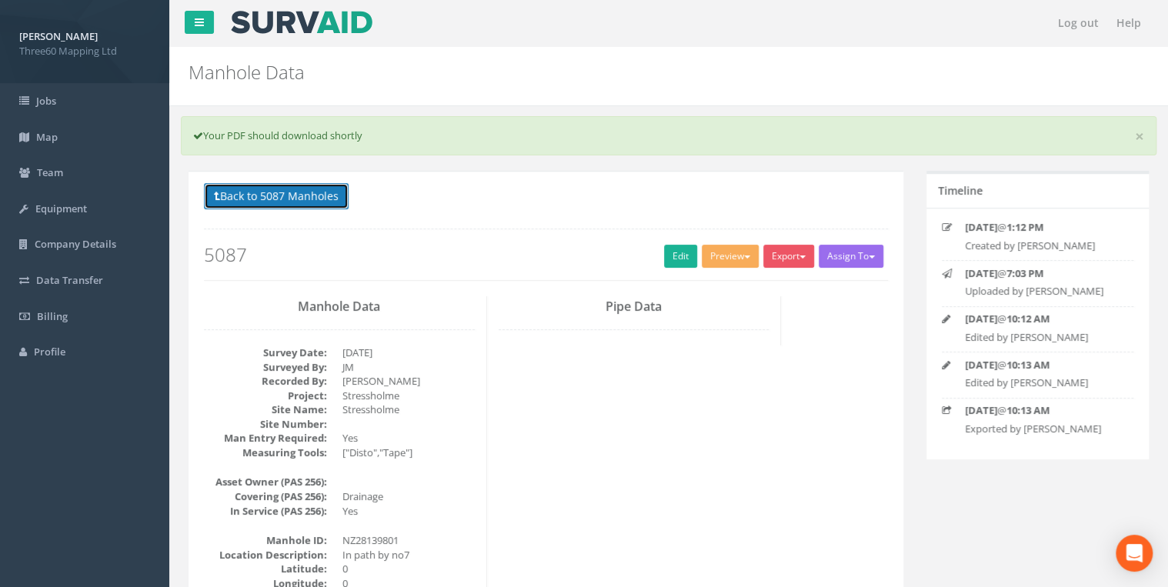
click at [322, 204] on button "Back to 5087 Manholes" at bounding box center [276, 196] width 145 height 26
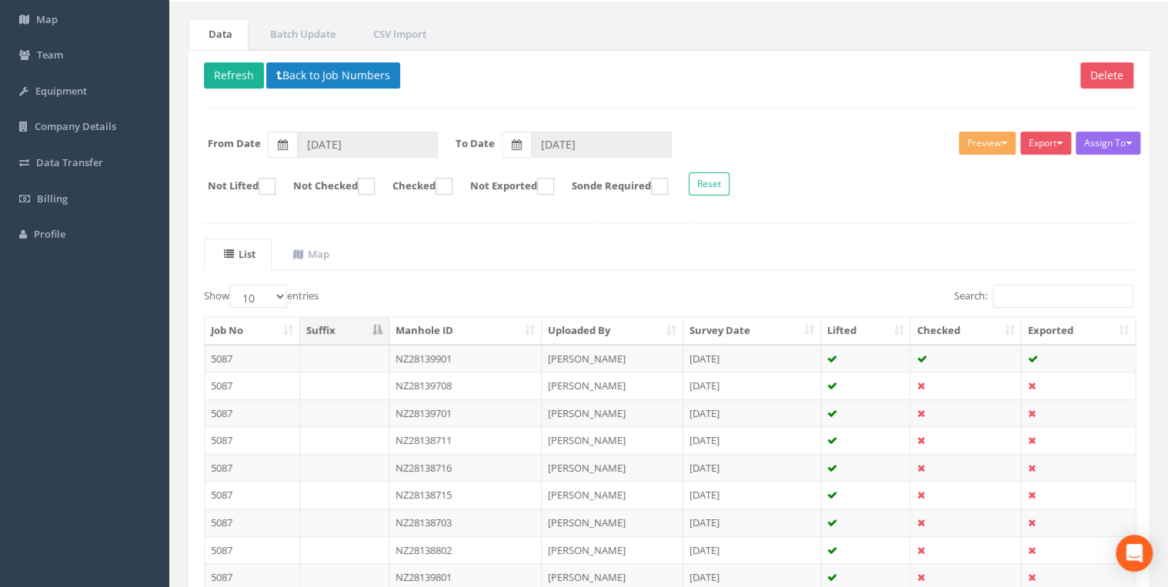
scroll to position [267, 0]
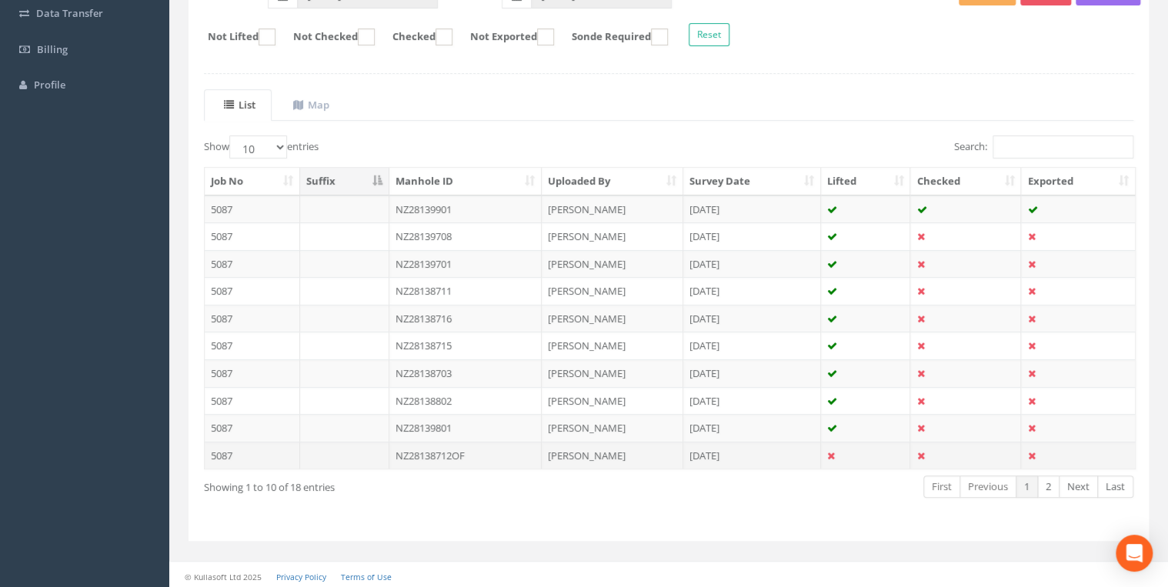
click at [446, 453] on td "NZ28138712OF" at bounding box center [465, 456] width 153 height 28
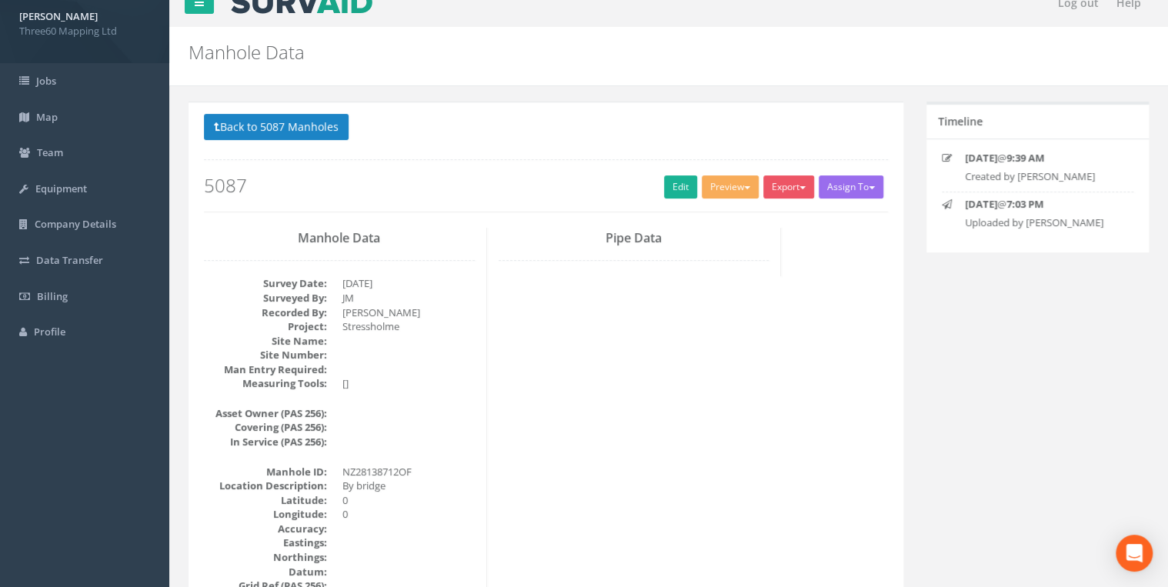
scroll to position [0, 0]
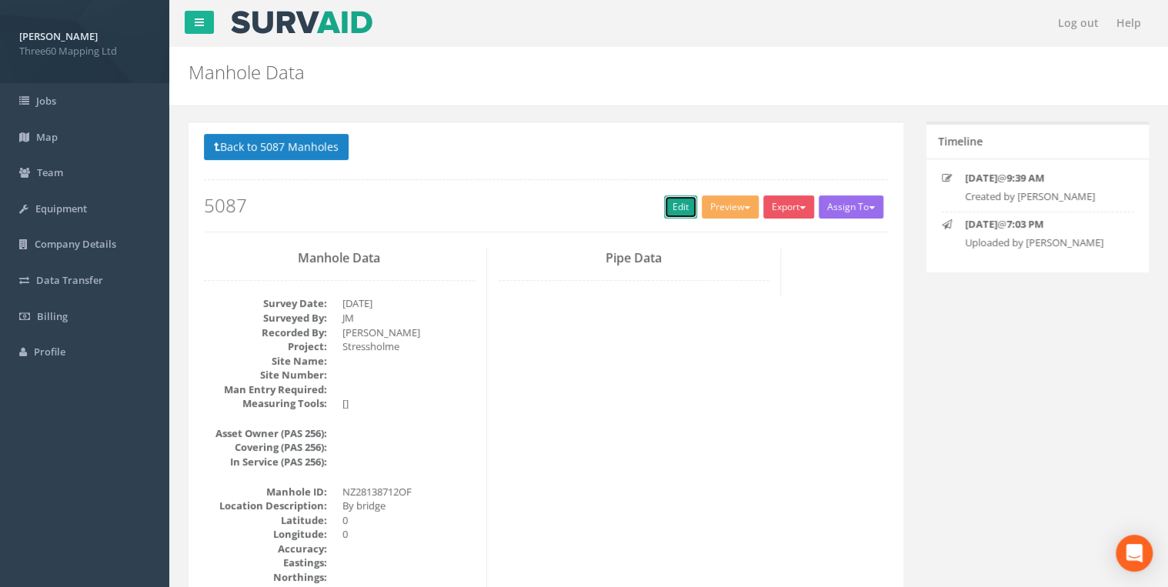
click at [679, 209] on link "Edit" at bounding box center [680, 206] width 33 height 23
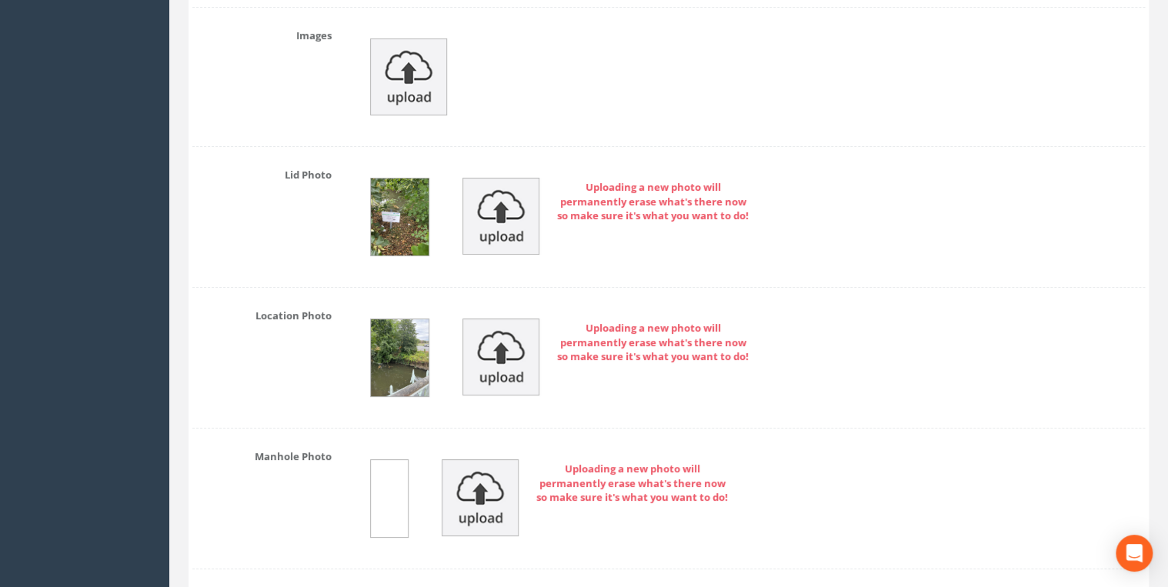
scroll to position [2544, 0]
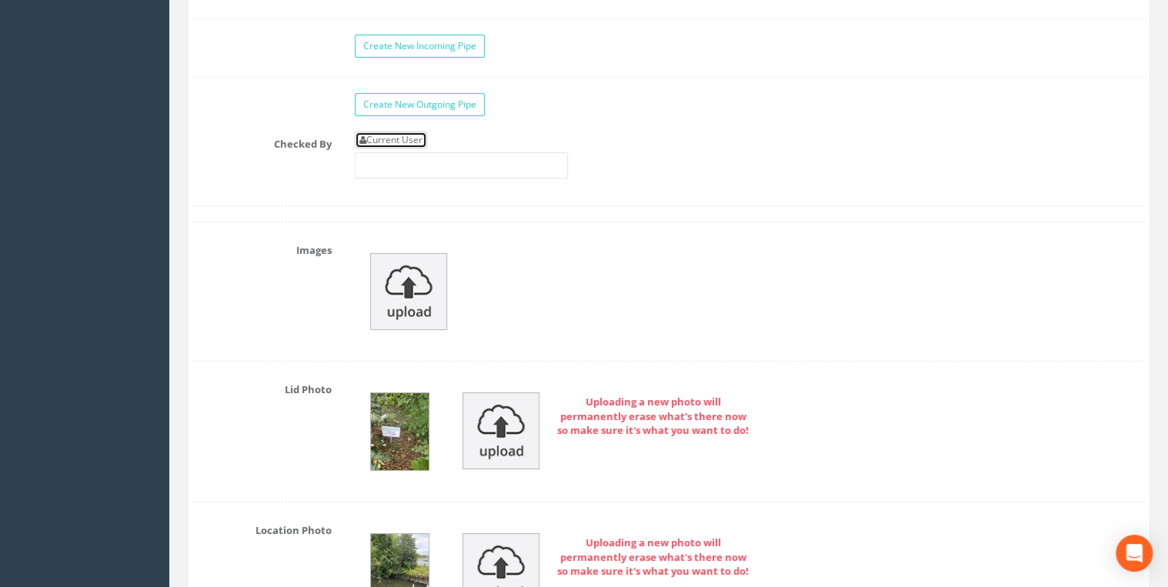
click at [382, 132] on link "Current User" at bounding box center [391, 140] width 72 height 17
type input "[PERSON_NAME]"
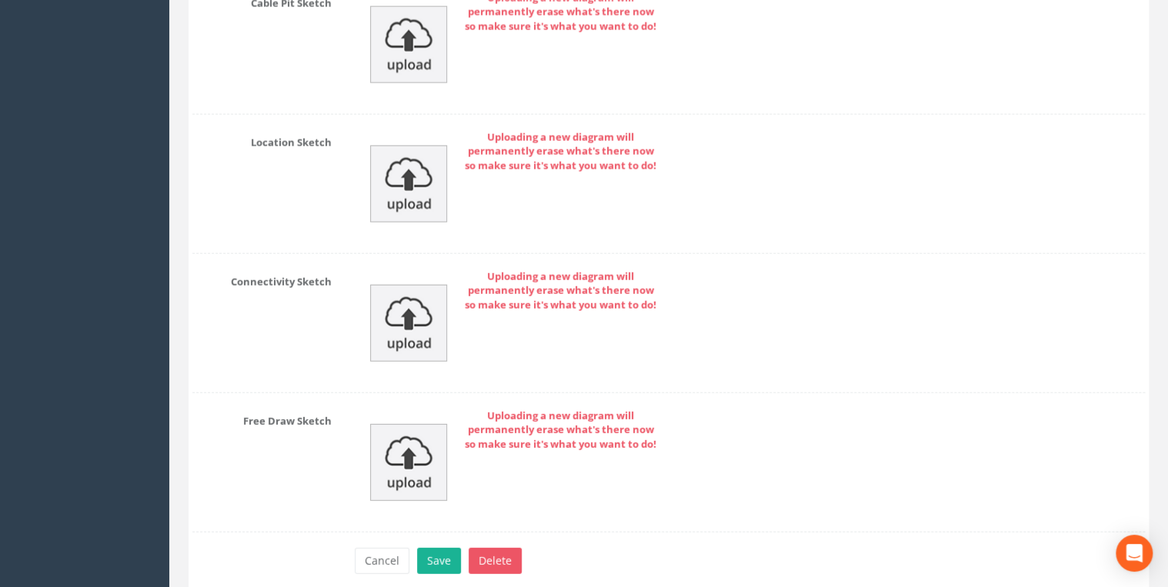
scroll to position [5076, 0]
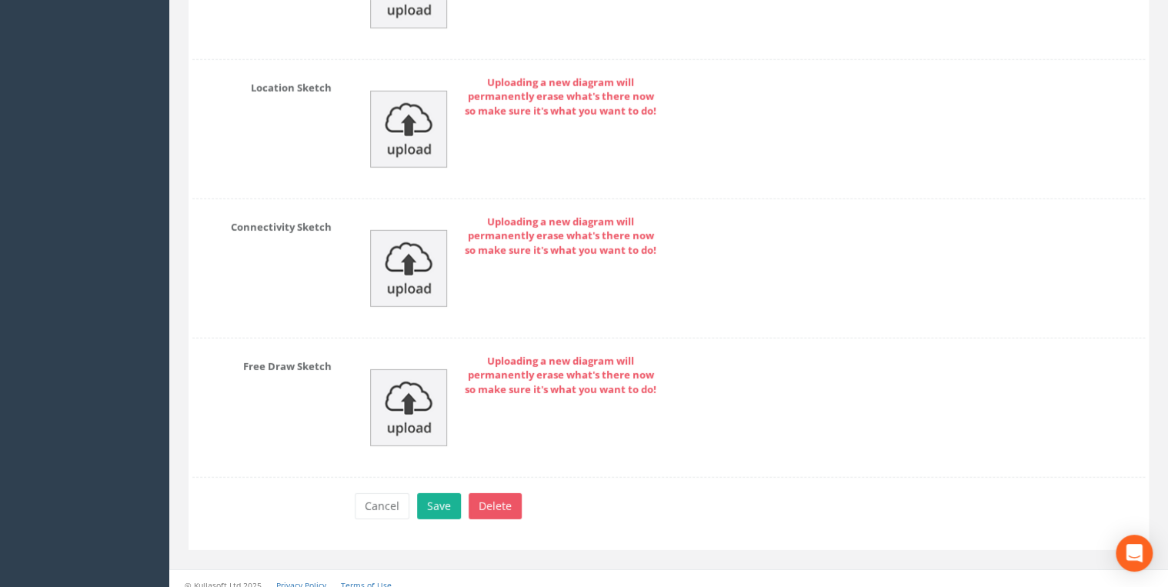
click at [449, 493] on button "Save" at bounding box center [439, 506] width 44 height 26
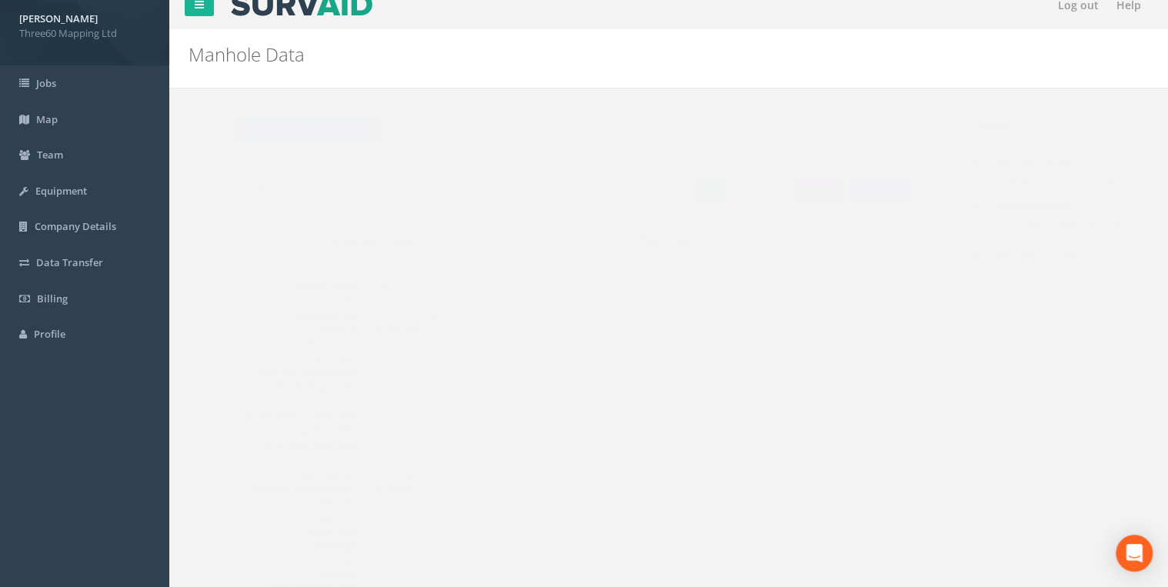
scroll to position [0, 0]
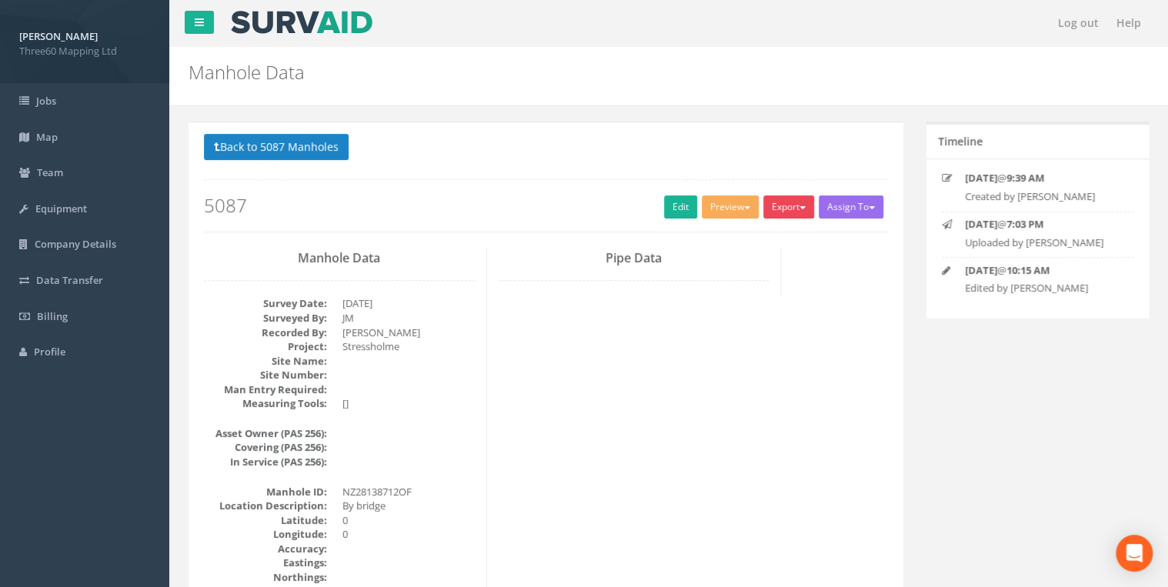
click at [797, 200] on button "Export" at bounding box center [788, 206] width 51 height 23
click at [751, 238] on link "360 Manhole" at bounding box center [757, 239] width 117 height 24
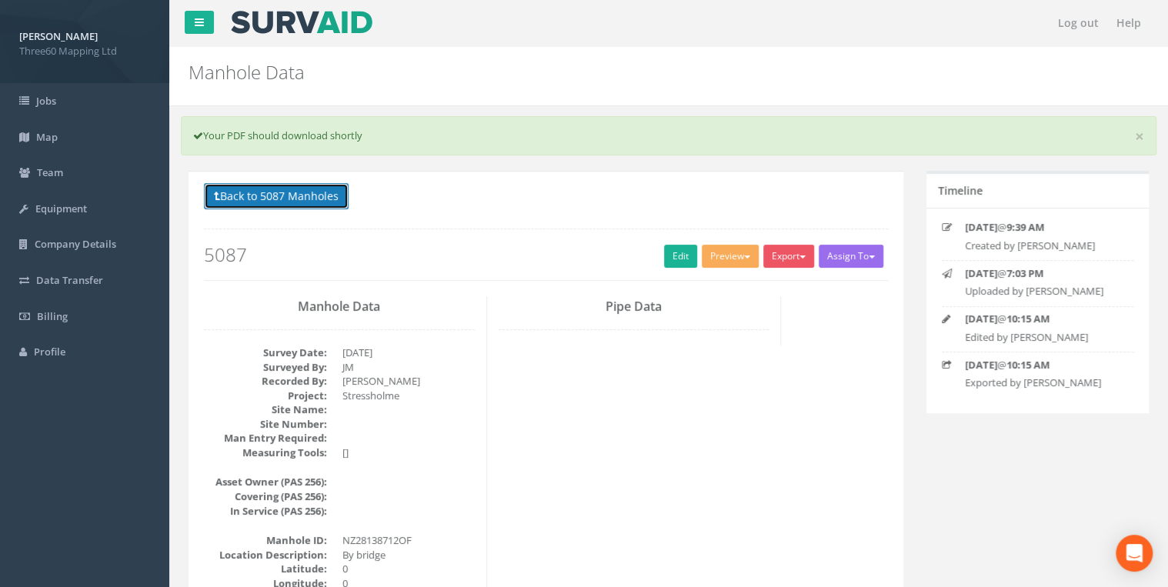
click at [316, 206] on button "Back to 5087 Manholes" at bounding box center [276, 196] width 145 height 26
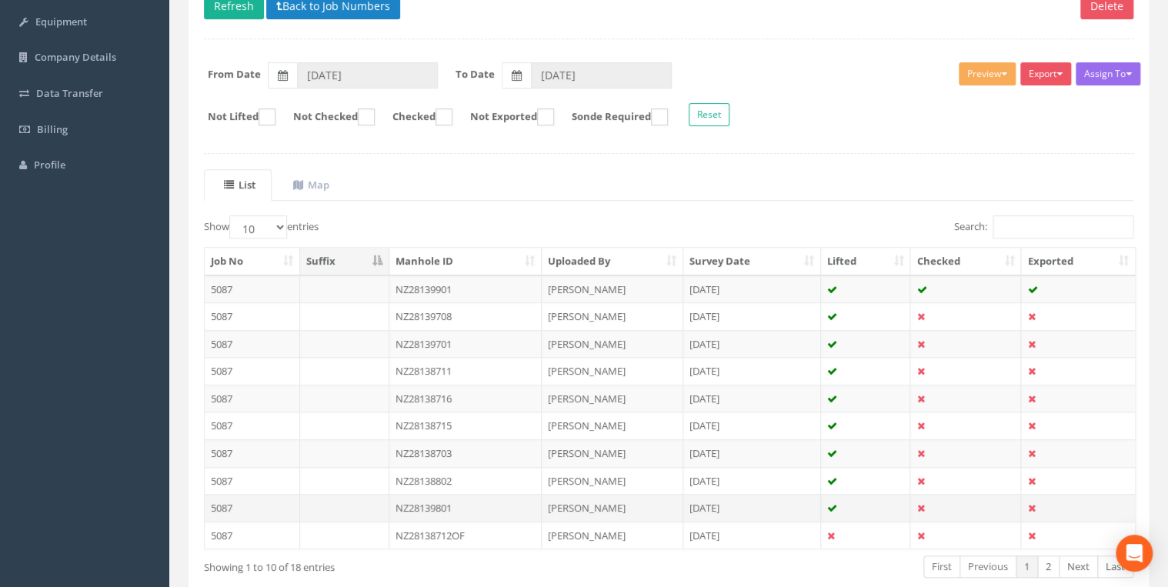
scroll to position [267, 0]
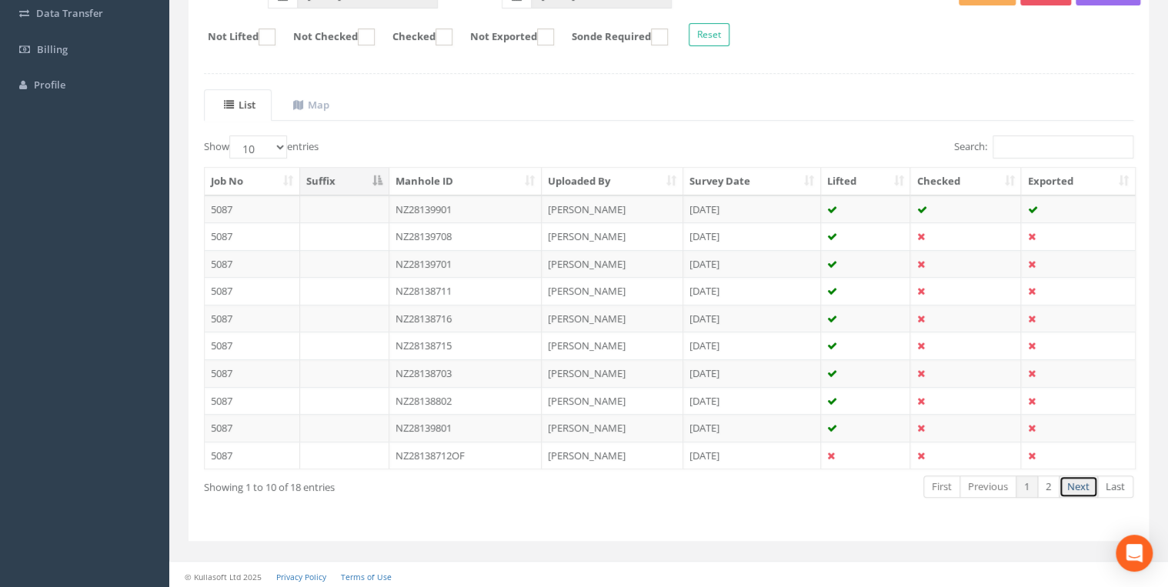
click at [1080, 477] on link "Next" at bounding box center [1078, 487] width 39 height 22
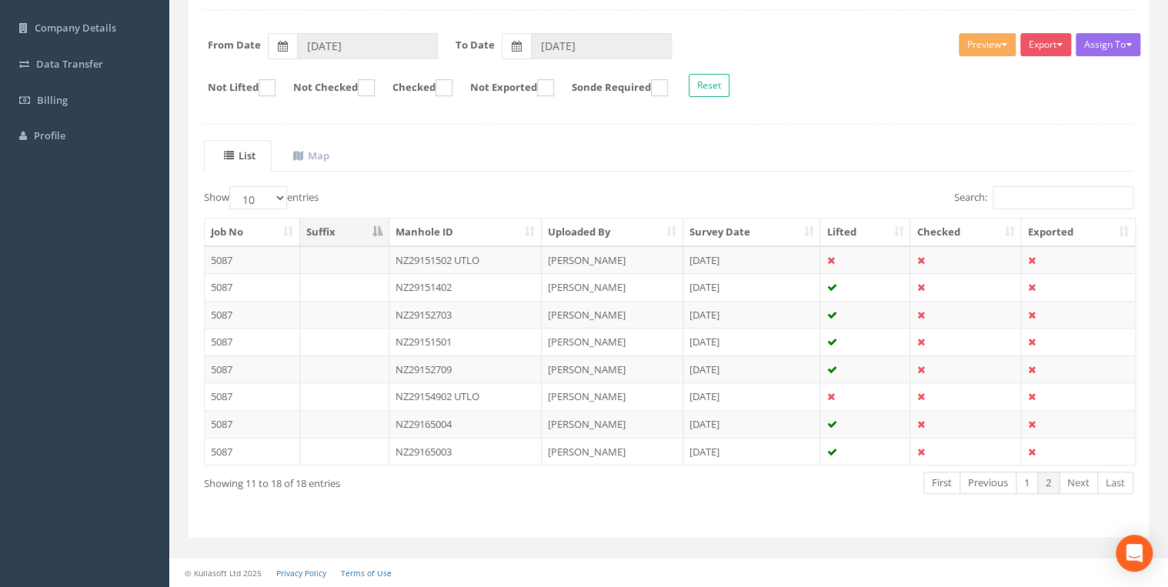
scroll to position [212, 0]
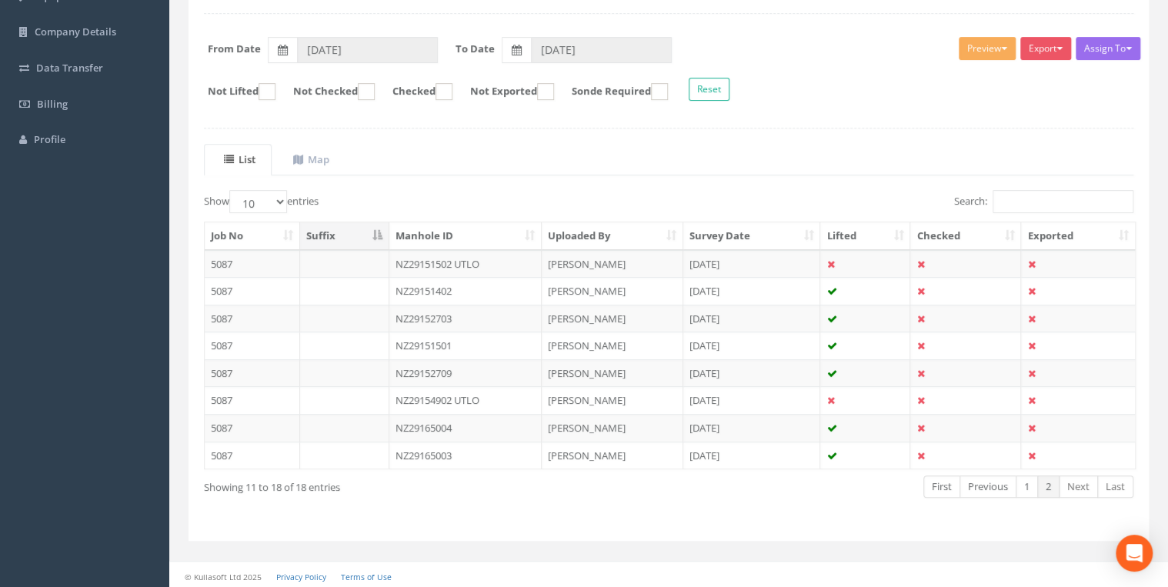
click at [400, 151] on ul "List Map" at bounding box center [669, 160] width 930 height 32
